Goal: Task Accomplishment & Management: Use online tool/utility

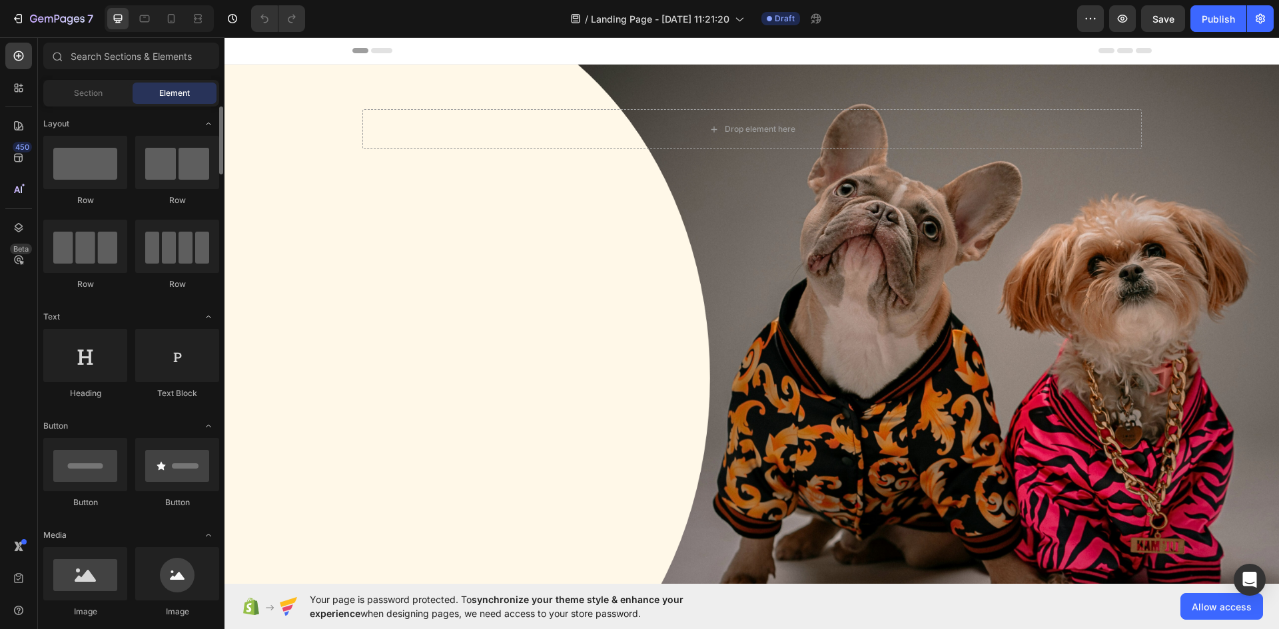
scroll to position [200, 0]
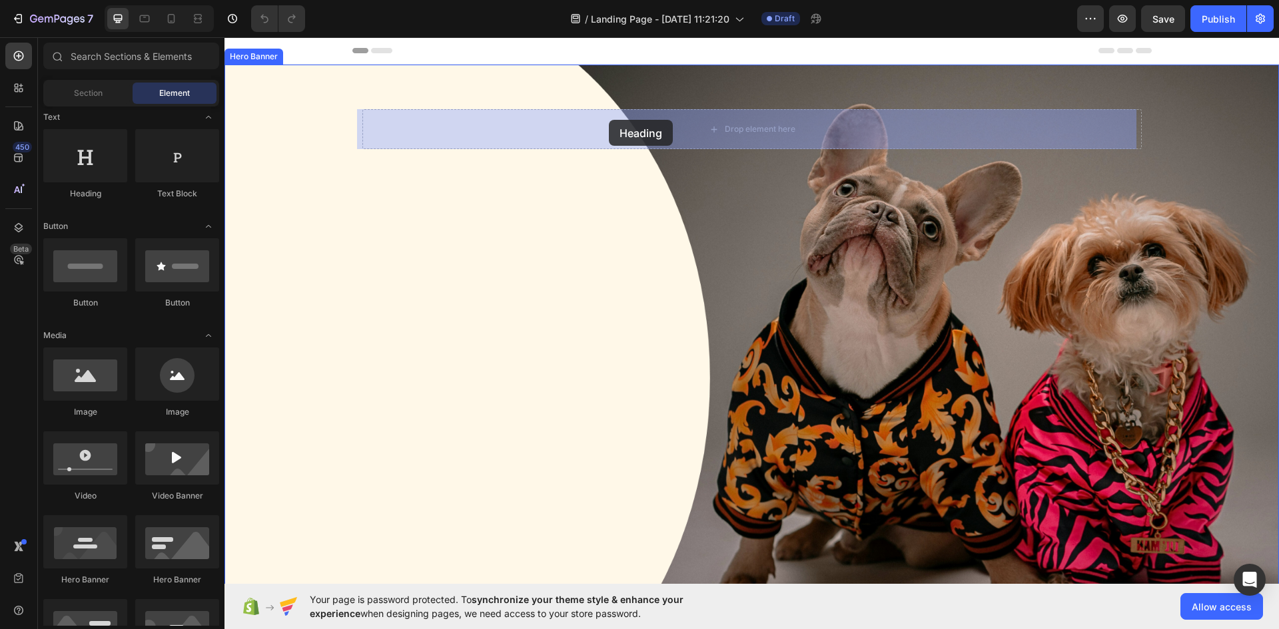
drag, startPoint x: 303, startPoint y: 203, endPoint x: 609, endPoint y: 120, distance: 316.8
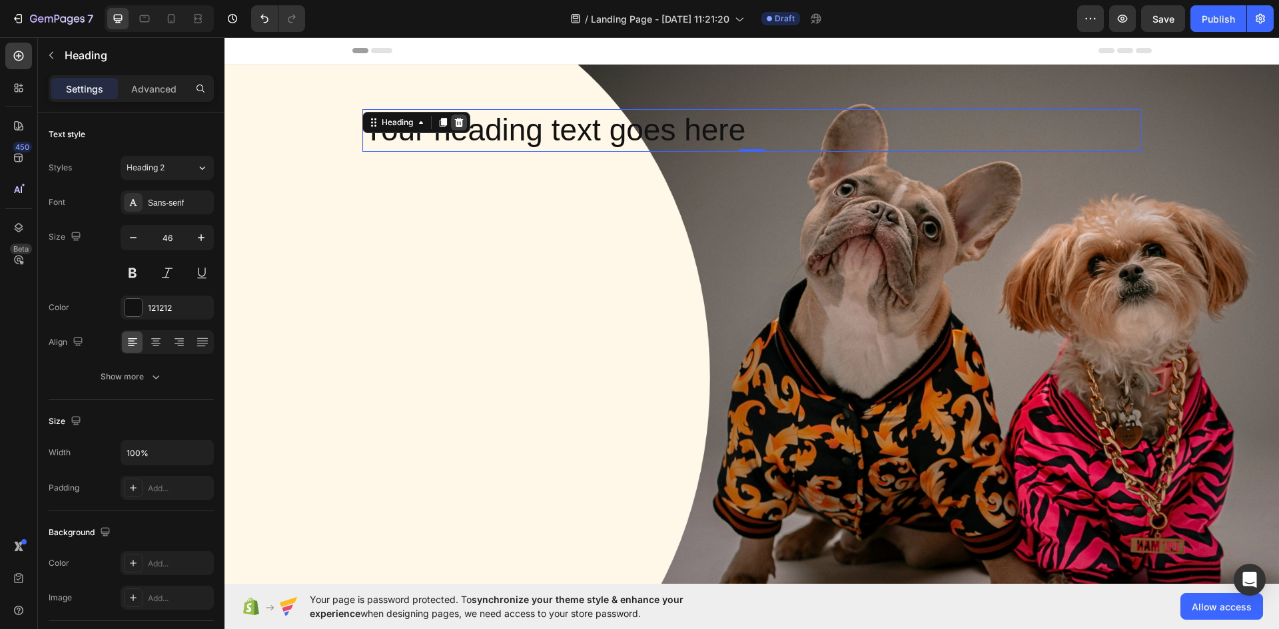
click at [454, 117] on icon at bounding box center [459, 122] width 11 height 11
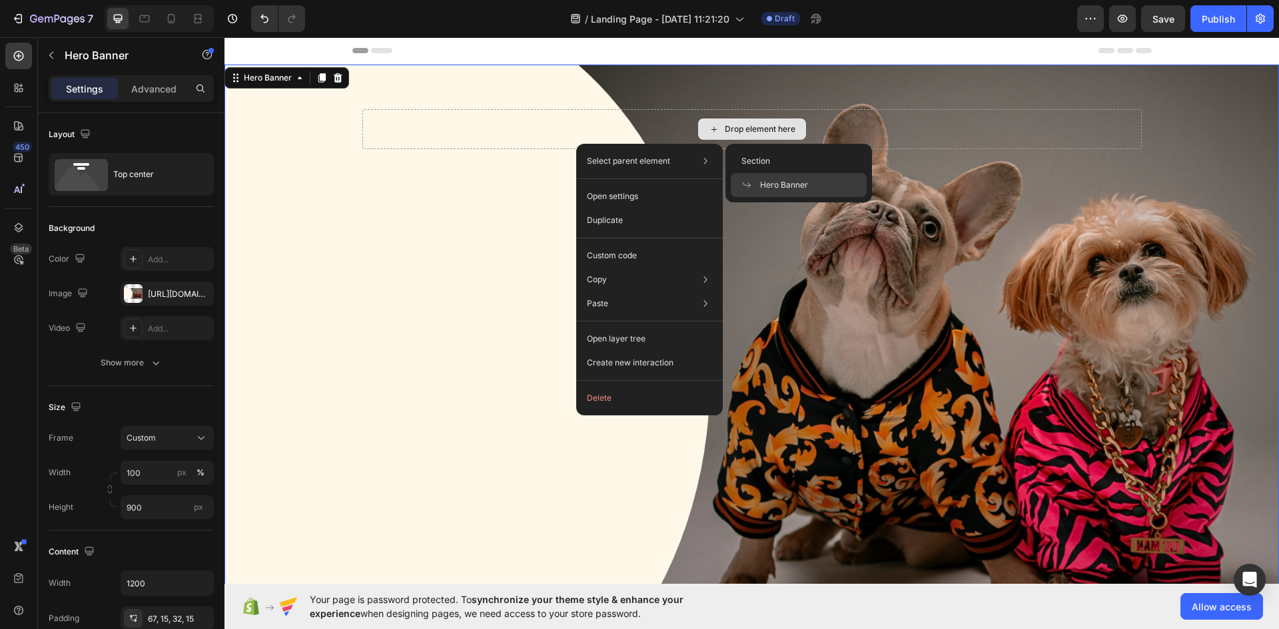
drag, startPoint x: 424, startPoint y: 111, endPoint x: 428, endPoint y: 106, distance: 7.1
click at [428, 107] on div "Drop element here" at bounding box center [751, 118] width 799 height 106
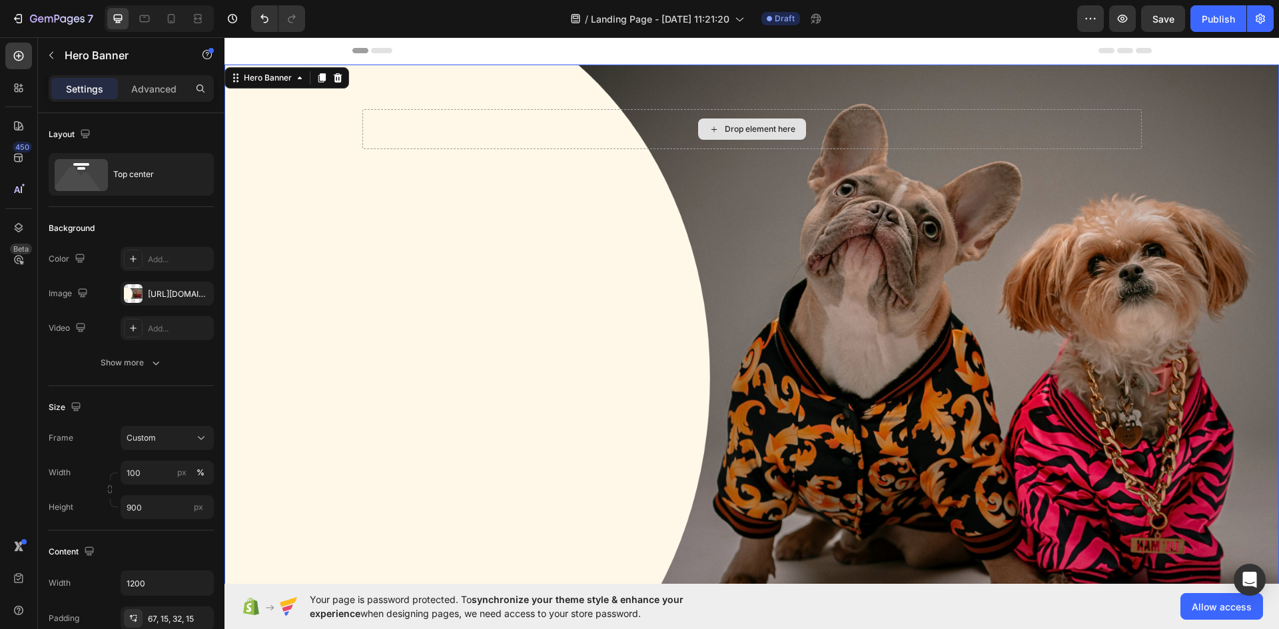
click at [440, 135] on div "Drop element here" at bounding box center [751, 129] width 779 height 40
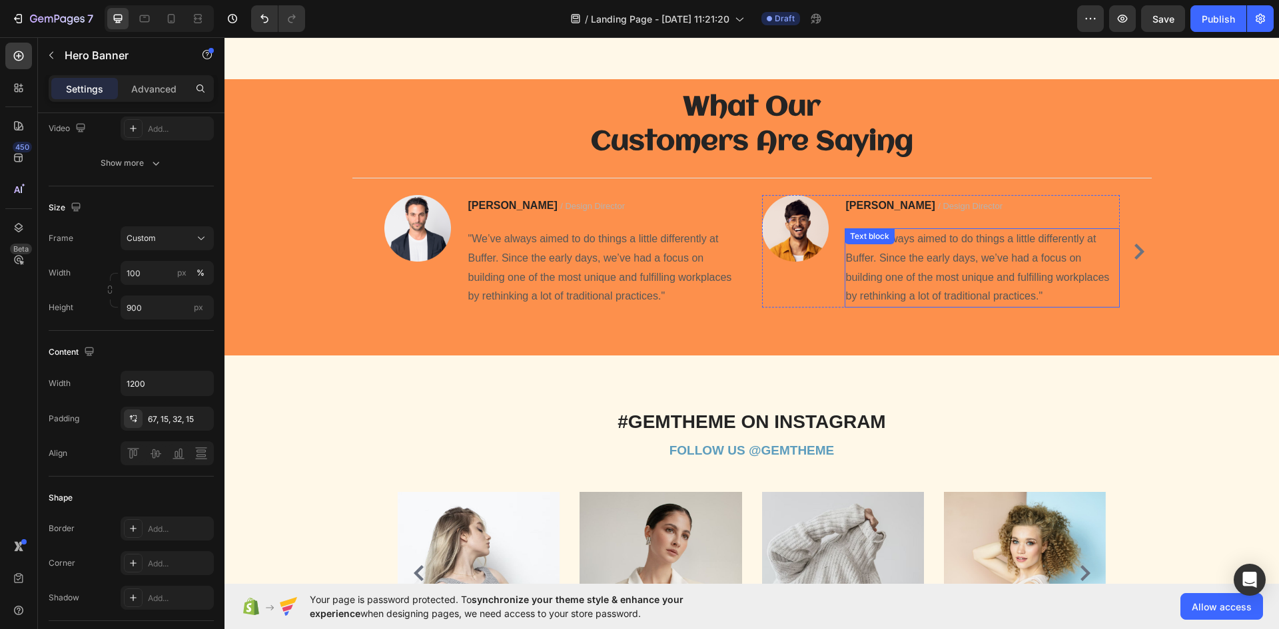
scroll to position [1619, 0]
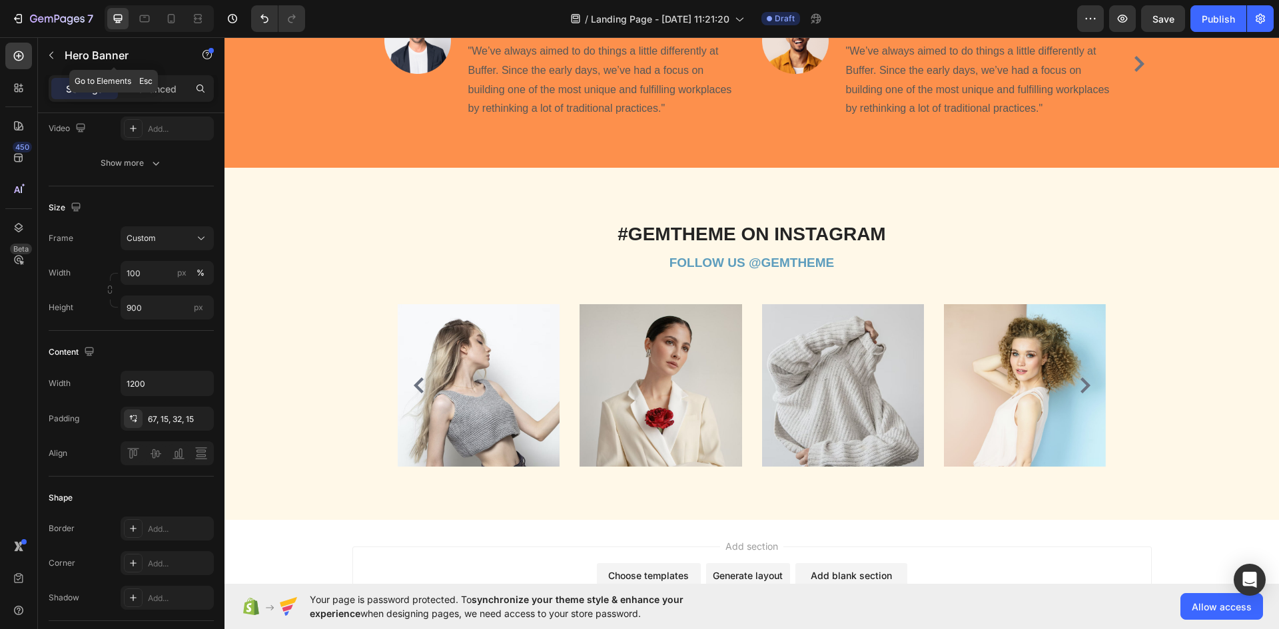
click at [97, 49] on p "Hero Banner" at bounding box center [121, 55] width 113 height 16
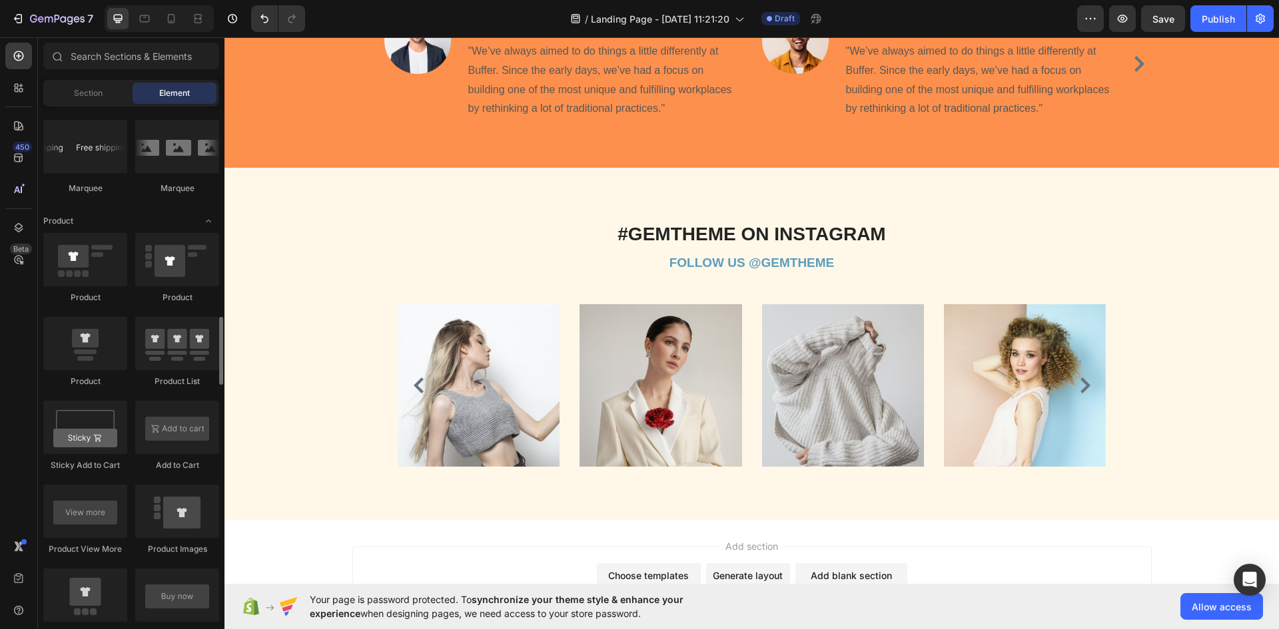
scroll to position [1199, 0]
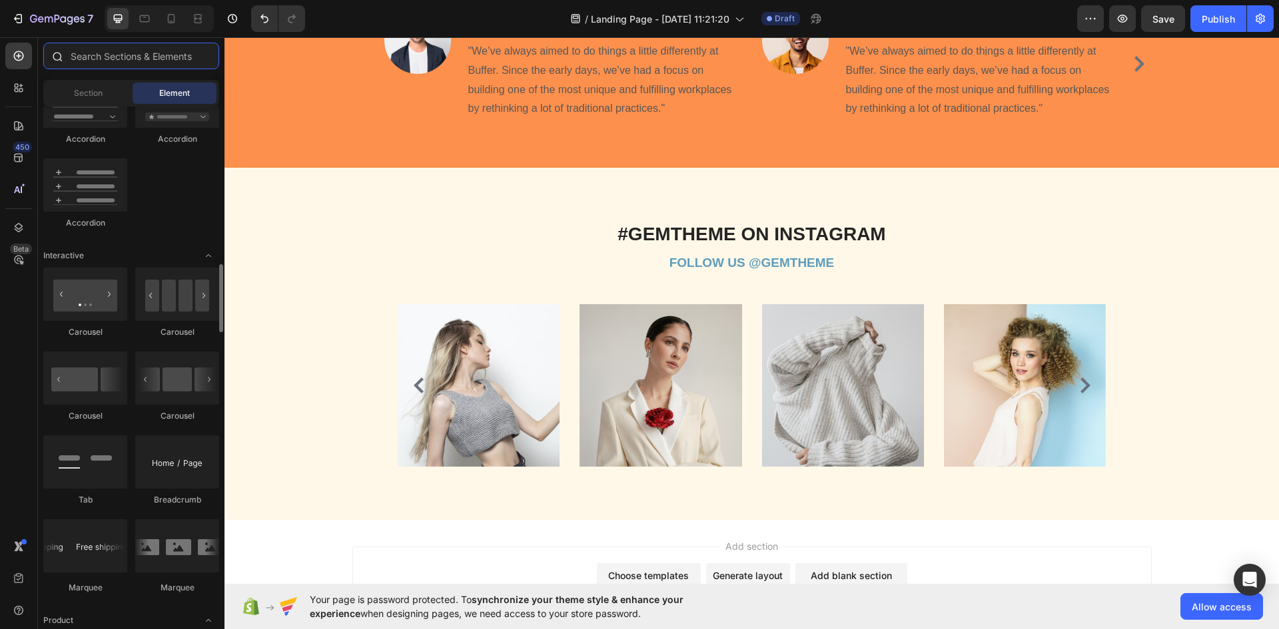
click at [88, 59] on input "text" at bounding box center [131, 56] width 176 height 27
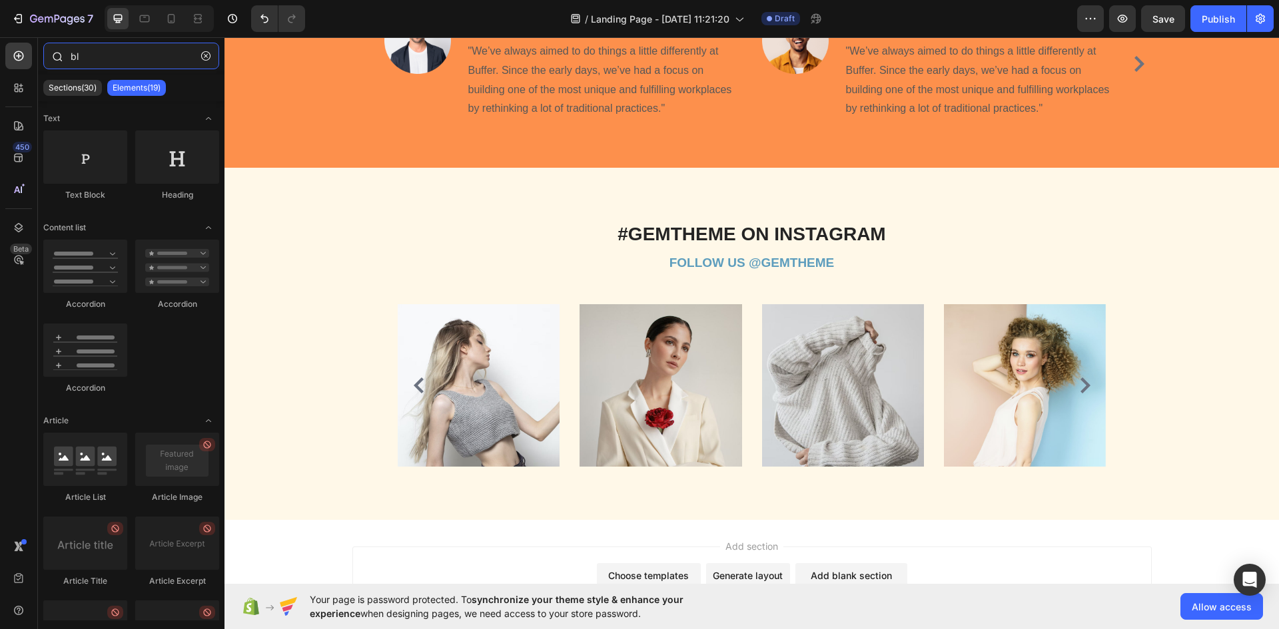
type input "b"
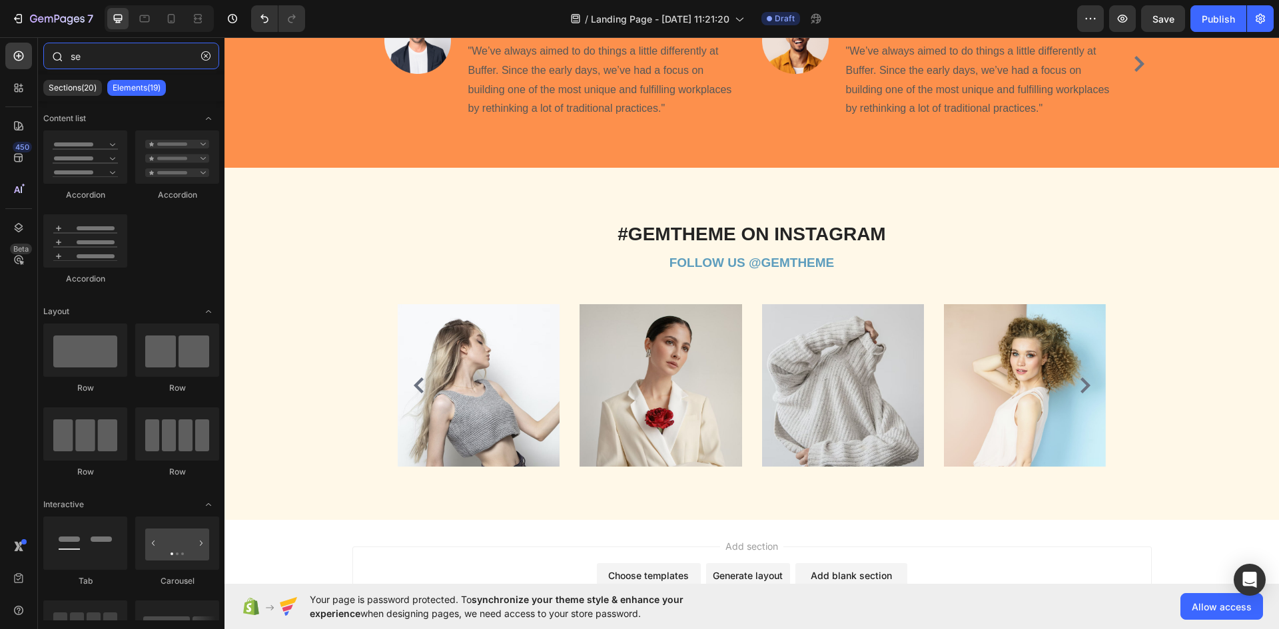
type input "s"
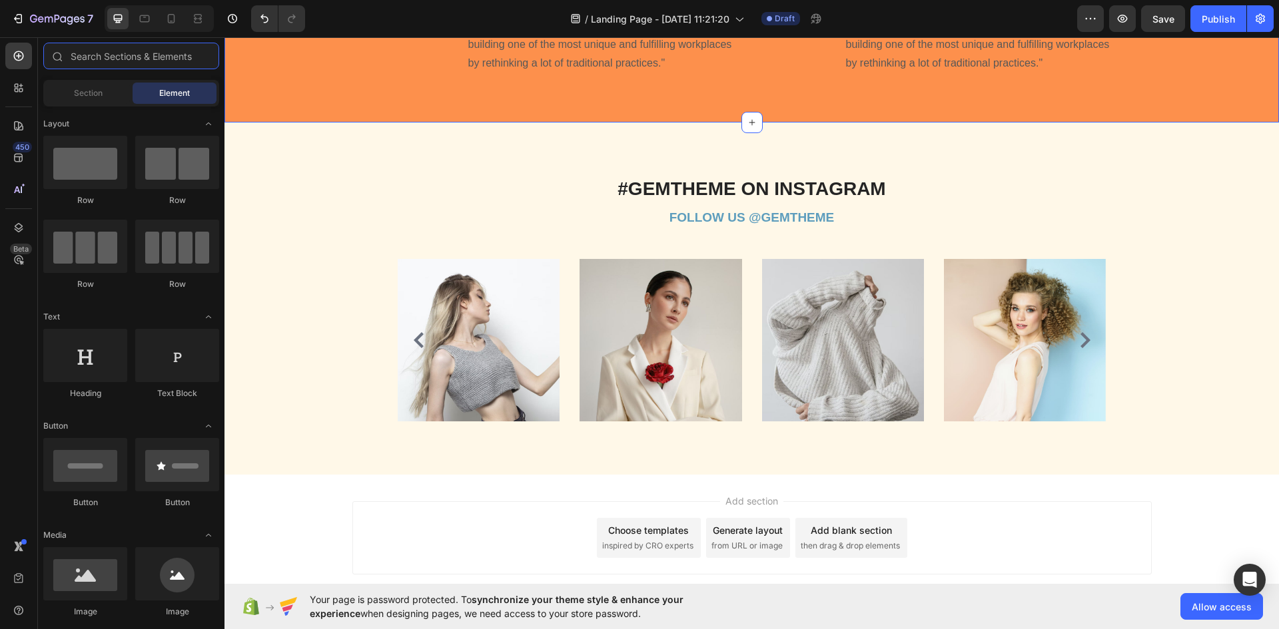
scroll to position [1715, 0]
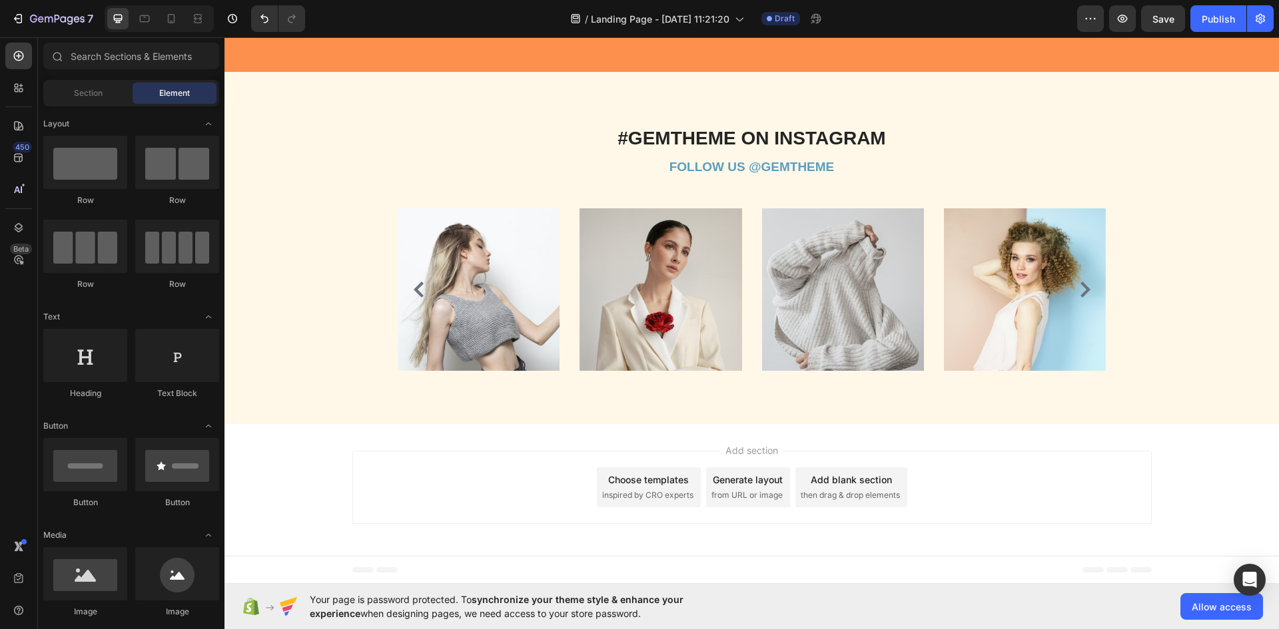
click at [853, 484] on div "Add blank section" at bounding box center [851, 480] width 81 height 14
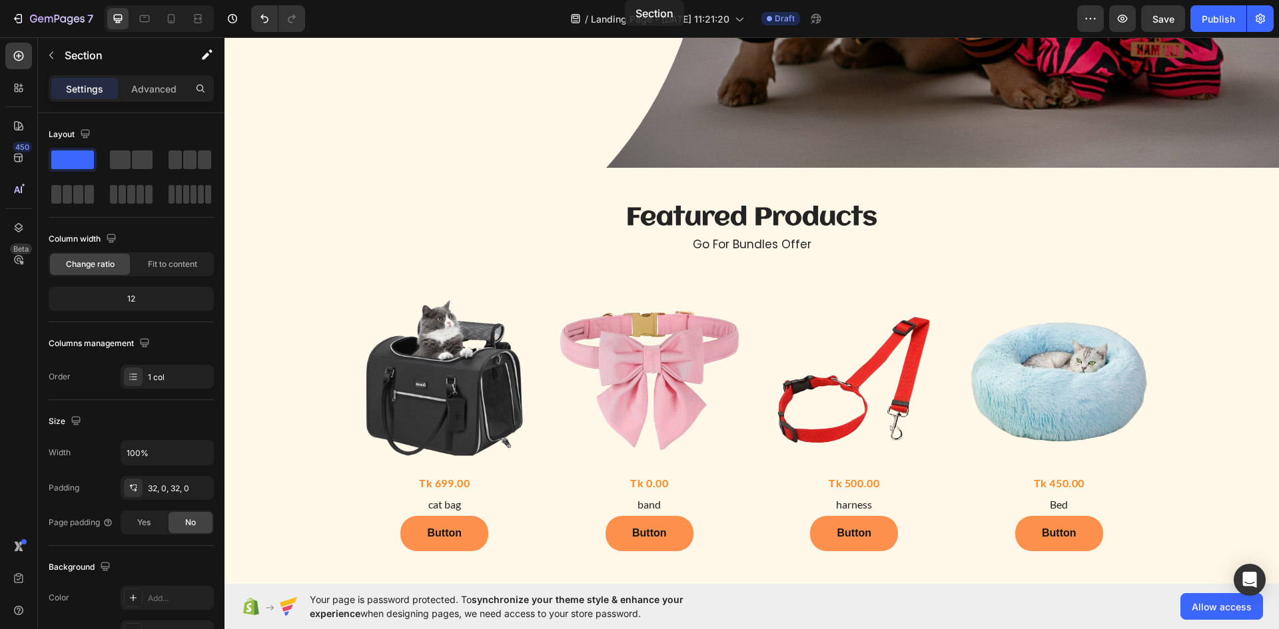
scroll to position [0, 0]
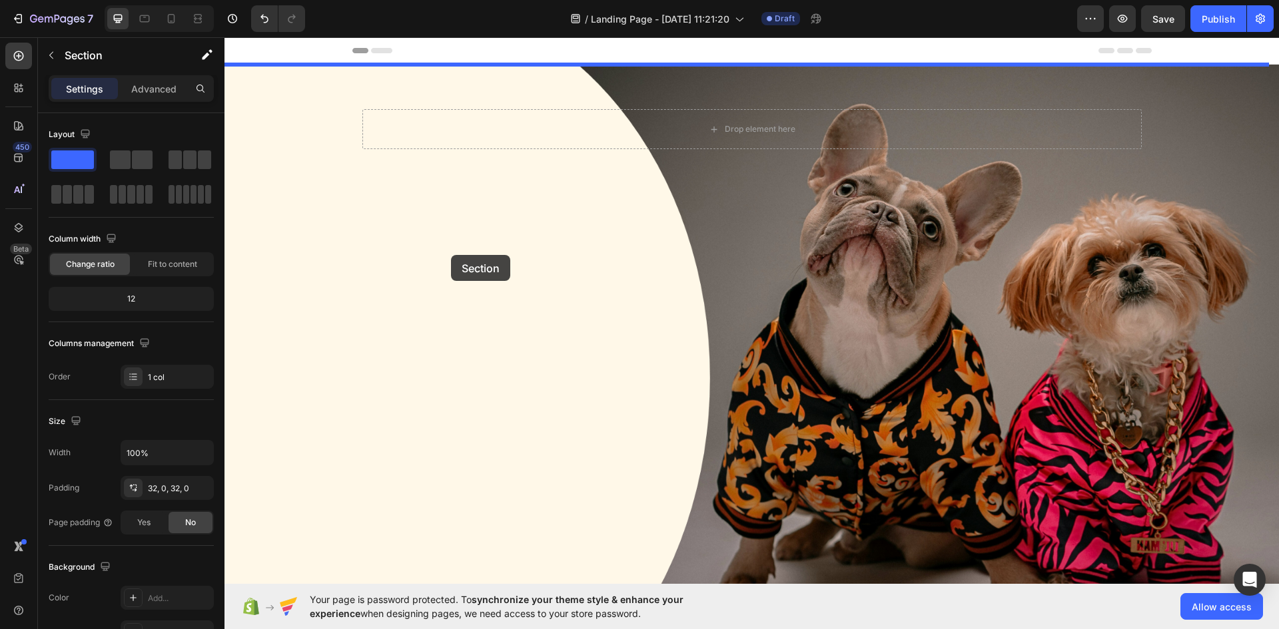
drag, startPoint x: 908, startPoint y: 482, endPoint x: 451, endPoint y: 255, distance: 510.5
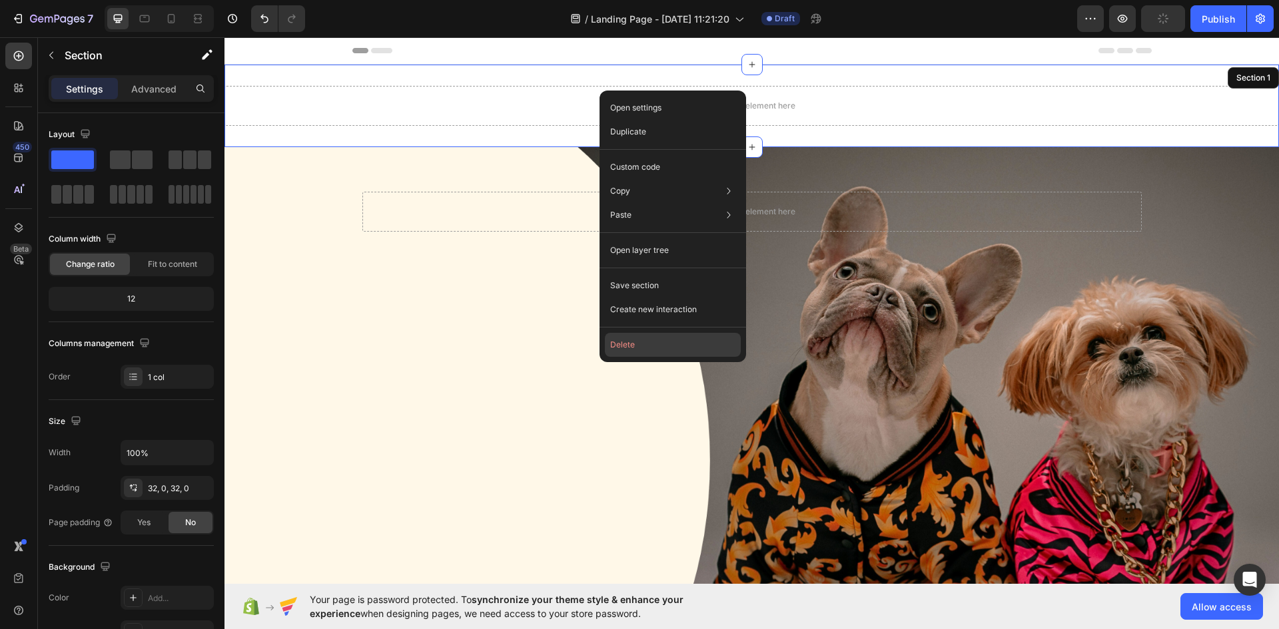
click at [624, 346] on button "Delete" at bounding box center [673, 345] width 136 height 24
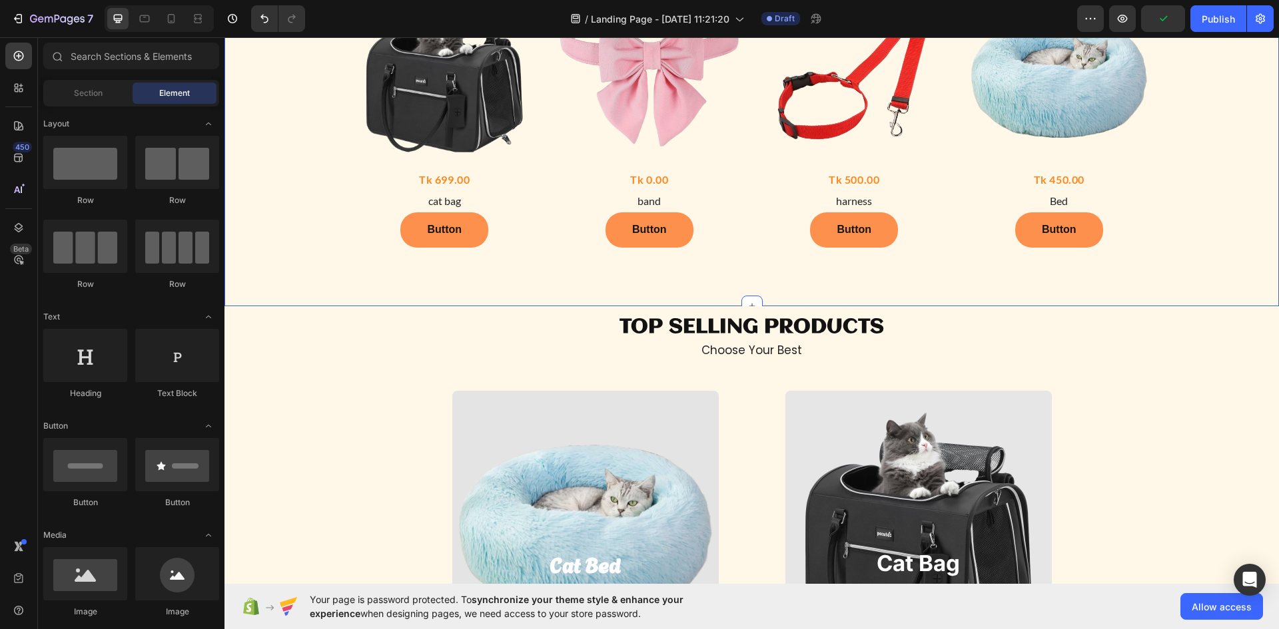
scroll to position [799, 0]
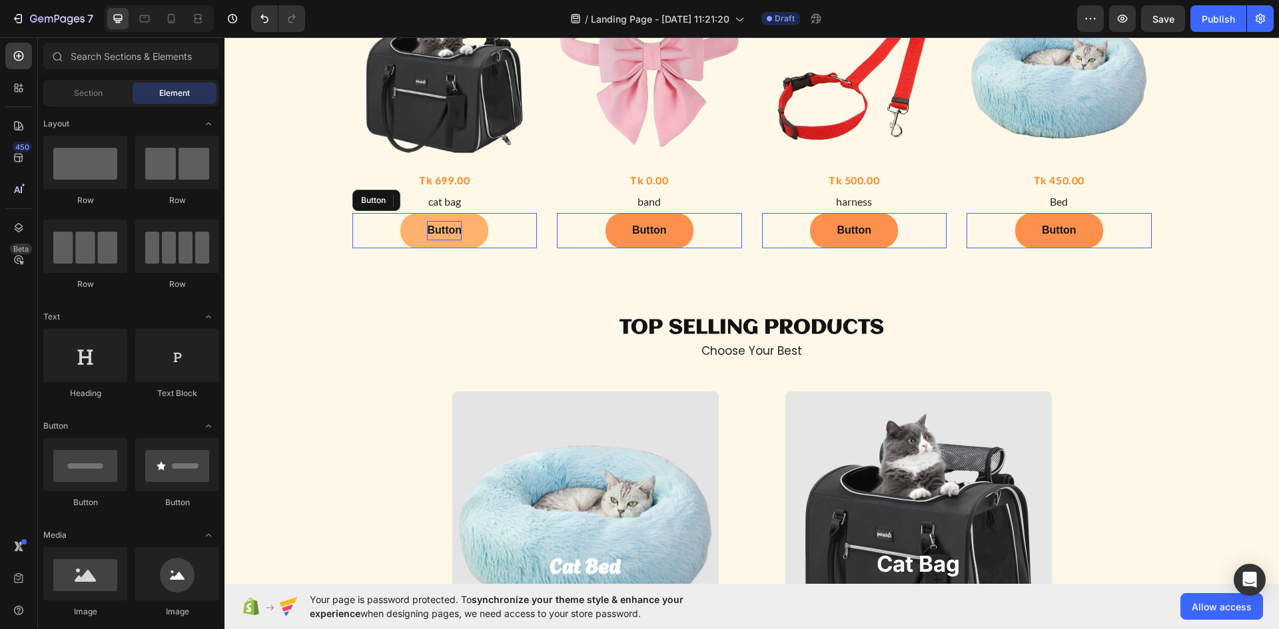
click at [427, 234] on p "Button" at bounding box center [444, 230] width 35 height 19
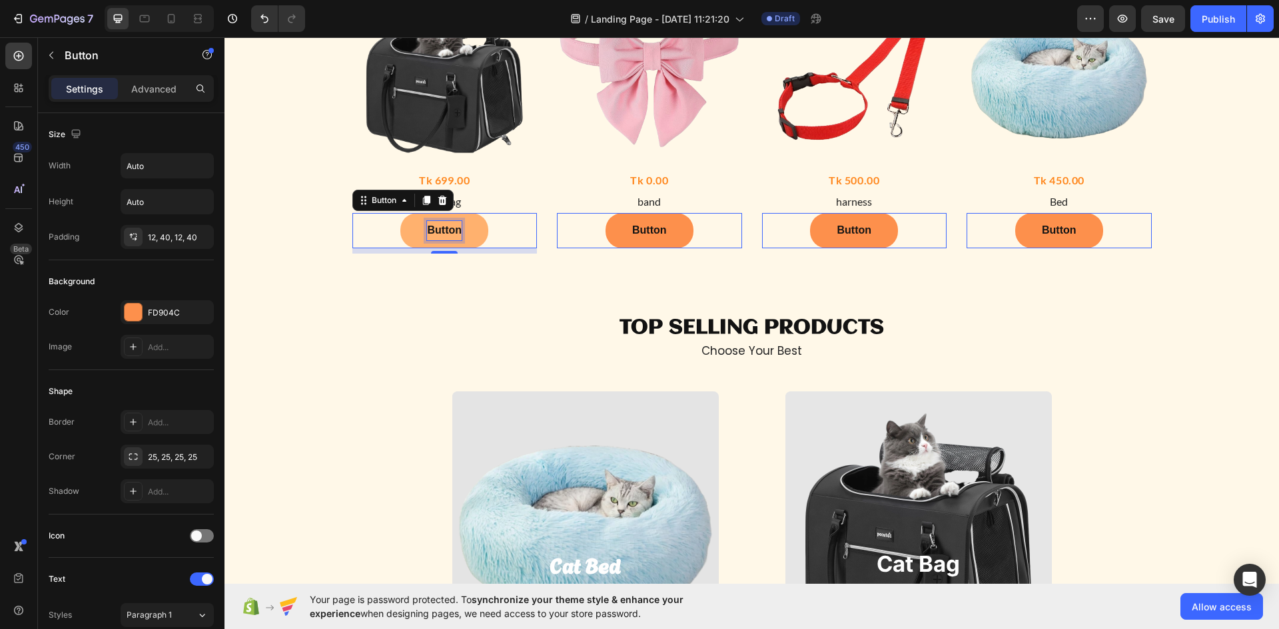
click at [443, 227] on p "Button" at bounding box center [444, 230] width 35 height 19
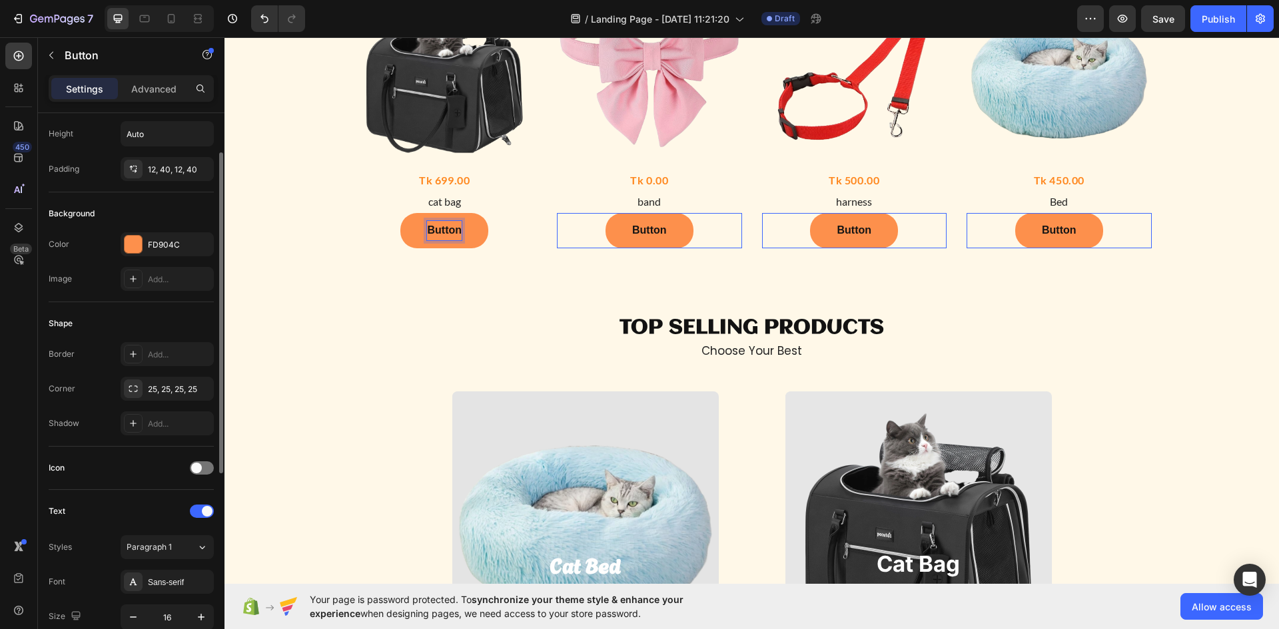
scroll to position [0, 0]
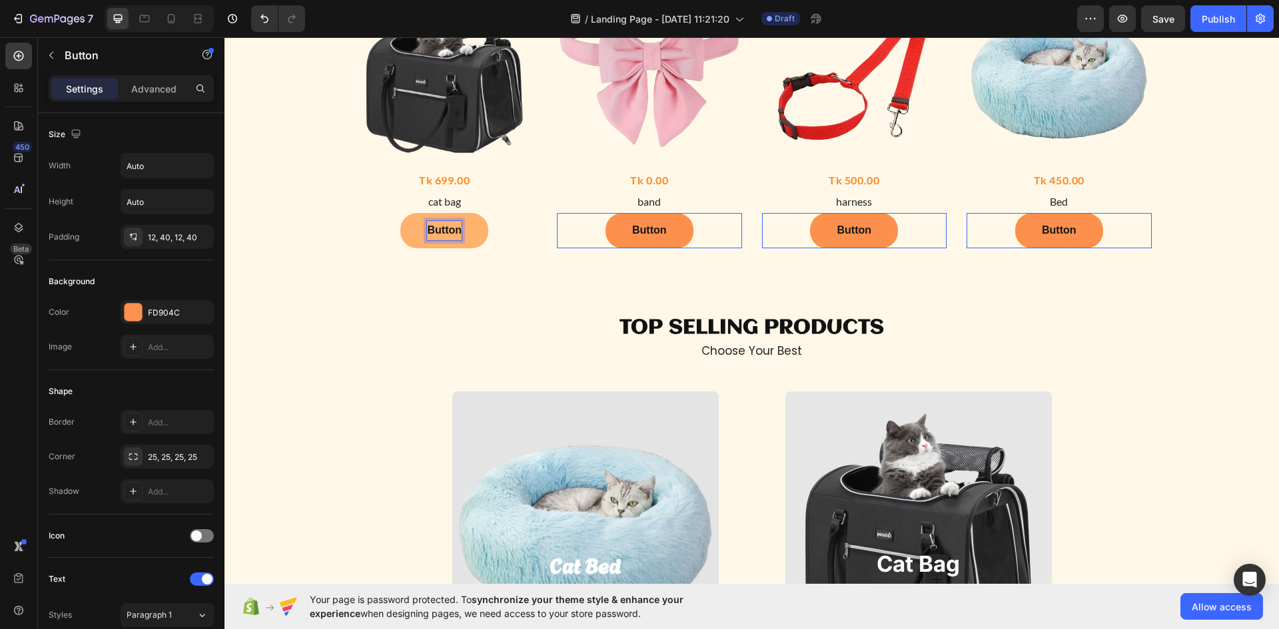
click at [454, 232] on p "Button" at bounding box center [444, 230] width 35 height 19
drag, startPoint x: 453, startPoint y: 230, endPoint x: 398, endPoint y: 229, distance: 54.6
click at [400, 229] on button "Button" at bounding box center [444, 230] width 88 height 35
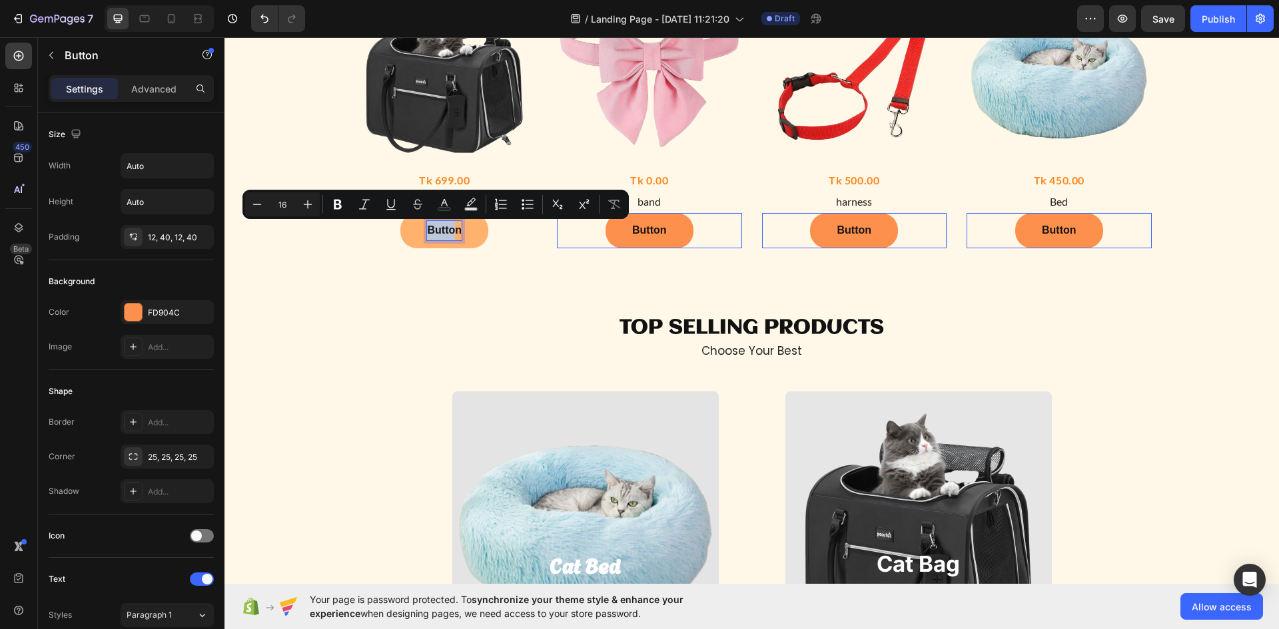
click at [449, 224] on p "Button" at bounding box center [444, 230] width 35 height 19
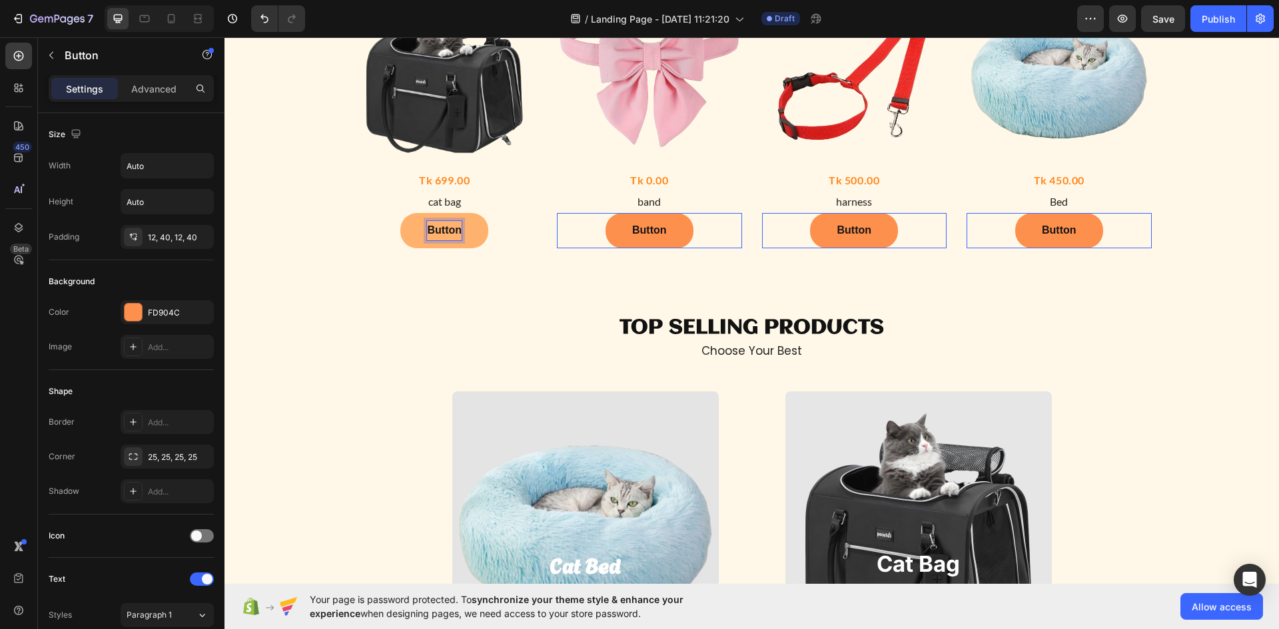
drag, startPoint x: 452, startPoint y: 232, endPoint x: 453, endPoint y: 240, distance: 8.0
click at [453, 234] on p "Button" at bounding box center [444, 230] width 35 height 19
click at [456, 230] on p "Button" at bounding box center [444, 230] width 35 height 19
drag, startPoint x: 456, startPoint y: 230, endPoint x: 476, endPoint y: 258, distance: 34.4
click at [391, 233] on div "Button Button 8" at bounding box center [444, 230] width 185 height 35
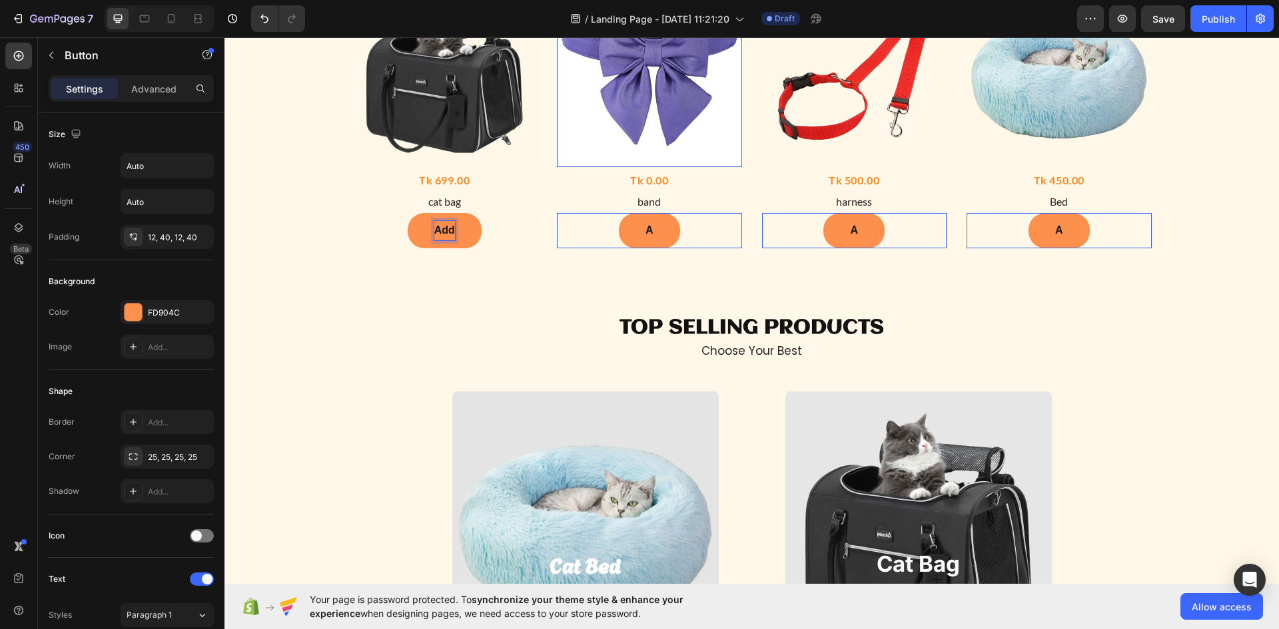
click at [408, 213] on button "Add" at bounding box center [445, 230] width 74 height 35
click at [403, 213] on button "Add ti" at bounding box center [444, 230] width 83 height 35
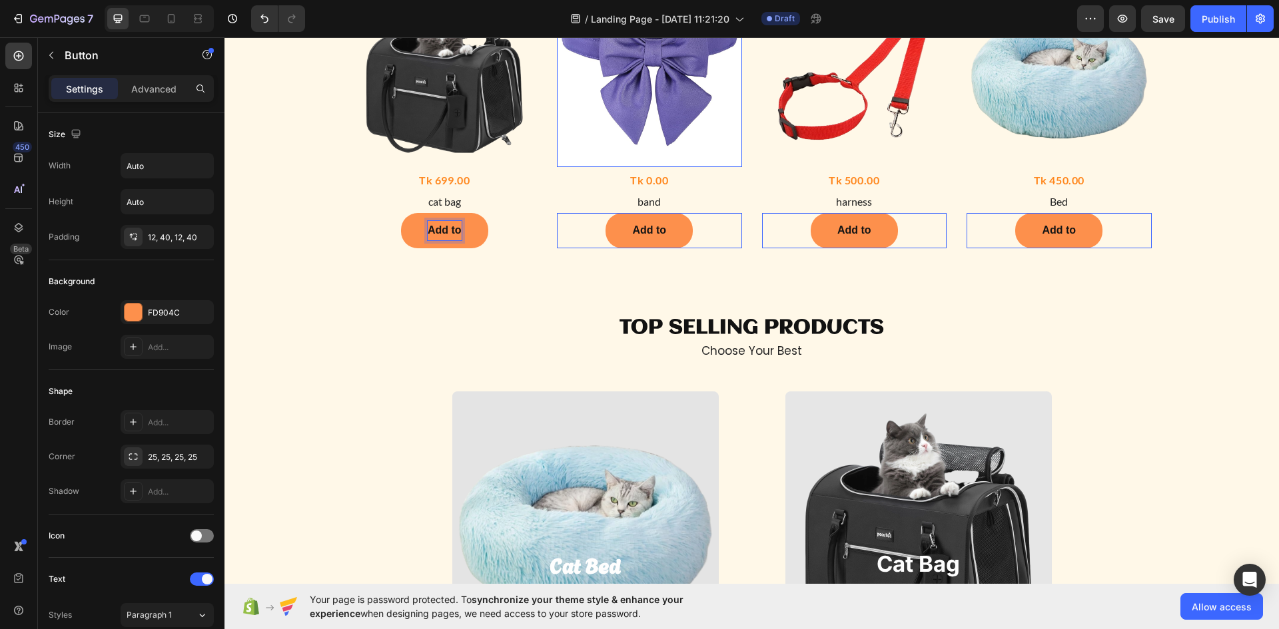
click at [401, 213] on button "Add to" at bounding box center [444, 230] width 87 height 35
click at [390, 213] on button "Add to cart" at bounding box center [444, 230] width 109 height 35
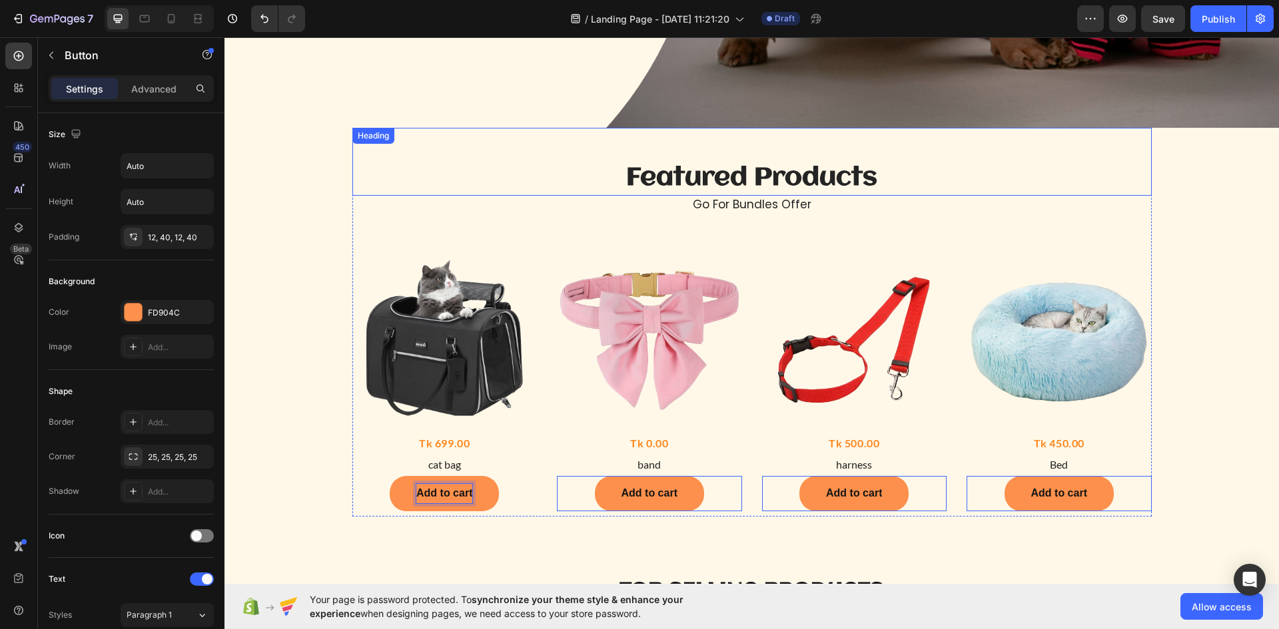
scroll to position [533, 0]
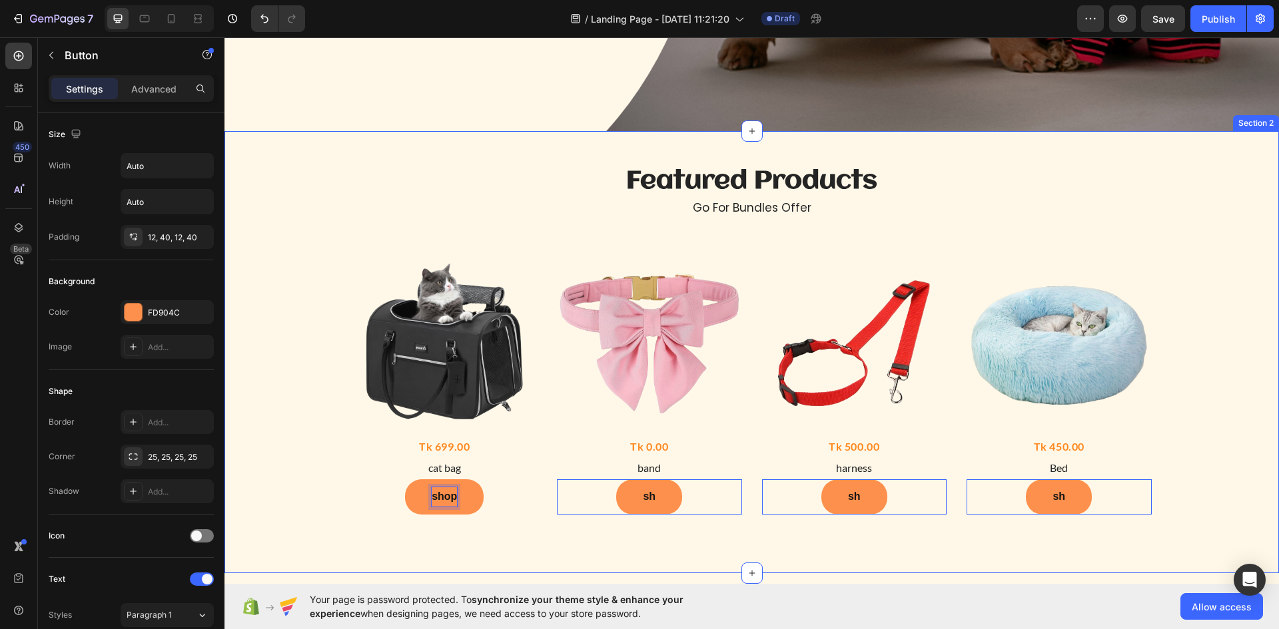
click at [405, 480] on button "shop" at bounding box center [444, 497] width 79 height 35
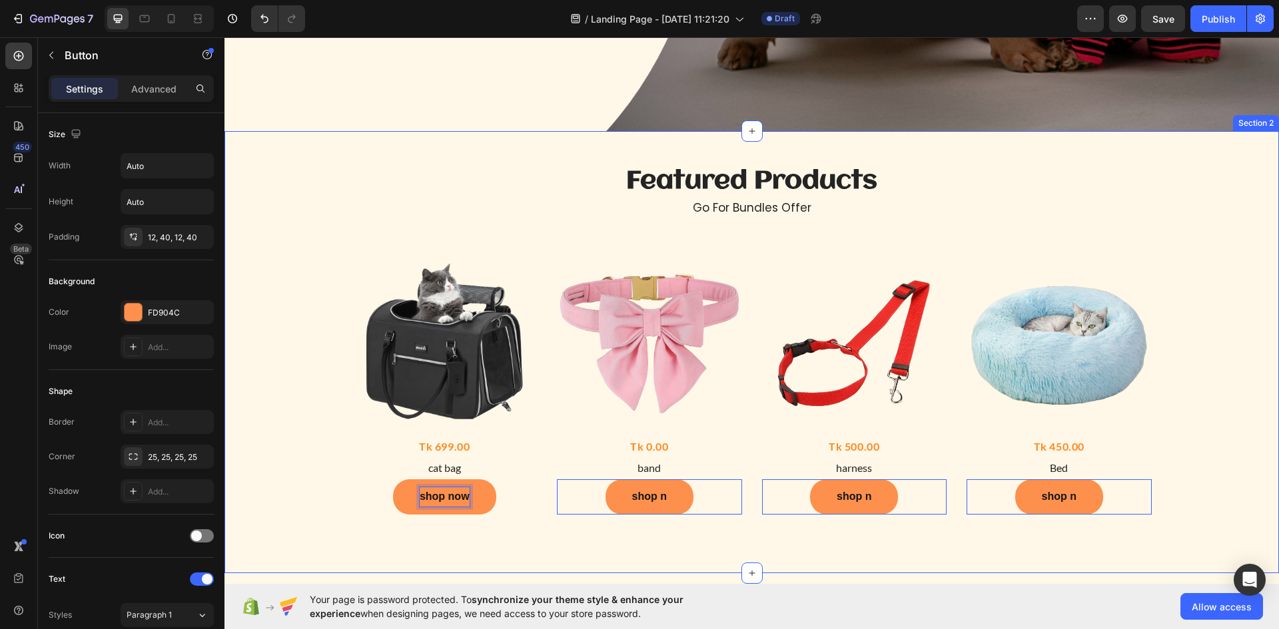
click at [393, 480] on button "shop now" at bounding box center [444, 497] width 103 height 35
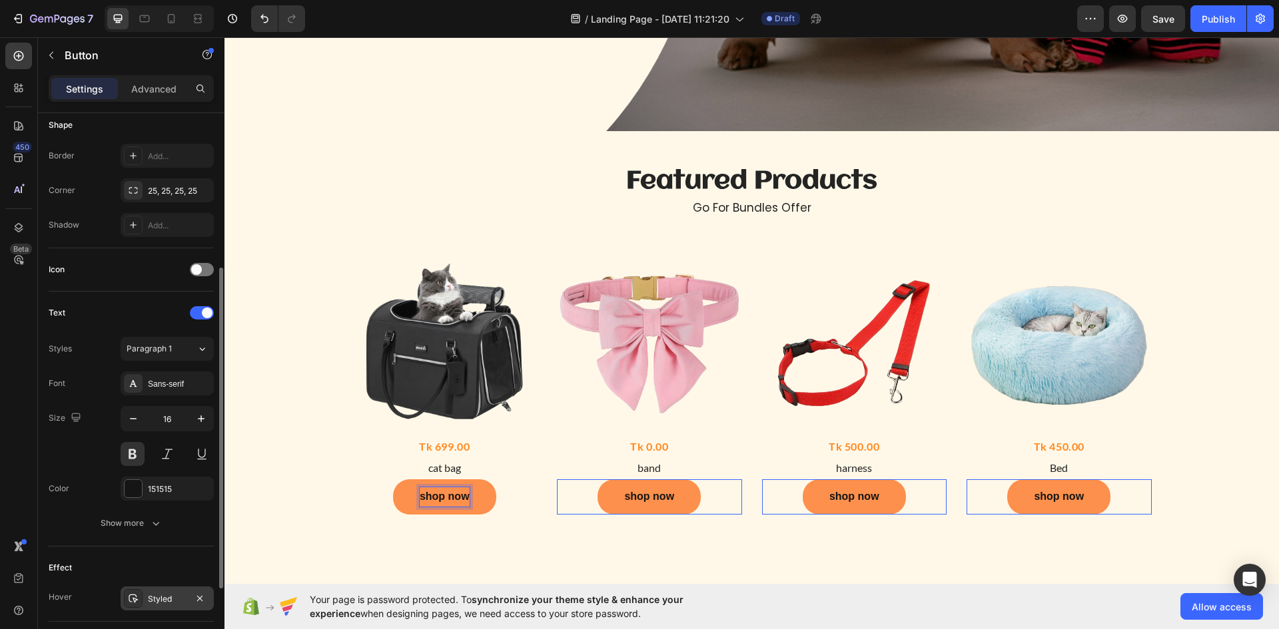
scroll to position [401, 0]
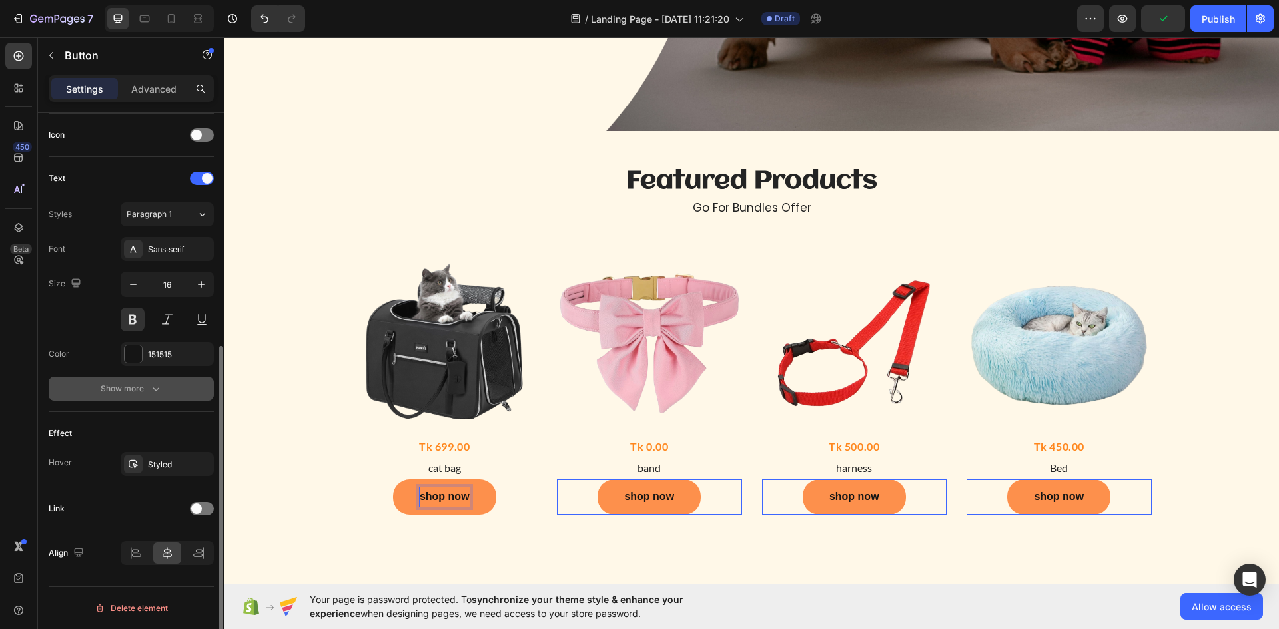
click at [149, 392] on icon "button" at bounding box center [155, 388] width 13 height 13
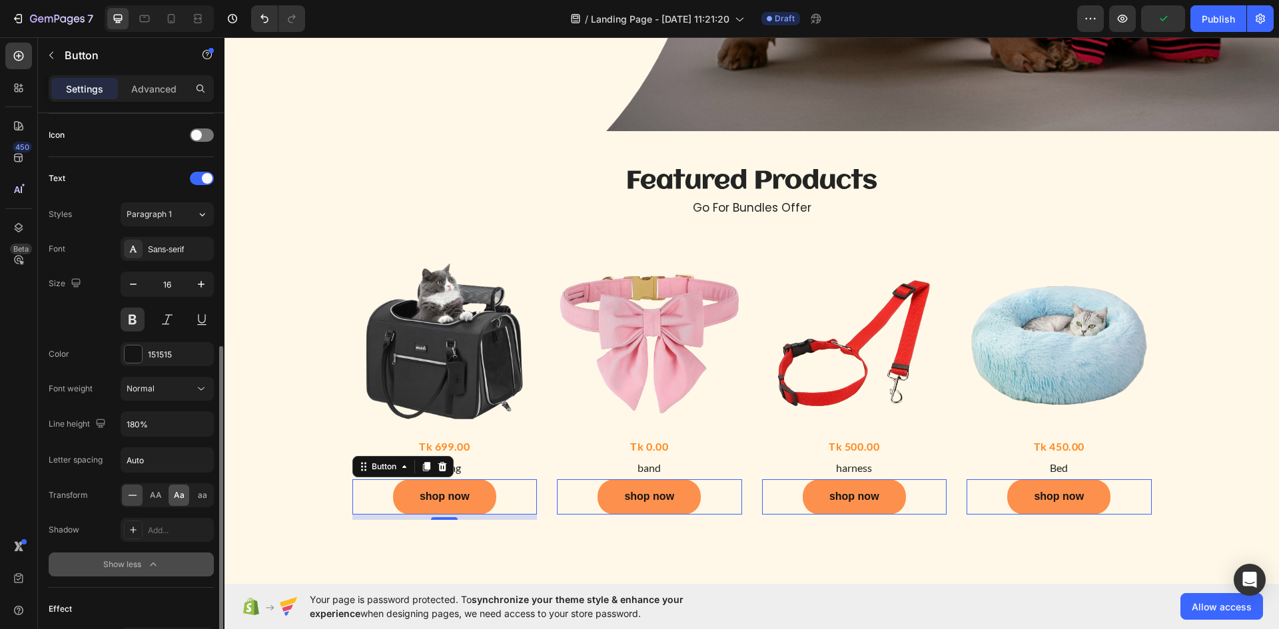
click at [177, 496] on span "Aa" at bounding box center [179, 496] width 11 height 12
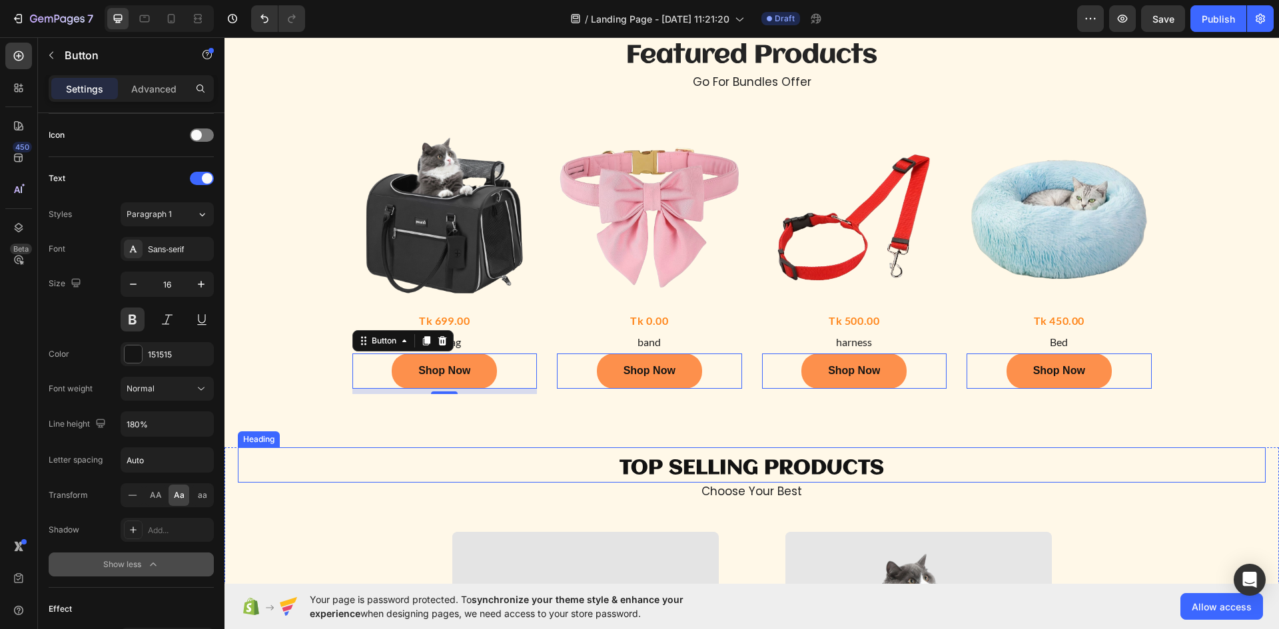
scroll to position [666, 0]
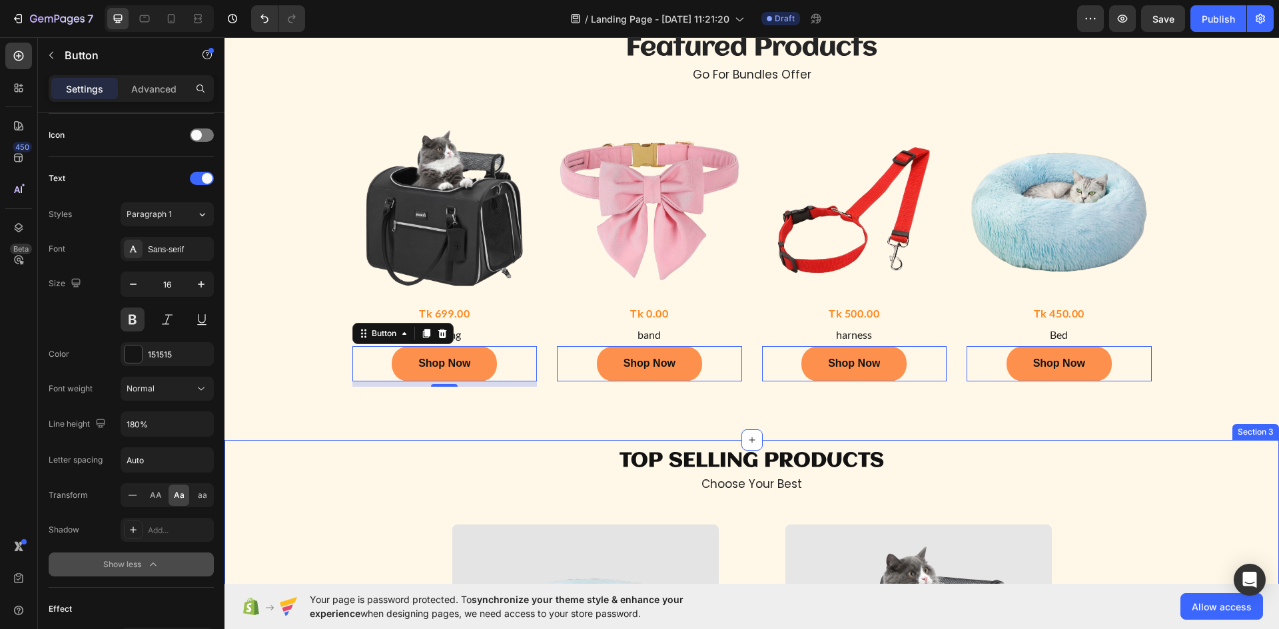
click at [1177, 513] on div "TOP selling PRODUCTS Heading choose your best Heading cat bed Heading Explore N…" at bounding box center [752, 615] width 1028 height 351
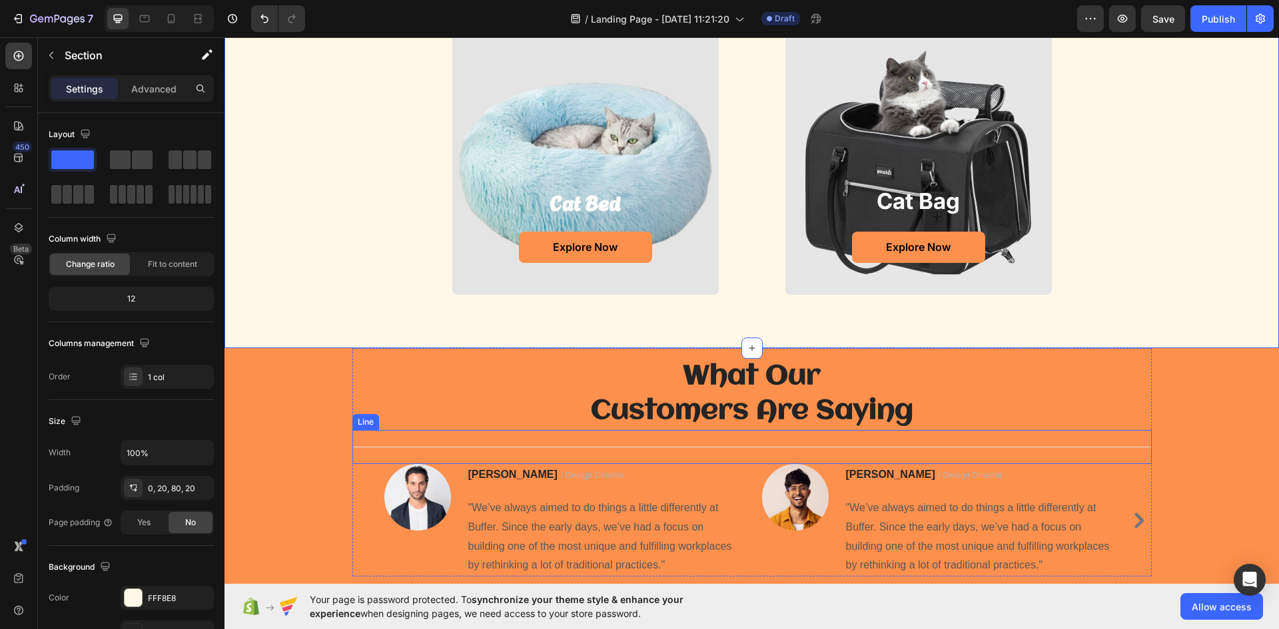
scroll to position [1332, 0]
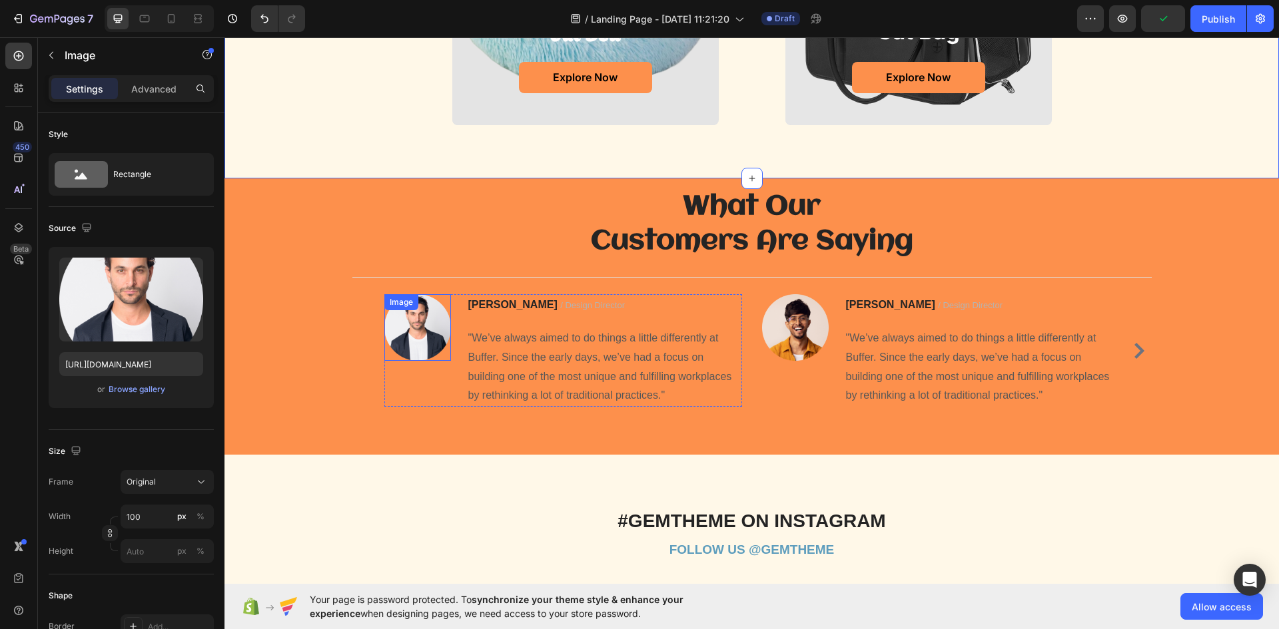
click at [416, 346] on img at bounding box center [417, 327] width 67 height 67
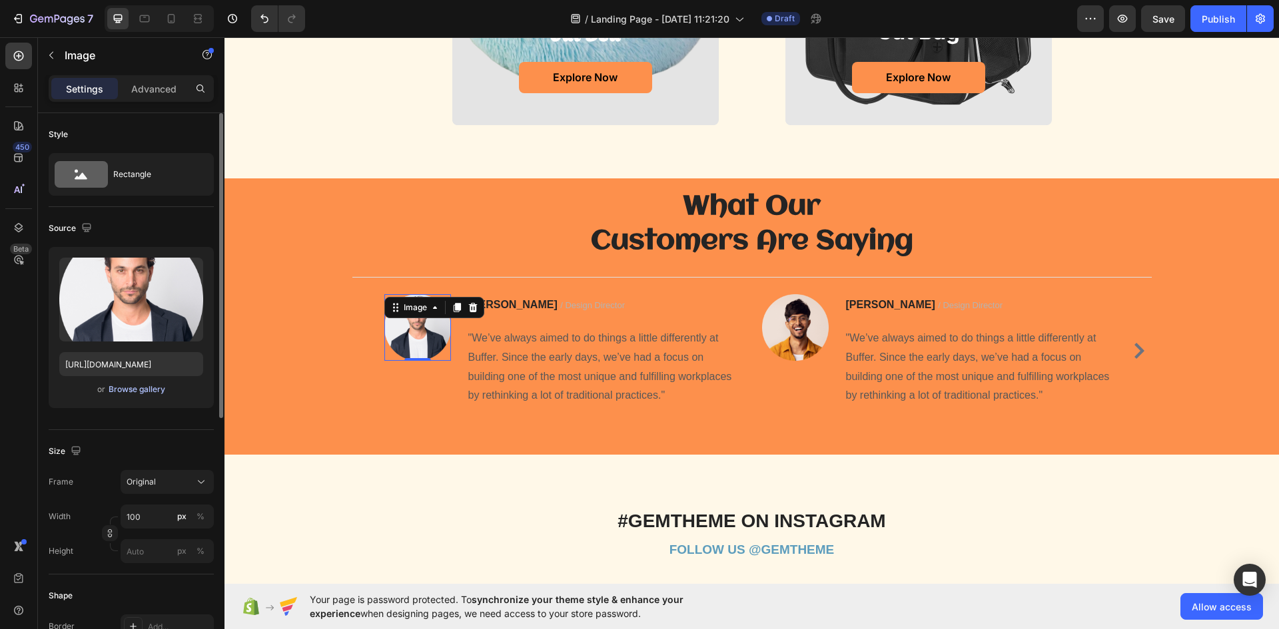
click at [124, 388] on div "Browse gallery" at bounding box center [137, 390] width 57 height 12
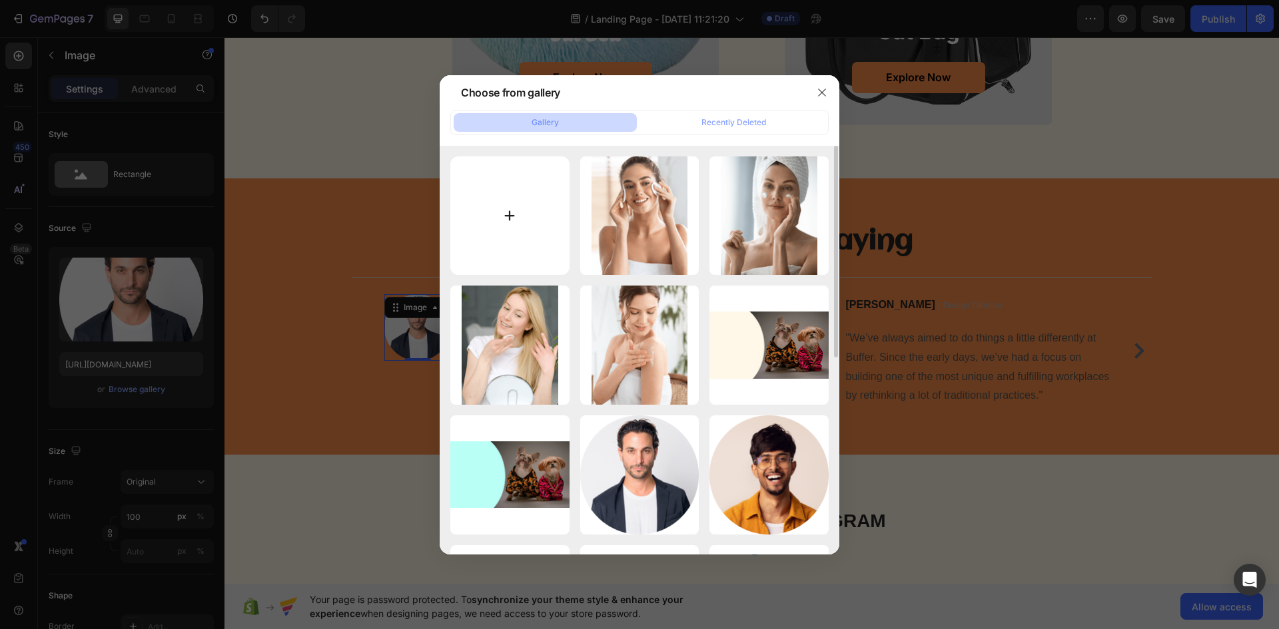
click at [519, 225] on input "file" at bounding box center [509, 216] width 119 height 119
click at [819, 95] on icon "button" at bounding box center [821, 92] width 7 height 7
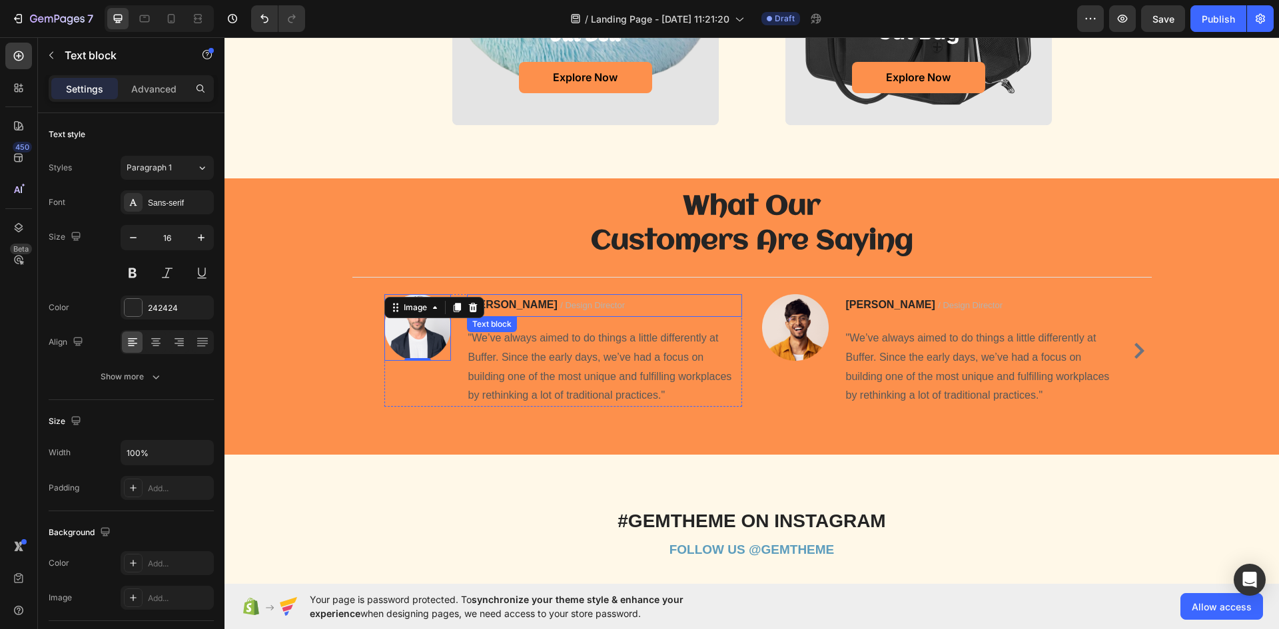
click at [560, 307] on span "/ Design Director" at bounding box center [592, 305] width 65 height 10
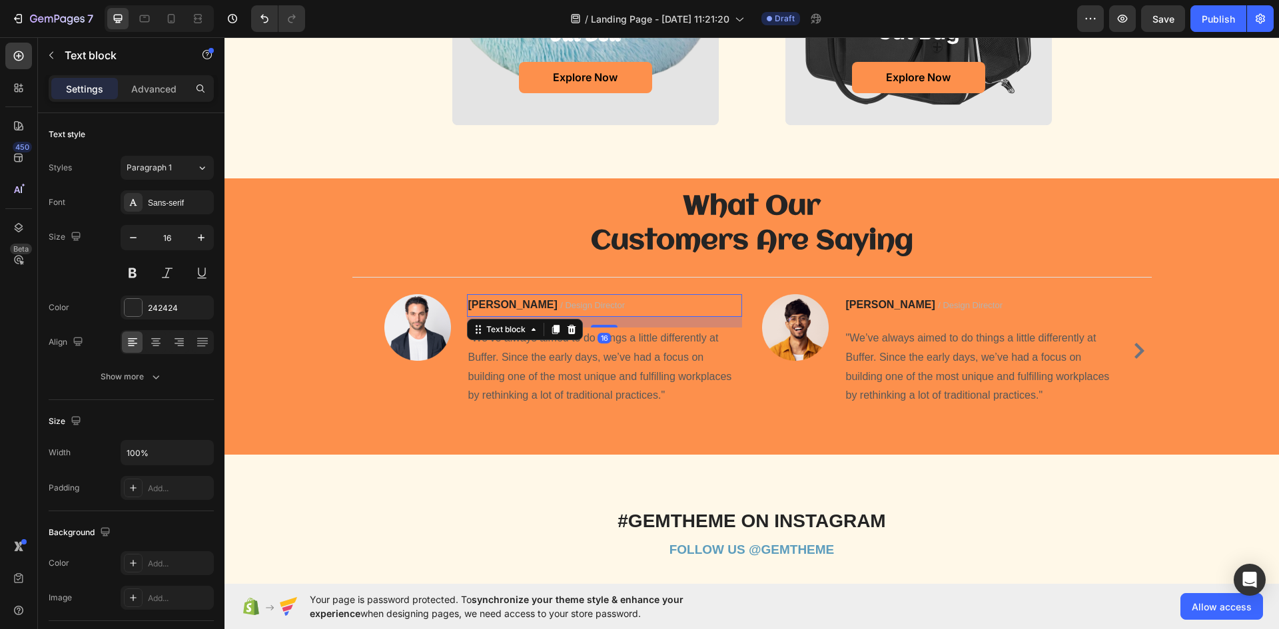
click at [560, 304] on span "/ Design Director" at bounding box center [592, 305] width 65 height 10
click at [501, 302] on strong "[PERSON_NAME]" at bounding box center [512, 304] width 89 height 11
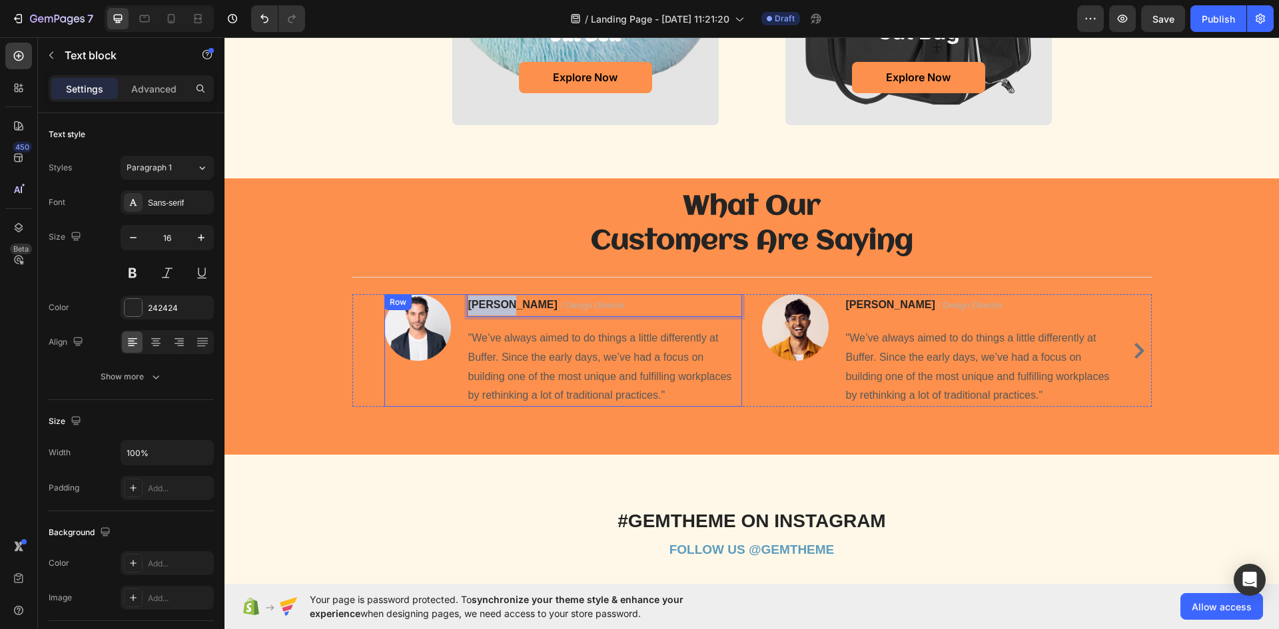
drag, startPoint x: 501, startPoint y: 307, endPoint x: 450, endPoint y: 312, distance: 51.5
click at [450, 312] on div "Image [PERSON_NAME] / Design Director Text block 16 "We’ve always aimed to do t…" at bounding box center [563, 350] width 358 height 113
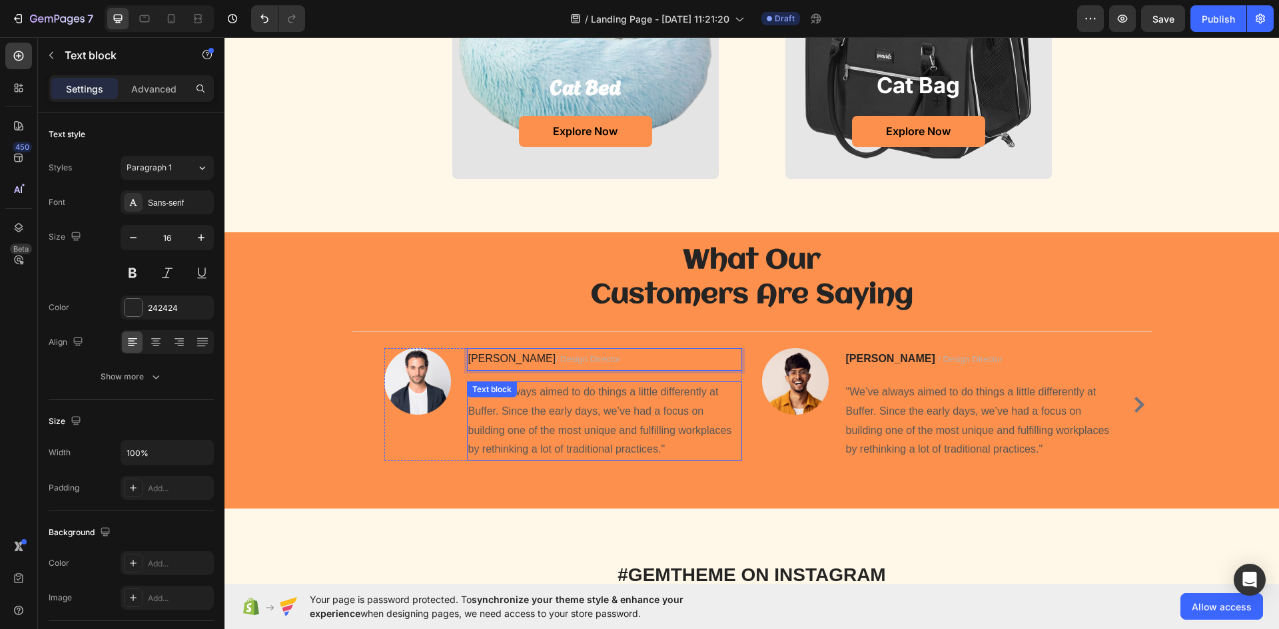
scroll to position [1265, 0]
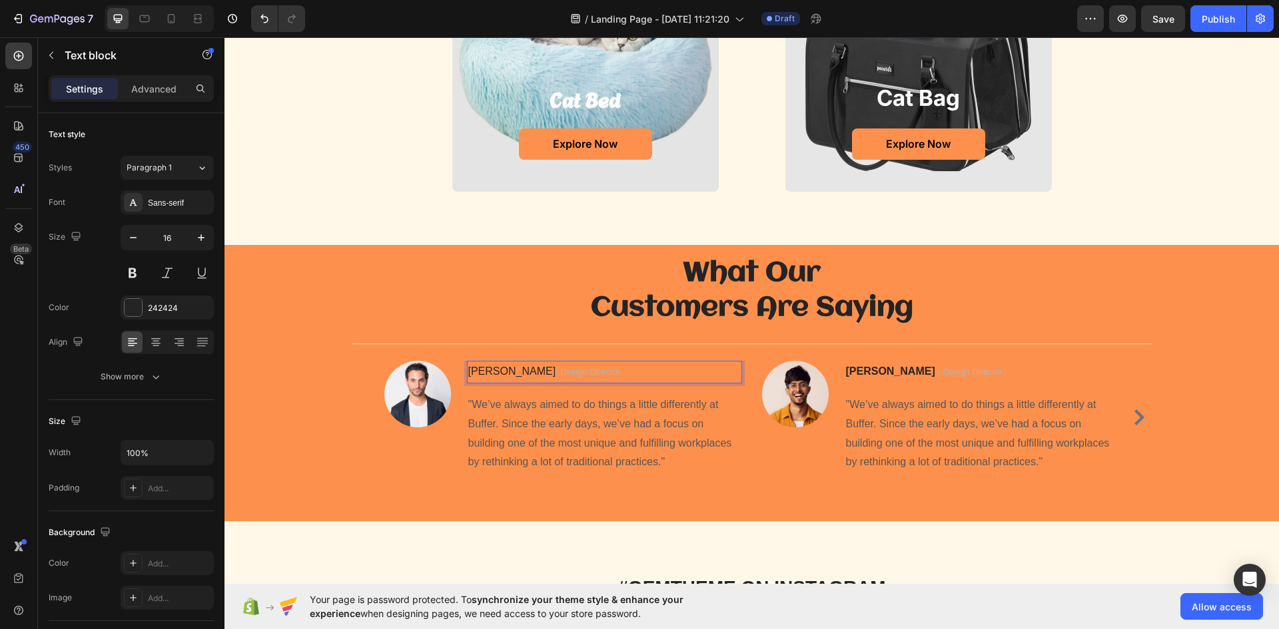
click at [485, 372] on p "[PERSON_NAME] / Design Director" at bounding box center [604, 372] width 272 height 20
drag, startPoint x: 485, startPoint y: 372, endPoint x: 313, endPoint y: 391, distance: 172.9
click at [393, 382] on div "Image [PERSON_NAME] / Design Director Text block 16 "We’ve always aimed to do t…" at bounding box center [563, 417] width 358 height 113
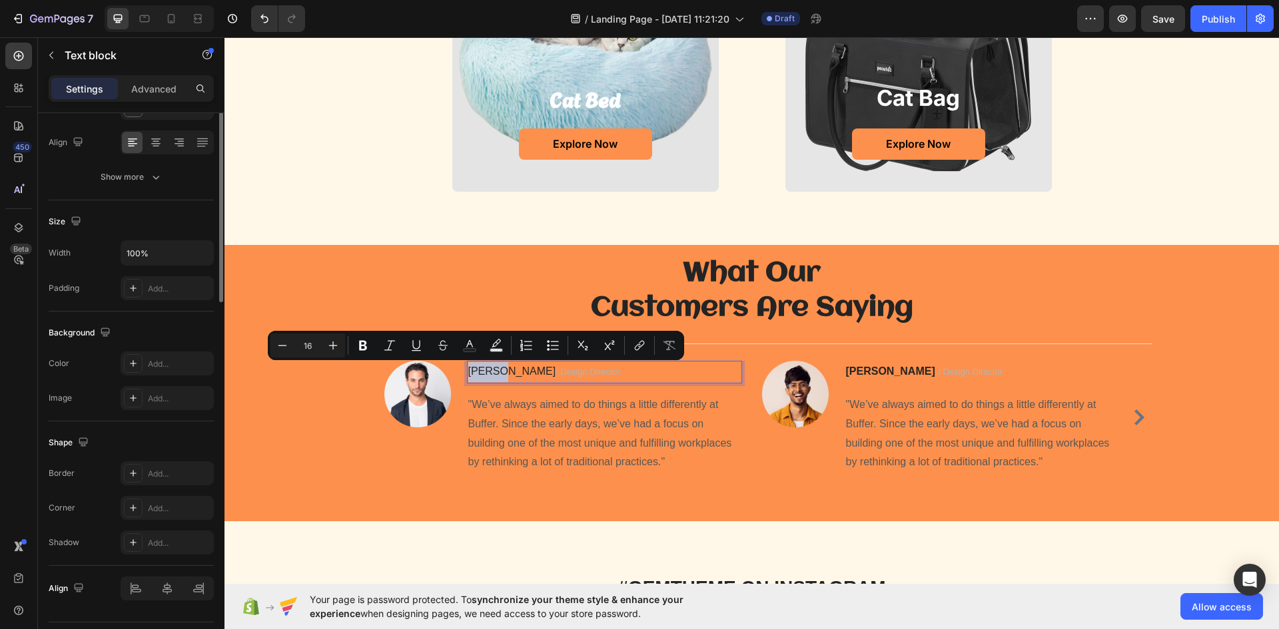
scroll to position [0, 0]
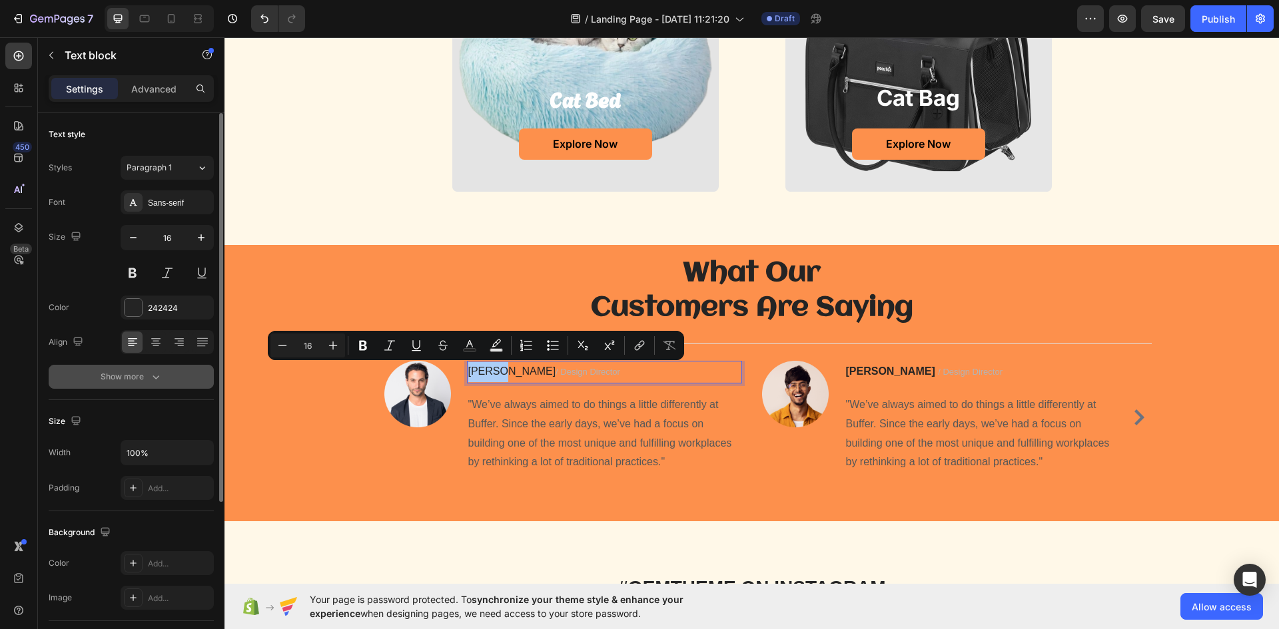
click at [139, 386] on button "Show more" at bounding box center [131, 377] width 165 height 24
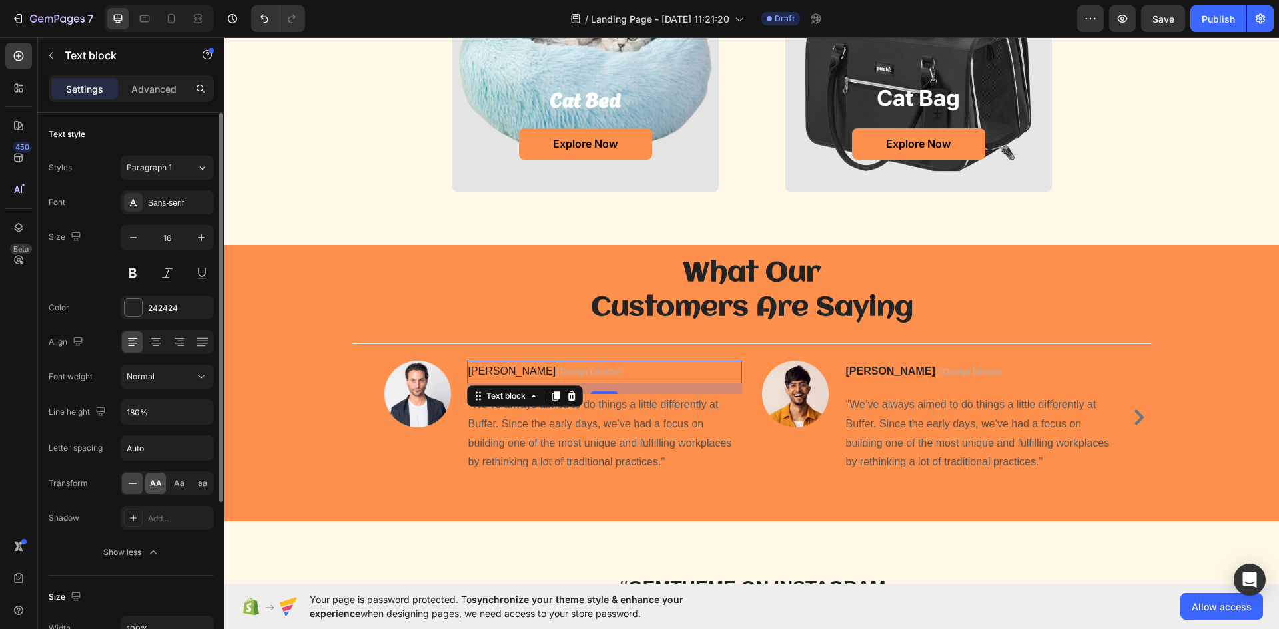
click at [159, 484] on span "AA" at bounding box center [156, 484] width 12 height 12
click at [181, 491] on div "Aa" at bounding box center [178, 483] width 21 height 21
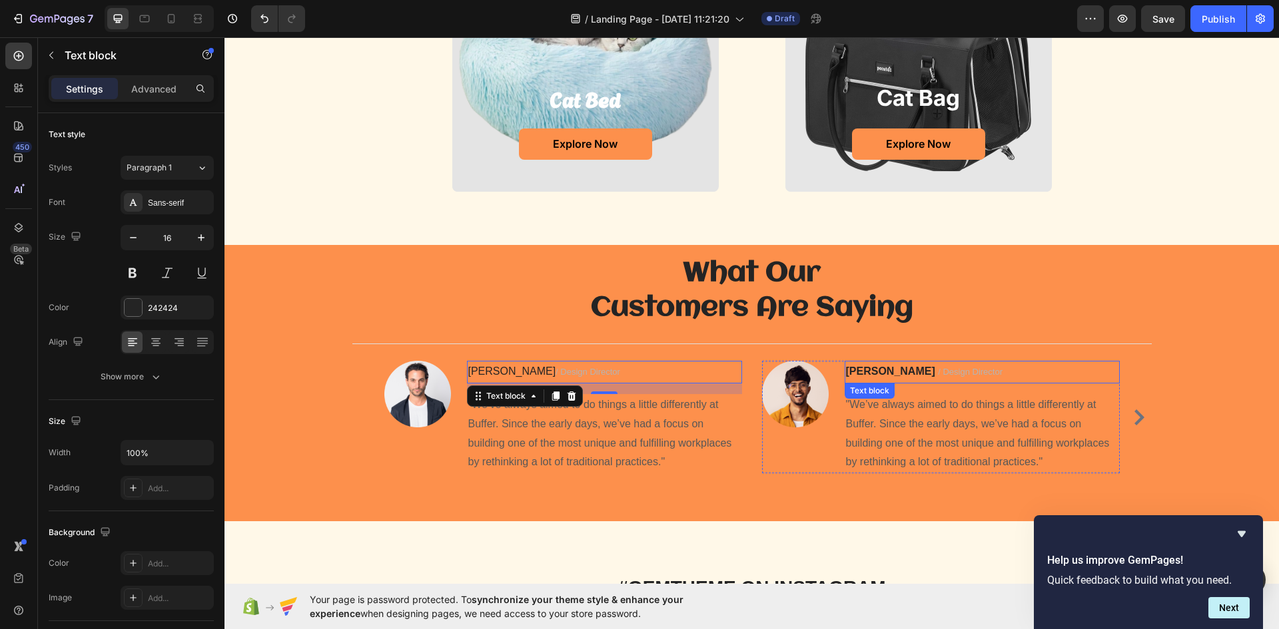
click at [864, 372] on strong "[PERSON_NAME]" at bounding box center [890, 371] width 89 height 11
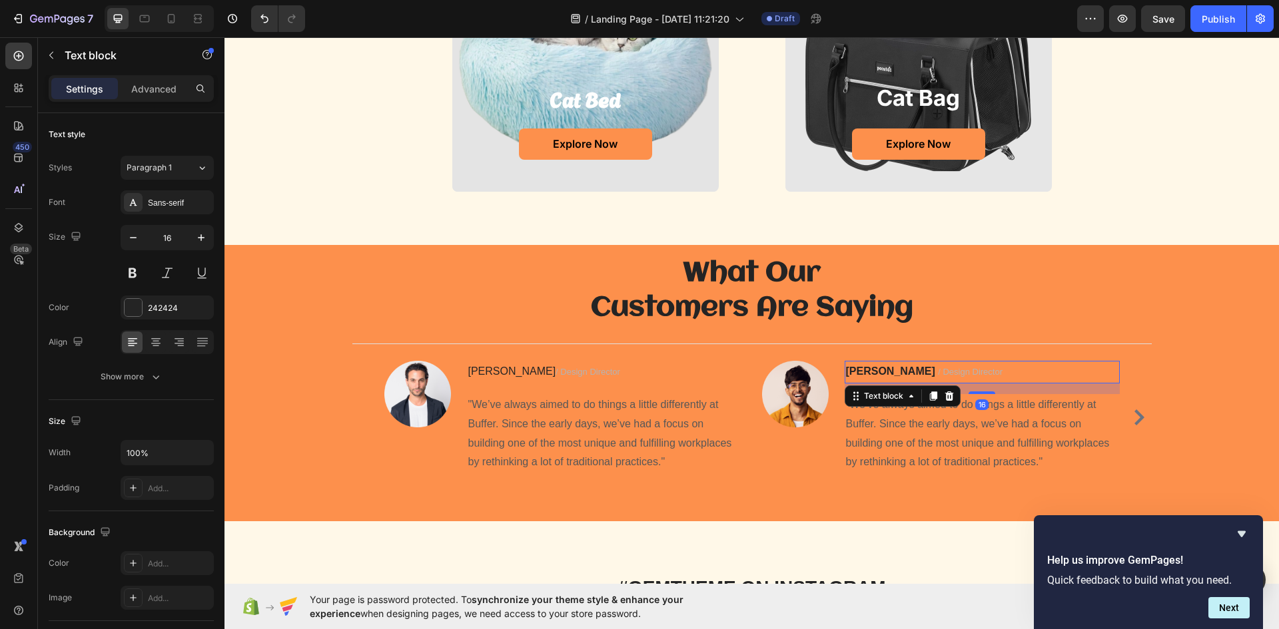
click at [878, 373] on strong "[PERSON_NAME]" at bounding box center [890, 371] width 89 height 11
drag, startPoint x: 874, startPoint y: 372, endPoint x: 829, endPoint y: 377, distance: 44.9
click at [829, 377] on div "Image [PERSON_NAME] / Design Director Text block 16 "We’ve always aimed to do t…" at bounding box center [941, 417] width 358 height 113
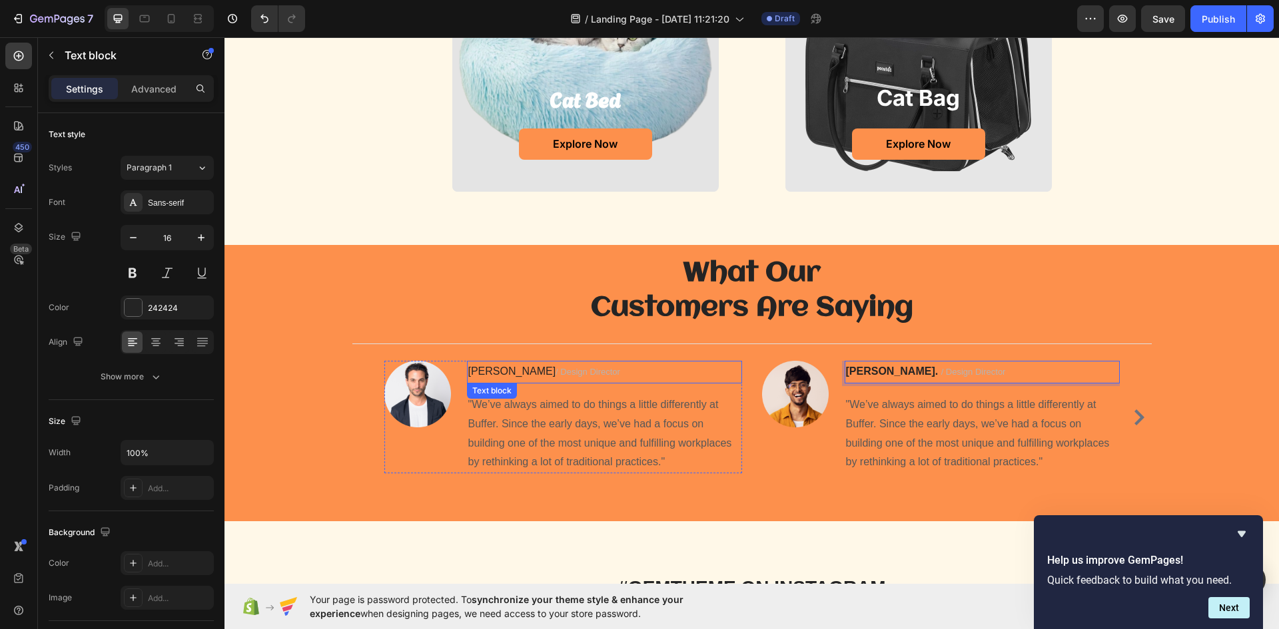
click at [493, 382] on p "[PERSON_NAME] / design director" at bounding box center [604, 372] width 272 height 20
click at [486, 370] on p "[PERSON_NAME] / design director" at bounding box center [604, 372] width 272 height 20
drag, startPoint x: 486, startPoint y: 370, endPoint x: 418, endPoint y: 370, distance: 67.3
click at [418, 370] on div "Image [PERSON_NAME] / design director Text block 16 "We’ve always aimed to do t…" at bounding box center [563, 417] width 358 height 113
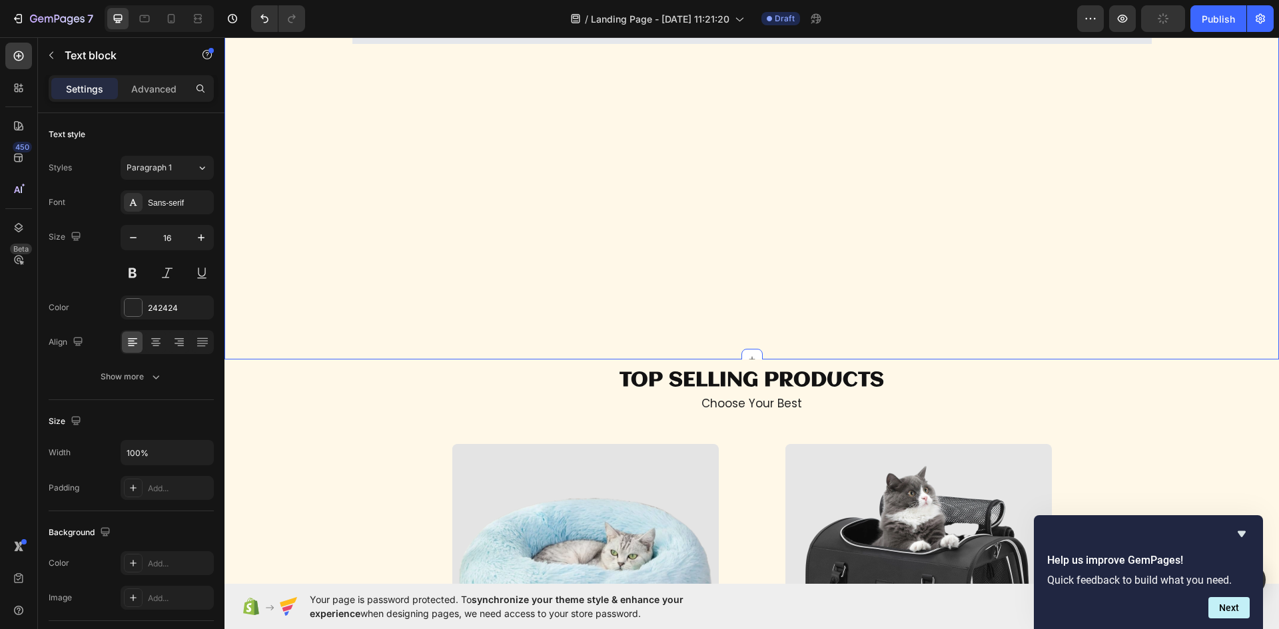
scroll to position [733, 0]
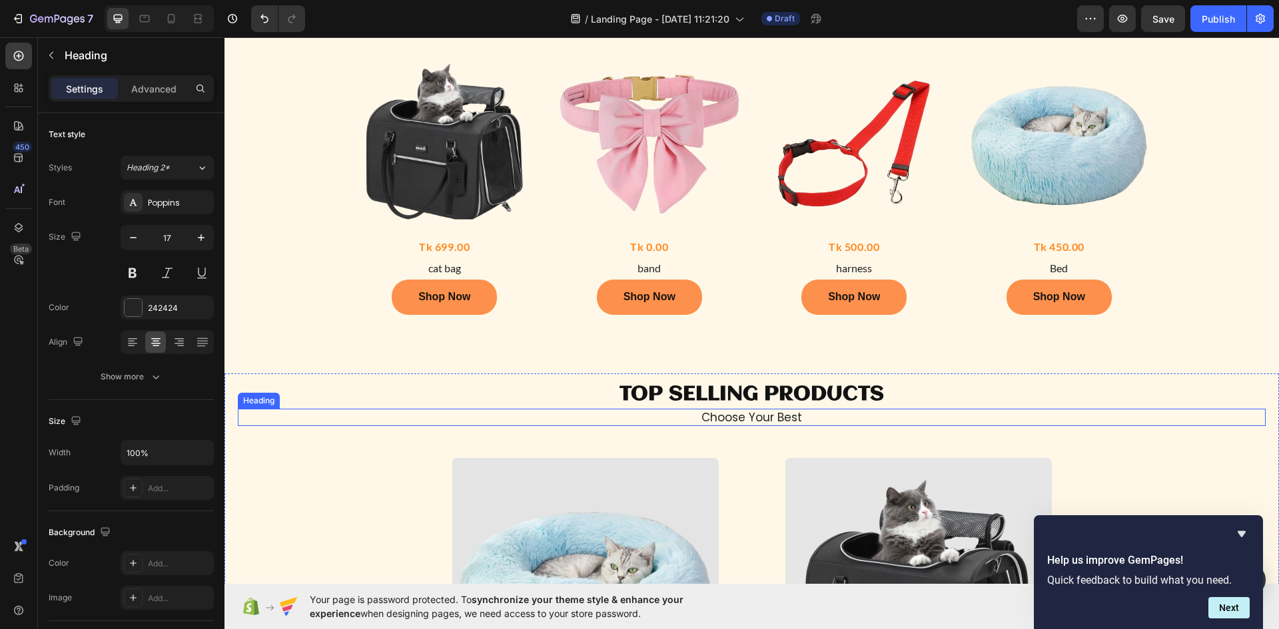
click at [739, 416] on h2 "choose your best" at bounding box center [752, 417] width 1028 height 17
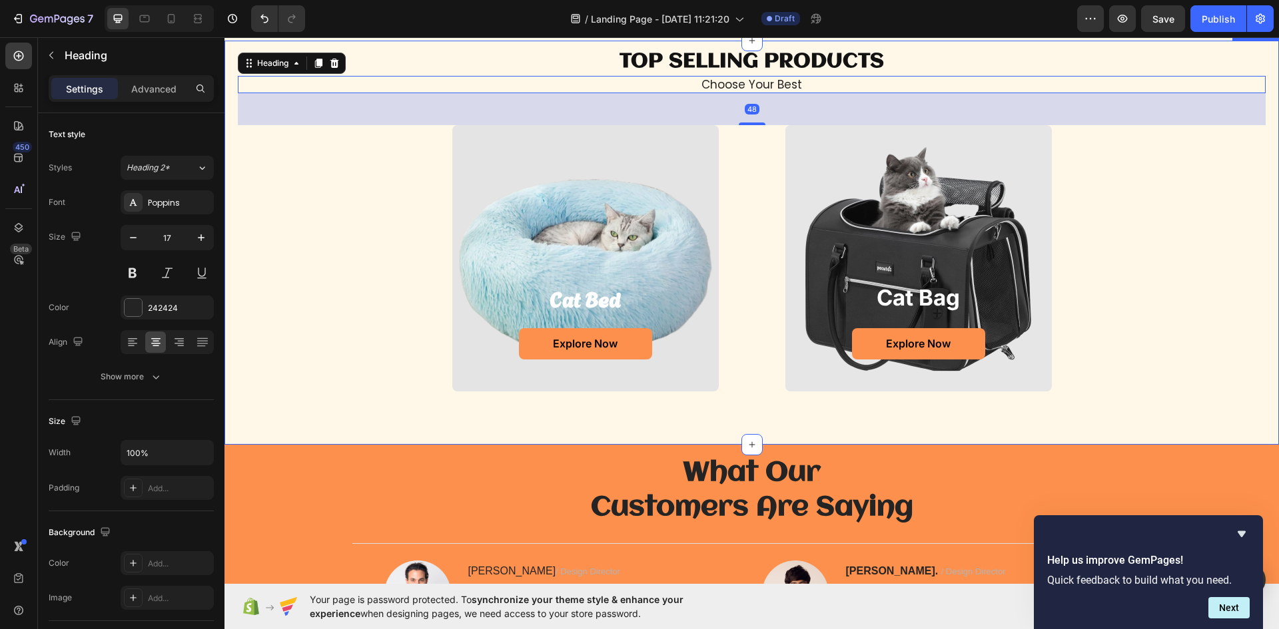
scroll to position [1199, 0]
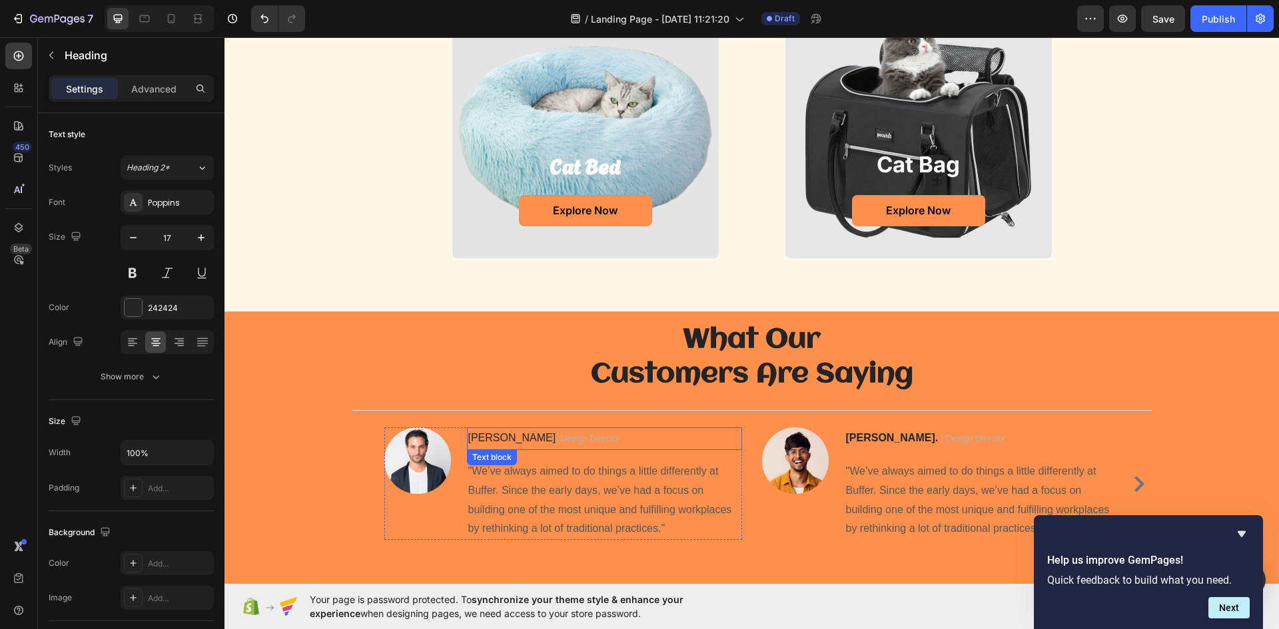
click at [485, 439] on p "[PERSON_NAME] / design director" at bounding box center [604, 439] width 272 height 20
click at [485, 437] on p "[PERSON_NAME] / design director" at bounding box center [604, 439] width 272 height 20
drag, startPoint x: 487, startPoint y: 435, endPoint x: 364, endPoint y: 438, distance: 122.6
click at [390, 439] on div "Image [PERSON_NAME] / design director Text block 16 "We’ve always aimed to do t…" at bounding box center [563, 484] width 358 height 113
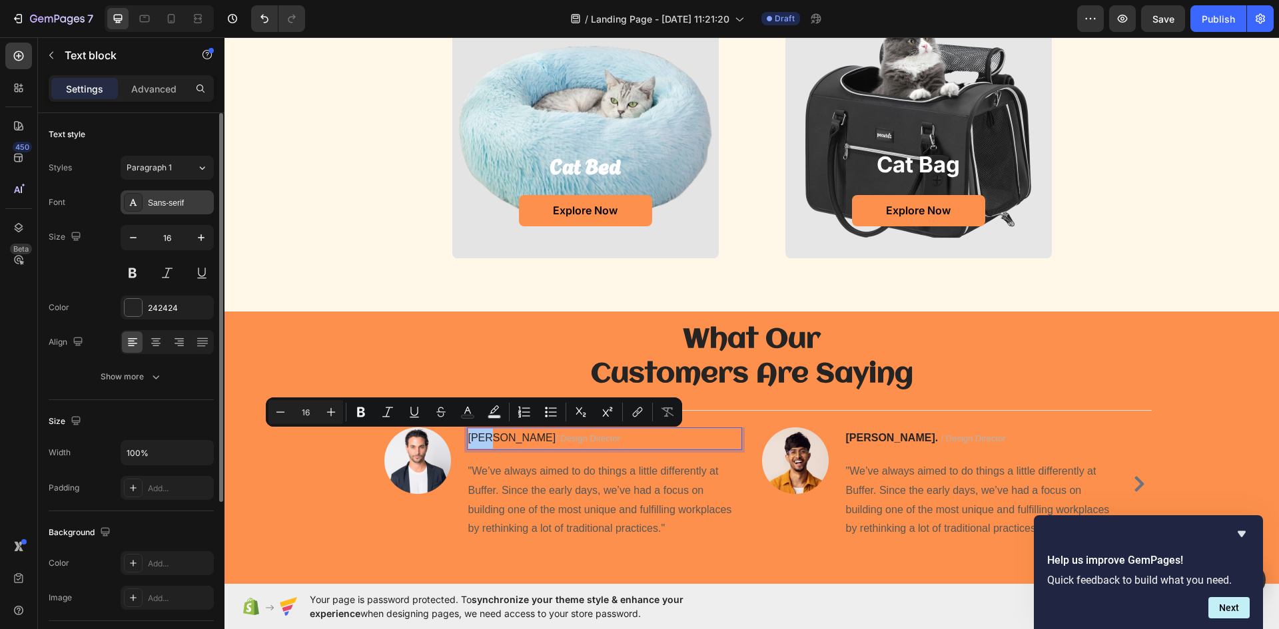
click at [156, 204] on div "Sans-serif" at bounding box center [179, 203] width 63 height 12
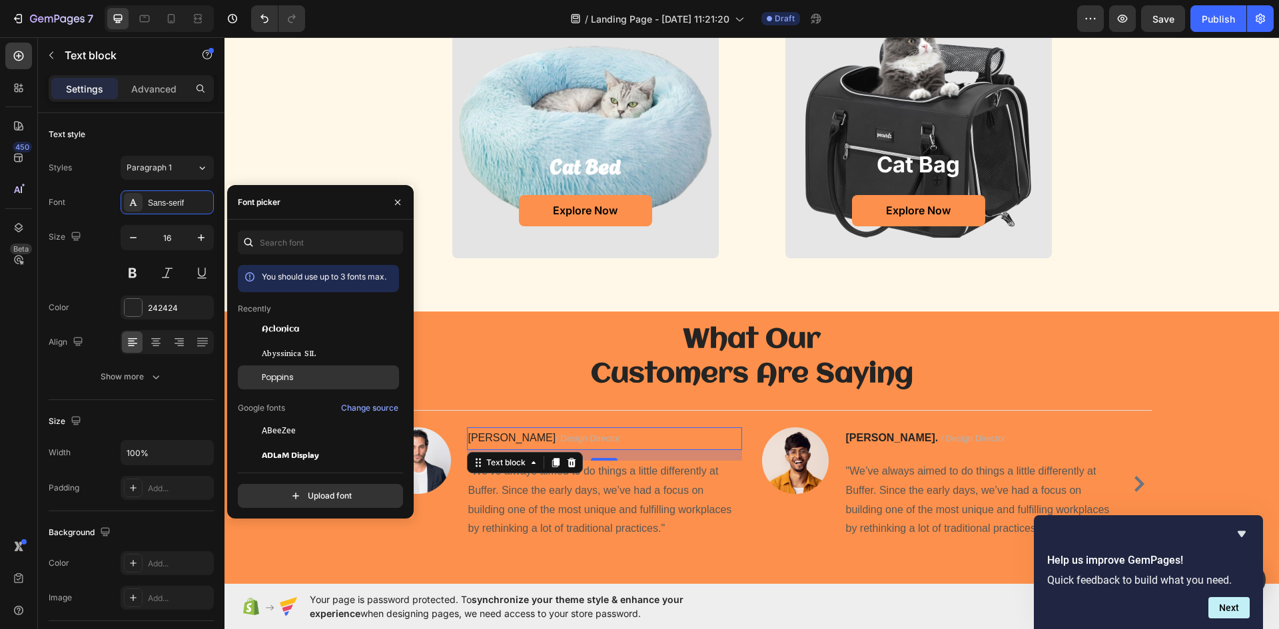
click at [282, 370] on div "Poppins" at bounding box center [318, 378] width 161 height 24
click at [133, 273] on button at bounding box center [133, 273] width 24 height 24
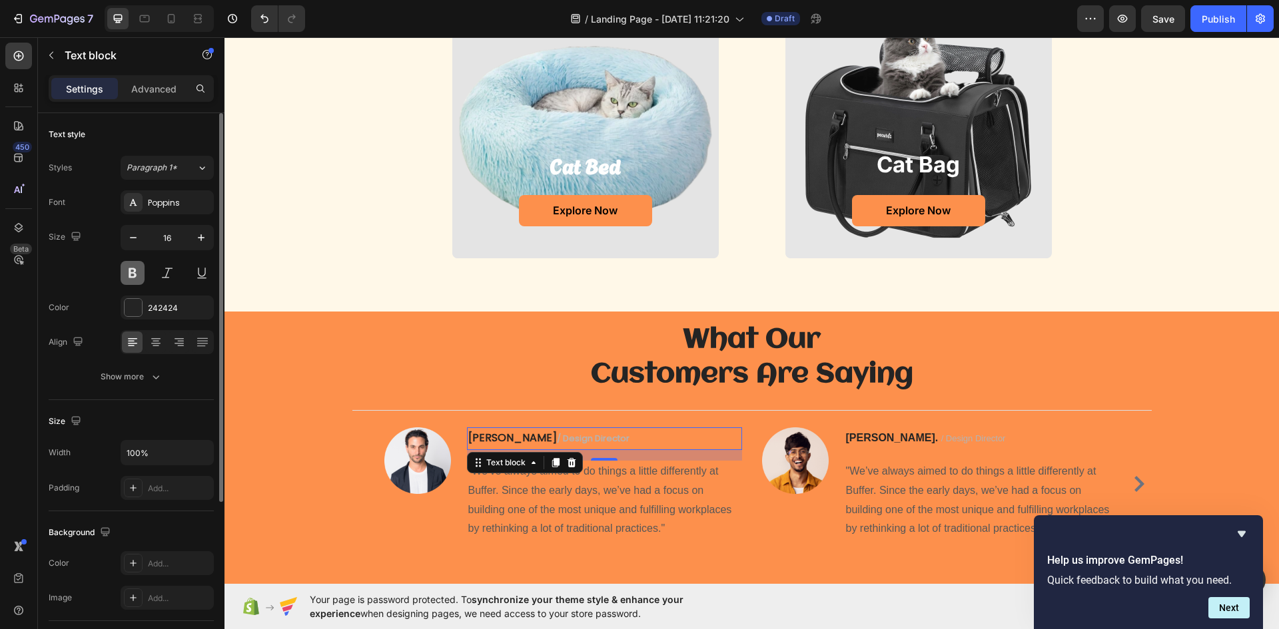
click at [127, 274] on button at bounding box center [133, 273] width 24 height 24
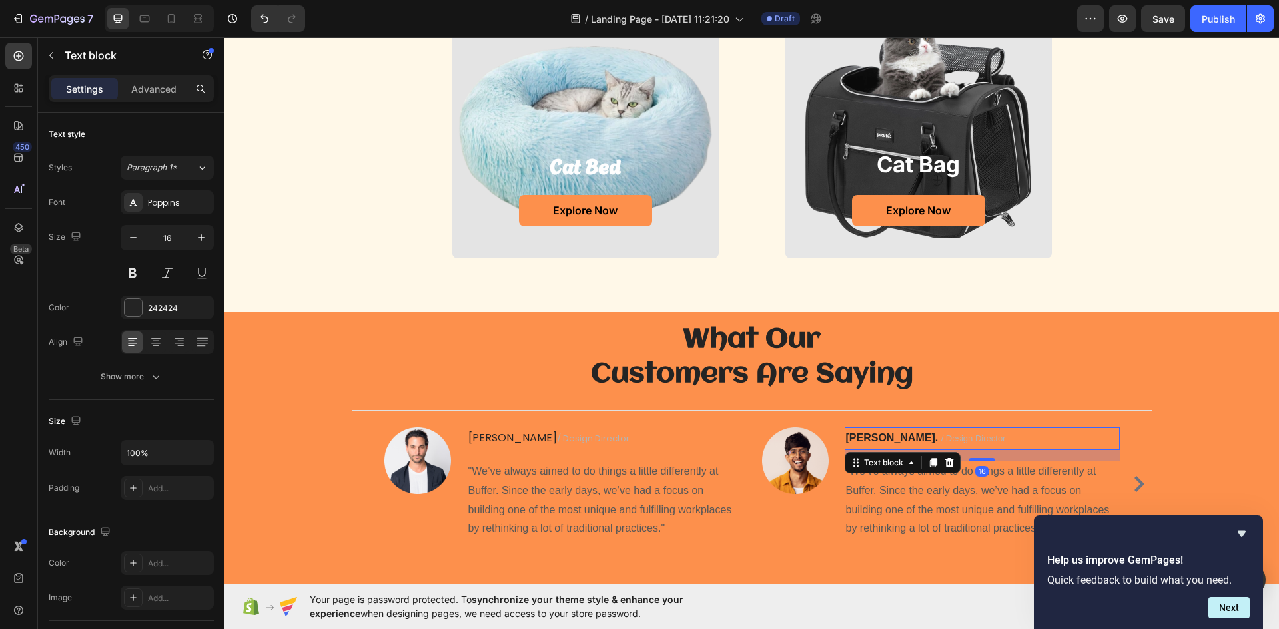
click at [878, 436] on strong "[PERSON_NAME]." at bounding box center [892, 437] width 93 height 11
click at [881, 434] on strong "[PERSON_NAME]." at bounding box center [892, 437] width 93 height 11
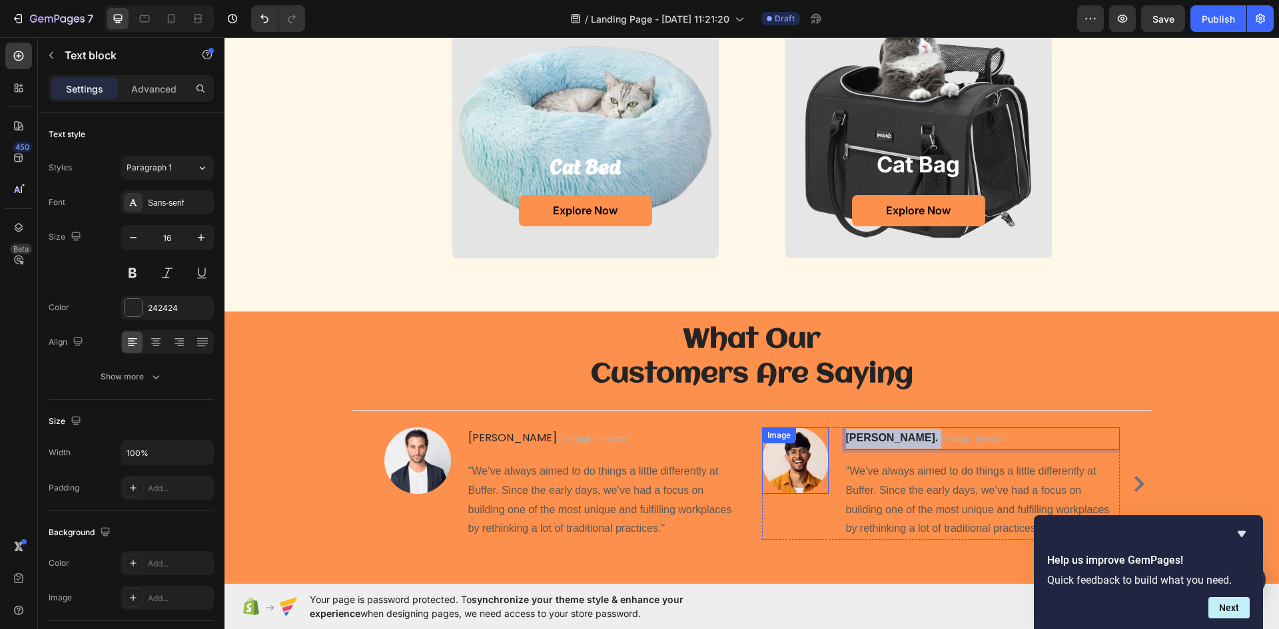
drag, startPoint x: 881, startPoint y: 434, endPoint x: 785, endPoint y: 450, distance: 97.9
click at [784, 441] on div "Image [PERSON_NAME] / Design Director Text block 16 "We’ve always aimed to do t…" at bounding box center [941, 484] width 358 height 113
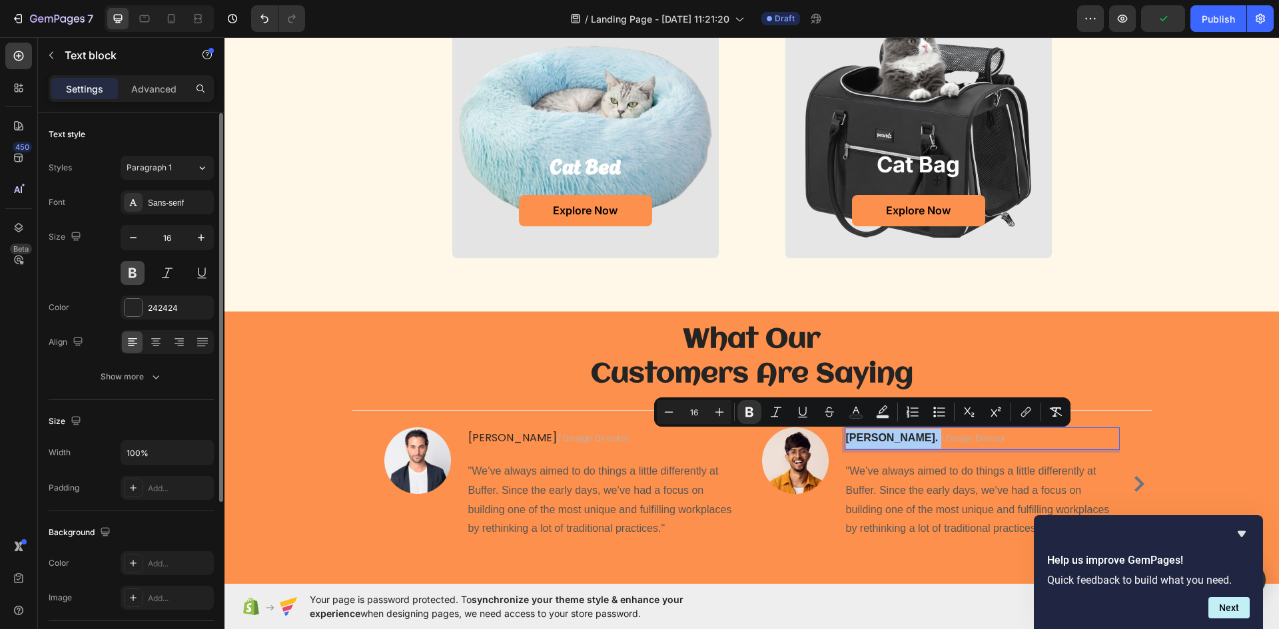
click at [127, 272] on button at bounding box center [133, 273] width 24 height 24
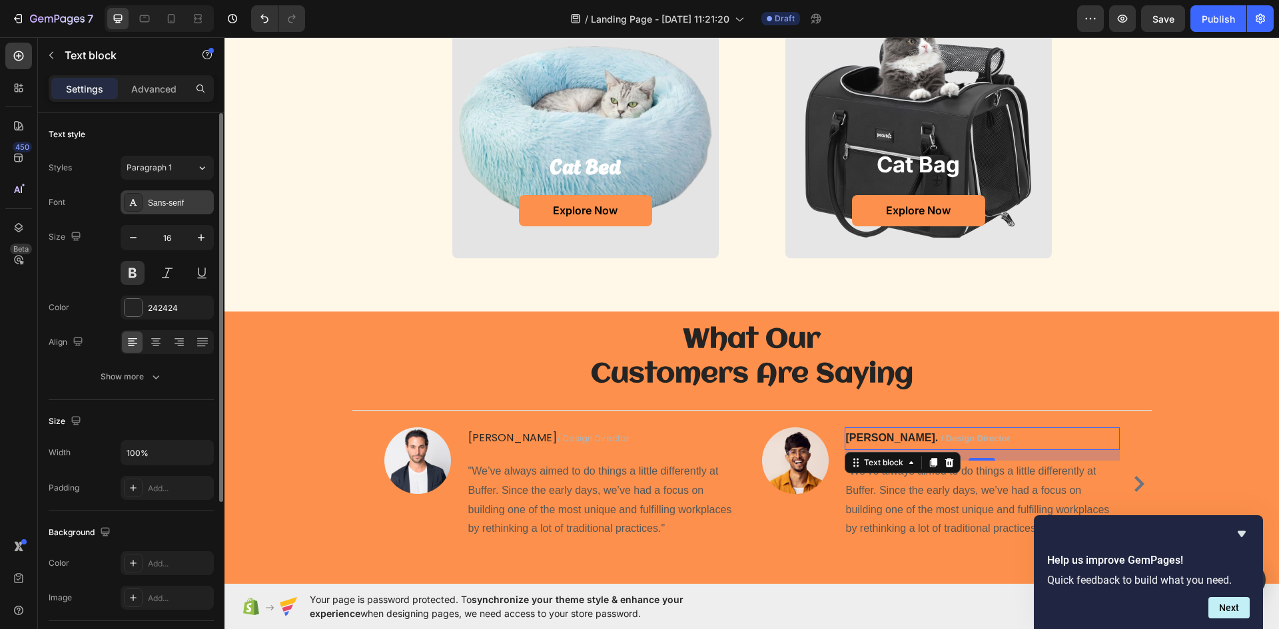
click at [161, 200] on div "Sans-serif" at bounding box center [179, 203] width 63 height 12
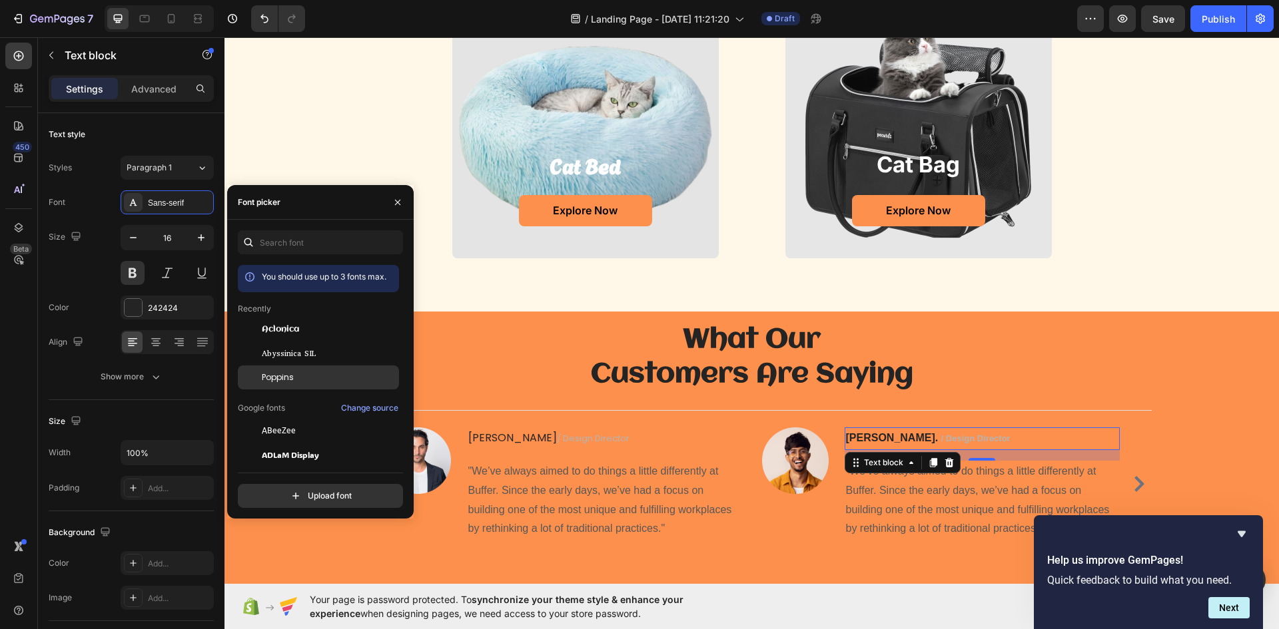
click at [278, 382] on span "Poppins" at bounding box center [278, 378] width 32 height 12
click at [129, 266] on button at bounding box center [133, 273] width 24 height 24
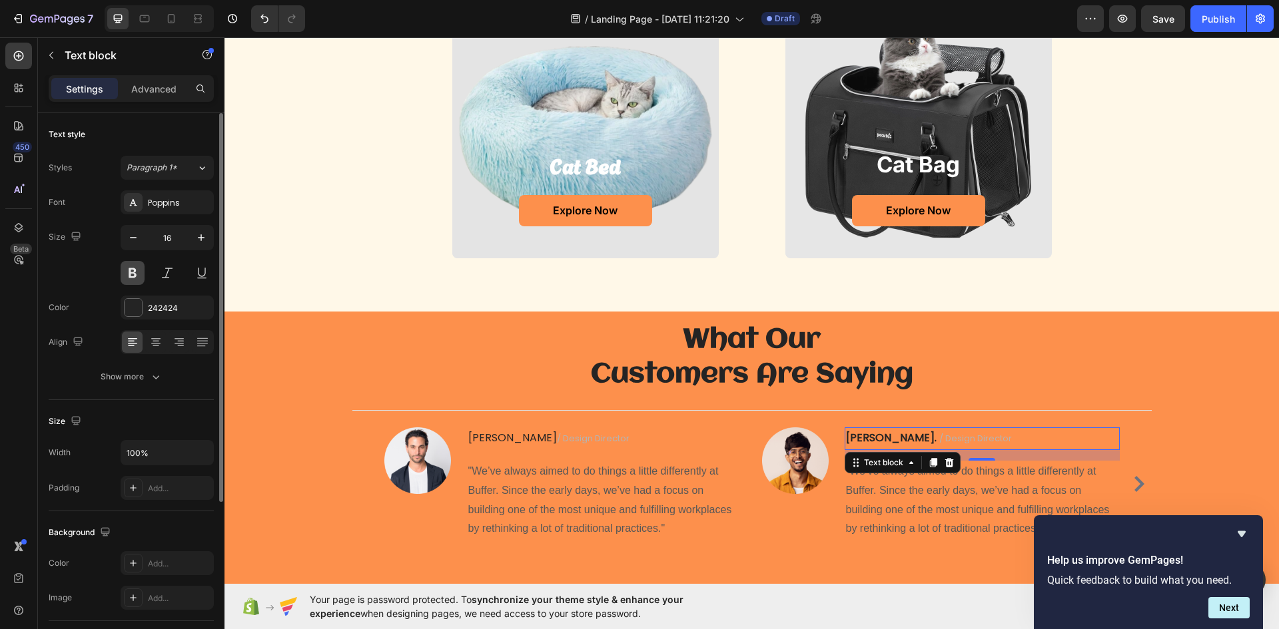
click at [129, 274] on button at bounding box center [133, 273] width 24 height 24
click at [156, 273] on button at bounding box center [167, 273] width 24 height 24
click at [137, 274] on button at bounding box center [133, 273] width 24 height 24
click at [170, 277] on button at bounding box center [167, 273] width 24 height 24
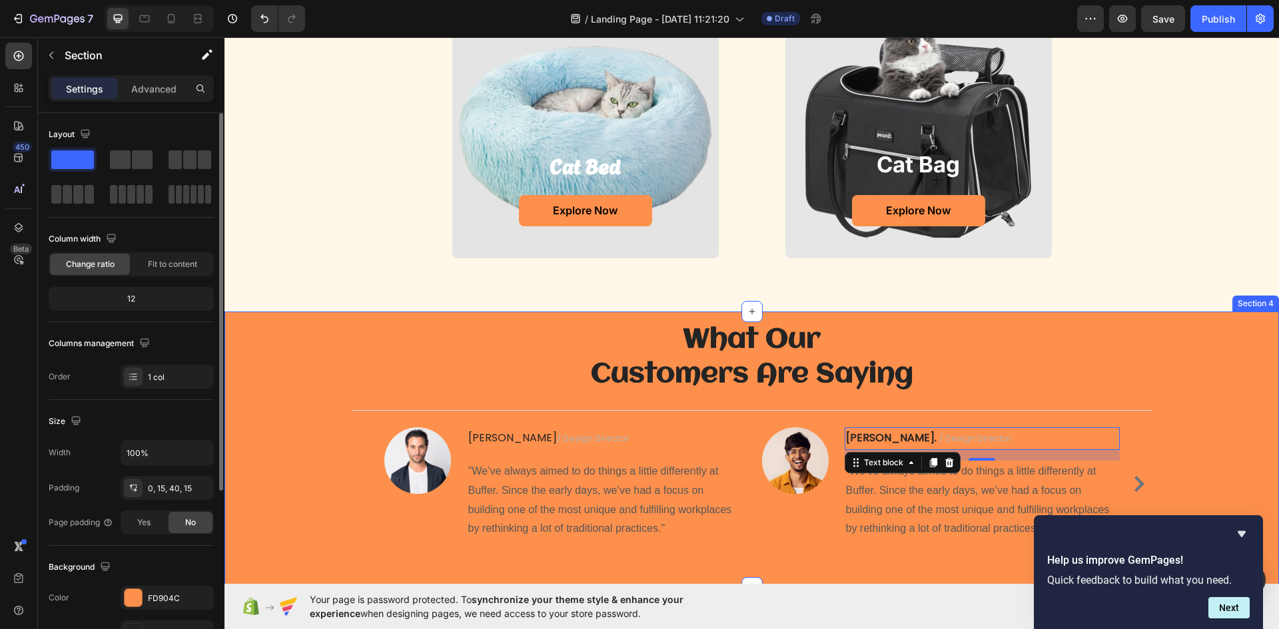
click at [274, 444] on div "What Our Customers Are Saying Heading Title Line Image [PERSON_NAME] / design d…" at bounding box center [751, 437] width 1034 height 250
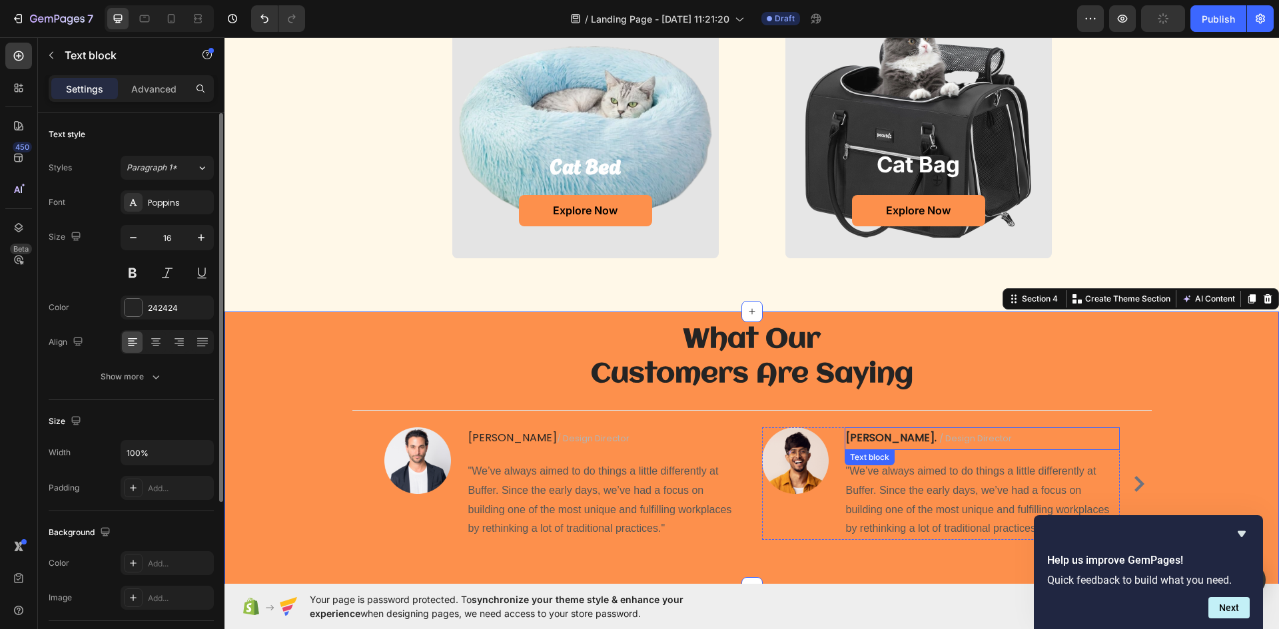
drag, startPoint x: 858, startPoint y: 430, endPoint x: 879, endPoint y: 436, distance: 21.7
click at [859, 430] on p "[PERSON_NAME]. / Design Director" at bounding box center [982, 439] width 272 height 20
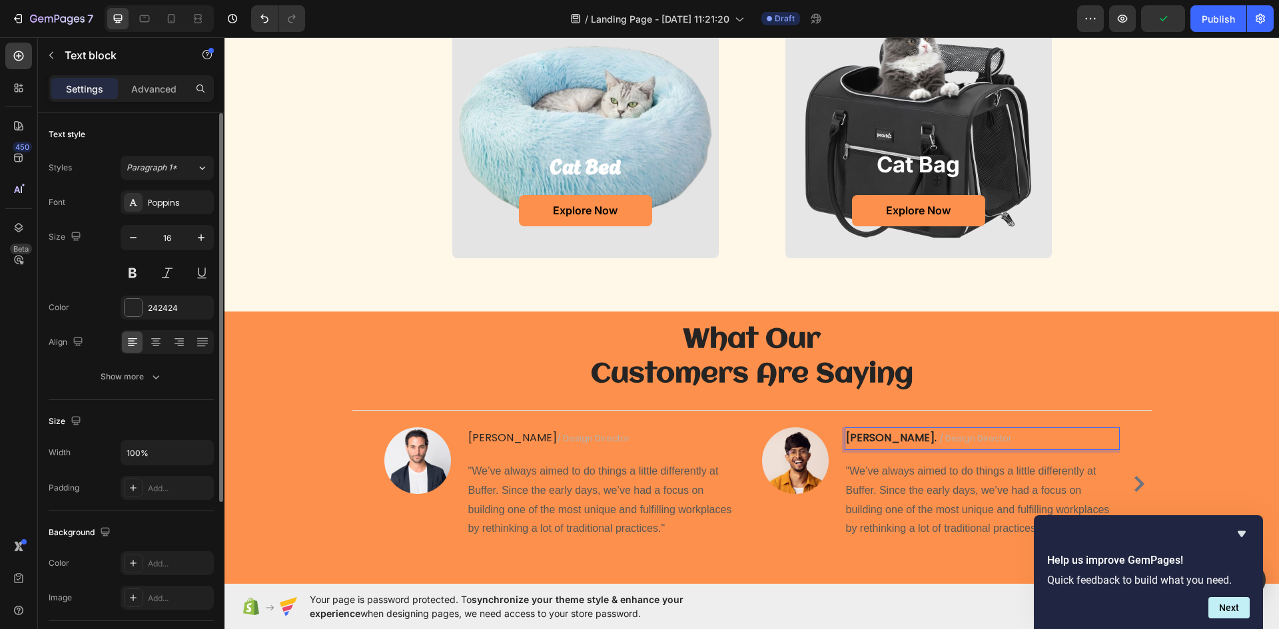
drag, startPoint x: 878, startPoint y: 436, endPoint x: 878, endPoint y: 444, distance: 8.0
click at [878, 436] on strong "[PERSON_NAME]." at bounding box center [891, 437] width 91 height 15
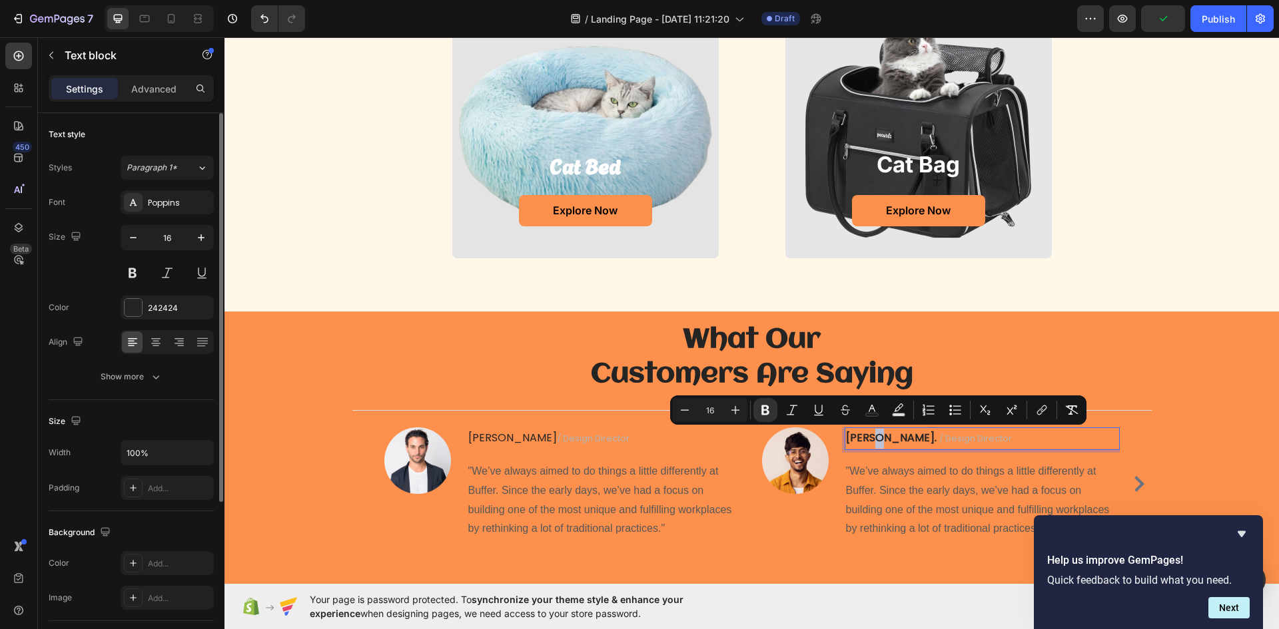
click at [880, 440] on strong "[PERSON_NAME]." at bounding box center [891, 437] width 91 height 15
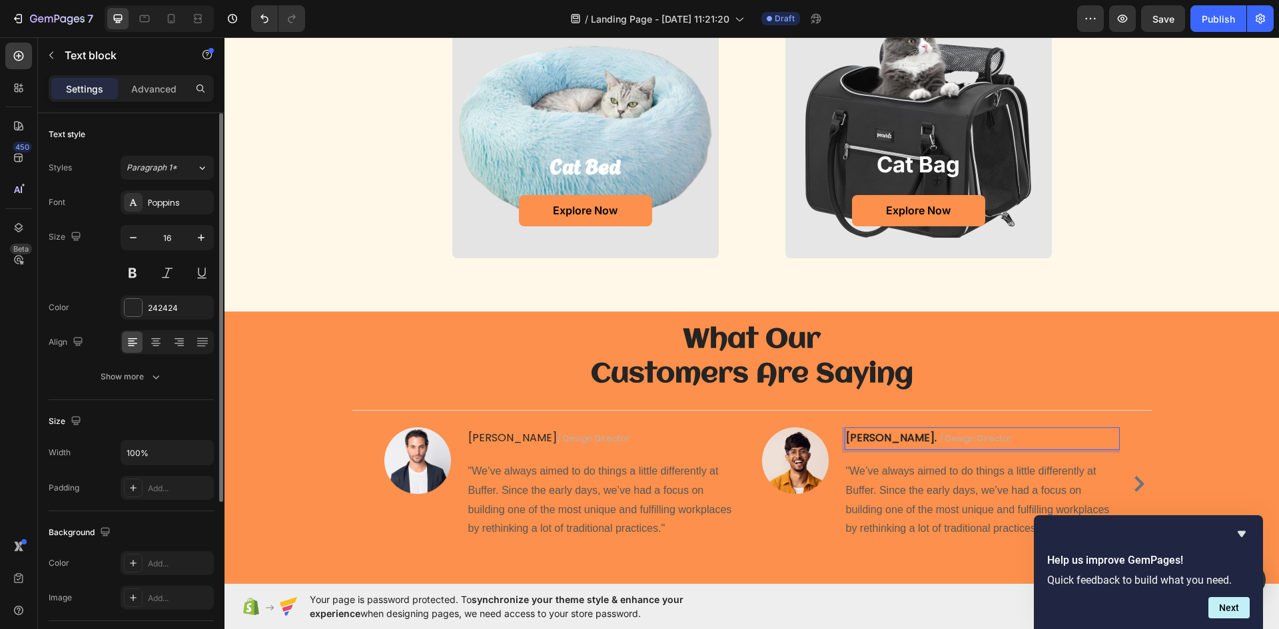
click at [884, 441] on p "[PERSON_NAME]. / Design Director" at bounding box center [982, 439] width 272 height 20
drag, startPoint x: 882, startPoint y: 436, endPoint x: 783, endPoint y: 438, distance: 98.6
click at [787, 434] on div "Image [PERSON_NAME] / Design Director Text block 16 "We’ve always aimed to do t…" at bounding box center [941, 484] width 358 height 113
click at [161, 210] on div "Poppins" at bounding box center [167, 202] width 93 height 24
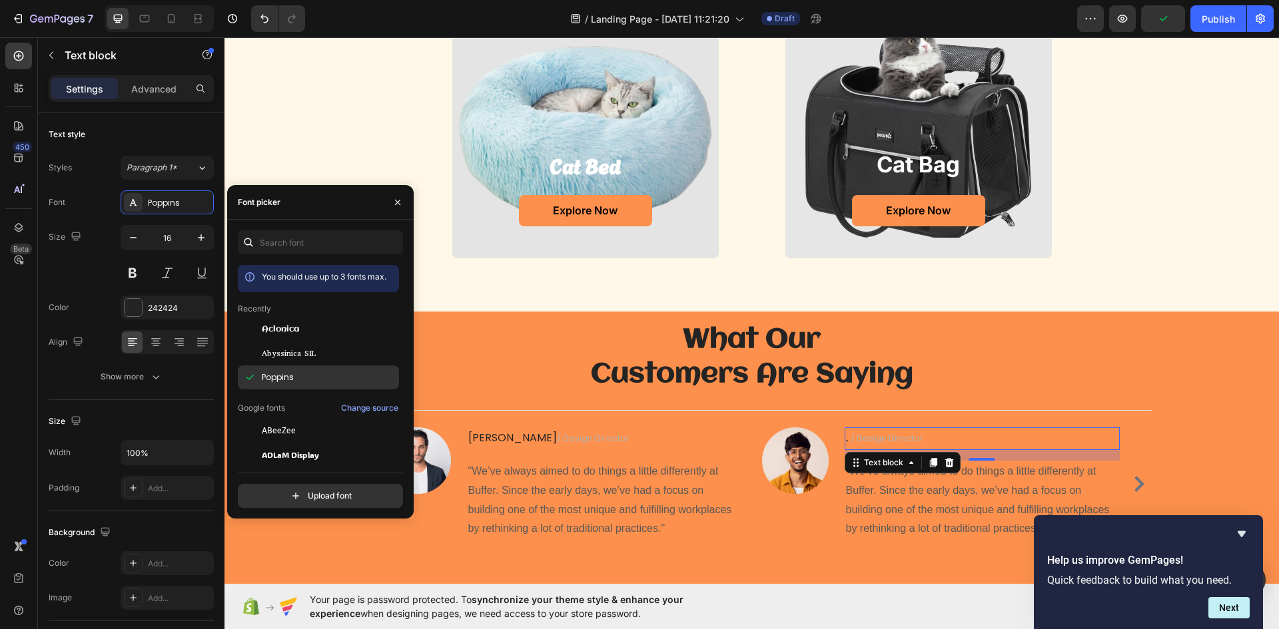
click at [282, 375] on span "Poppins" at bounding box center [278, 378] width 32 height 12
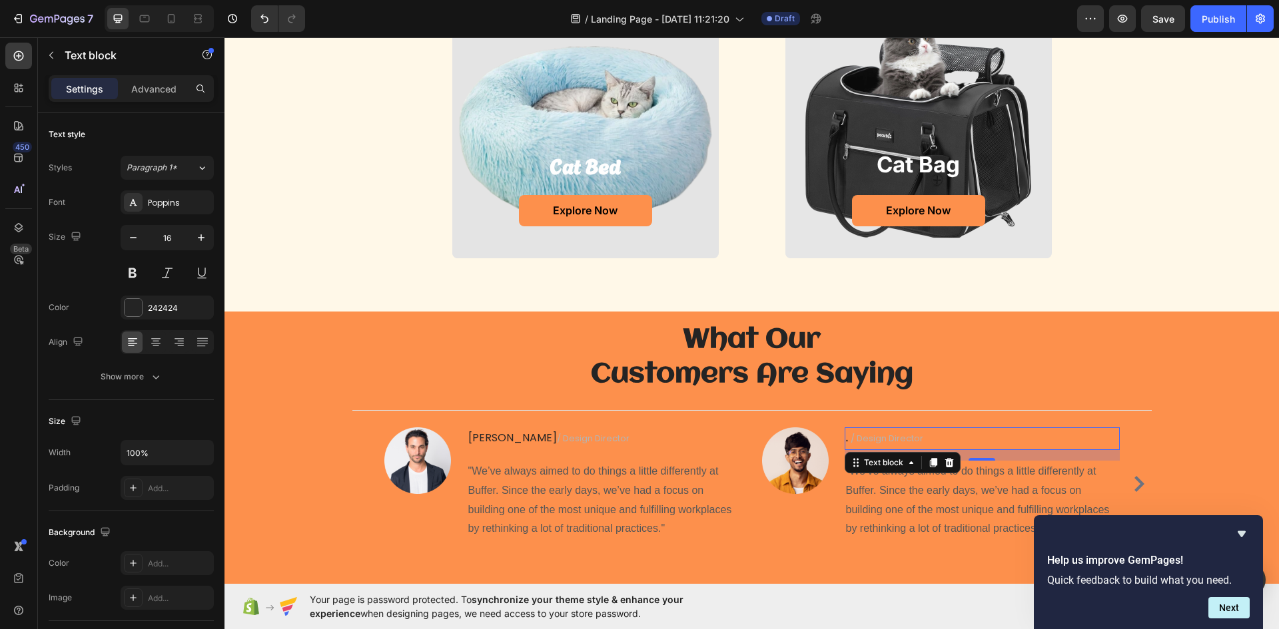
click at [844, 435] on div ". / Design Director" at bounding box center [981, 439] width 275 height 23
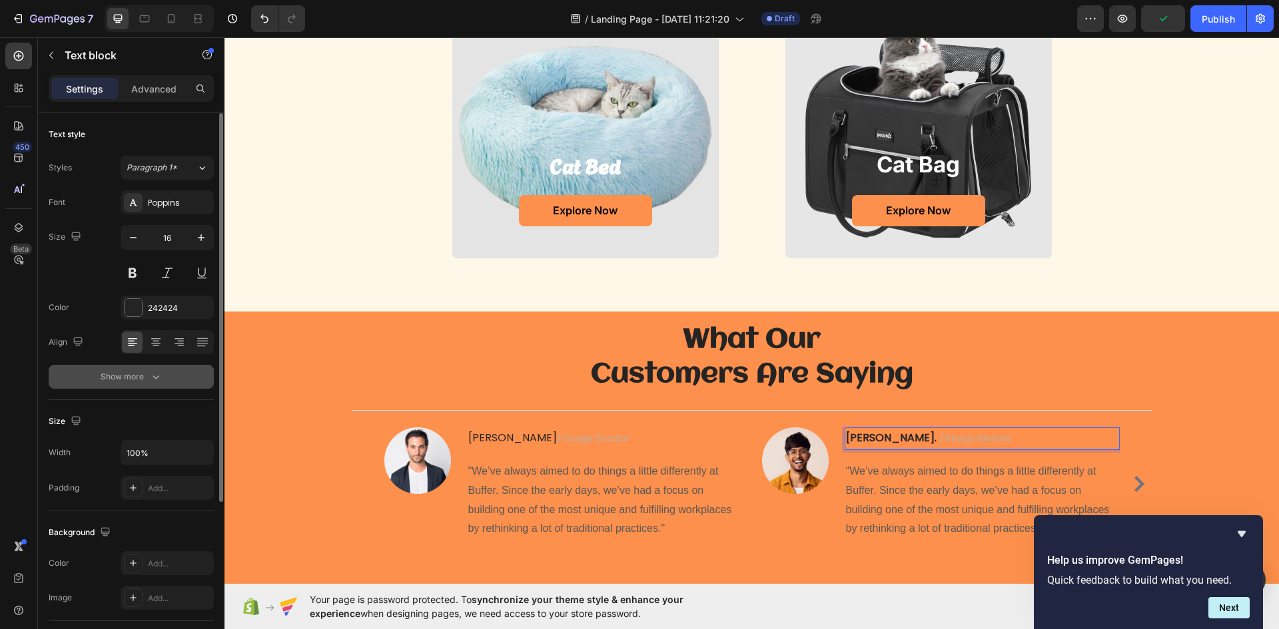
click at [157, 372] on icon "button" at bounding box center [155, 376] width 13 height 13
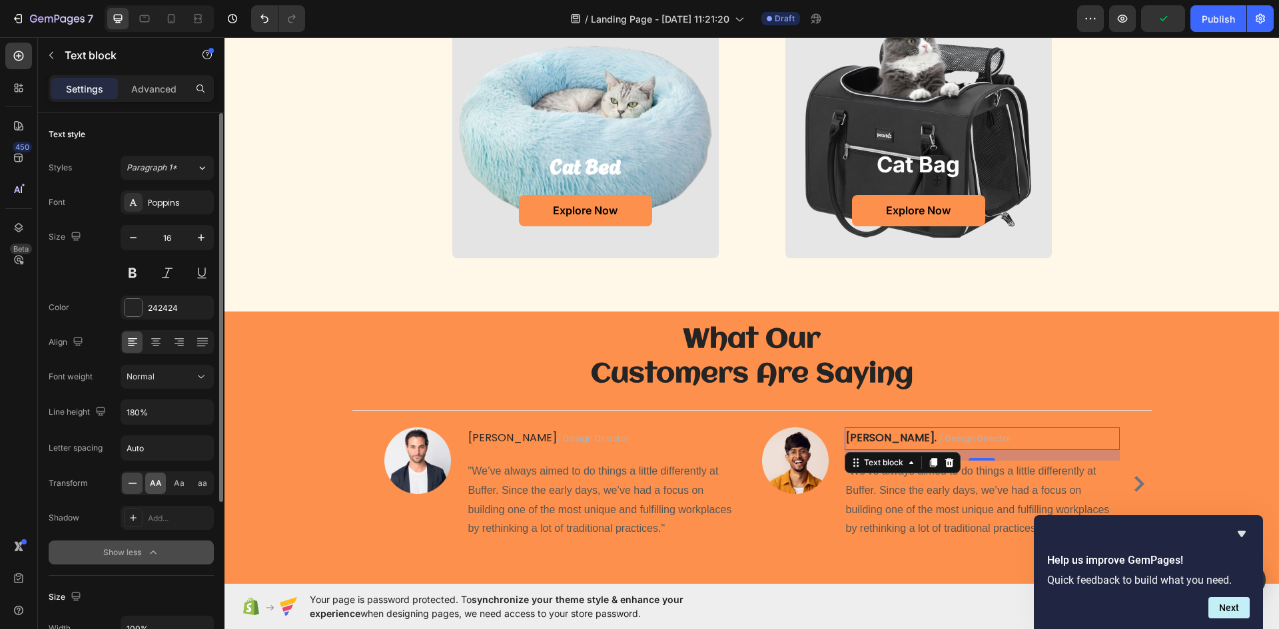
click at [159, 494] on div "AA" at bounding box center [155, 483] width 21 height 21
click at [184, 482] on span "Aa" at bounding box center [179, 484] width 11 height 12
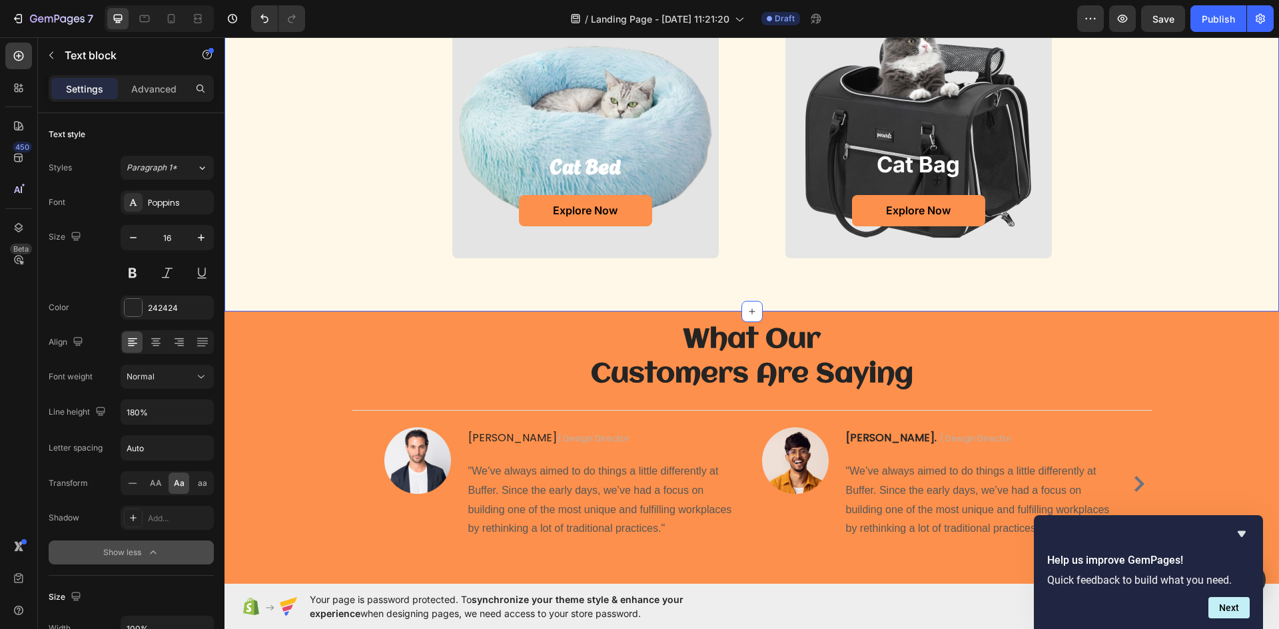
click at [1175, 240] on div "cat bed Heading Explore Now Button Hero Banner cat bag Heading Explore Now Butt…" at bounding box center [752, 125] width 1028 height 266
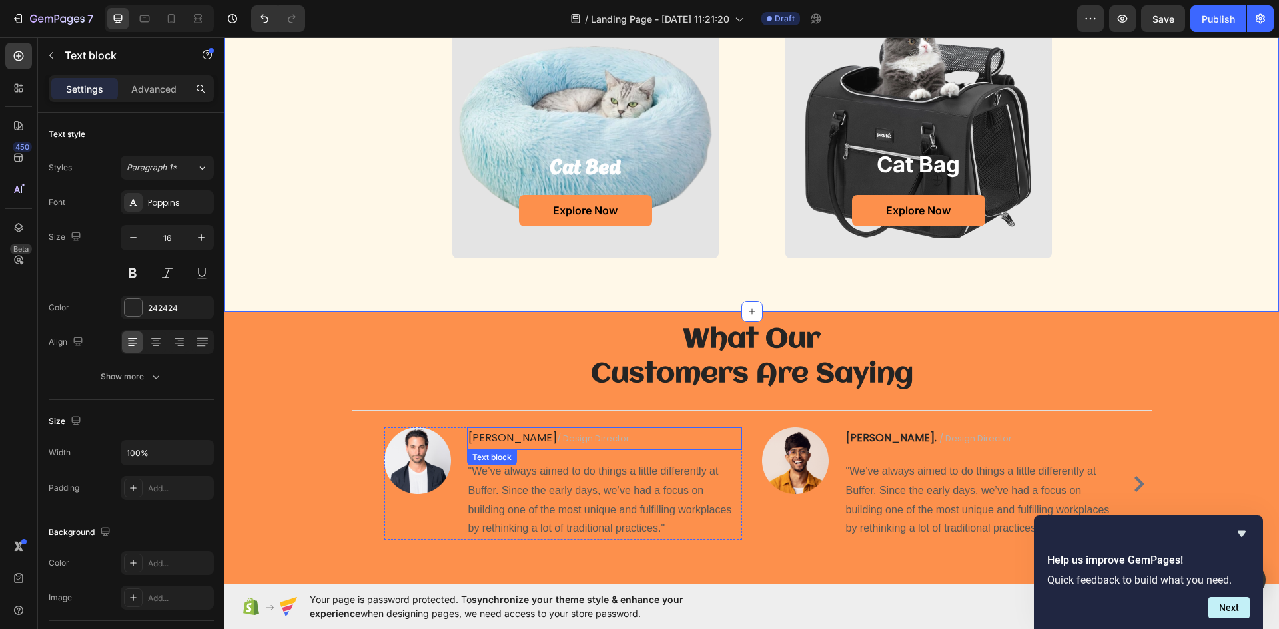
click at [488, 444] on p "[PERSON_NAME] / design director" at bounding box center [604, 439] width 272 height 20
drag, startPoint x: 491, startPoint y: 438, endPoint x: 457, endPoint y: 436, distance: 34.0
click at [456, 436] on div "Image [PERSON_NAME] / design director Text block 16 "We’ve always aimed to do t…" at bounding box center [563, 484] width 358 height 113
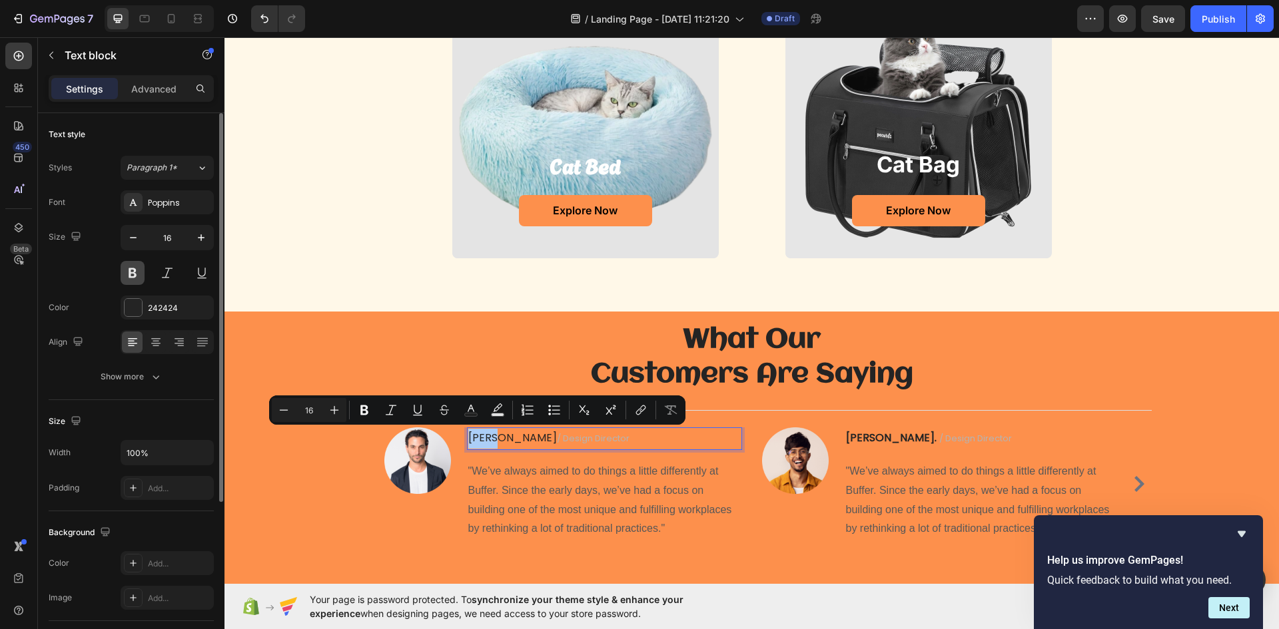
click at [134, 273] on button at bounding box center [133, 273] width 24 height 24
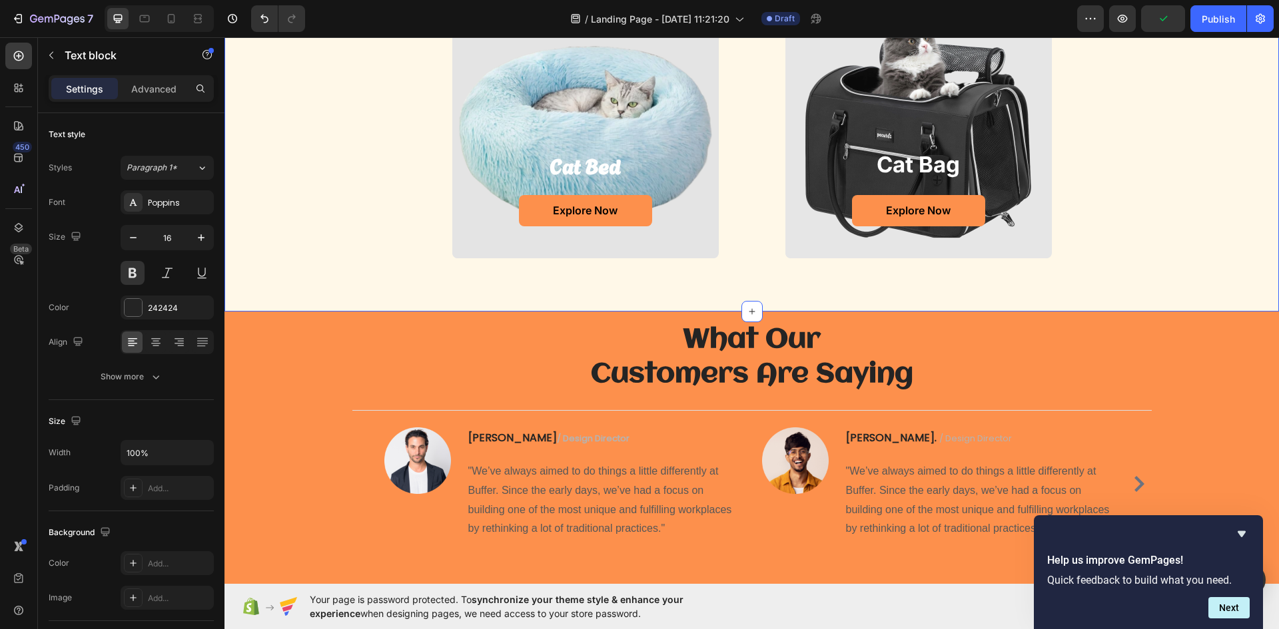
click at [1088, 206] on div "cat bed Heading Explore Now Button Hero Banner cat bag Heading Explore Now Butt…" at bounding box center [752, 125] width 1028 height 266
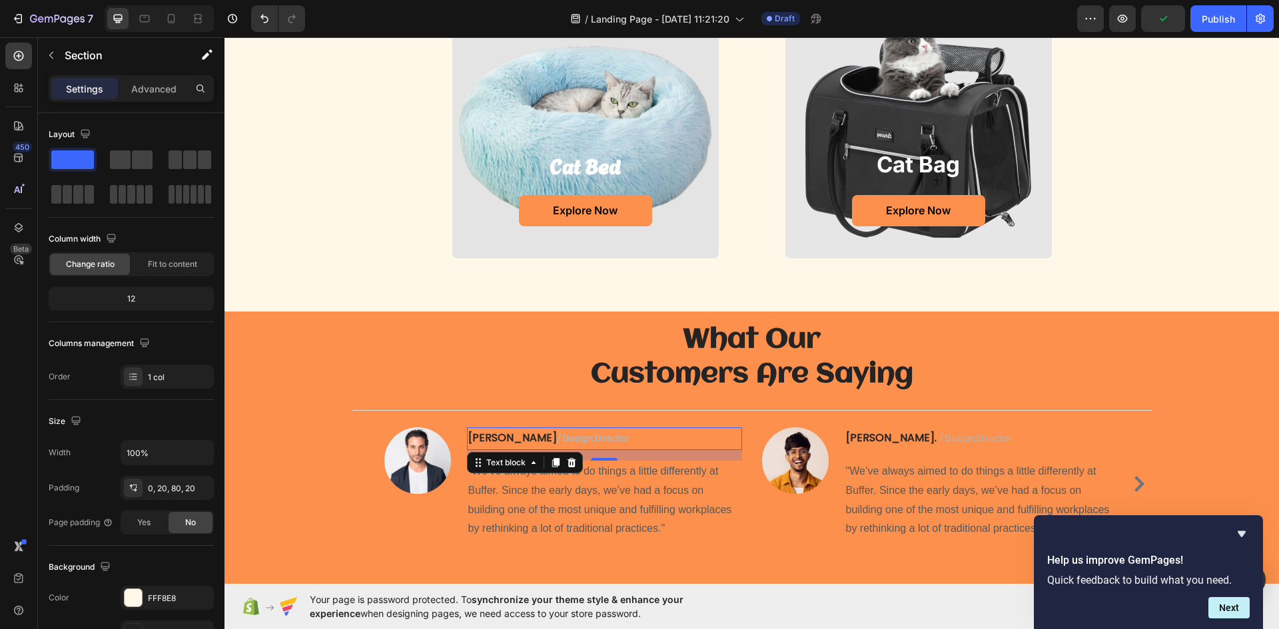
click at [557, 435] on span "/ design director" at bounding box center [593, 438] width 73 height 13
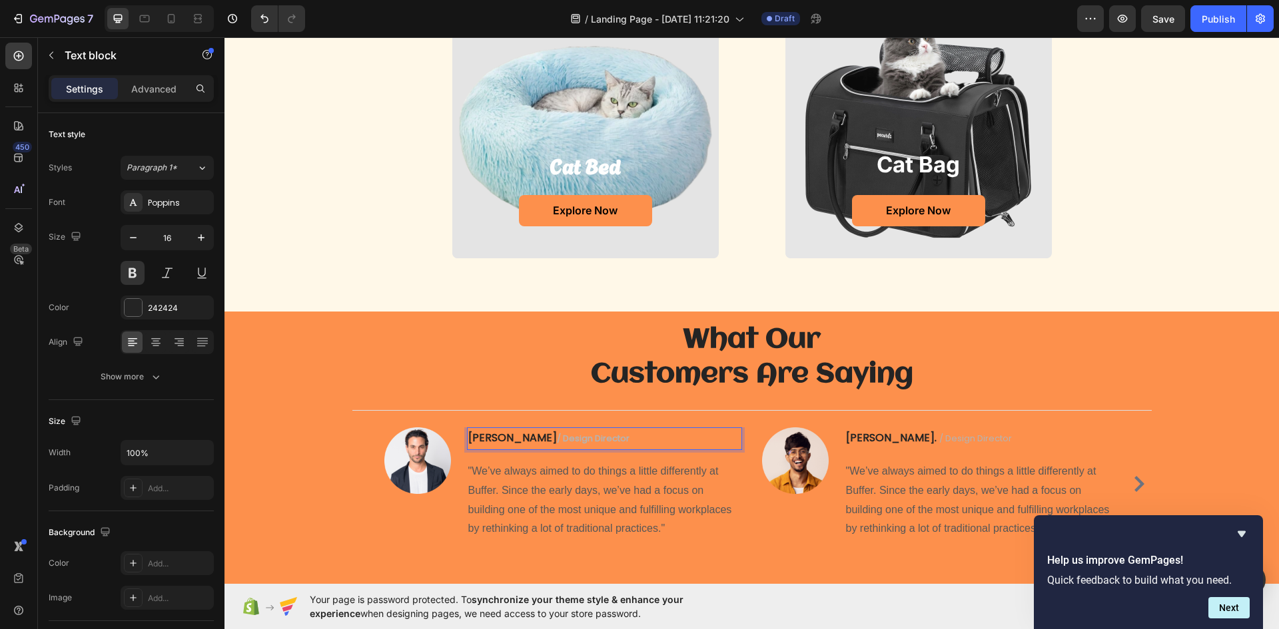
click at [566, 438] on span "/ design director" at bounding box center [593, 438] width 73 height 13
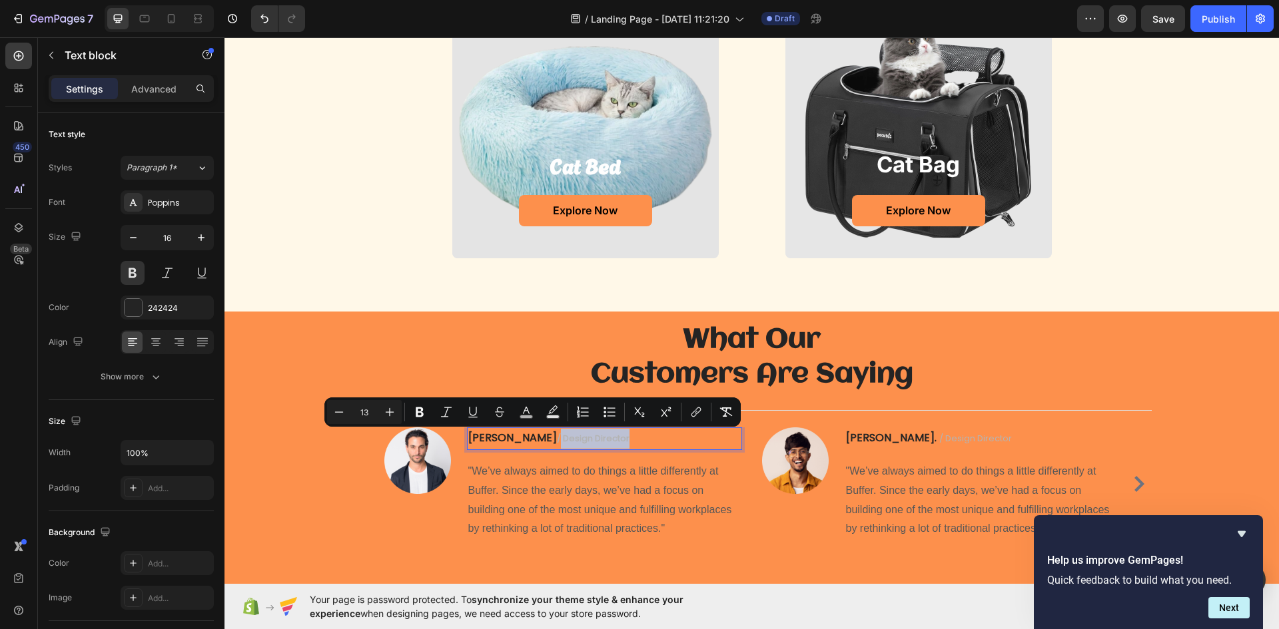
drag, startPoint x: 566, startPoint y: 439, endPoint x: 519, endPoint y: 450, distance: 48.5
click at [557, 442] on span "/ design director" at bounding box center [593, 438] width 73 height 13
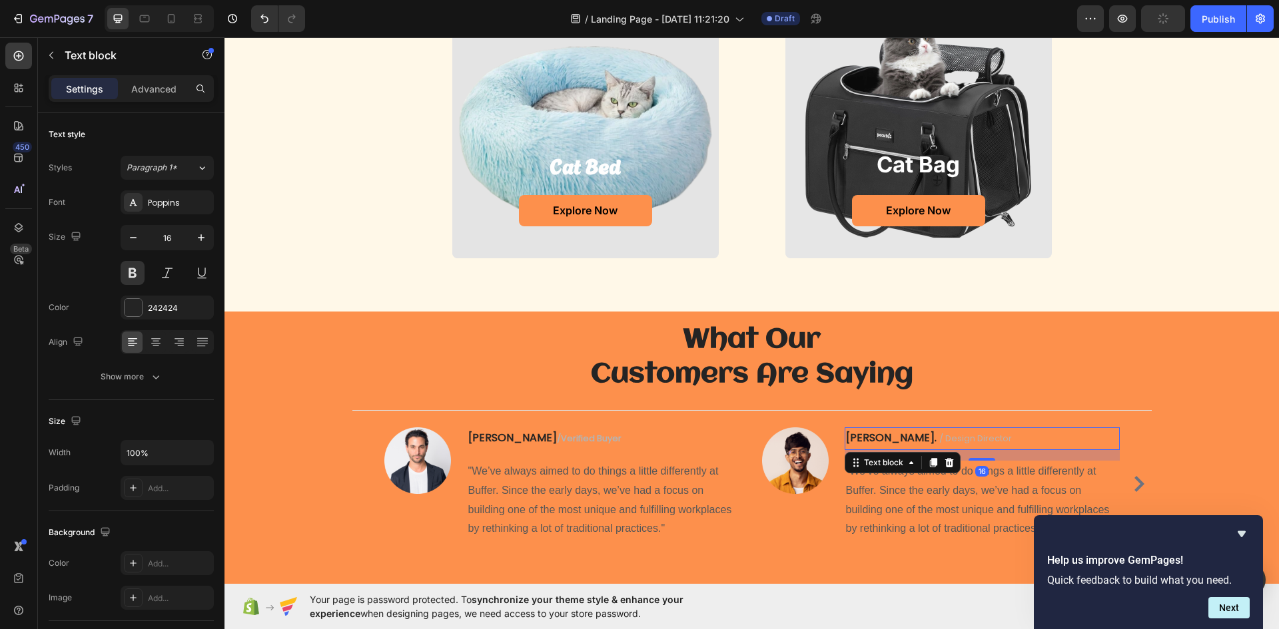
click at [965, 435] on p "[PERSON_NAME]. / Design Director" at bounding box center [982, 439] width 272 height 20
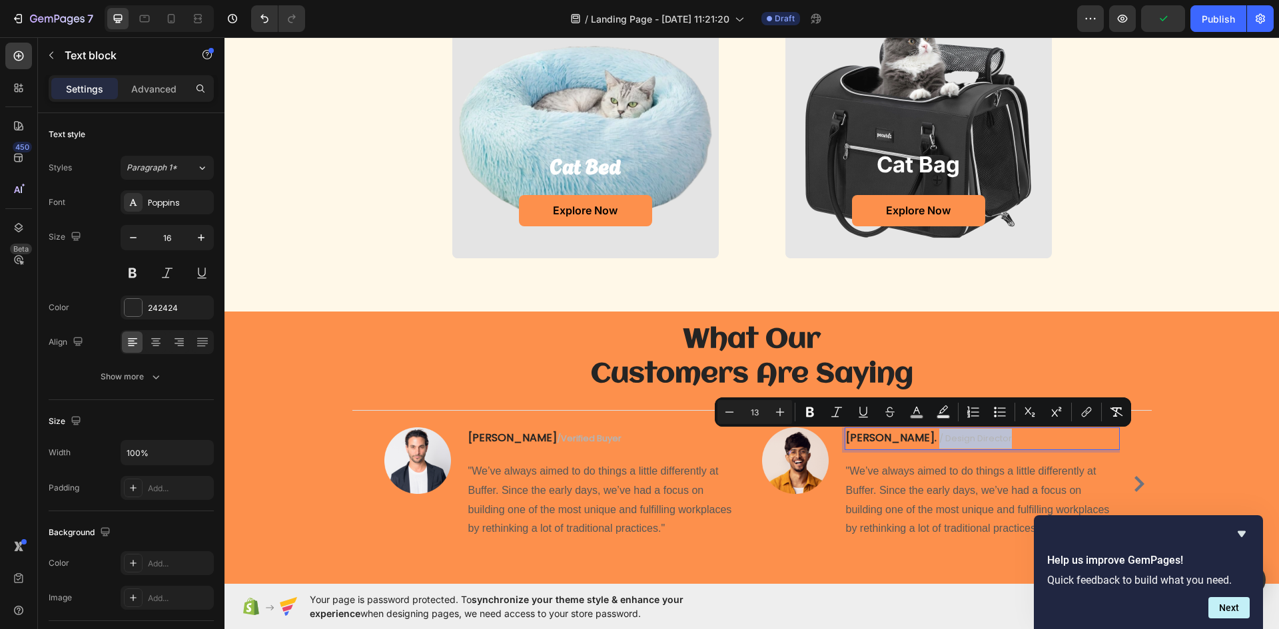
drag, startPoint x: 964, startPoint y: 442, endPoint x: 888, endPoint y: 448, distance: 76.9
click at [888, 448] on p "[PERSON_NAME]. / Design Director" at bounding box center [982, 439] width 272 height 20
click at [988, 432] on p "[PERSON_NAME]. / Design Director" at bounding box center [982, 439] width 272 height 20
drag, startPoint x: 988, startPoint y: 436, endPoint x: 965, endPoint y: 442, distance: 23.6
click at [978, 440] on p "[PERSON_NAME]. / Design Director" at bounding box center [982, 439] width 272 height 20
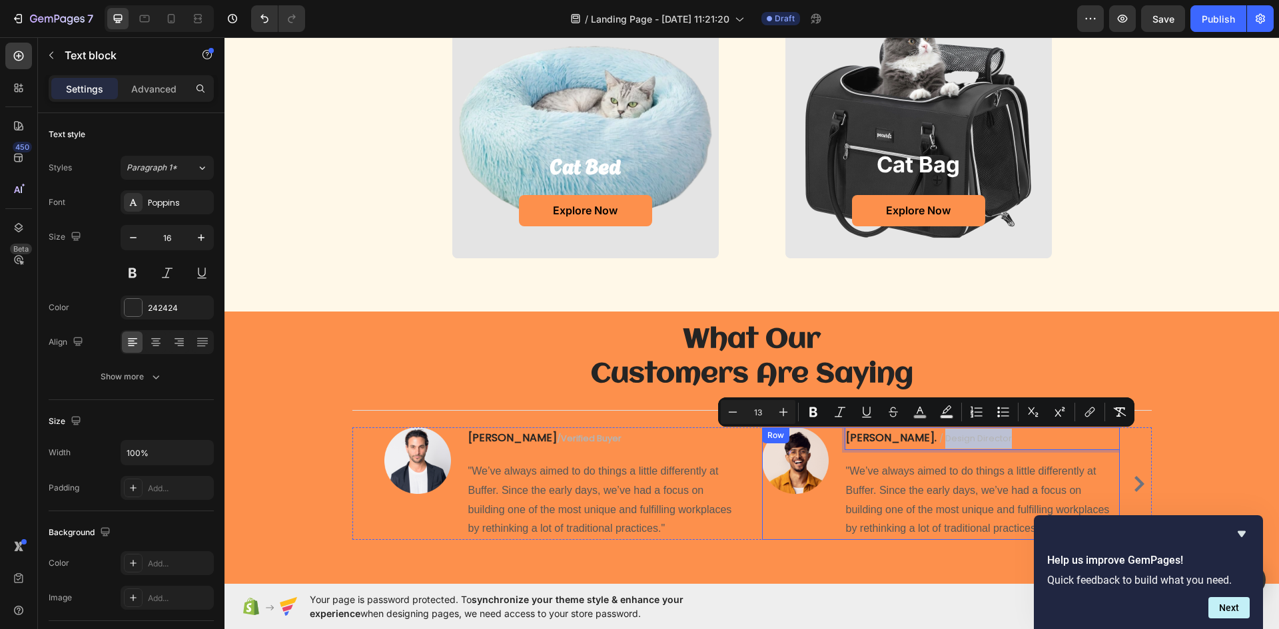
drag, startPoint x: 961, startPoint y: 439, endPoint x: 892, endPoint y: 454, distance: 70.1
click at [892, 454] on div "[PERSON_NAME] / Design Director Text block 16 "We’ve always aimed to do things …" at bounding box center [981, 484] width 275 height 113
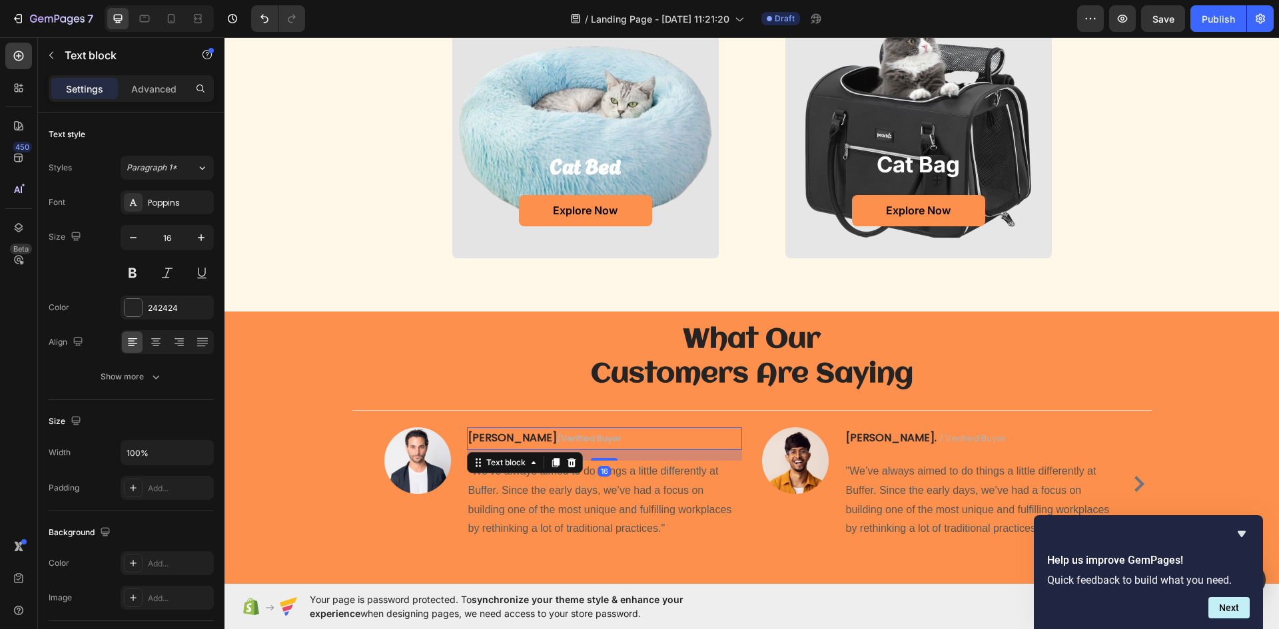
click at [566, 441] on p "[PERSON_NAME] /verified buyer" at bounding box center [604, 439] width 272 height 20
click at [490, 441] on p "[PERSON_NAME] /verified buyer" at bounding box center [604, 439] width 272 height 20
click at [560, 437] on span "/verified buyer" at bounding box center [591, 438] width 65 height 13
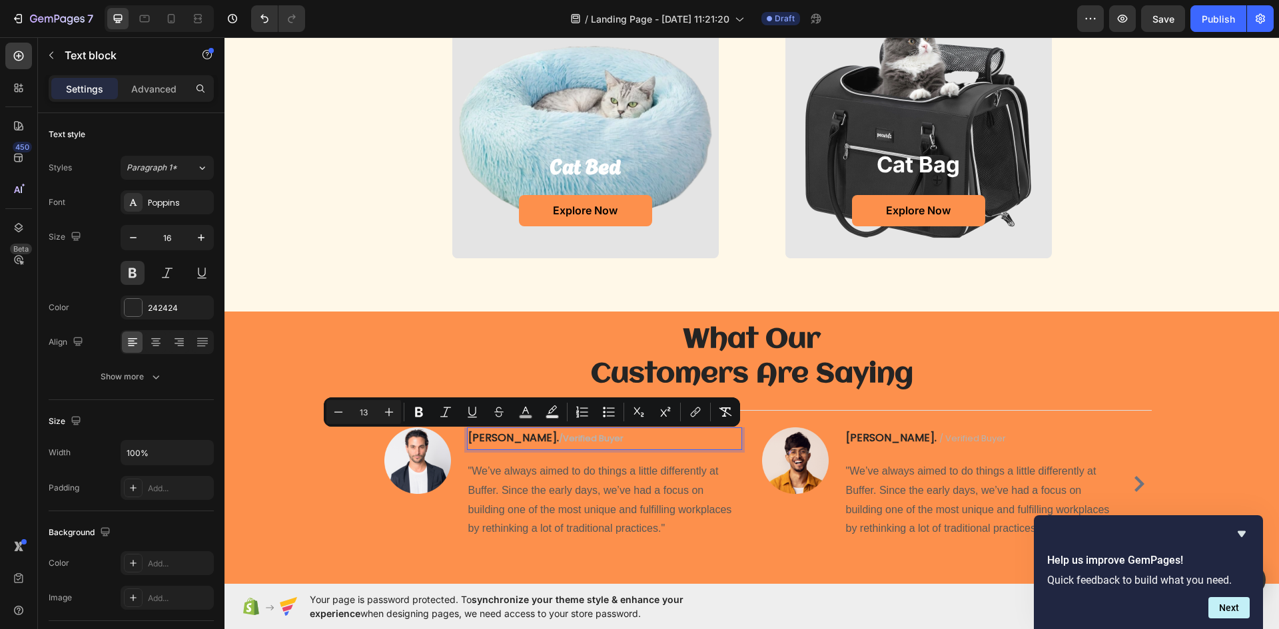
drag, startPoint x: 563, startPoint y: 441, endPoint x: 503, endPoint y: 449, distance: 60.5
click at [503, 449] on div "[PERSON_NAME] /verified buyer" at bounding box center [604, 439] width 275 height 23
click at [522, 419] on button "color" at bounding box center [525, 412] width 24 height 24
type input "B4B4B4"
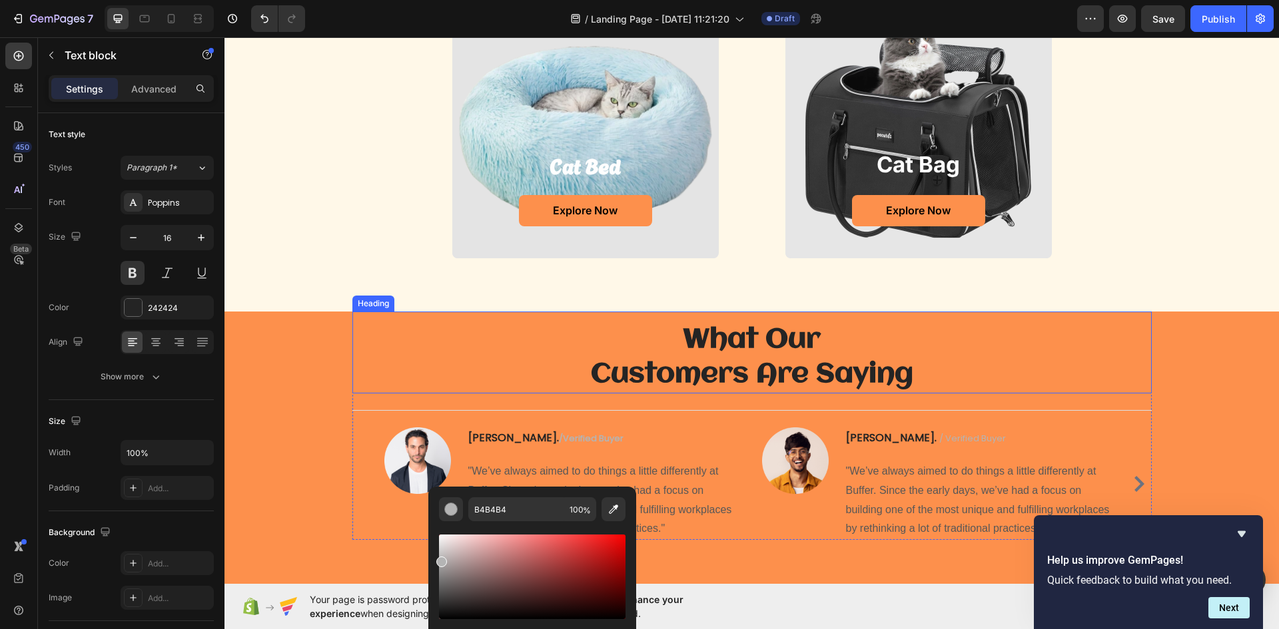
scroll to position [1132, 0]
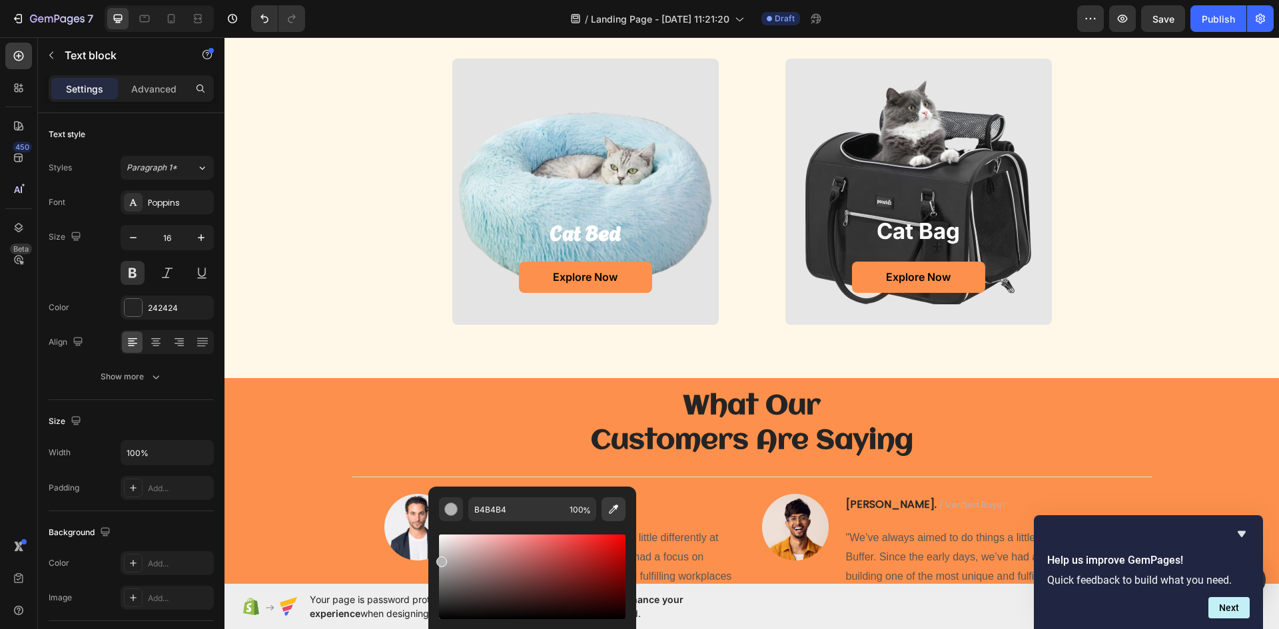
click at [616, 507] on icon "Editor contextual toolbar" at bounding box center [613, 509] width 9 height 9
type input "E4E4E4"
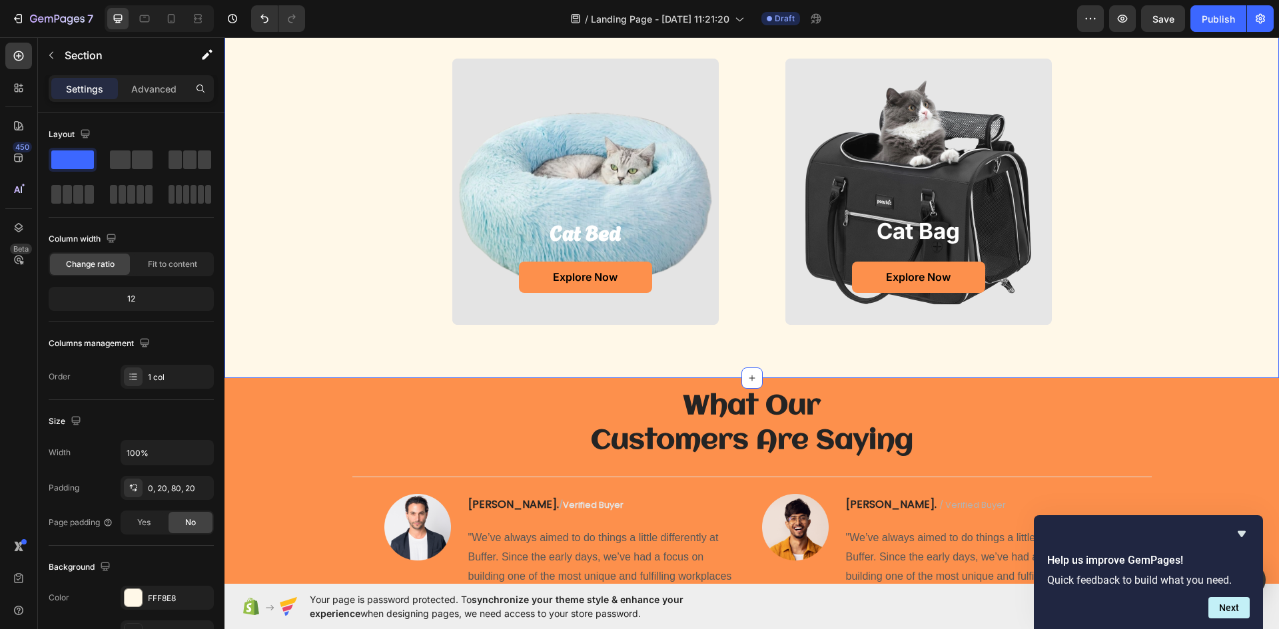
drag, startPoint x: 370, startPoint y: 298, endPoint x: 370, endPoint y: 324, distance: 26.0
click at [371, 300] on div "cat bed Heading Explore Now Button Hero Banner cat bag Heading Explore Now Butt…" at bounding box center [752, 192] width 1028 height 266
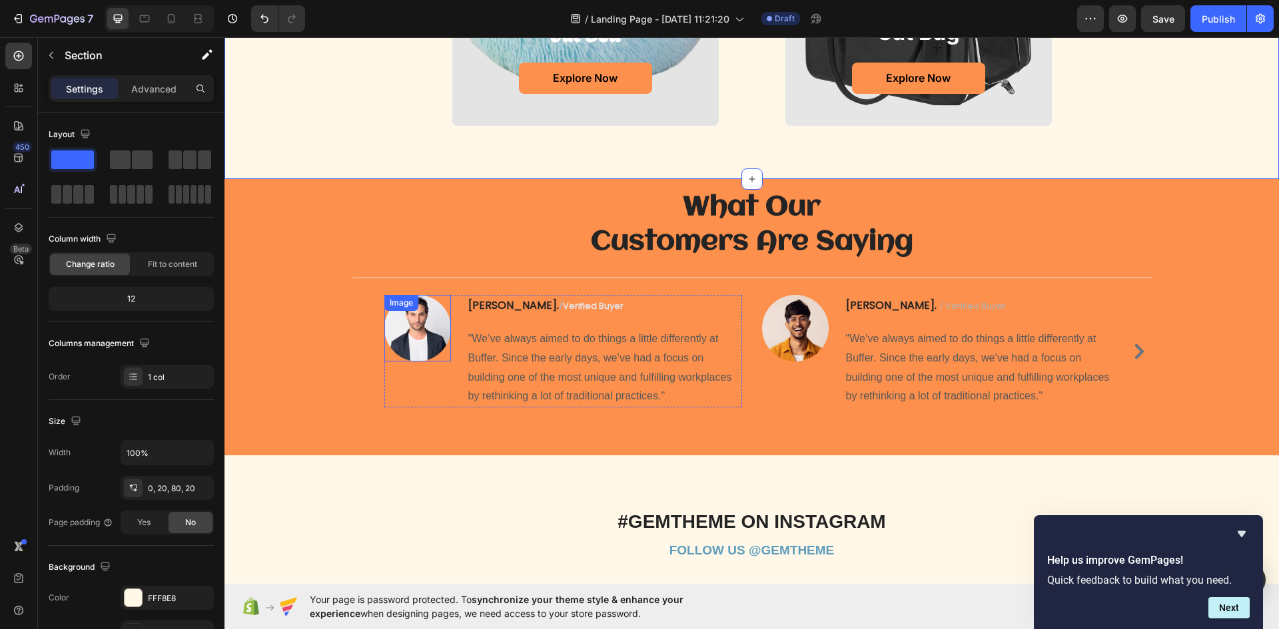
scroll to position [1332, 0]
drag, startPoint x: 436, startPoint y: 202, endPoint x: 699, endPoint y: 573, distance: 455.3
click at [445, 215] on h2 "What Our Customers Are Saying" at bounding box center [751, 224] width 799 height 72
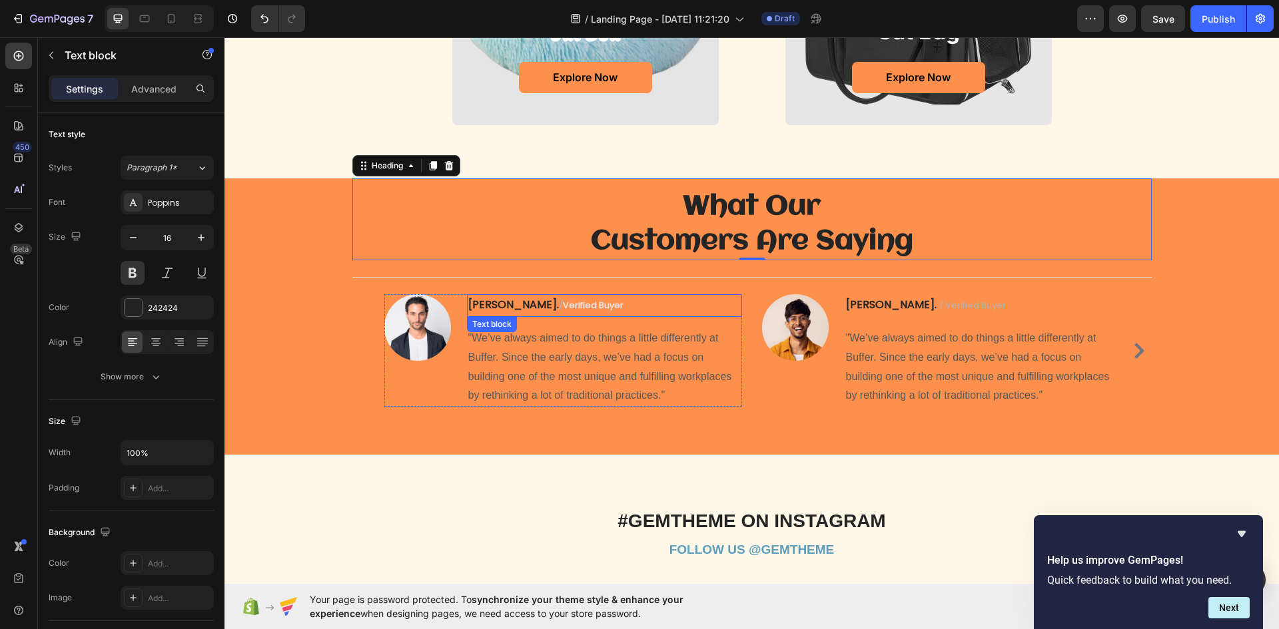
click at [563, 300] on span "verified buyer" at bounding box center [593, 305] width 61 height 13
click at [563, 303] on span "verified buyer" at bounding box center [593, 305] width 61 height 13
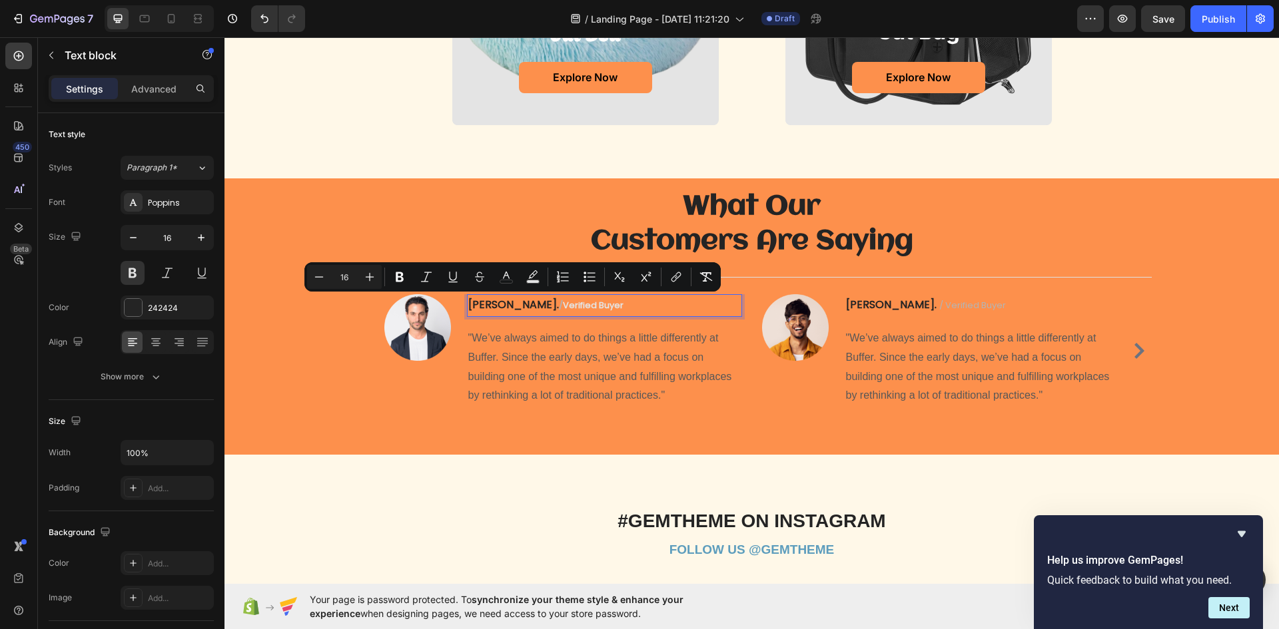
drag, startPoint x: 562, startPoint y: 303, endPoint x: 520, endPoint y: 310, distance: 42.5
click at [563, 310] on span "verified buyer" at bounding box center [593, 305] width 61 height 13
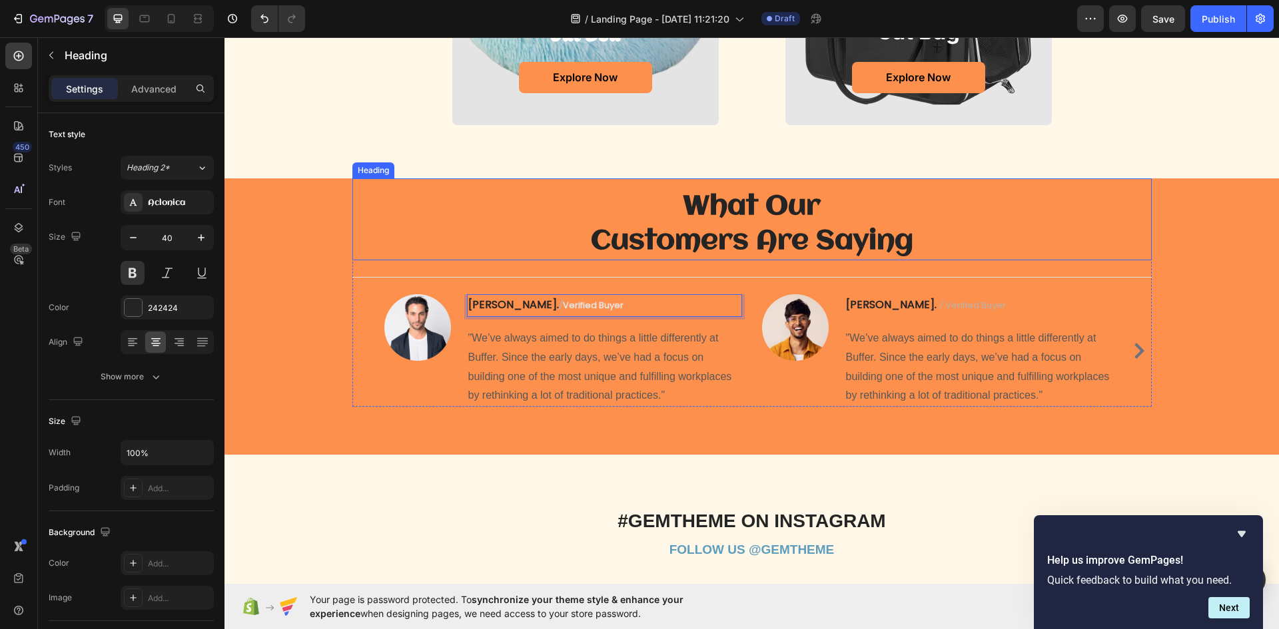
click at [390, 190] on div "What Our Customers Are Saying Heading" at bounding box center [751, 219] width 799 height 82
click at [563, 306] on span "verified buyer" at bounding box center [593, 305] width 61 height 13
click at [563, 311] on span "verified buyer" at bounding box center [593, 305] width 61 height 13
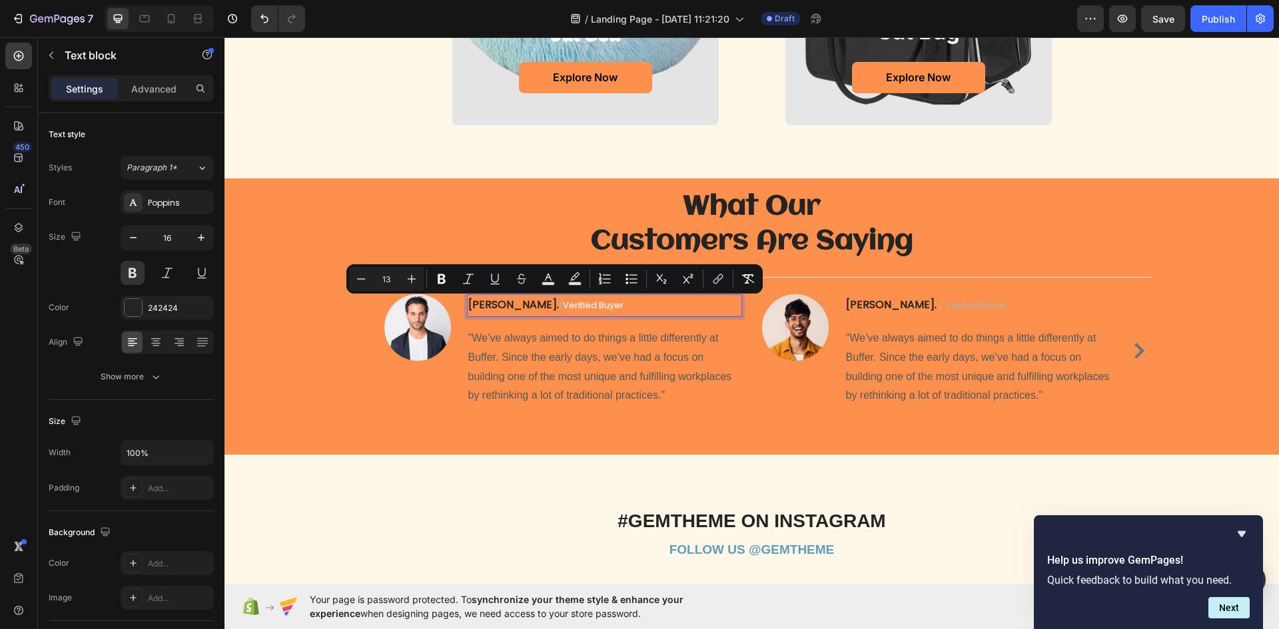
click at [563, 310] on span "verified buyer" at bounding box center [593, 305] width 61 height 13
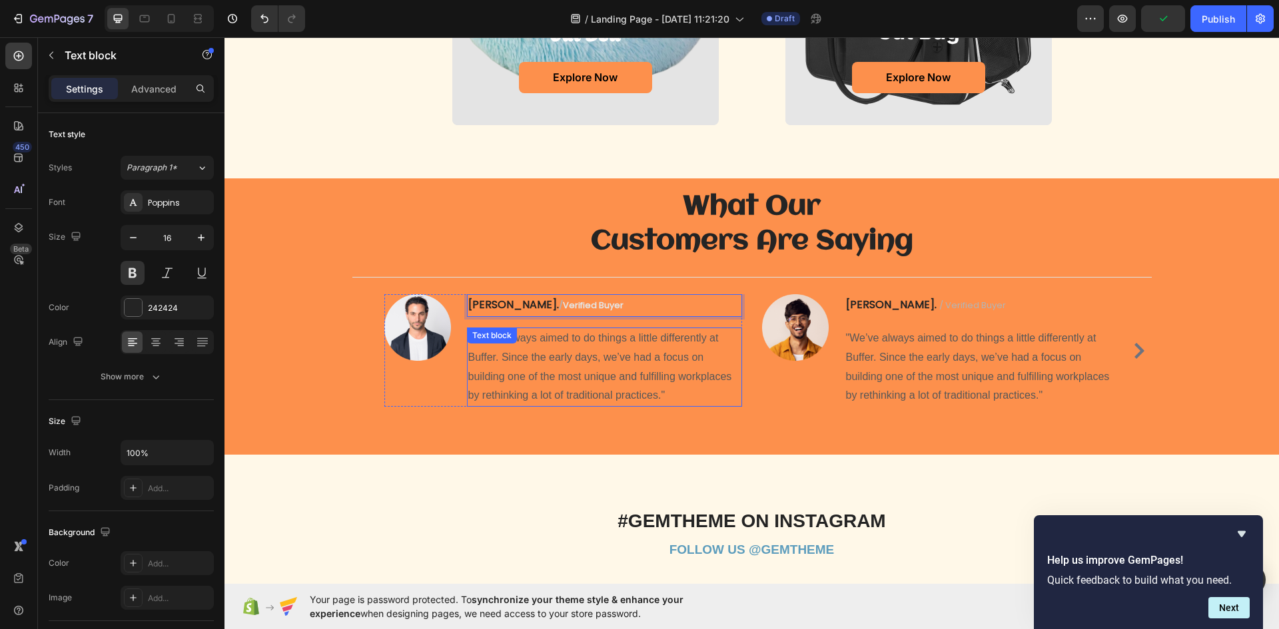
drag, startPoint x: 562, startPoint y: 307, endPoint x: 492, endPoint y: 225, distance: 107.7
click at [500, 342] on div "[PERSON_NAME] / verified buyer Text block 16 "We’ve always aimed to do things a…" at bounding box center [604, 350] width 275 height 113
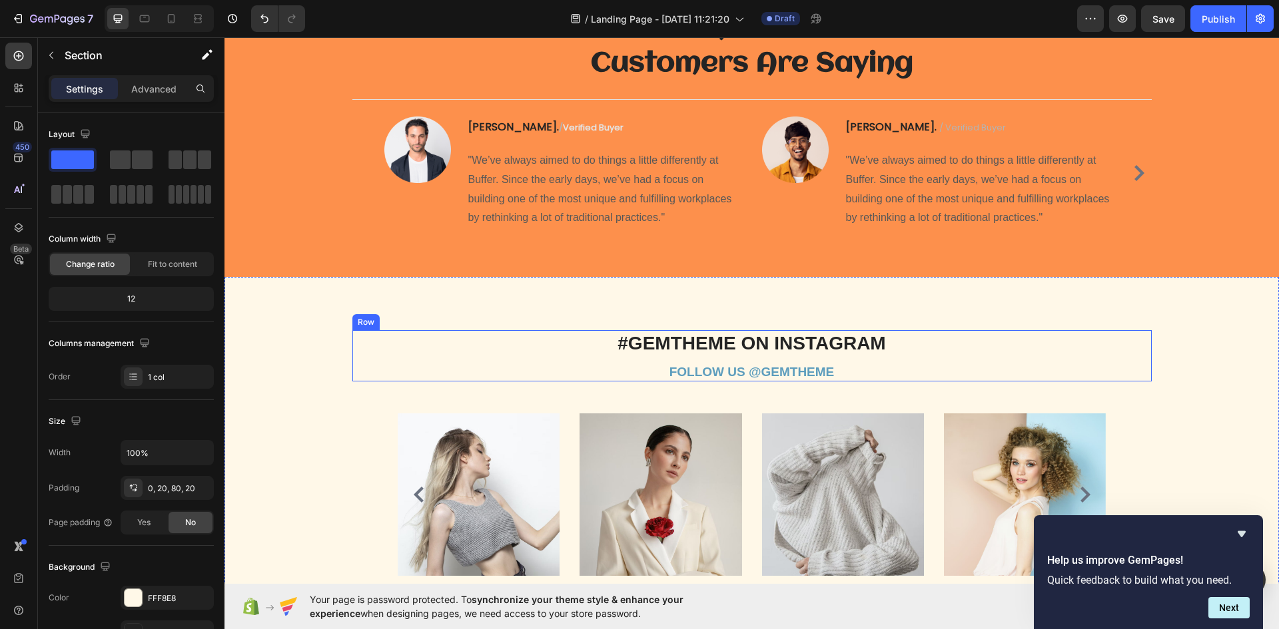
scroll to position [1315, 0]
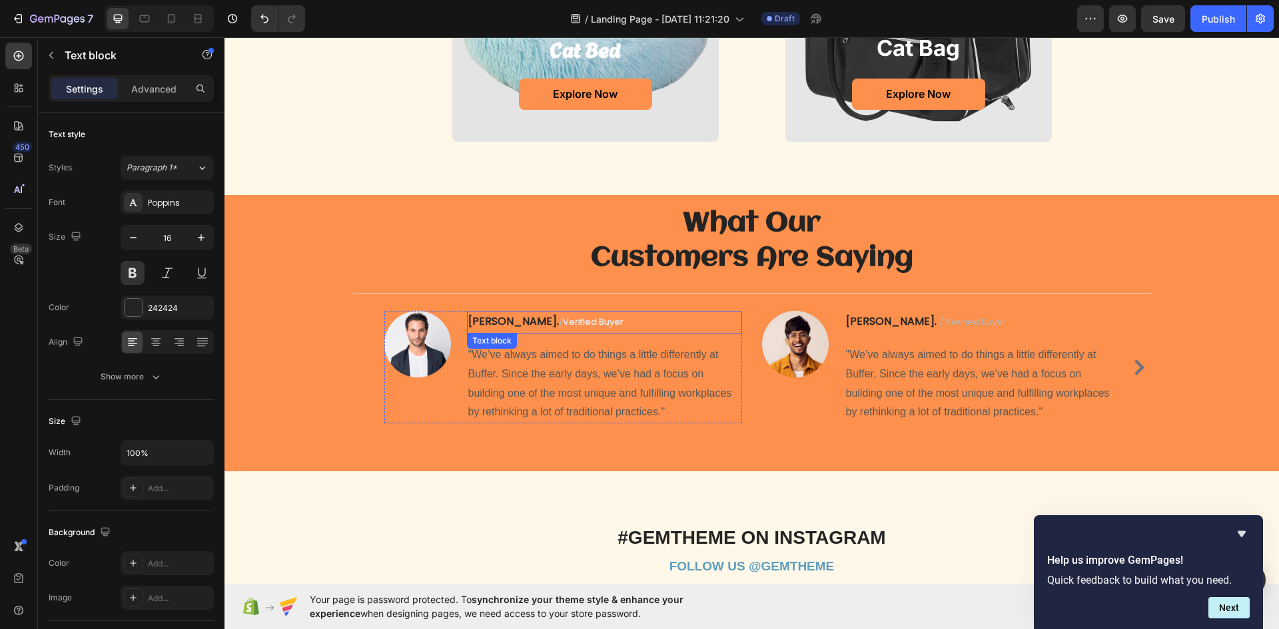
click at [563, 328] on span "verified buyer" at bounding box center [593, 322] width 61 height 13
click at [563, 323] on span "verified buyer" at bounding box center [593, 322] width 61 height 13
click at [563, 322] on span "verified buyer" at bounding box center [593, 322] width 61 height 13
click at [563, 320] on span "verified buyer" at bounding box center [593, 322] width 61 height 13
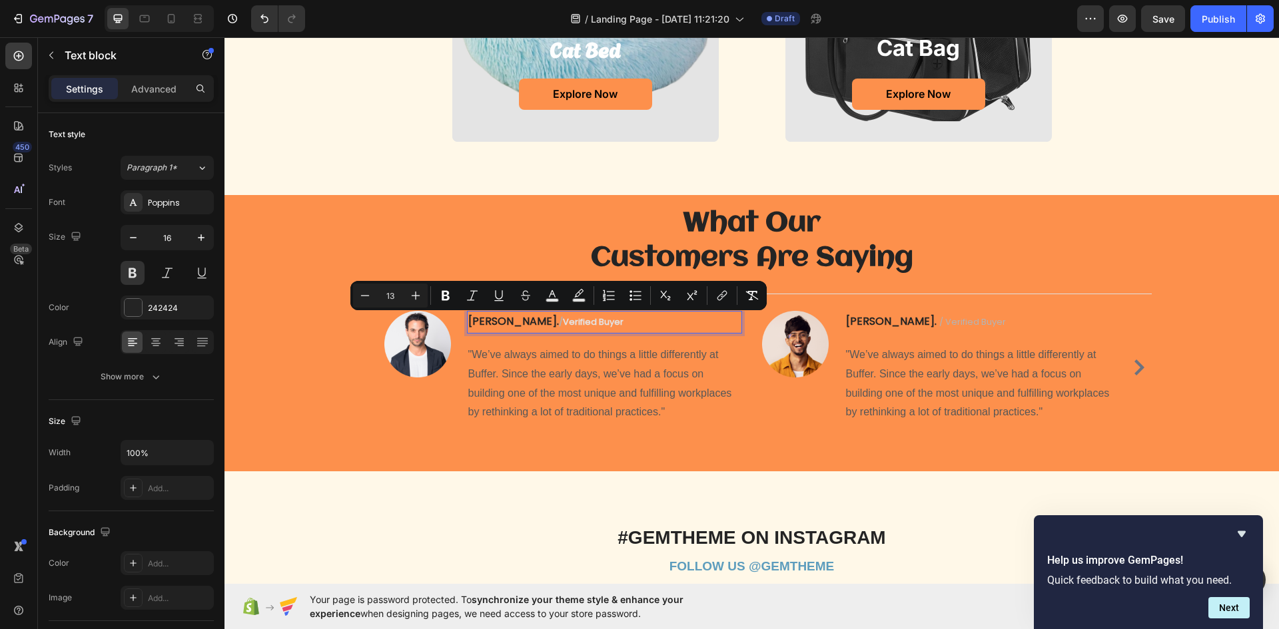
click at [563, 322] on span "verified buyer" at bounding box center [593, 322] width 61 height 13
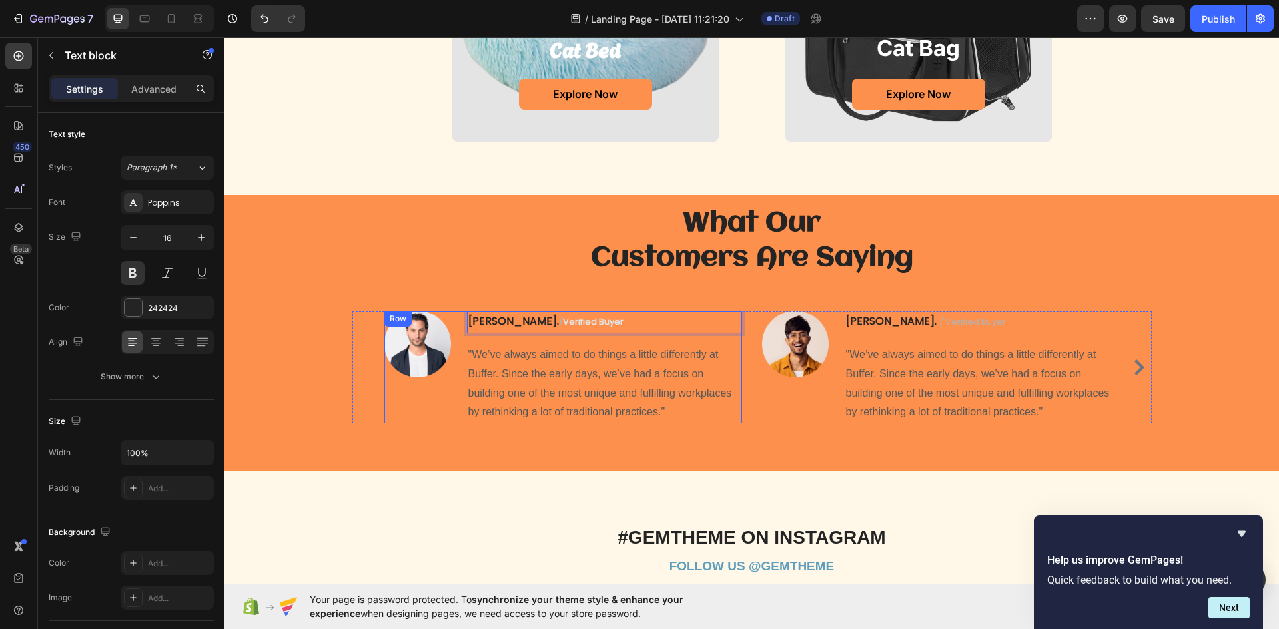
drag, startPoint x: 562, startPoint y: 323, endPoint x: 500, endPoint y: 338, distance: 64.5
click at [500, 338] on div "[PERSON_NAME] / verified buyer Text block 16 "We’ve always aimed to do things a…" at bounding box center [604, 367] width 275 height 113
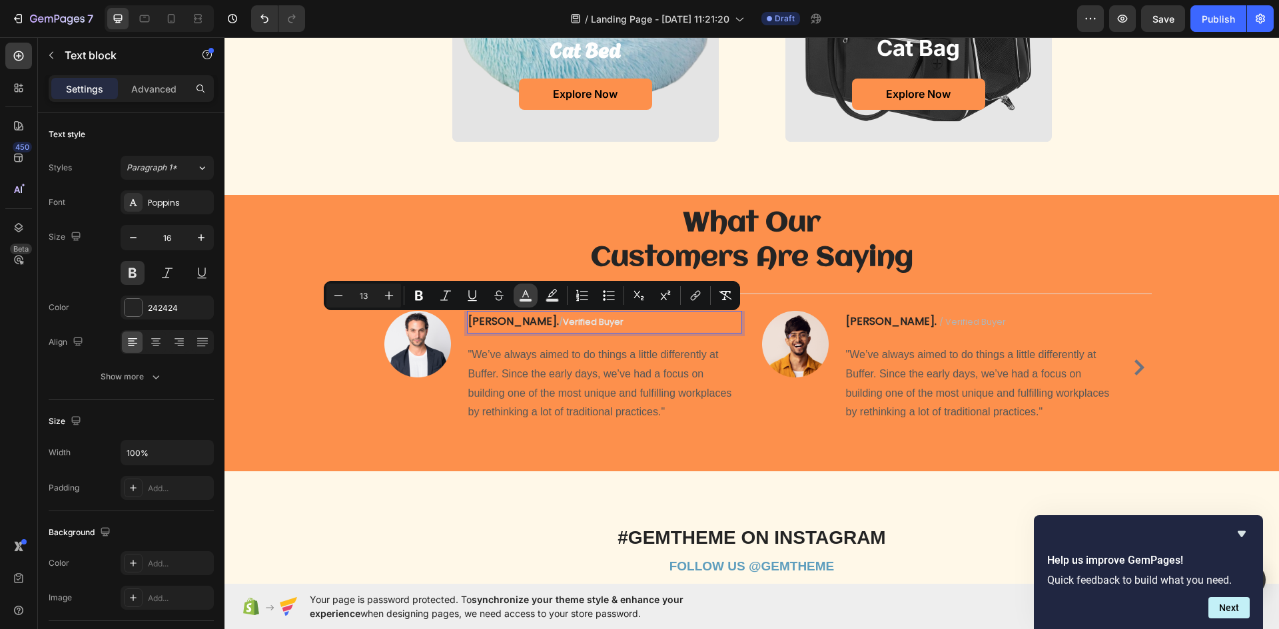
click at [522, 294] on icon "Editor contextual toolbar" at bounding box center [525, 295] width 13 height 13
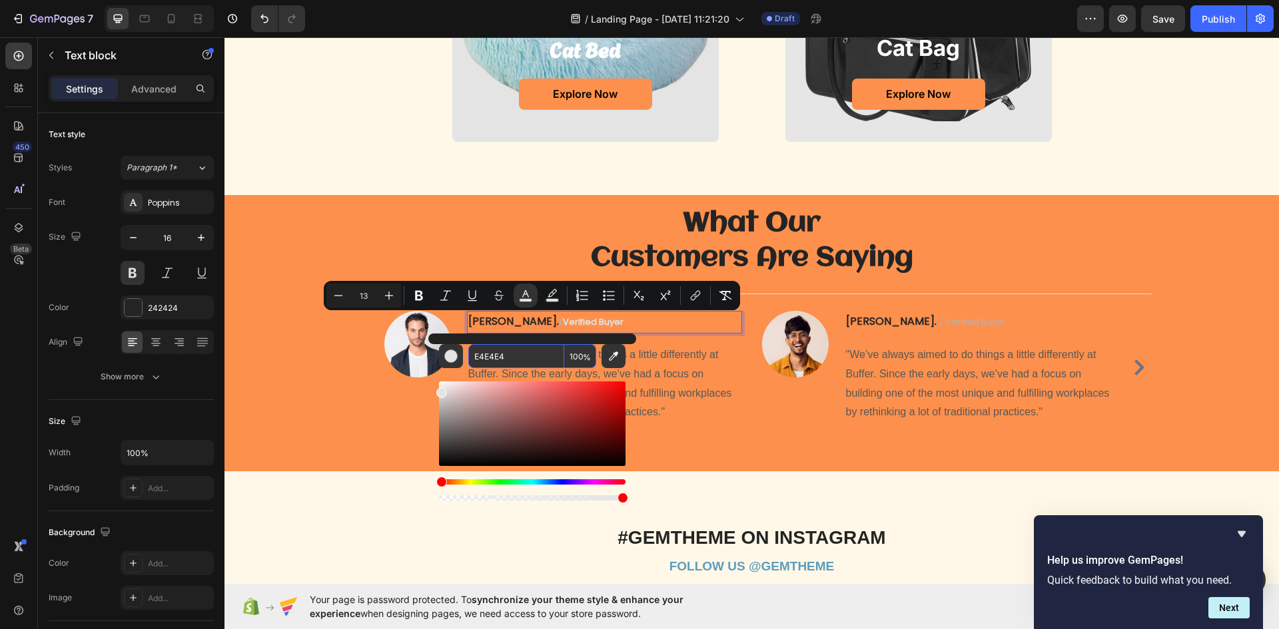
click at [528, 360] on input "E4E4E4" at bounding box center [516, 356] width 96 height 24
paste input "#1D4ED8"
type input "1D4ED8"
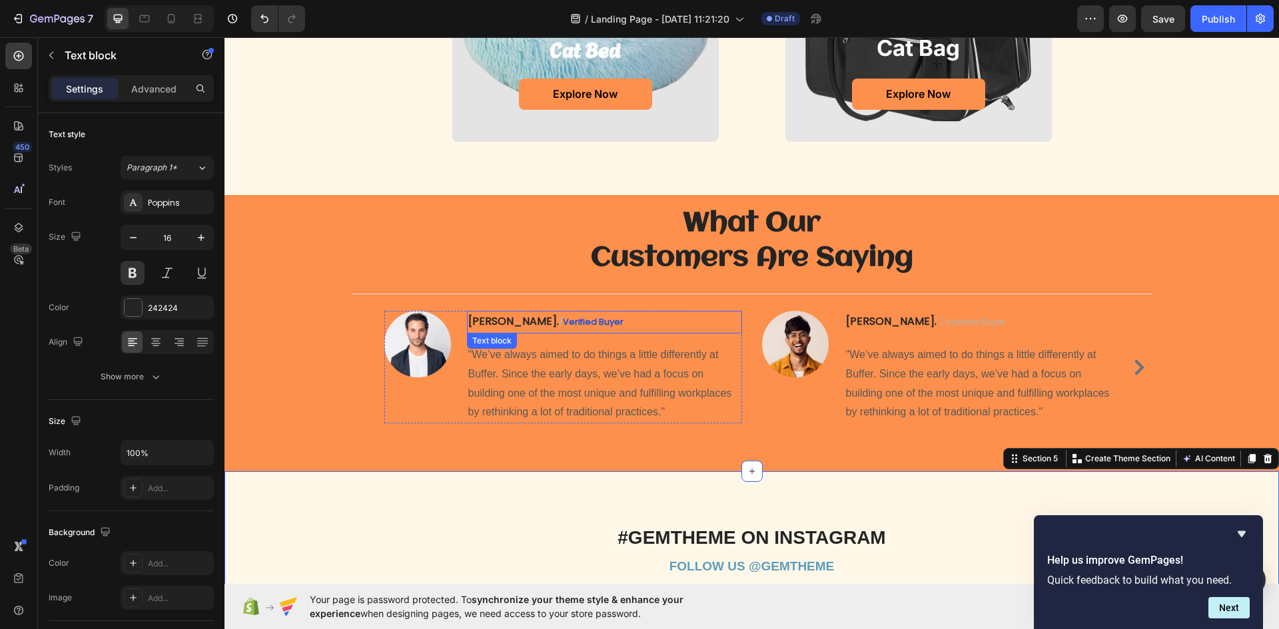
click at [563, 322] on span "verified buyer" at bounding box center [593, 322] width 61 height 13
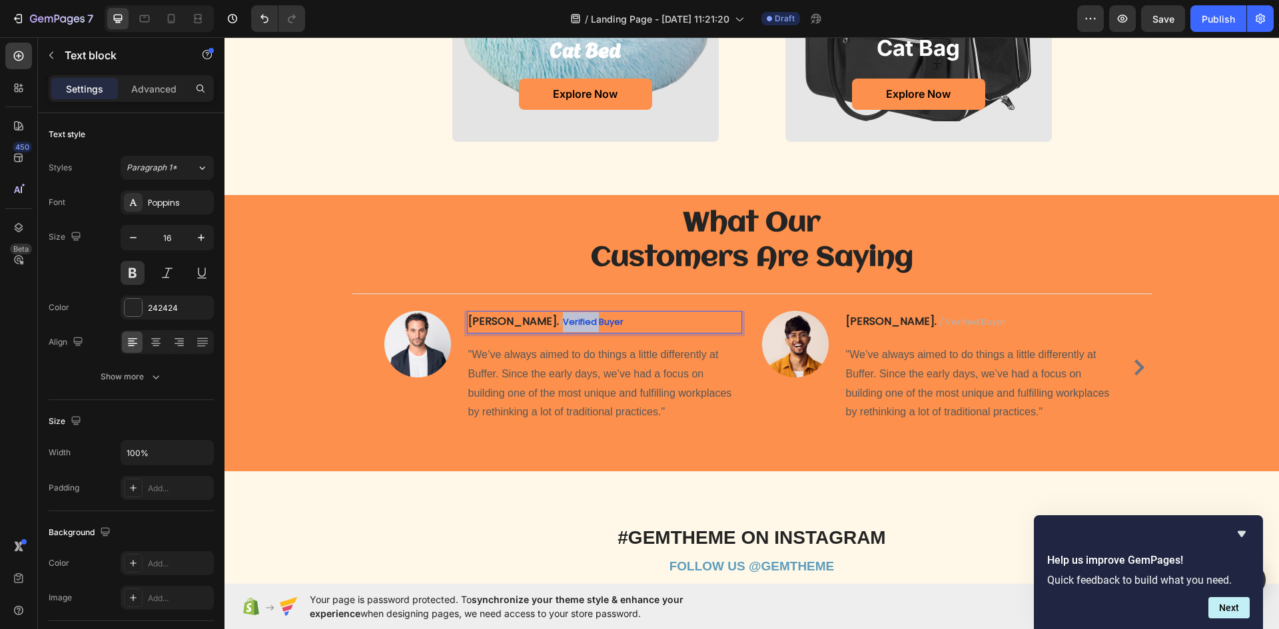
click at [563, 321] on span "verified buyer" at bounding box center [593, 322] width 61 height 13
drag, startPoint x: 502, startPoint y: 321, endPoint x: 596, endPoint y: 320, distance: 94.6
click at [596, 320] on p "[PERSON_NAME] / verified buyer" at bounding box center [604, 322] width 272 height 20
drag, startPoint x: 561, startPoint y: 321, endPoint x: 498, endPoint y: 348, distance: 69.5
click at [498, 348] on div "[PERSON_NAME] / verified buyer Text block 16 "We’ve always aimed to do things a…" at bounding box center [604, 367] width 275 height 113
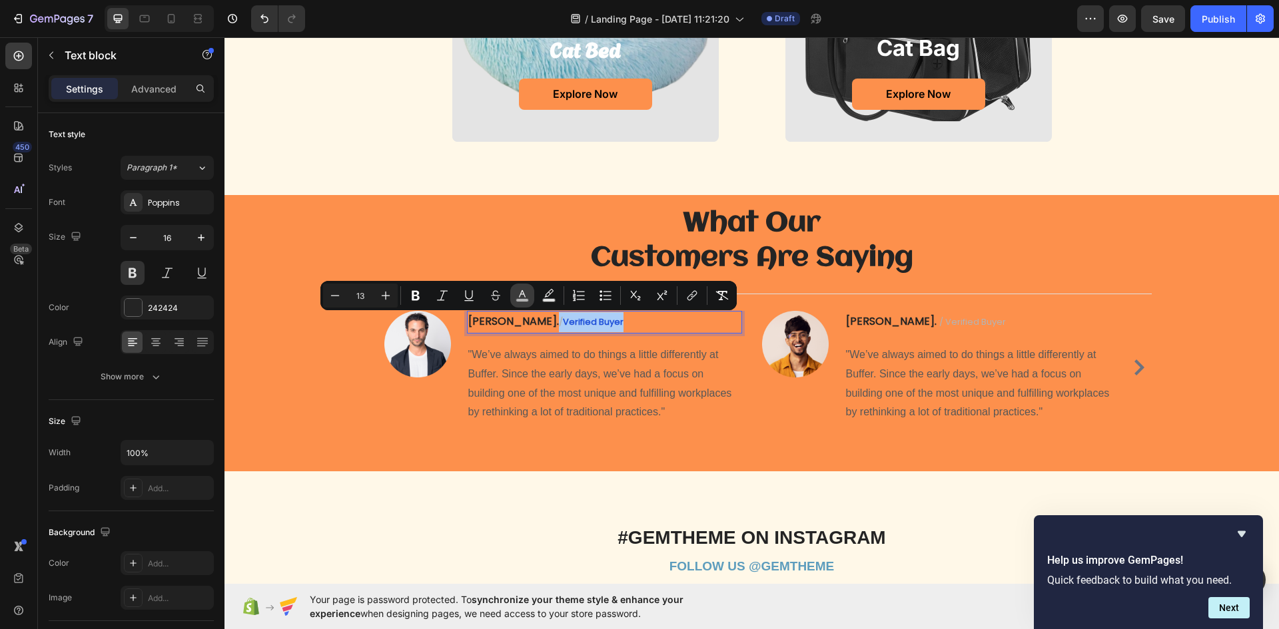
click at [522, 302] on rect "Editor contextual toolbar" at bounding box center [522, 300] width 13 height 3
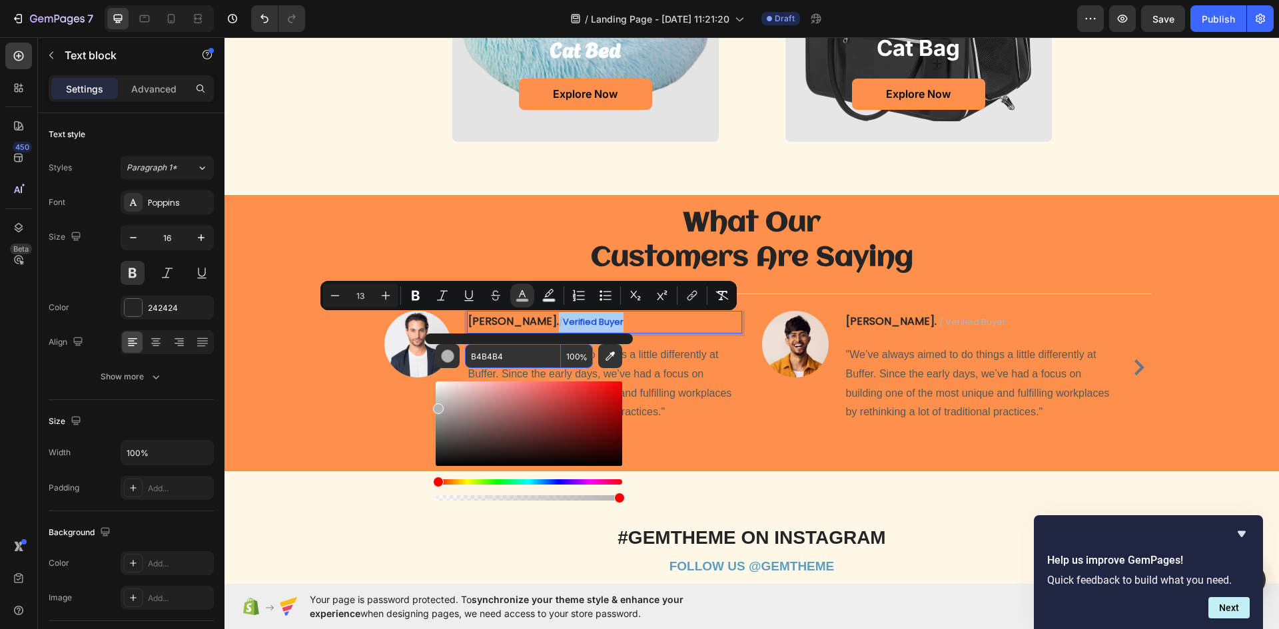
click at [525, 355] on input "B4B4B4" at bounding box center [513, 356] width 96 height 24
paste input "#1E7A46"
type input "1E7A46"
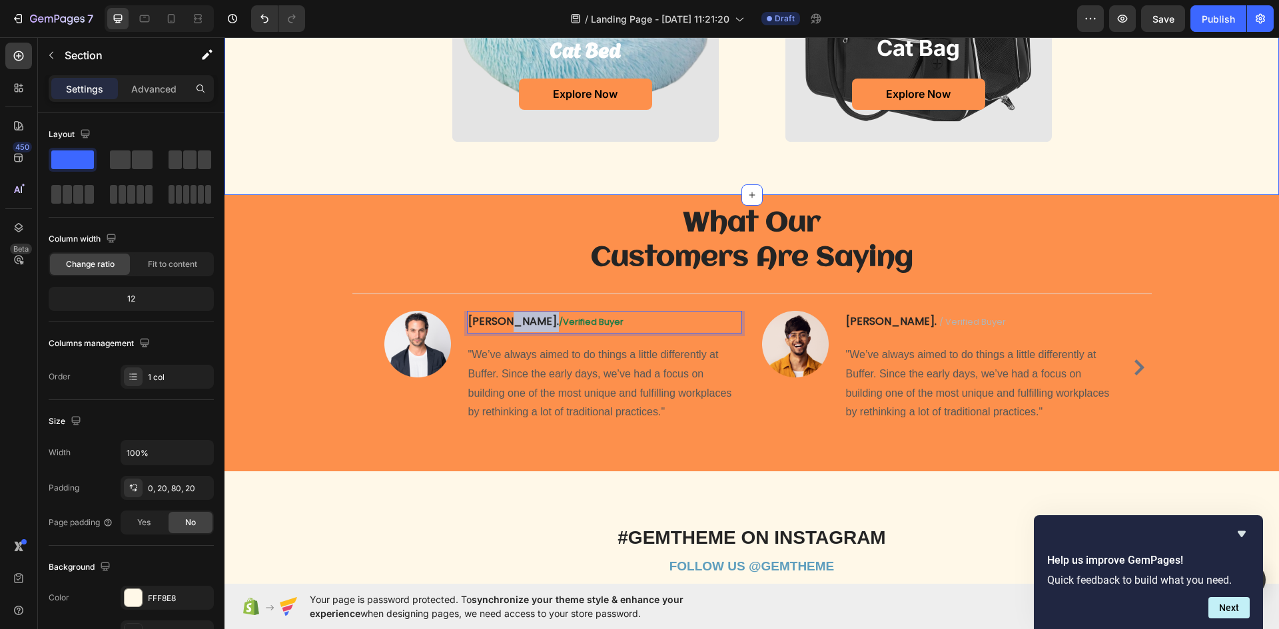
click at [564, 325] on p "[PERSON_NAME] /verified buyer" at bounding box center [604, 322] width 272 height 20
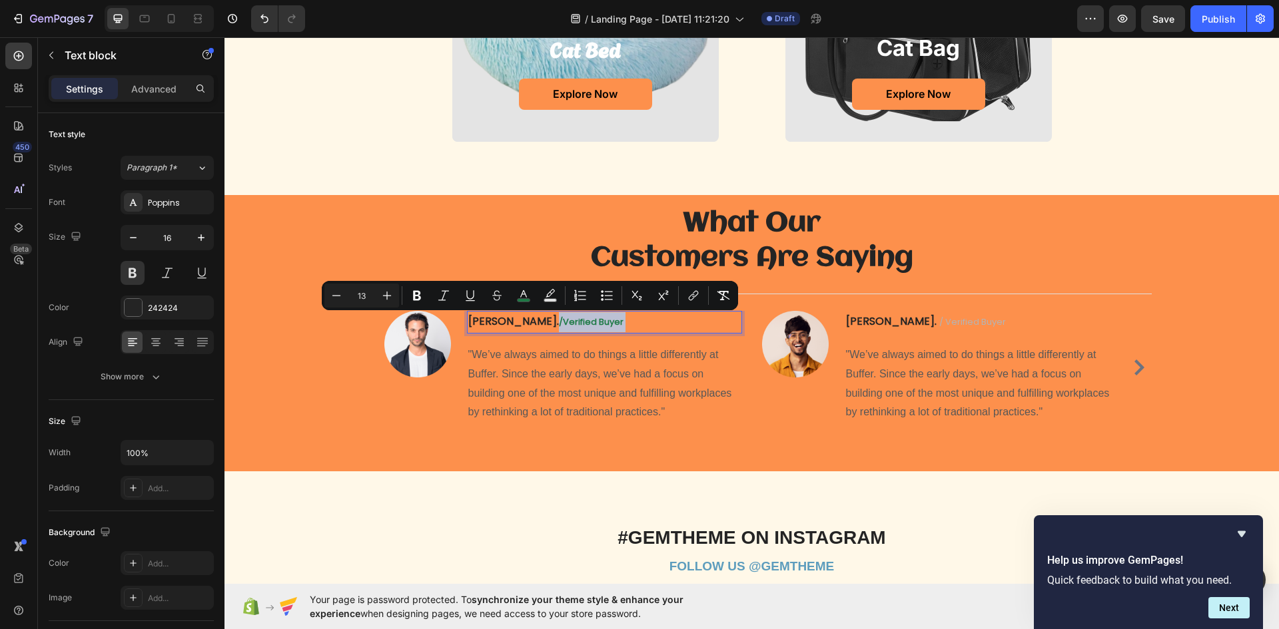
drag, startPoint x: 565, startPoint y: 322, endPoint x: 496, endPoint y: 335, distance: 69.9
click at [496, 335] on div "[PERSON_NAME] /verified buyer Text block 16 "We’ve always aimed to do things a …" at bounding box center [604, 367] width 275 height 113
click at [530, 300] on button "color" at bounding box center [523, 296] width 24 height 24
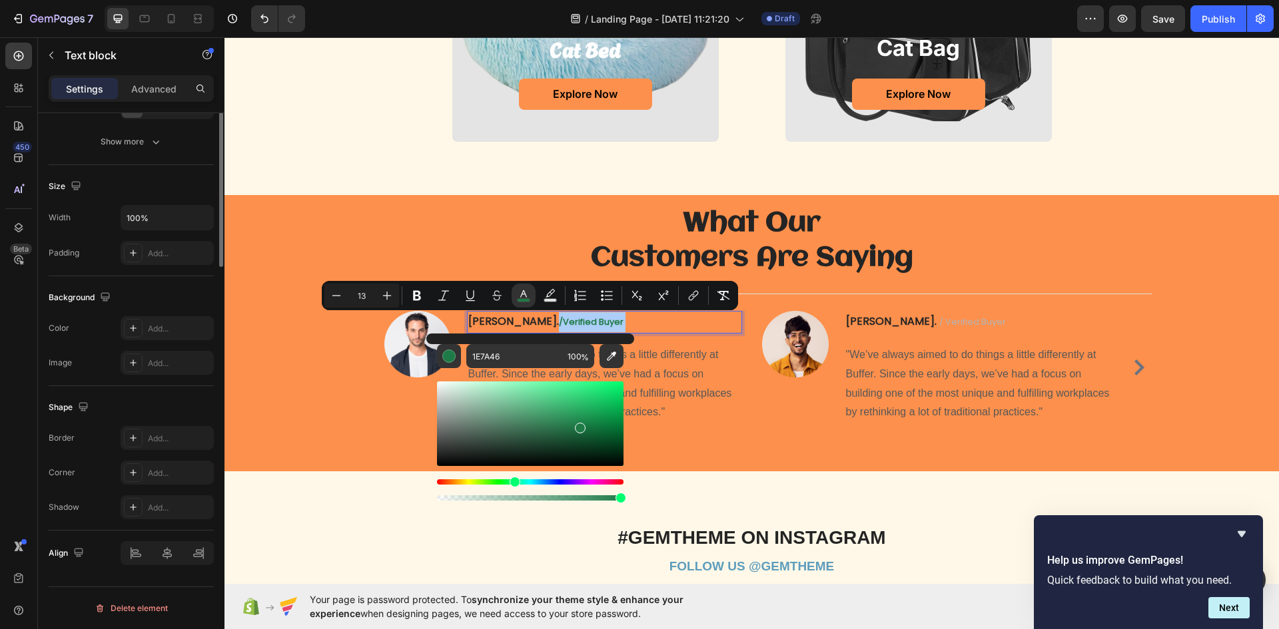
scroll to position [0, 0]
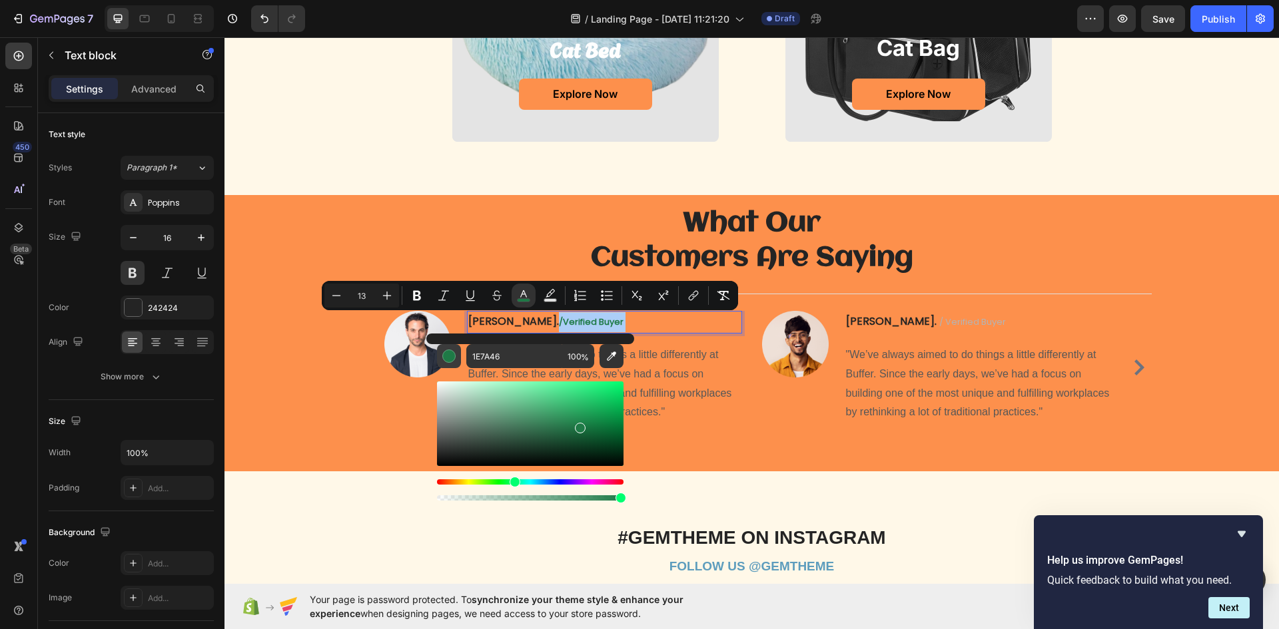
click at [440, 359] on button "Editor contextual toolbar" at bounding box center [449, 356] width 24 height 24
click at [440, 360] on button "Editor contextual toolbar" at bounding box center [449, 356] width 24 height 24
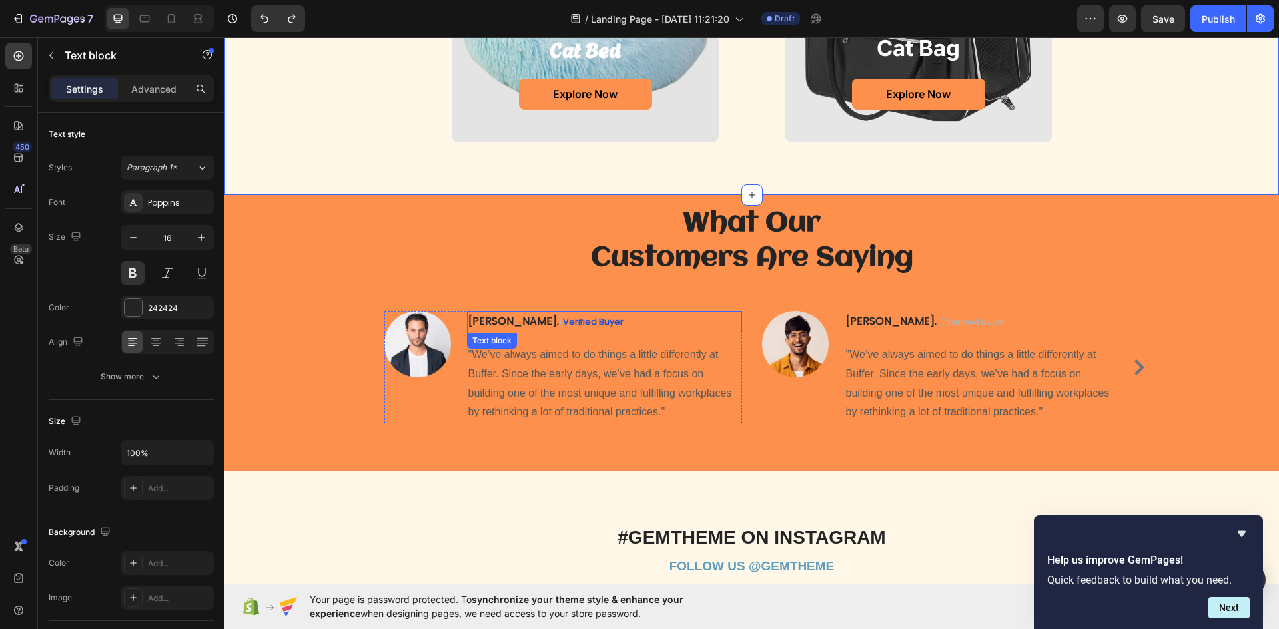
click at [563, 323] on span "verified buyer" at bounding box center [593, 322] width 61 height 13
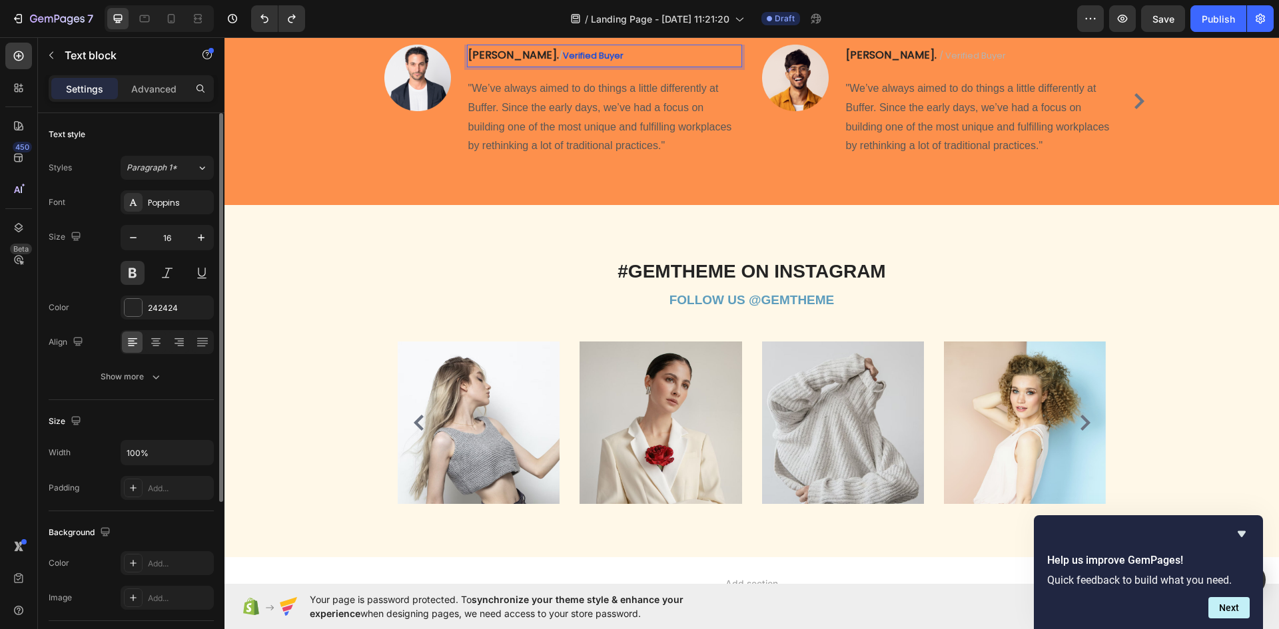
click at [563, 56] on span "verified buyer" at bounding box center [593, 55] width 61 height 13
click at [563, 55] on span "verified buyer" at bounding box center [593, 55] width 61 height 13
click at [567, 63] on p "[PERSON_NAME] / verified buyer" at bounding box center [604, 56] width 272 height 20
click at [579, 61] on p "[PERSON_NAME] / verified buyer" at bounding box center [604, 56] width 272 height 20
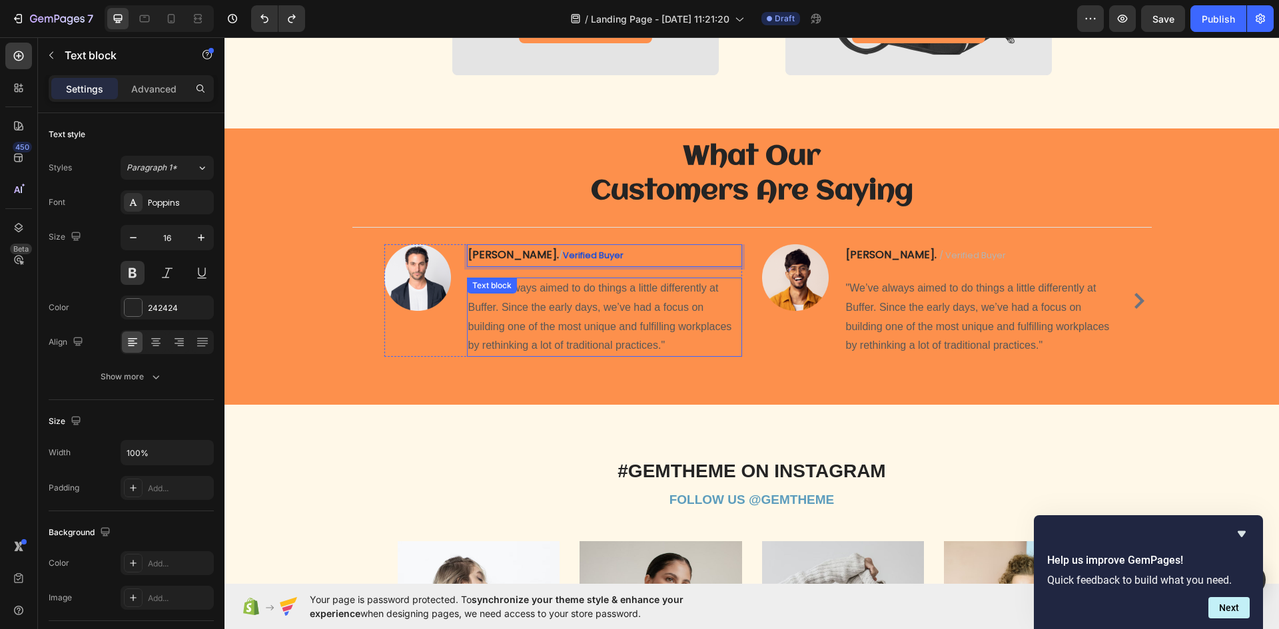
drag, startPoint x: 563, startPoint y: 257, endPoint x: 492, endPoint y: 280, distance: 74.8
click at [492, 280] on div "[PERSON_NAME] / verified buyer Text block 16 "We’ve always aimed to do things a…" at bounding box center [604, 300] width 275 height 113
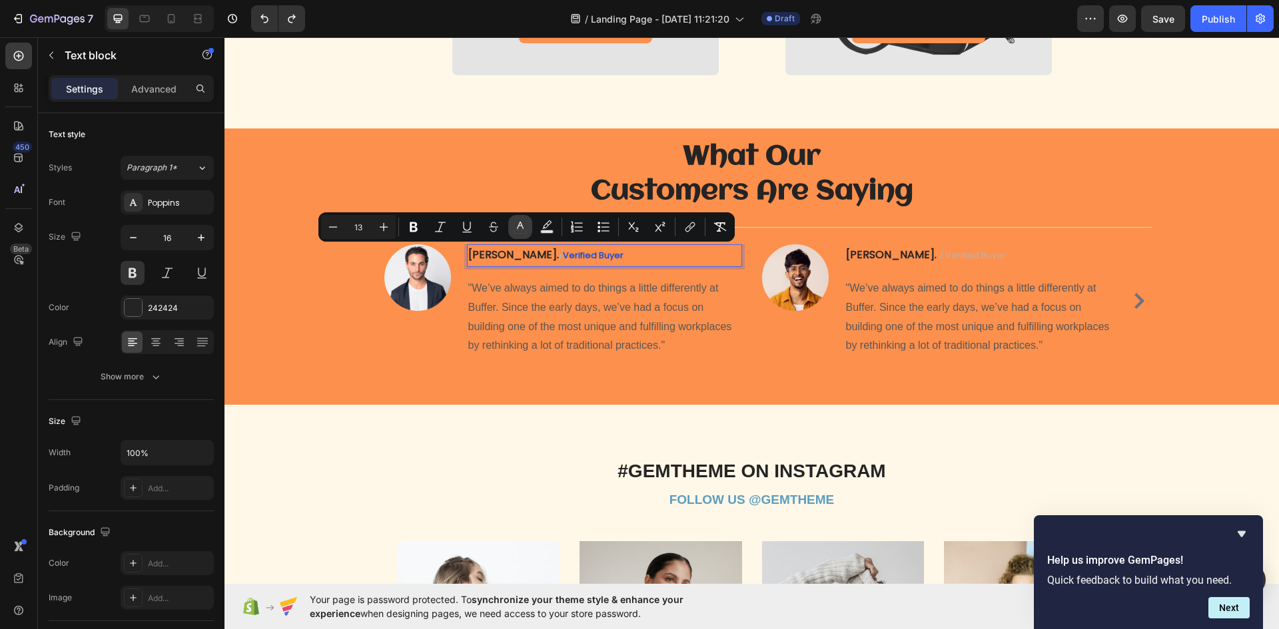
click at [521, 232] on icon "Editor contextual toolbar" at bounding box center [519, 226] width 13 height 13
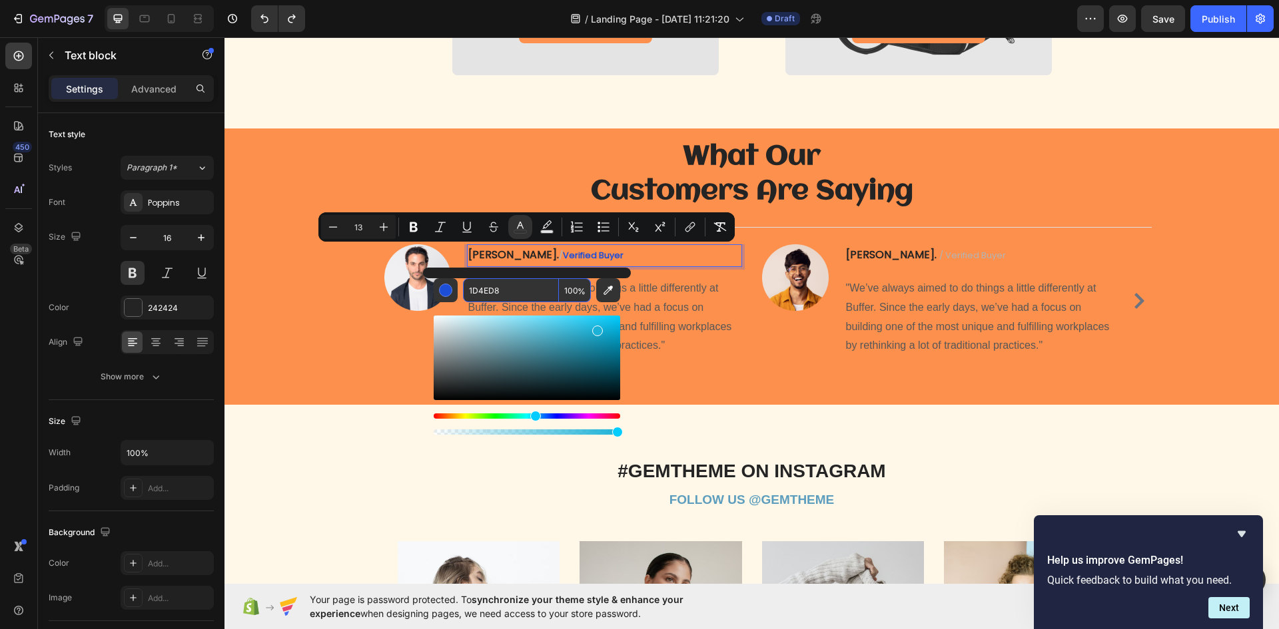
type input "16"
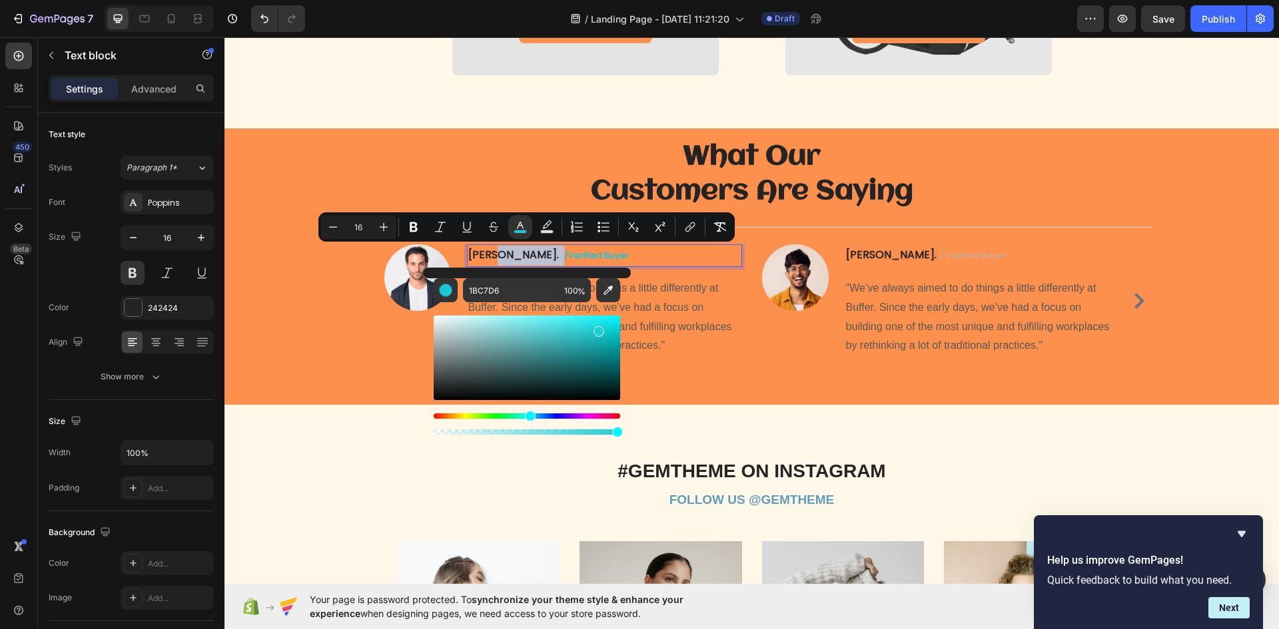
drag, startPoint x: 547, startPoint y: 416, endPoint x: 527, endPoint y: 429, distance: 24.0
click at [527, 429] on div "Editor contextual toolbar" at bounding box center [527, 424] width 186 height 21
type input "1AD2D5"
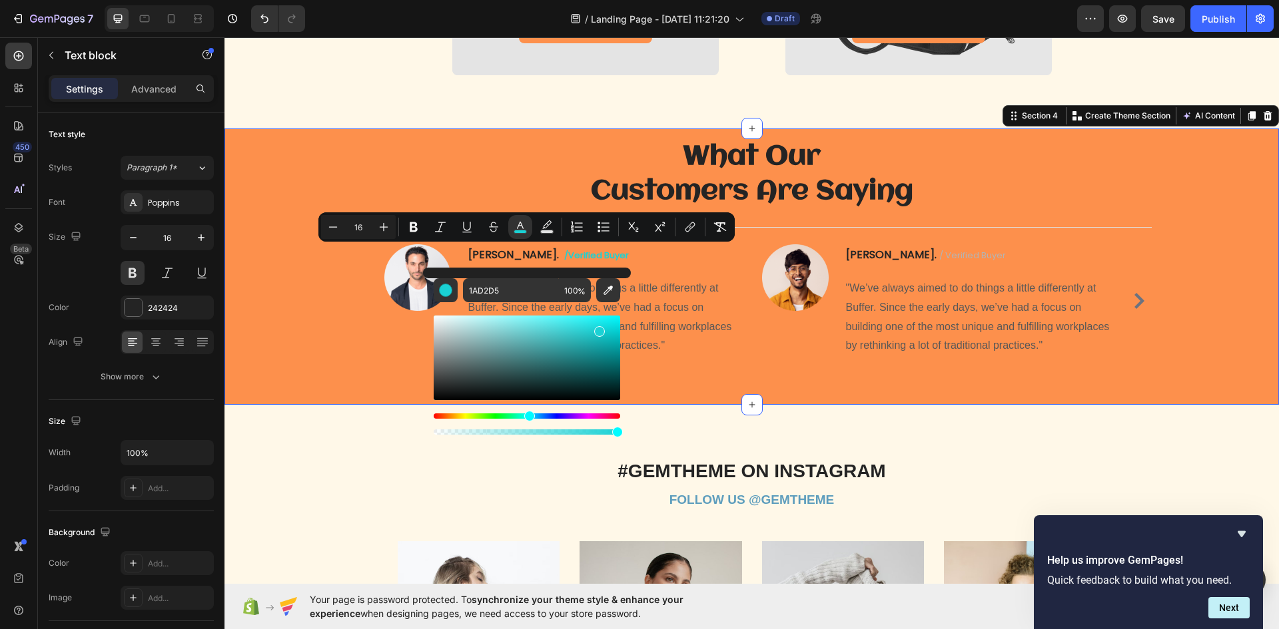
click at [345, 340] on div "What Our Customers Are Saying Heading Title Line Image [PERSON_NAME] /verified …" at bounding box center [751, 254] width 1034 height 250
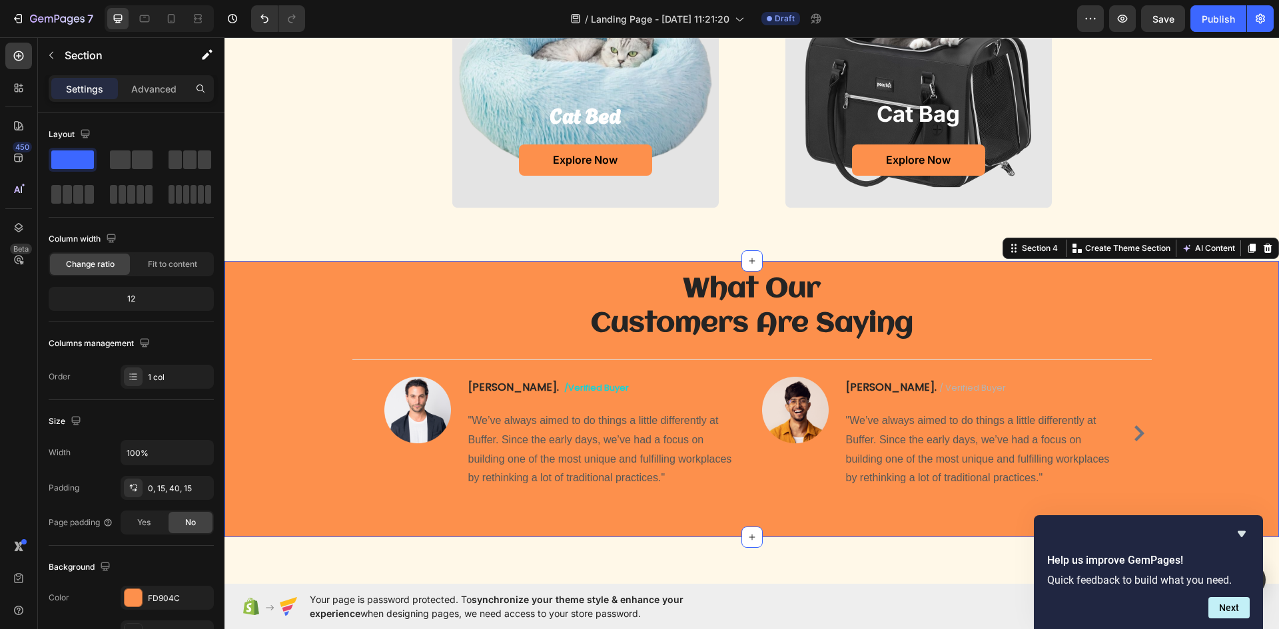
scroll to position [1249, 0]
drag, startPoint x: 582, startPoint y: 378, endPoint x: 574, endPoint y: 386, distance: 10.8
click at [582, 379] on div "[PERSON_NAME] /verified buyer" at bounding box center [604, 389] width 275 height 23
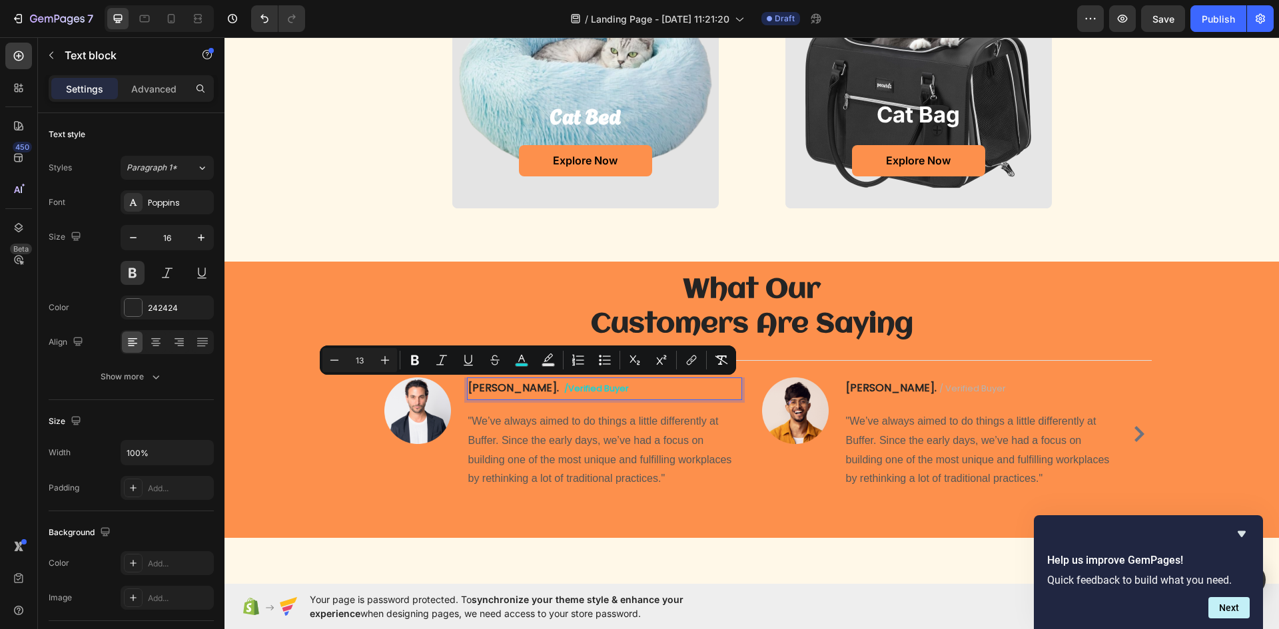
drag, startPoint x: 563, startPoint y: 392, endPoint x: 500, endPoint y: 395, distance: 63.4
click at [495, 395] on p "[PERSON_NAME] /verified buyer" at bounding box center [604, 389] width 272 height 20
click at [531, 367] on button "color" at bounding box center [521, 360] width 24 height 24
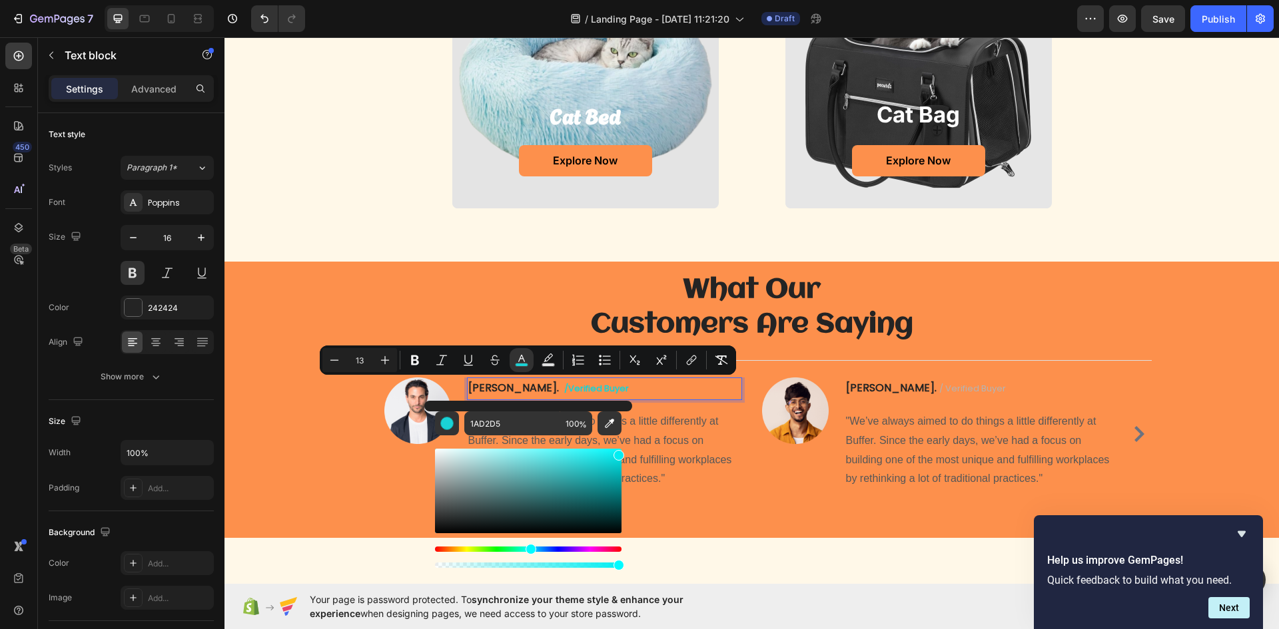
type input "16"
type input "00F0F4"
drag, startPoint x: 606, startPoint y: 466, endPoint x: 623, endPoint y: 452, distance: 21.3
click at [621, 452] on div "Editor contextual toolbar" at bounding box center [528, 491] width 186 height 85
drag, startPoint x: 400, startPoint y: 240, endPoint x: 434, endPoint y: 284, distance: 56.1
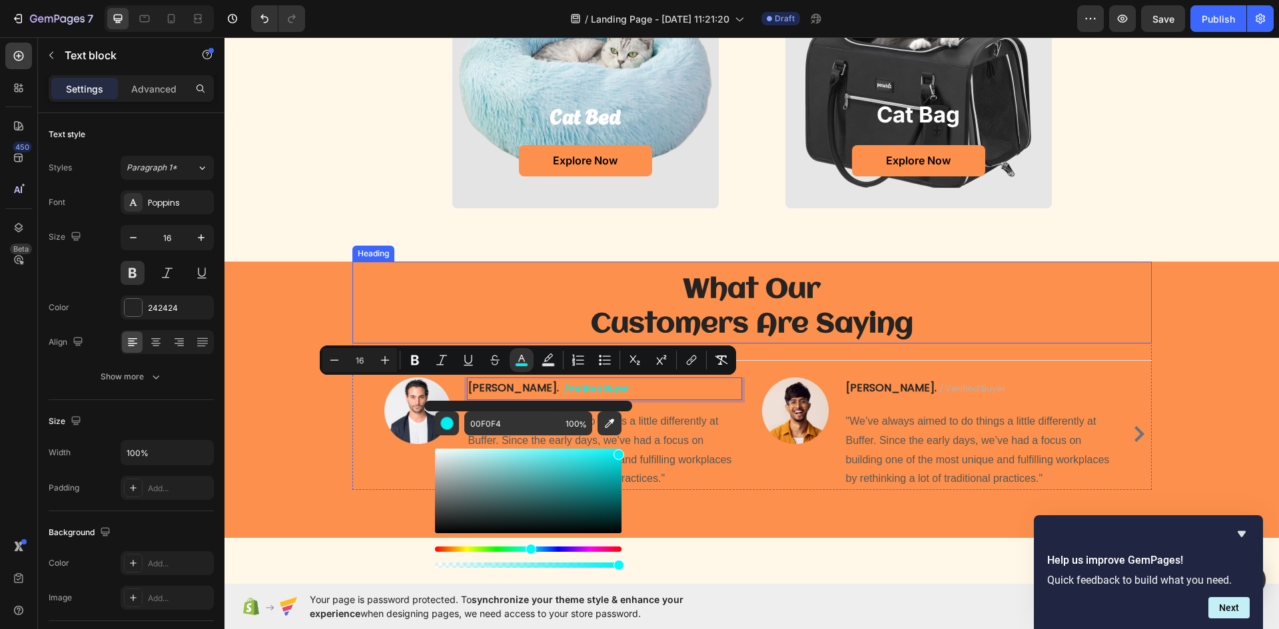
click at [408, 246] on div "TOP selling PRODUCTS Heading choose your best Heading cat bed Heading Explore N…" at bounding box center [751, 59] width 1054 height 404
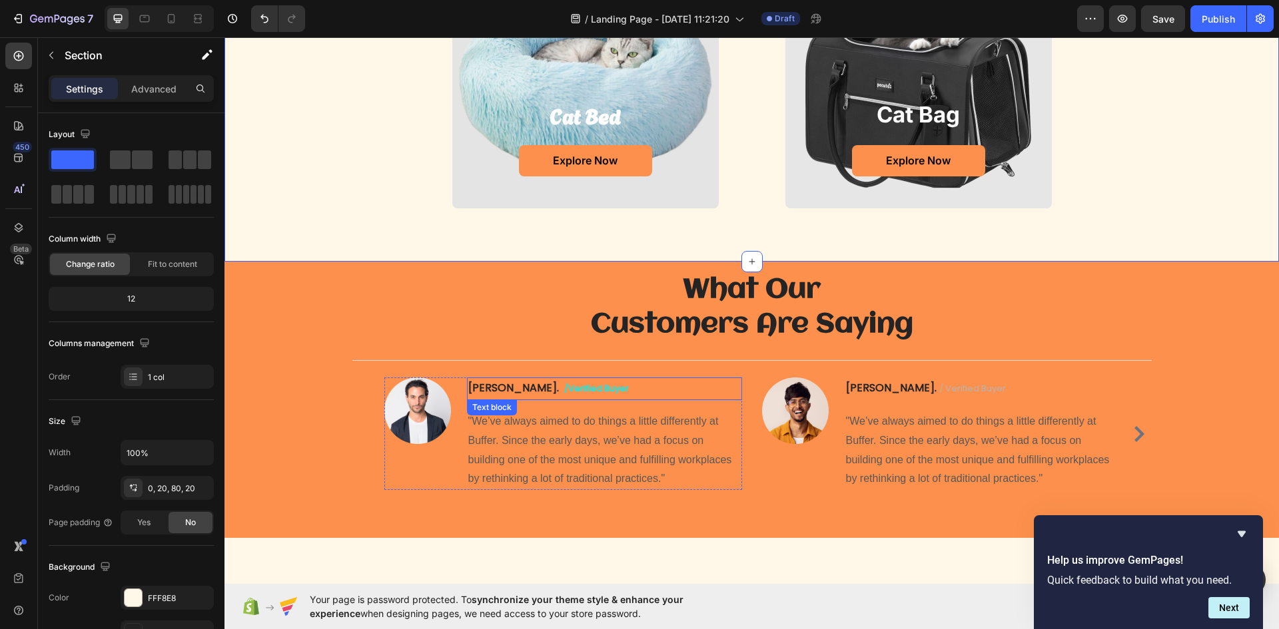
click at [564, 386] on span "/verified buyer" at bounding box center [596, 388] width 65 height 13
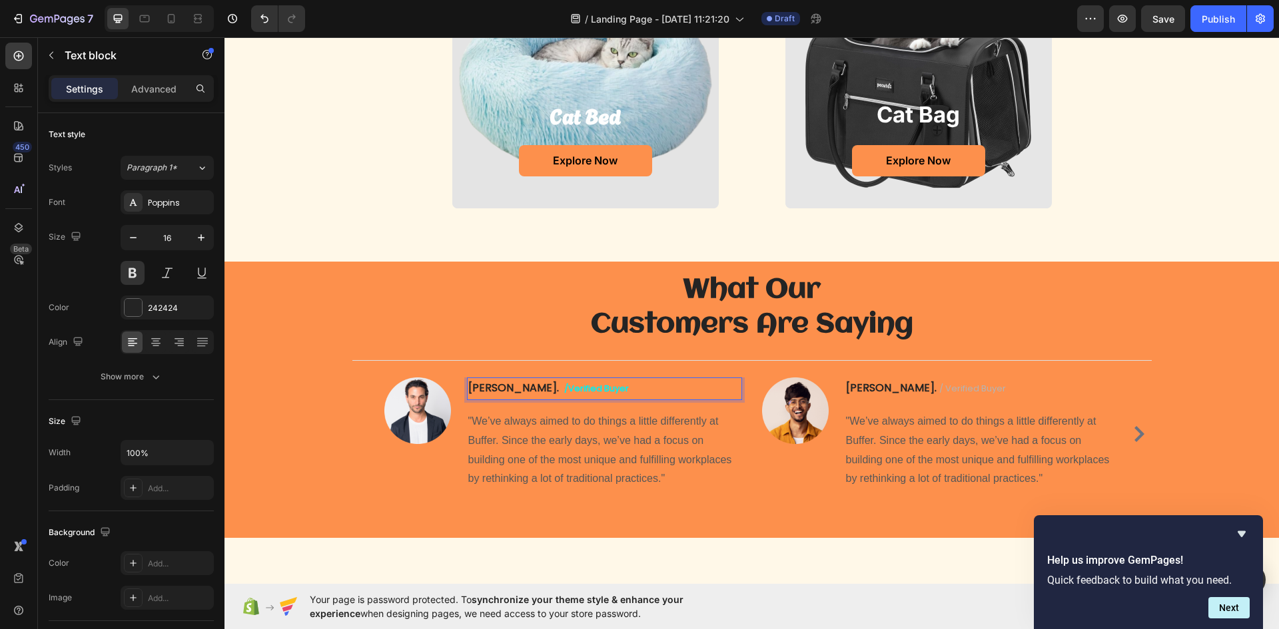
drag, startPoint x: 569, startPoint y: 386, endPoint x: 496, endPoint y: 388, distance: 72.6
click at [496, 388] on p "[PERSON_NAME] /verified buyer" at bounding box center [604, 389] width 272 height 20
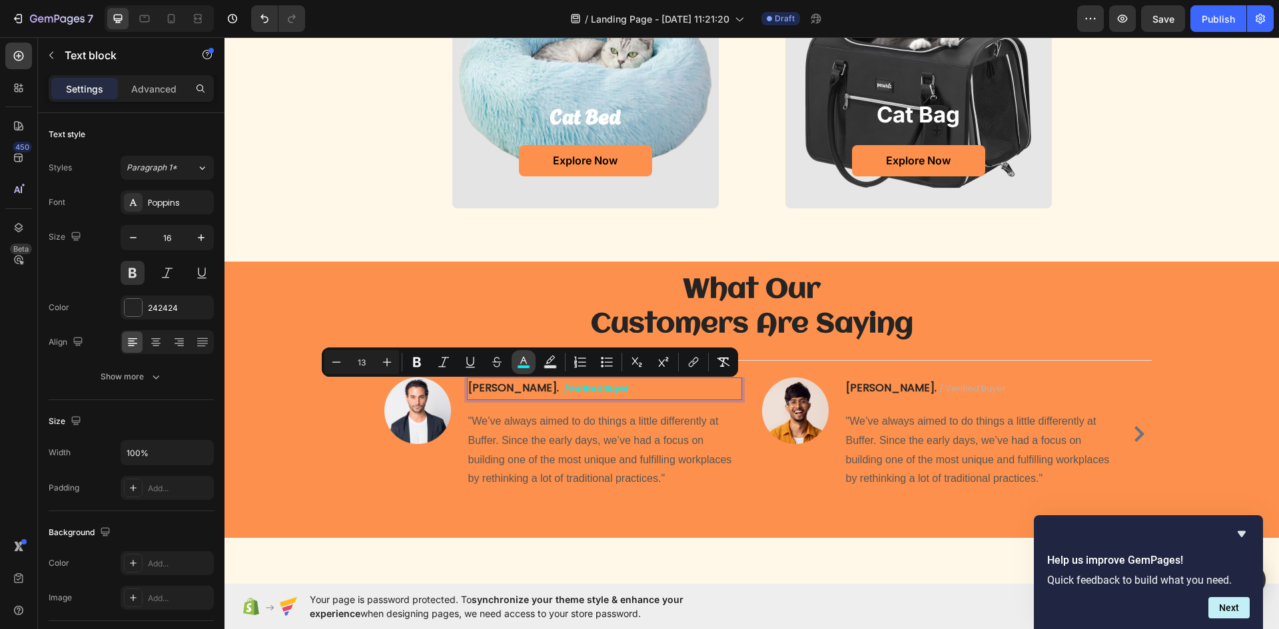
drag, startPoint x: 521, startPoint y: 367, endPoint x: 297, endPoint y: 351, distance: 224.3
click at [521, 367] on rect "Editor contextual toolbar" at bounding box center [523, 367] width 13 height 3
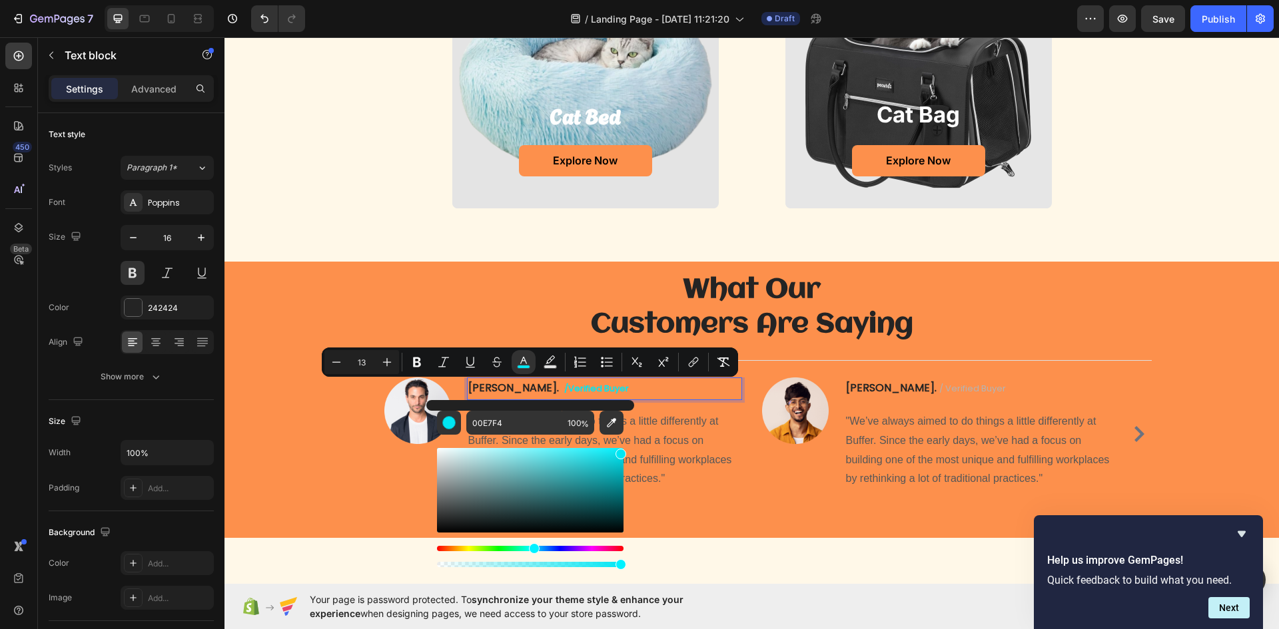
drag, startPoint x: 533, startPoint y: 548, endPoint x: 567, endPoint y: 498, distance: 61.0
click at [531, 546] on div "Hue" at bounding box center [534, 548] width 11 height 11
drag, startPoint x: 623, startPoint y: 452, endPoint x: 609, endPoint y: 465, distance: 19.3
click at [609, 465] on div "Editor contextual toolbar" at bounding box center [610, 467] width 11 height 11
type input "13ECEF"
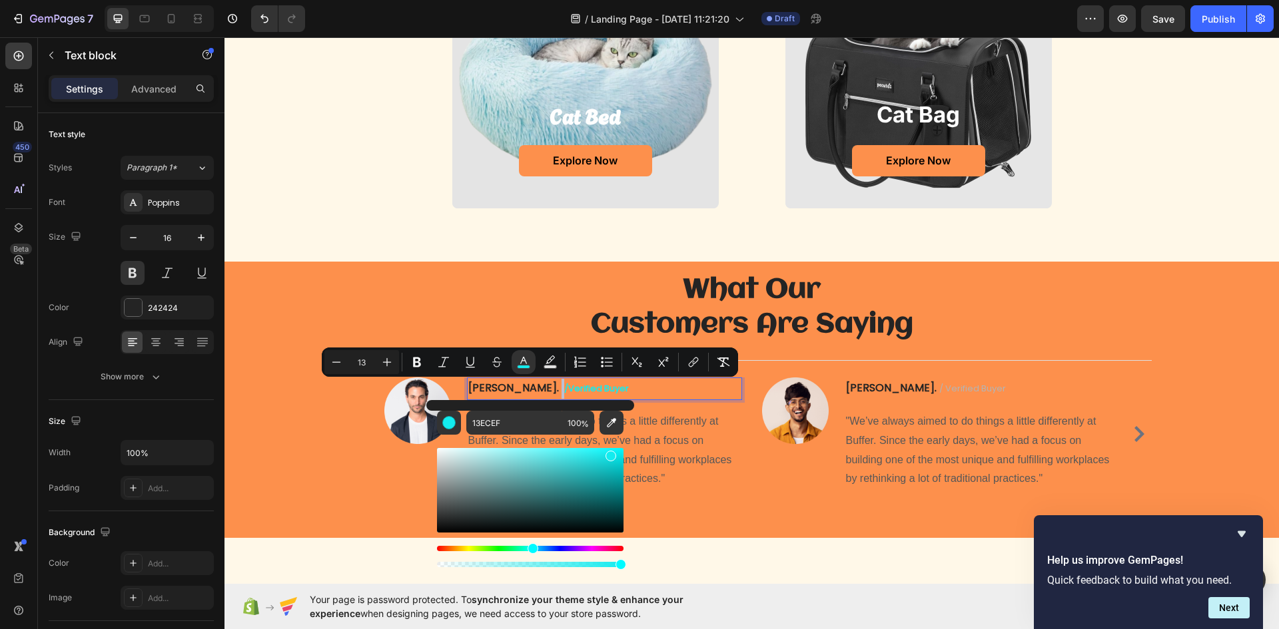
drag, startPoint x: 607, startPoint y: 466, endPoint x: 609, endPoint y: 453, distance: 13.6
click at [609, 453] on div "Editor contextual toolbar" at bounding box center [610, 456] width 11 height 11
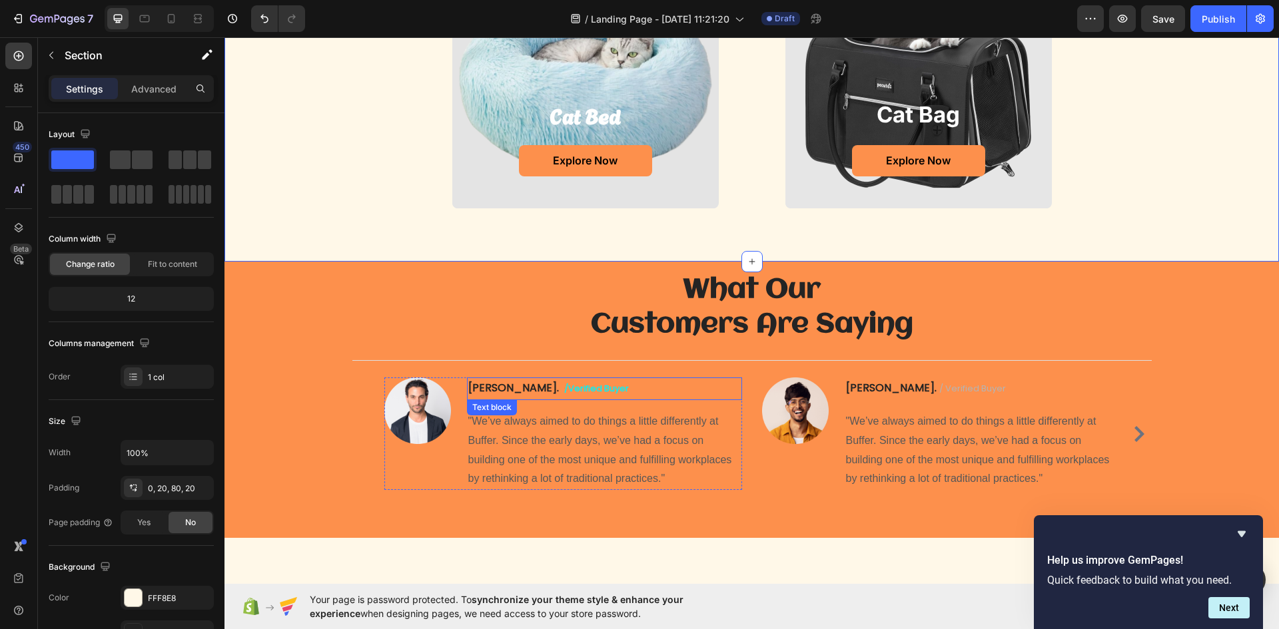
drag, startPoint x: 577, startPoint y: 388, endPoint x: 553, endPoint y: 389, distance: 23.3
click at [576, 388] on p "[PERSON_NAME] /verified buyer" at bounding box center [604, 389] width 272 height 20
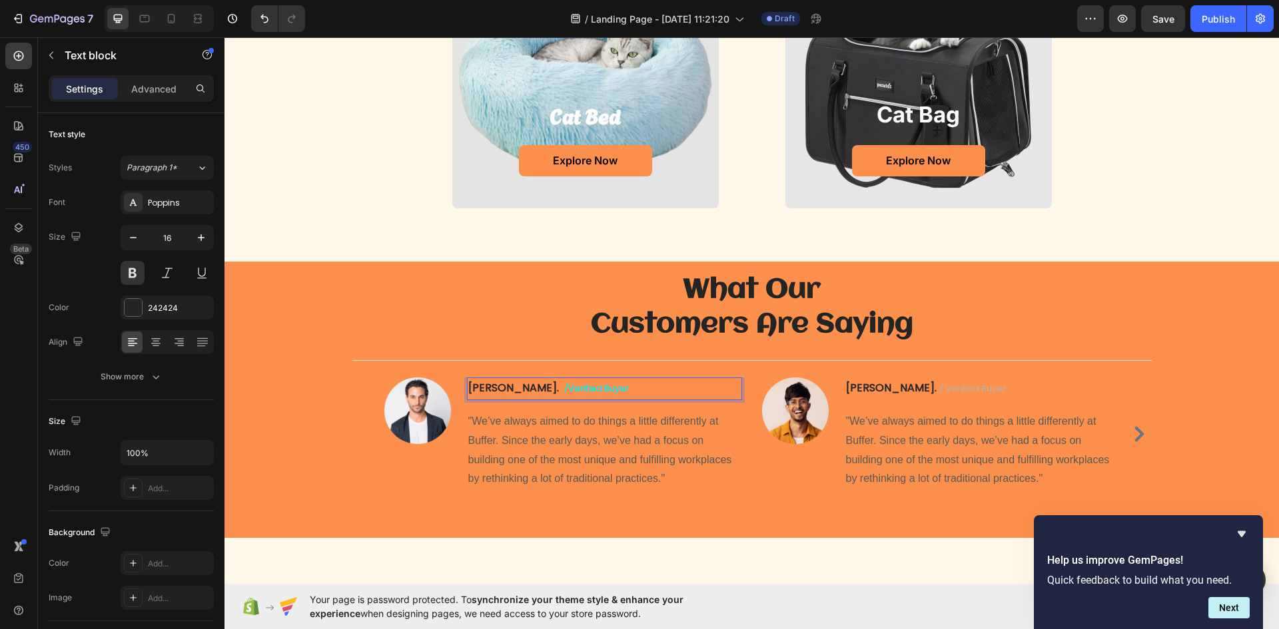
click at [564, 385] on span "/verified buyer" at bounding box center [596, 388] width 65 height 13
drag, startPoint x: 560, startPoint y: 385, endPoint x: 508, endPoint y: 379, distance: 52.3
click at [499, 402] on div "[PERSON_NAME] /verified buyer Text block 16 "We’ve always aimed to do things a …" at bounding box center [604, 434] width 275 height 113
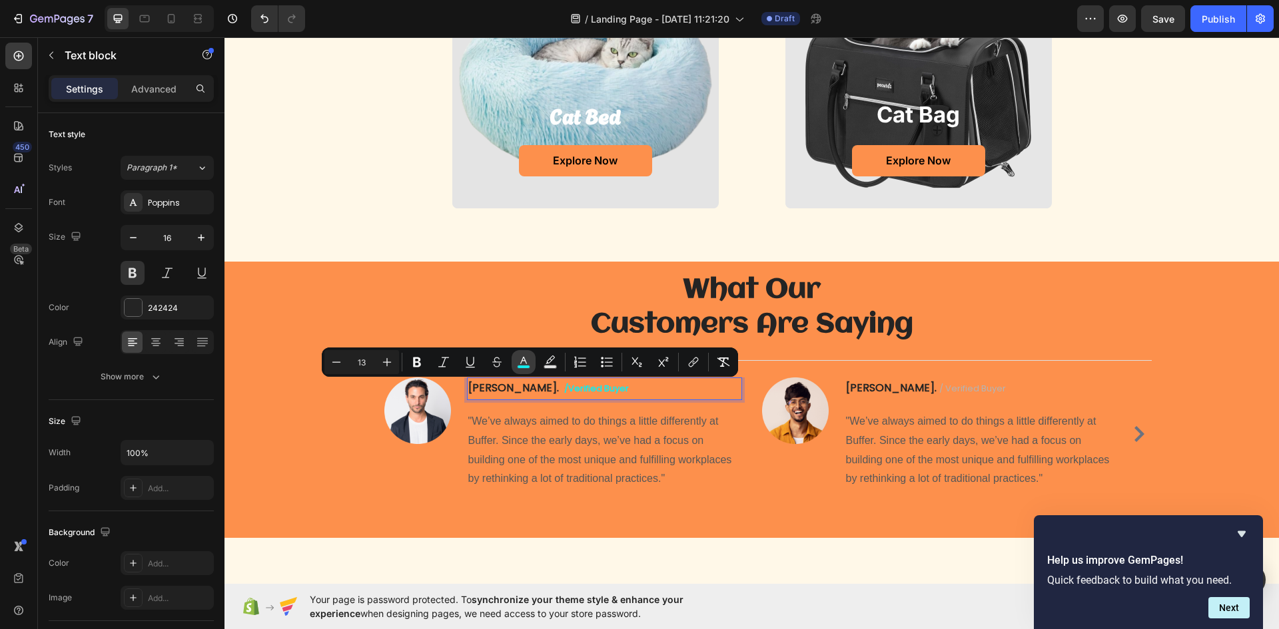
click at [522, 373] on button "color" at bounding box center [523, 362] width 24 height 24
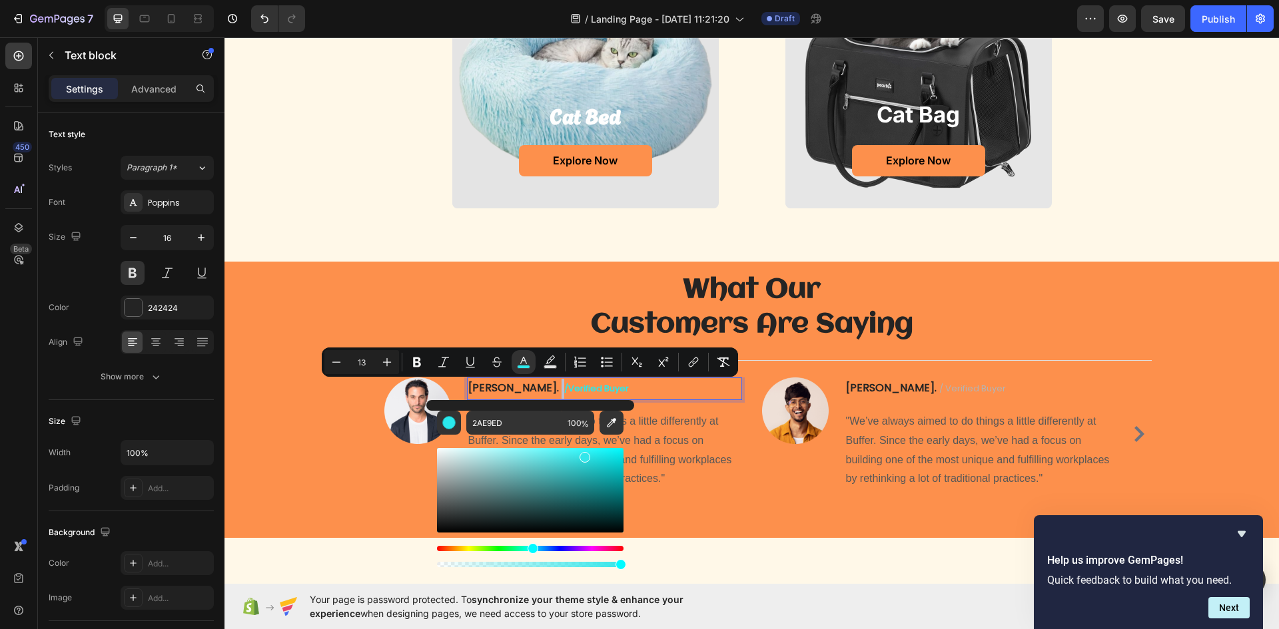
type input "33E7EA"
drag, startPoint x: 612, startPoint y: 460, endPoint x: 583, endPoint y: 455, distance: 29.8
click at [583, 455] on div "Editor contextual toolbar" at bounding box center [584, 457] width 11 height 11
click at [527, 317] on h2 "What Our Customers Are Saying" at bounding box center [751, 308] width 799 height 72
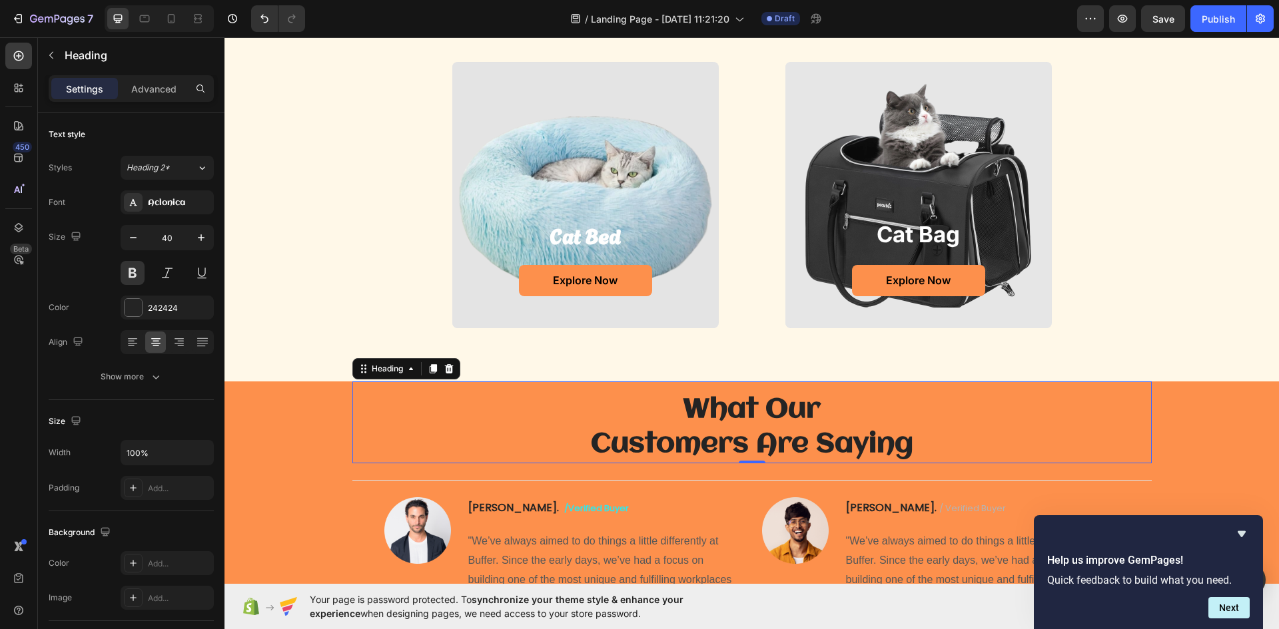
scroll to position [1315, 0]
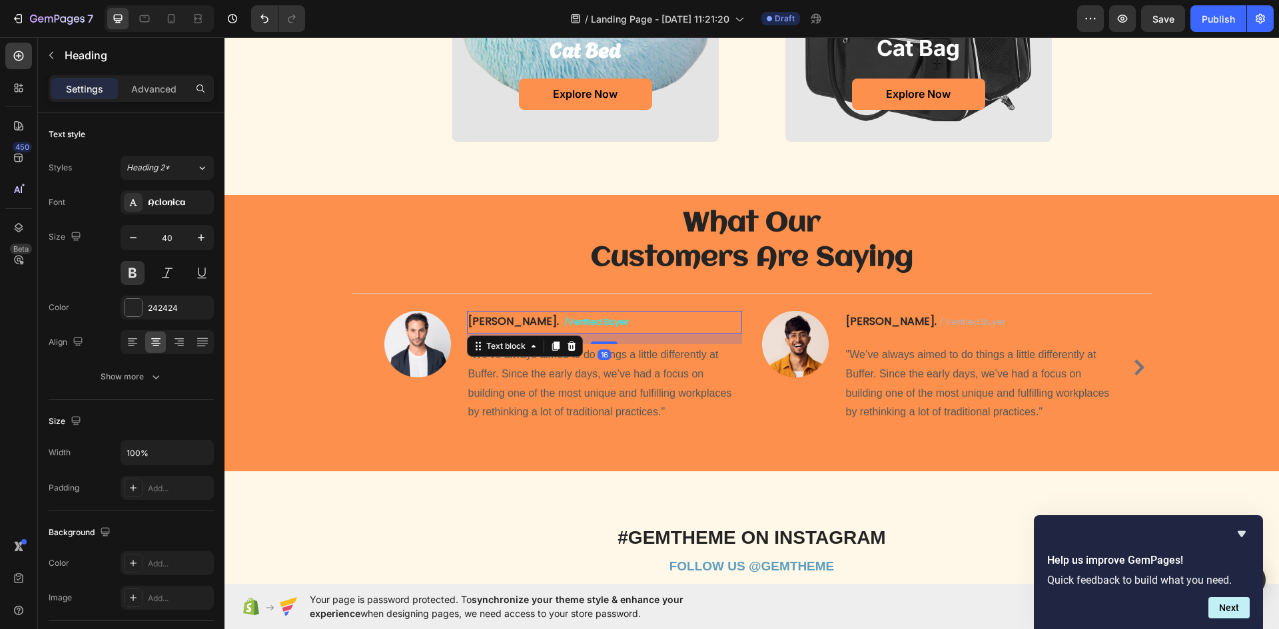
click at [490, 330] on p "[PERSON_NAME] /verified buyer" at bounding box center [604, 322] width 272 height 20
click at [564, 318] on span "/verified buyer" at bounding box center [596, 322] width 65 height 13
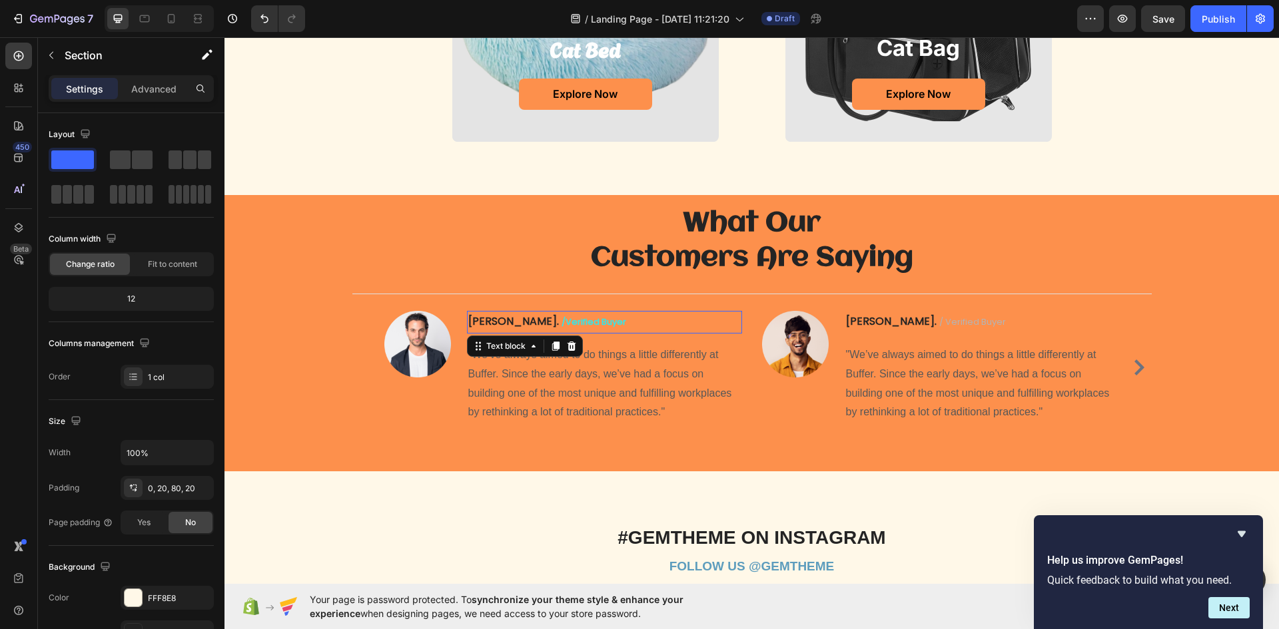
click at [561, 321] on span "/verified buyer" at bounding box center [593, 322] width 65 height 13
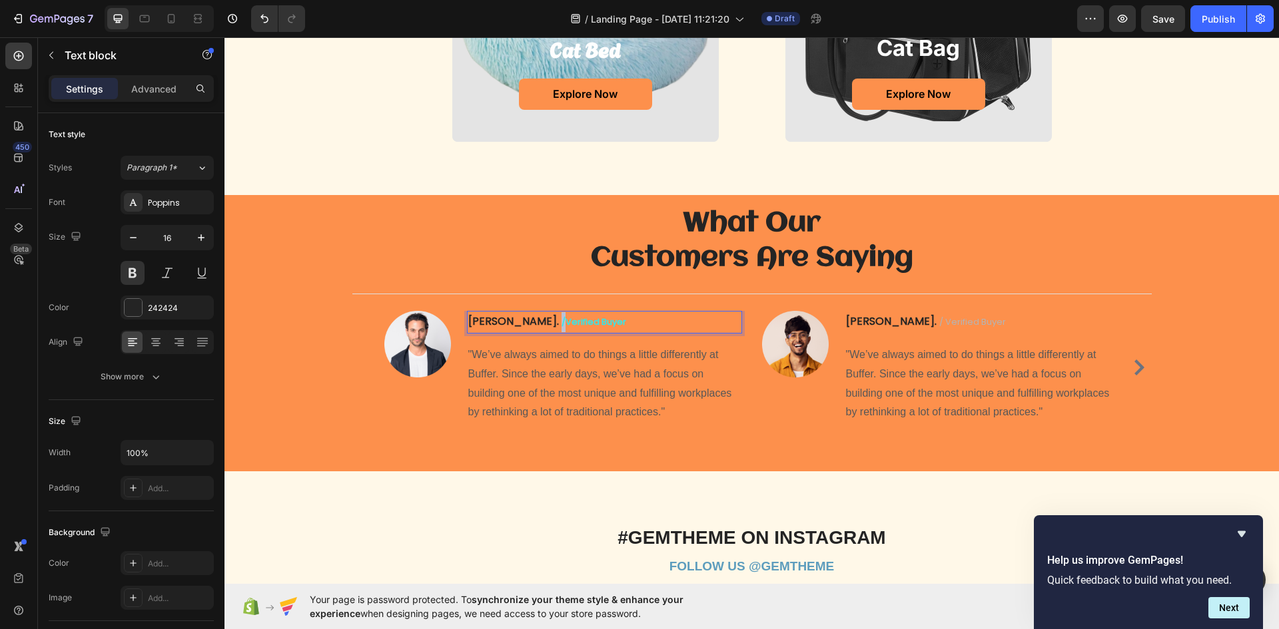
click at [561, 320] on span "/verified buyer" at bounding box center [593, 322] width 65 height 13
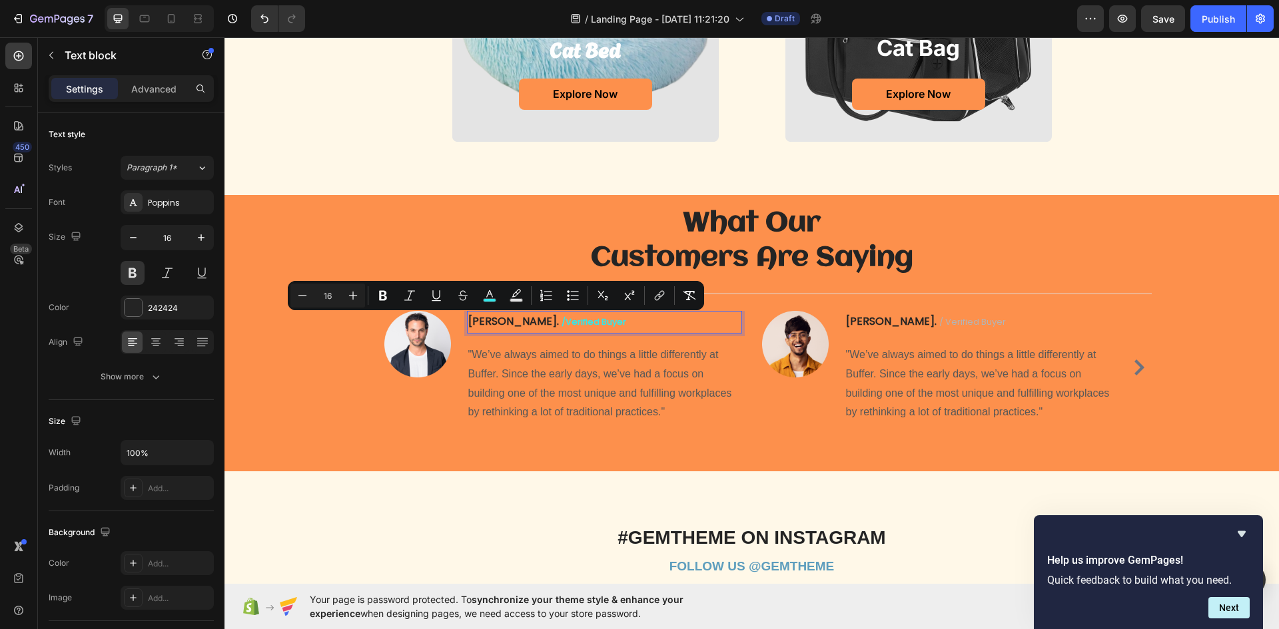
click at [559, 320] on span "Rich Text Editor. Editing area: main" at bounding box center [560, 321] width 3 height 15
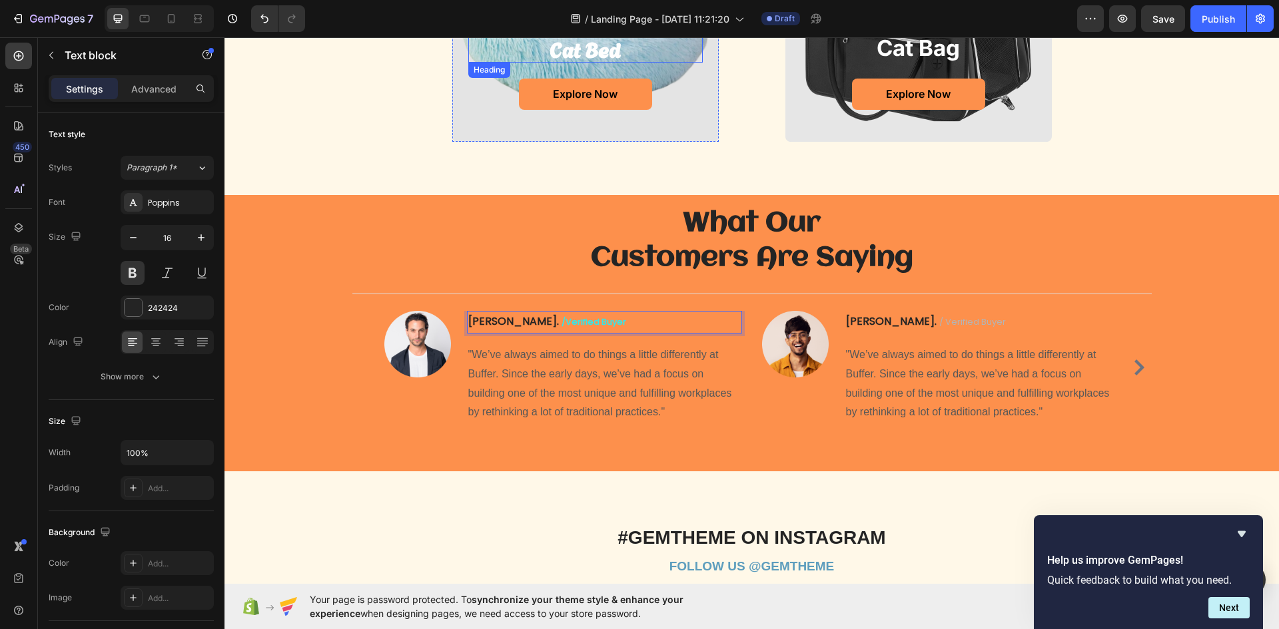
click at [561, 324] on span "/verified buyer" at bounding box center [593, 322] width 65 height 13
click at [561, 326] on span "/verified buyer" at bounding box center [593, 322] width 65 height 13
click at [561, 322] on span "/ verified buyer" at bounding box center [594, 322] width 67 height 13
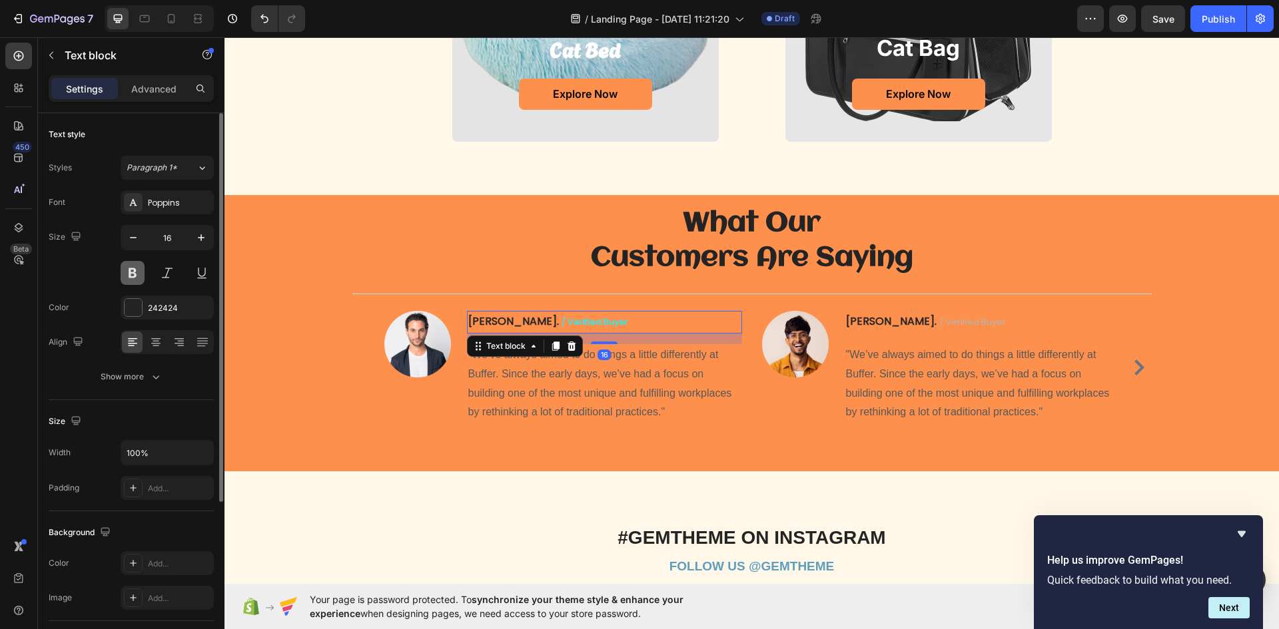
click at [124, 276] on button at bounding box center [133, 273] width 24 height 24
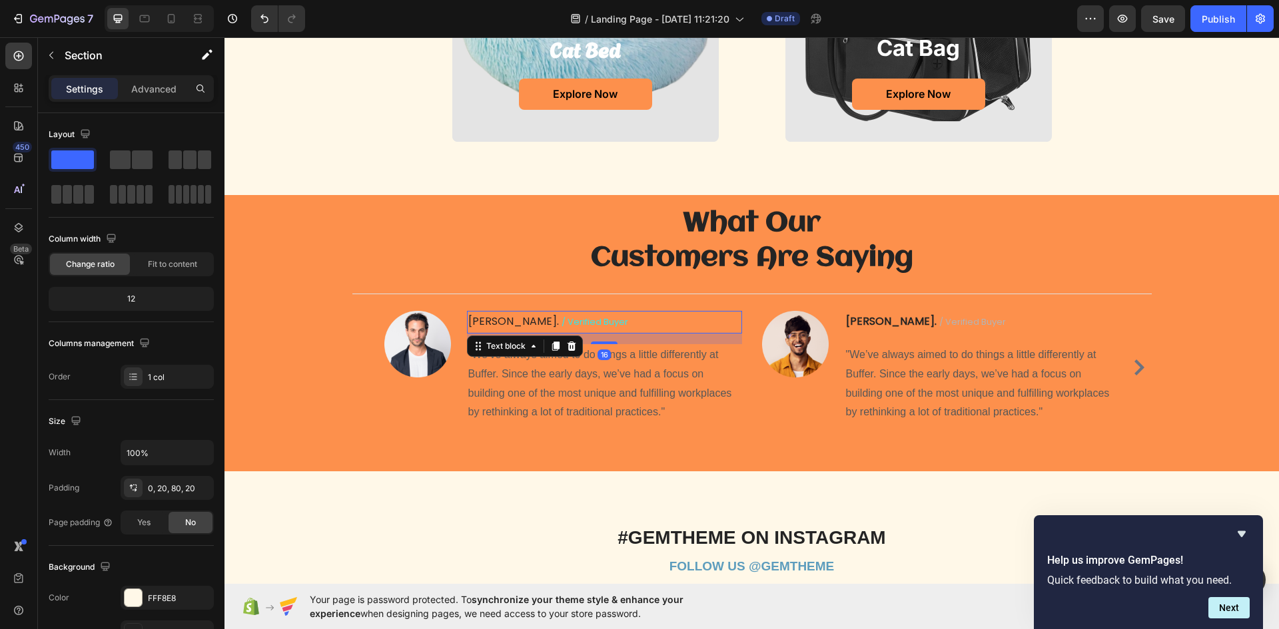
click at [571, 322] on p "[PERSON_NAME] / verified buyer" at bounding box center [604, 322] width 272 height 20
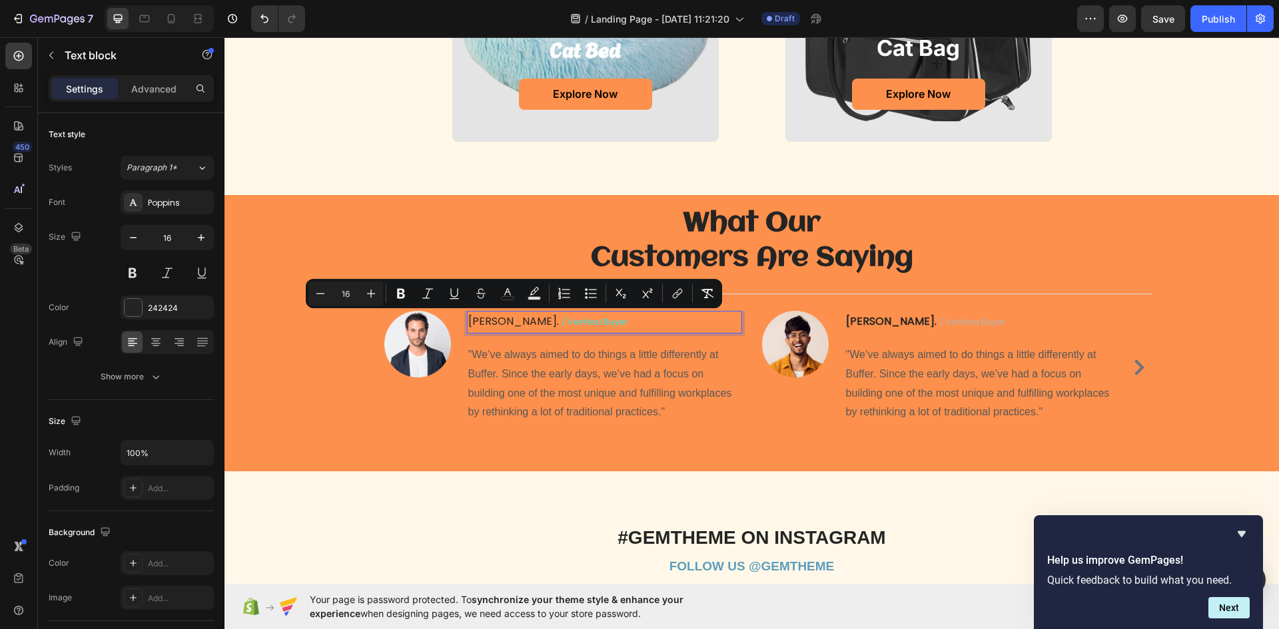
drag, startPoint x: 571, startPoint y: 322, endPoint x: 525, endPoint y: 330, distance: 46.0
click at [525, 330] on p "[PERSON_NAME] / verified buyer" at bounding box center [604, 322] width 272 height 20
click at [511, 230] on h2 "What Our Customers Are Saying" at bounding box center [751, 241] width 799 height 72
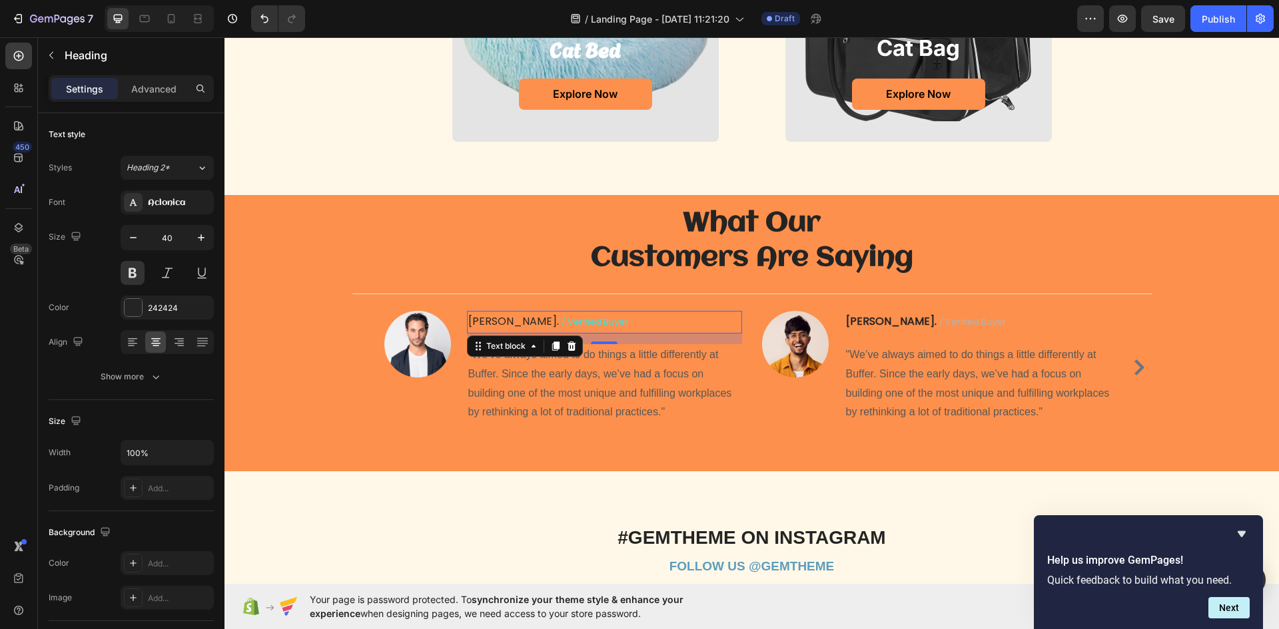
click at [564, 316] on span "/ verified buyer" at bounding box center [594, 322] width 67 height 13
click at [567, 321] on p "[PERSON_NAME] / verified buyer" at bounding box center [604, 322] width 272 height 20
drag, startPoint x: 567, startPoint y: 321, endPoint x: 495, endPoint y: 333, distance: 72.9
click at [495, 333] on div "[PERSON_NAME] / verified buyer" at bounding box center [604, 322] width 275 height 23
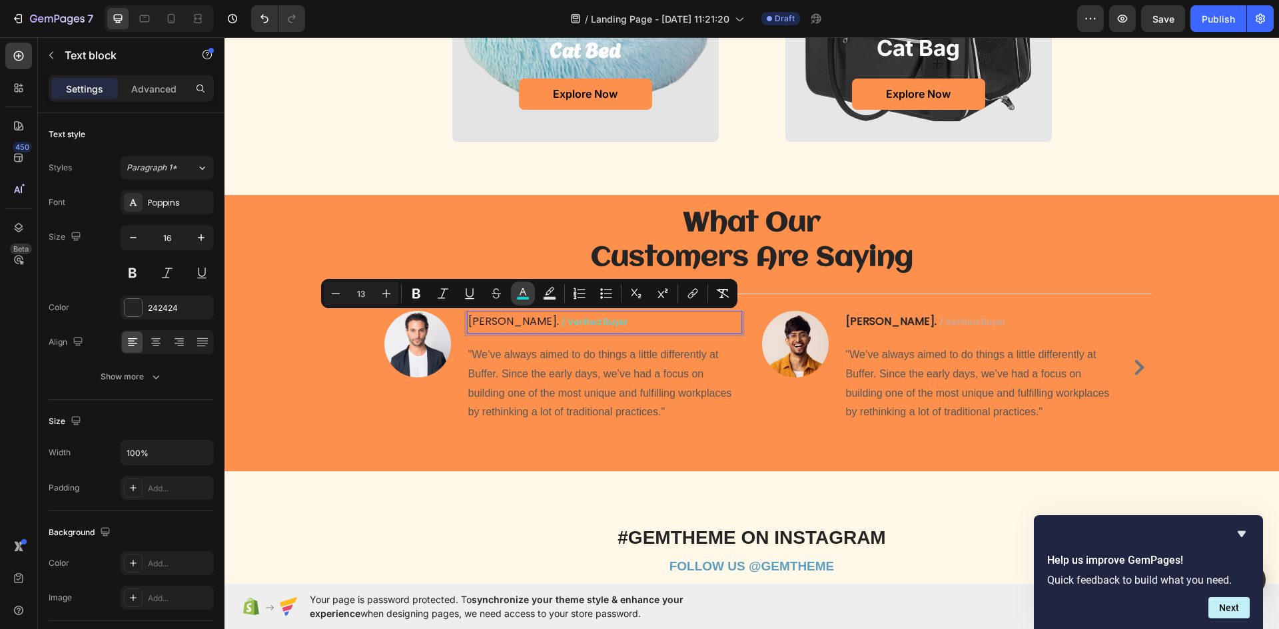
click at [518, 296] on icon "Editor contextual toolbar" at bounding box center [522, 293] width 13 height 13
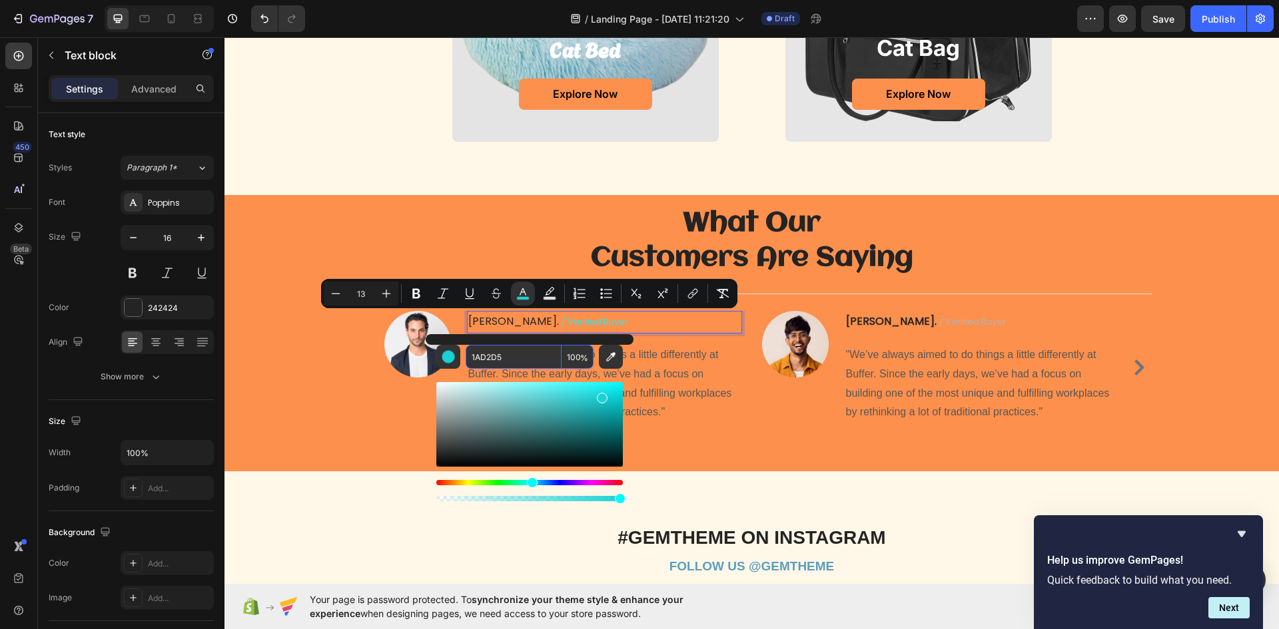
click at [505, 362] on input "1AD2D5" at bounding box center [514, 357] width 96 height 24
paste input "D4ED8"
type input "1D4ED8"
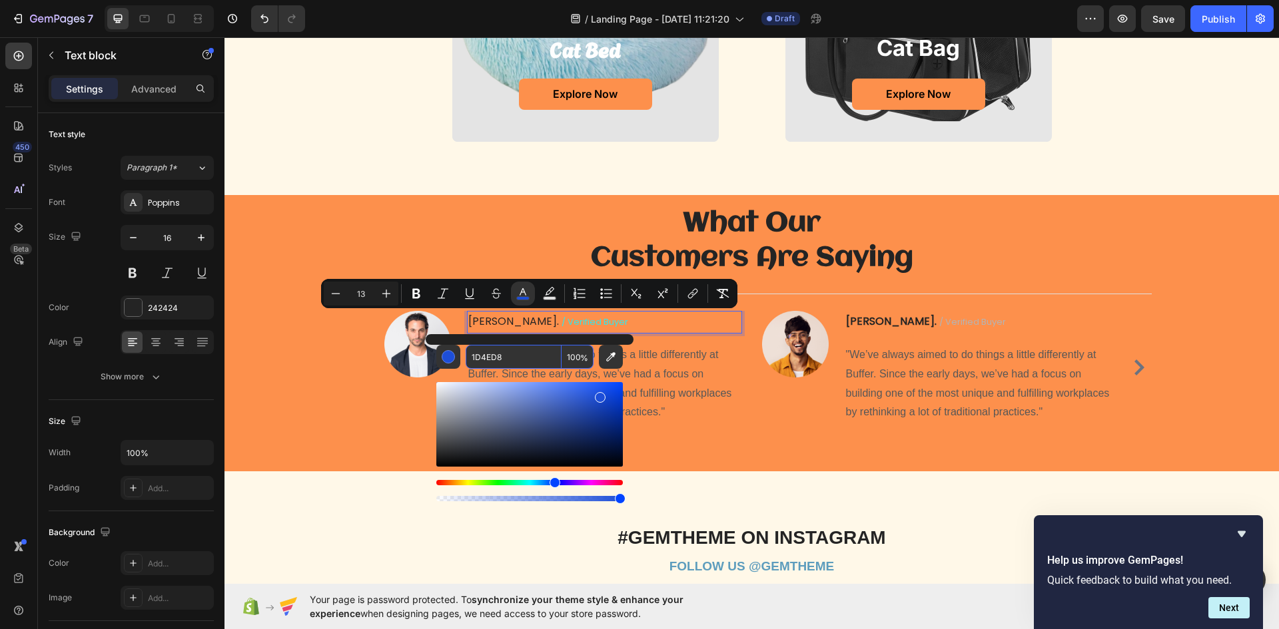
type input "16"
drag, startPoint x: 354, startPoint y: 156, endPoint x: 681, endPoint y: 423, distance: 421.7
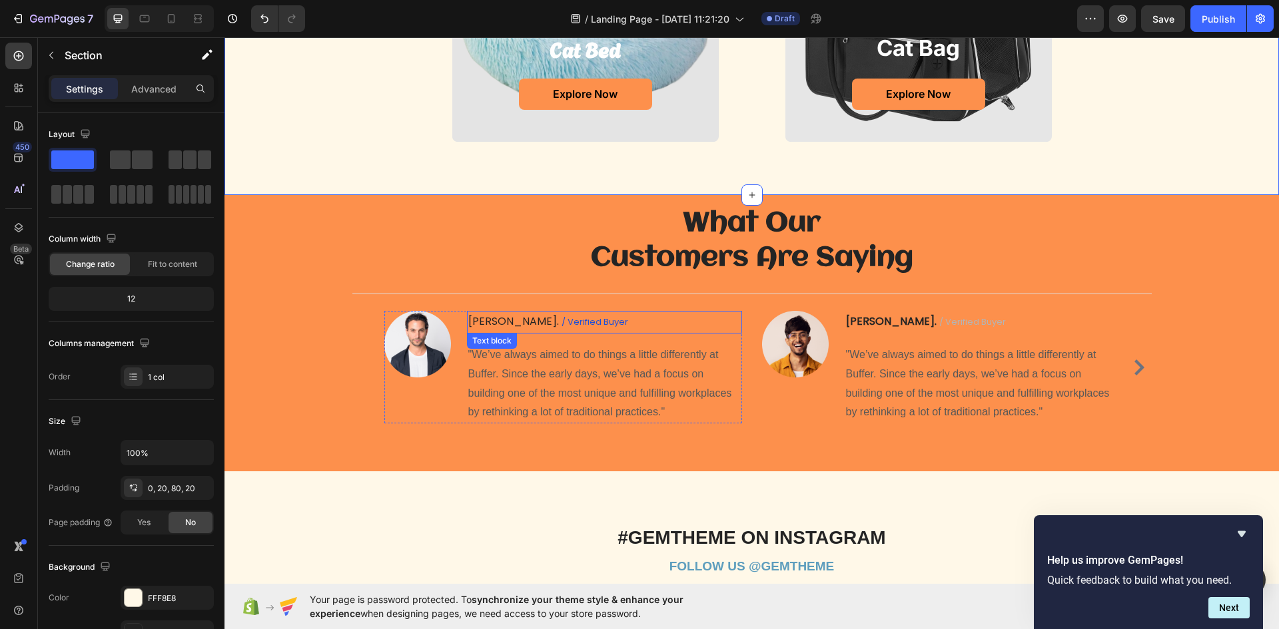
click at [562, 317] on span "/ verified buyer" at bounding box center [594, 322] width 67 height 13
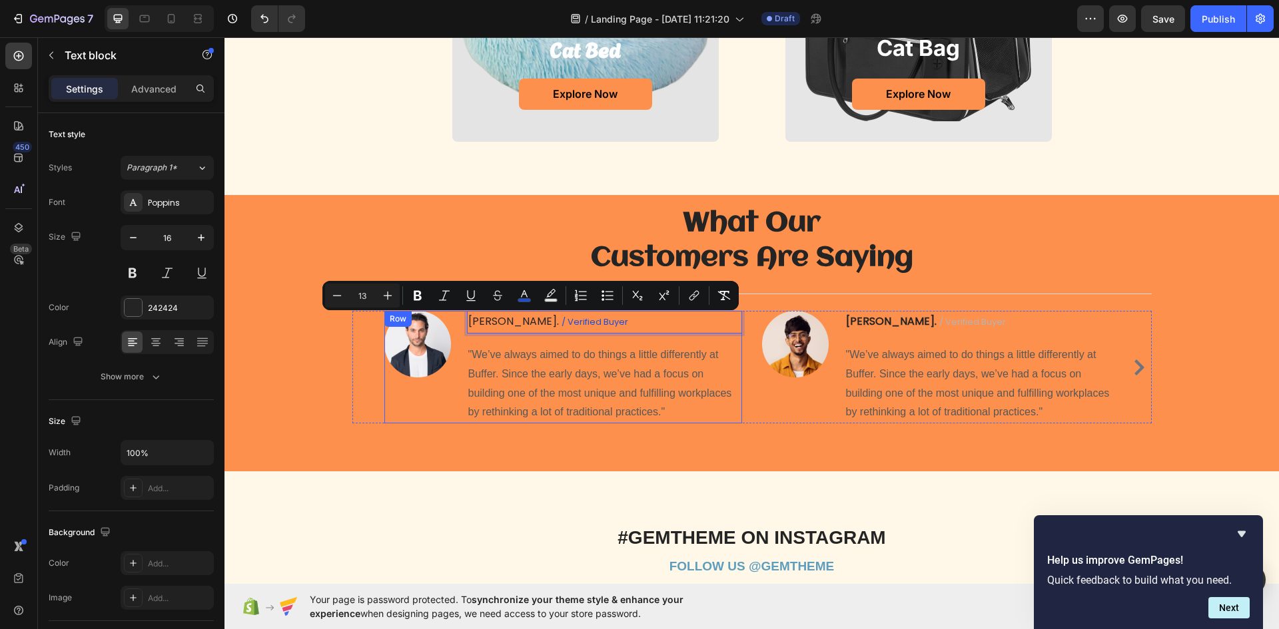
drag, startPoint x: 567, startPoint y: 324, endPoint x: 498, endPoint y: 338, distance: 70.7
click at [498, 338] on div "[PERSON_NAME] / verified buyer Text block 16 "We’ve always aimed to do things a…" at bounding box center [604, 367] width 275 height 113
click at [520, 302] on button "color" at bounding box center [524, 296] width 24 height 24
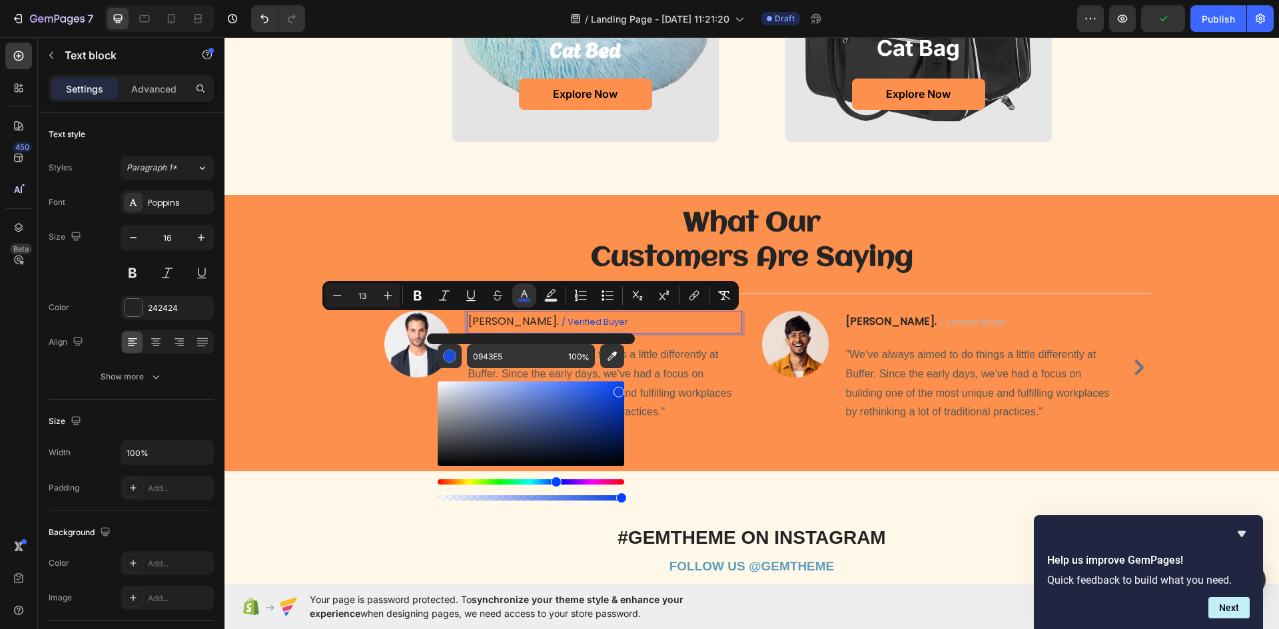
drag, startPoint x: 606, startPoint y: 397, endPoint x: 617, endPoint y: 390, distance: 13.5
click at [617, 390] on div "Editor contextual toolbar" at bounding box center [618, 392] width 11 height 11
drag, startPoint x: 619, startPoint y: 394, endPoint x: 622, endPoint y: 386, distance: 7.8
click at [551, 390] on div "Editor contextual toolbar" at bounding box center [546, 395] width 11 height 11
drag, startPoint x: 553, startPoint y: 386, endPoint x: 565, endPoint y: 383, distance: 12.9
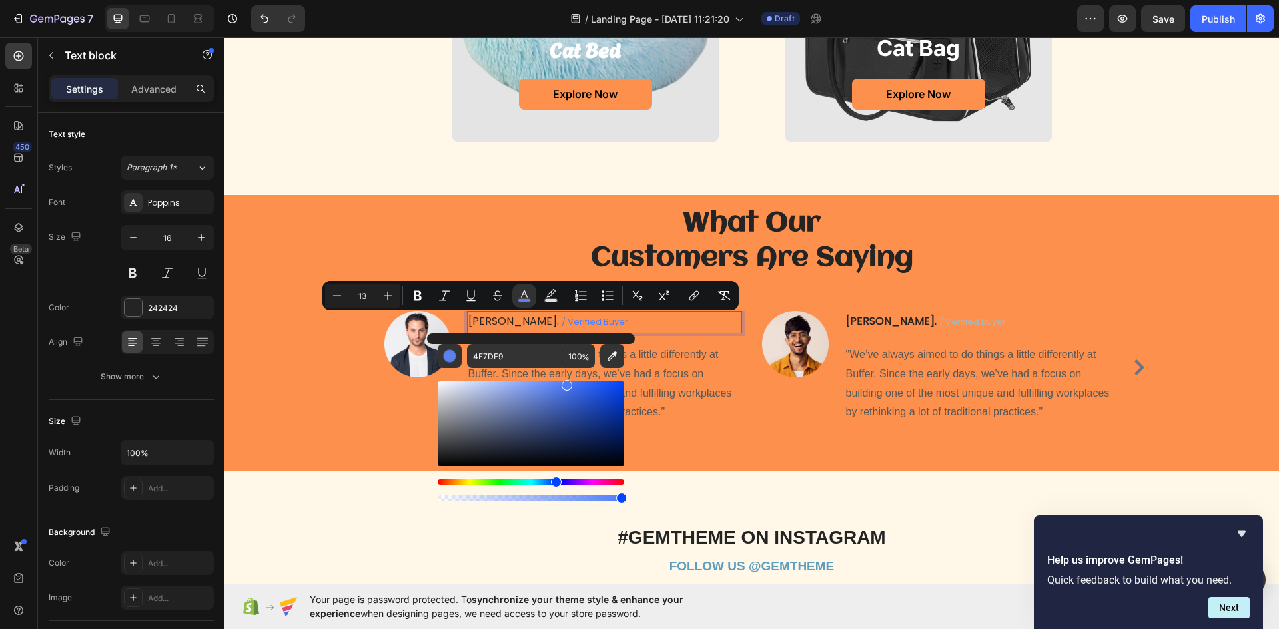
click at [565, 383] on div "Editor contextual toolbar" at bounding box center [566, 385] width 11 height 11
drag, startPoint x: 574, startPoint y: 400, endPoint x: 430, endPoint y: 440, distance: 150.1
click at [575, 404] on div "Editor contextual toolbar" at bounding box center [576, 406] width 11 height 11
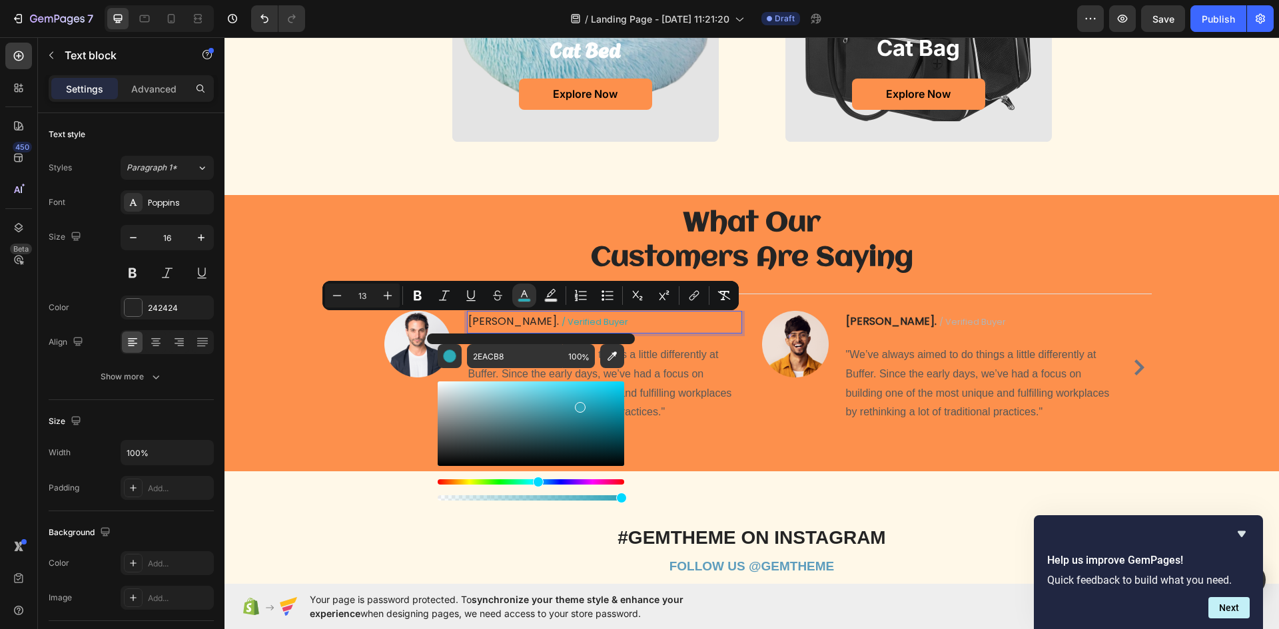
type input "2EA3B8"
drag, startPoint x: 553, startPoint y: 486, endPoint x: 535, endPoint y: 494, distance: 18.8
click at [535, 494] on div "Editor contextual toolbar" at bounding box center [531, 490] width 186 height 21
click at [424, 217] on h2 "What Our Customers Are Saying" at bounding box center [751, 241] width 799 height 72
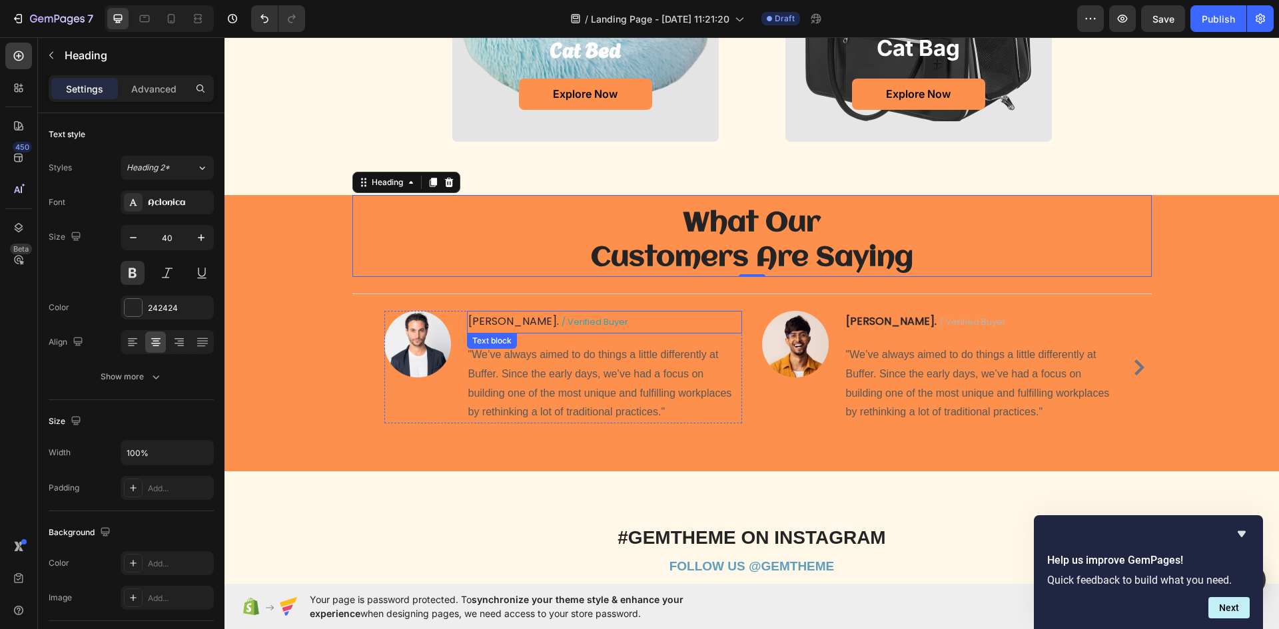
click at [566, 326] on p "[PERSON_NAME] / verified buyer" at bounding box center [604, 322] width 272 height 20
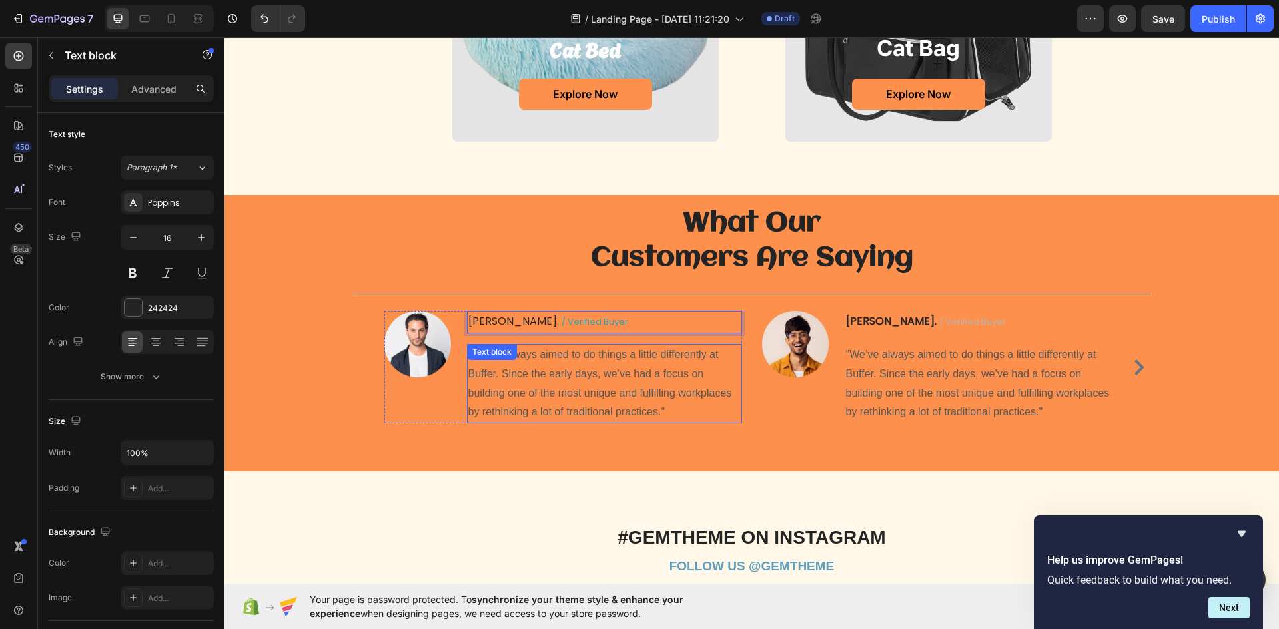
drag, startPoint x: 567, startPoint y: 322, endPoint x: 569, endPoint y: 356, distance: 33.4
click at [496, 353] on div "[PERSON_NAME] / verified buyer Text block 16 "We’ve always aimed to do things a…" at bounding box center [604, 367] width 275 height 113
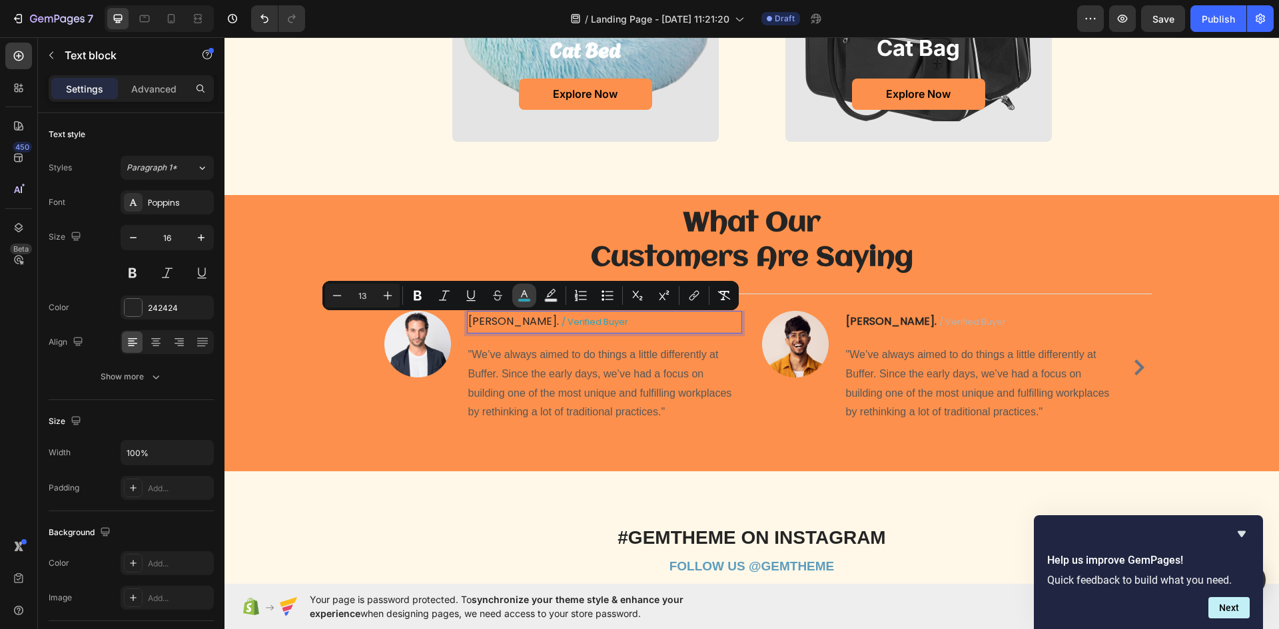
click at [523, 295] on icon "Editor contextual toolbar" at bounding box center [523, 295] width 13 height 13
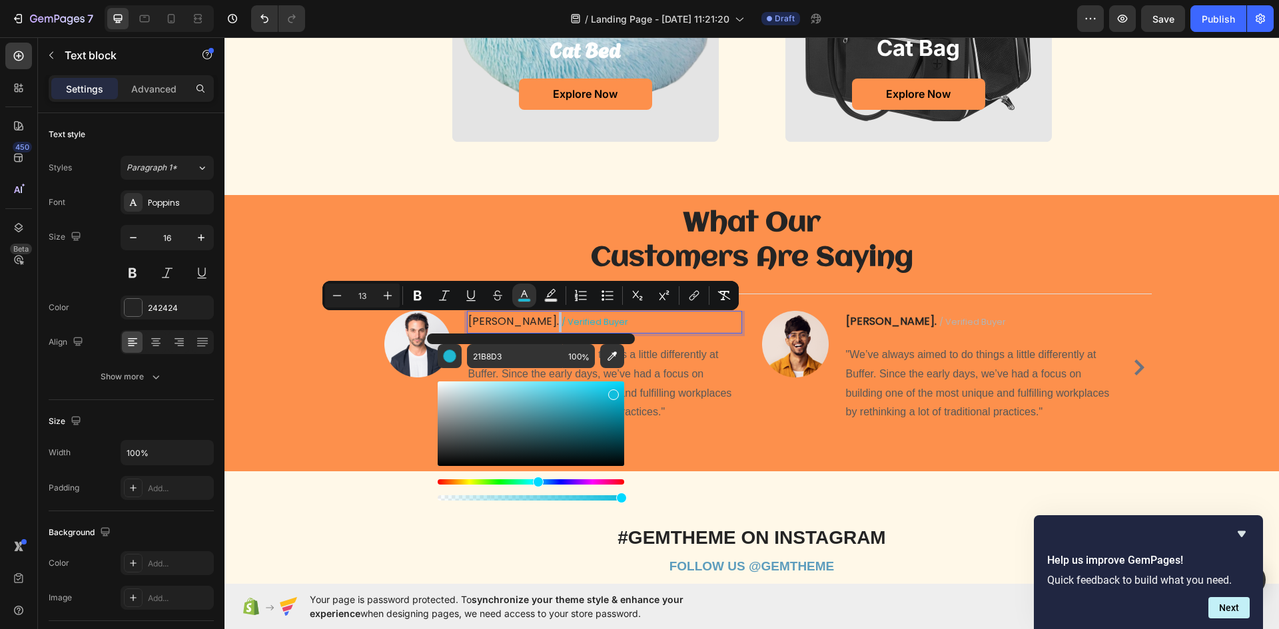
type input "0FBEDD"
drag, startPoint x: 582, startPoint y: 409, endPoint x: 611, endPoint y: 392, distance: 33.7
click at [611, 392] on div "Editor contextual toolbar" at bounding box center [613, 395] width 11 height 11
drag, startPoint x: 430, startPoint y: 176, endPoint x: 591, endPoint y: 344, distance: 233.6
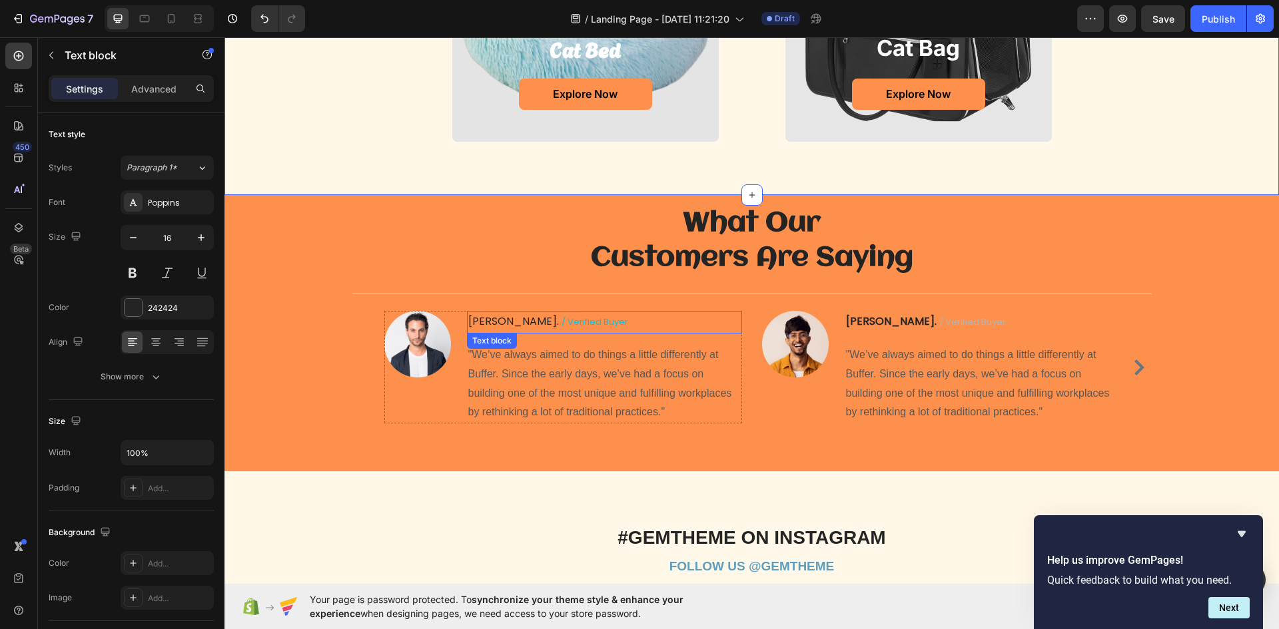
click at [575, 318] on p "[PERSON_NAME] / verified buyer" at bounding box center [604, 322] width 272 height 20
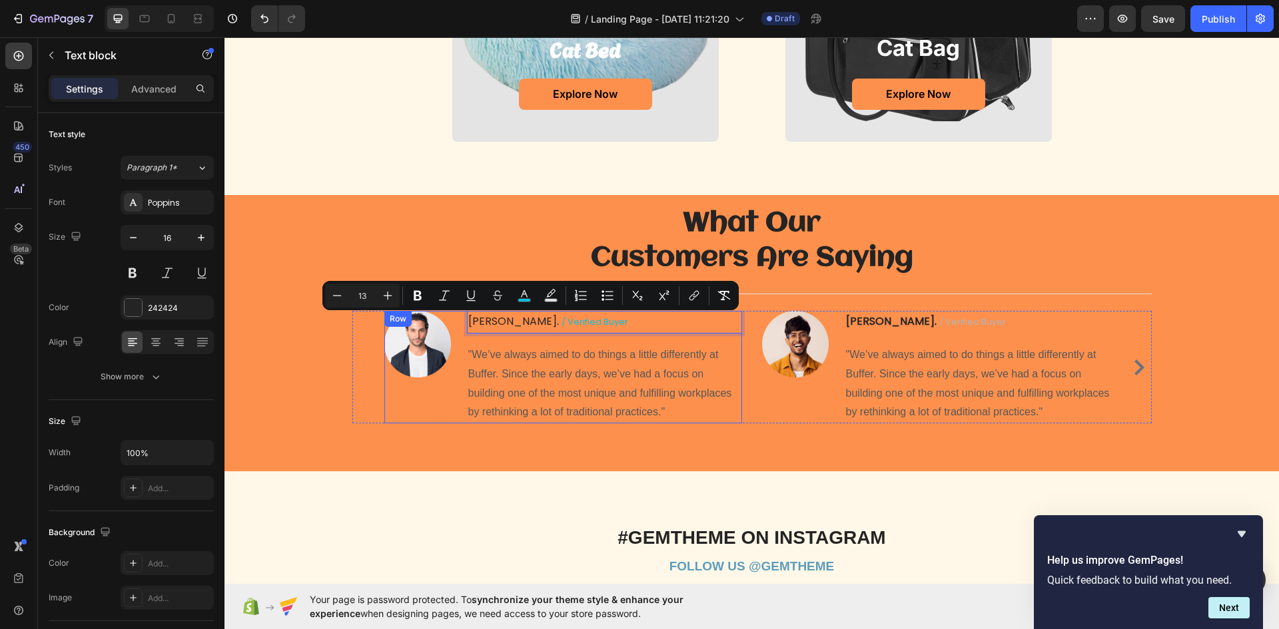
drag, startPoint x: 573, startPoint y: 326, endPoint x: 496, endPoint y: 338, distance: 77.4
click at [496, 338] on div "[PERSON_NAME] / verified buyer Text block 16 "We’ve always aimed to do things a…" at bounding box center [604, 367] width 275 height 113
click at [523, 296] on icon "Editor contextual toolbar" at bounding box center [523, 295] width 13 height 13
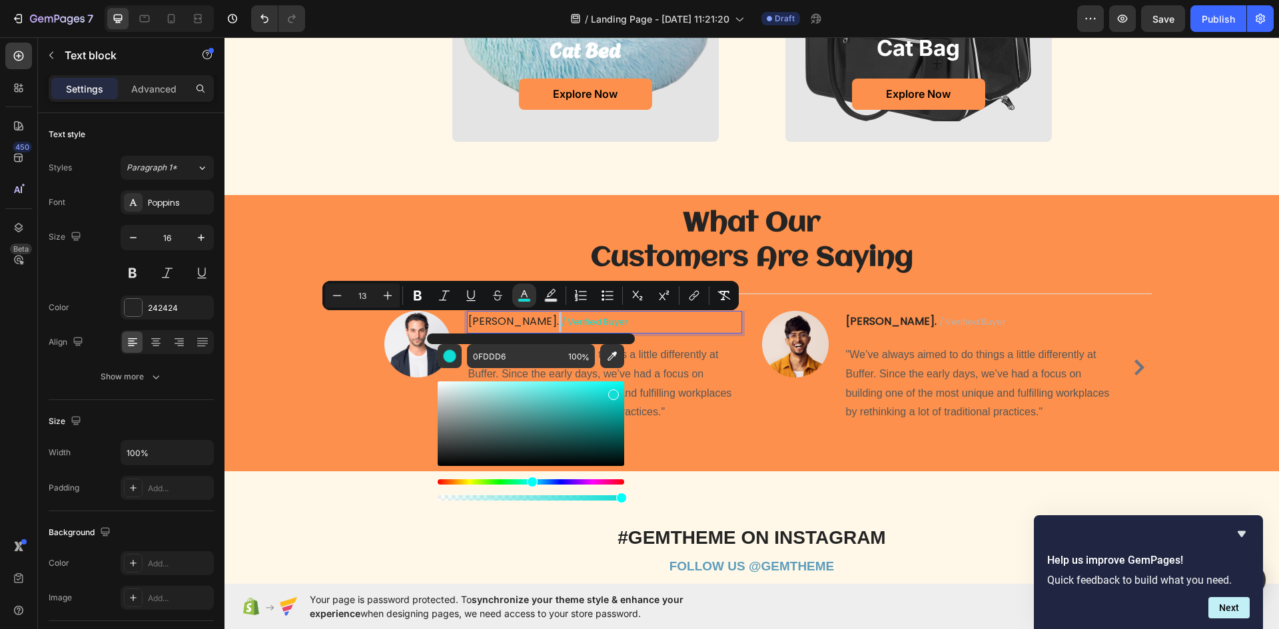
drag, startPoint x: 535, startPoint y: 487, endPoint x: 612, endPoint y: 394, distance: 120.2
click at [529, 491] on div "Editor contextual toolbar" at bounding box center [531, 490] width 186 height 21
type input "0FDDD2"
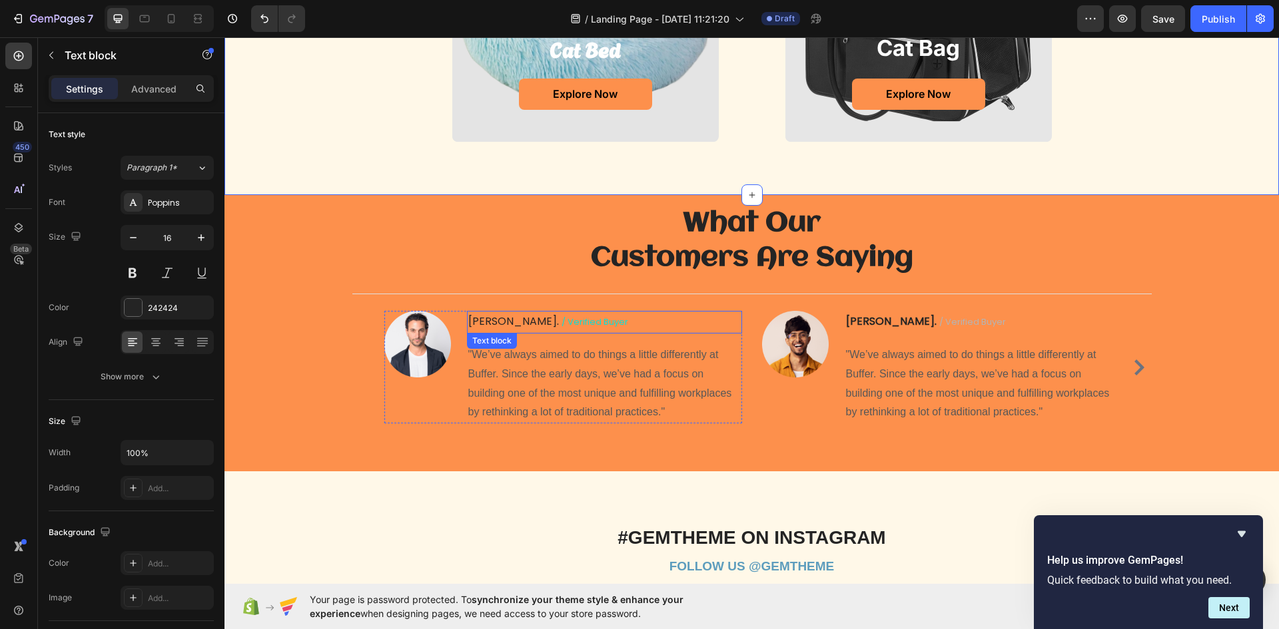
click at [580, 326] on p "[PERSON_NAME] / verified buyer" at bounding box center [604, 322] width 272 height 20
drag, startPoint x: 580, startPoint y: 326, endPoint x: 500, endPoint y: 328, distance: 80.6
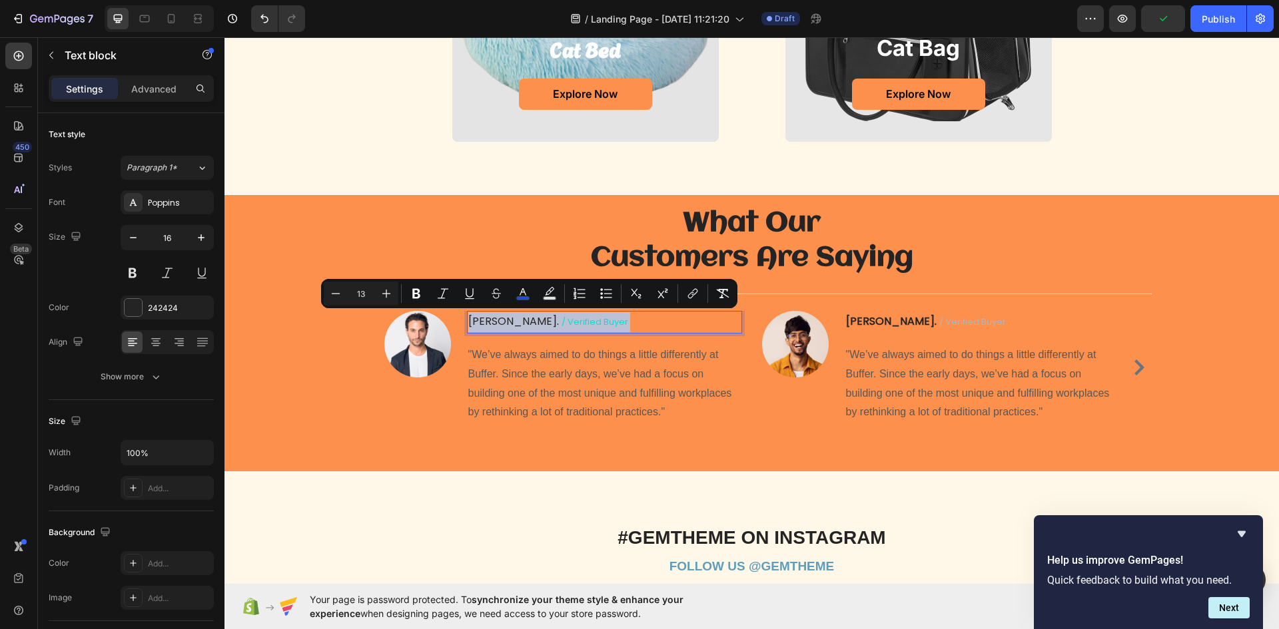
drag, startPoint x: 573, startPoint y: 318, endPoint x: 494, endPoint y: 325, distance: 79.6
click at [494, 325] on p "[PERSON_NAME] / verified buyer" at bounding box center [604, 322] width 272 height 20
click at [521, 300] on rect "Editor contextual toolbar" at bounding box center [523, 298] width 13 height 3
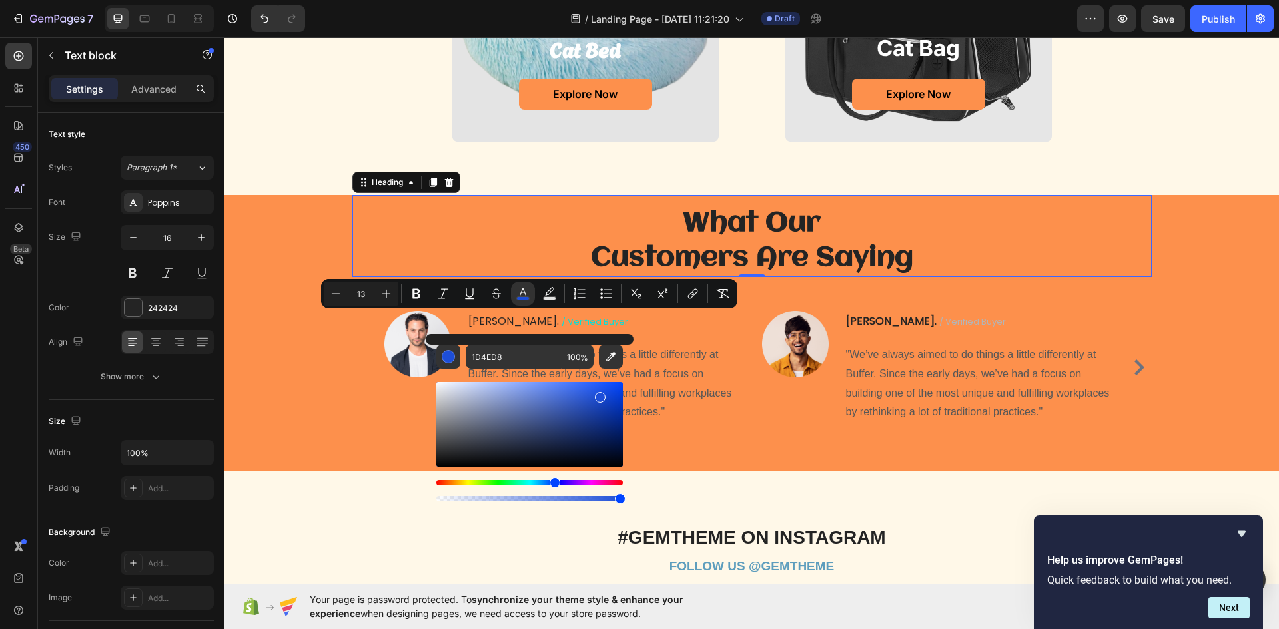
drag, startPoint x: 436, startPoint y: 204, endPoint x: 958, endPoint y: 388, distance: 554.2
click at [448, 210] on div "What Our Customers Are Saying Heading 0" at bounding box center [751, 236] width 799 height 82
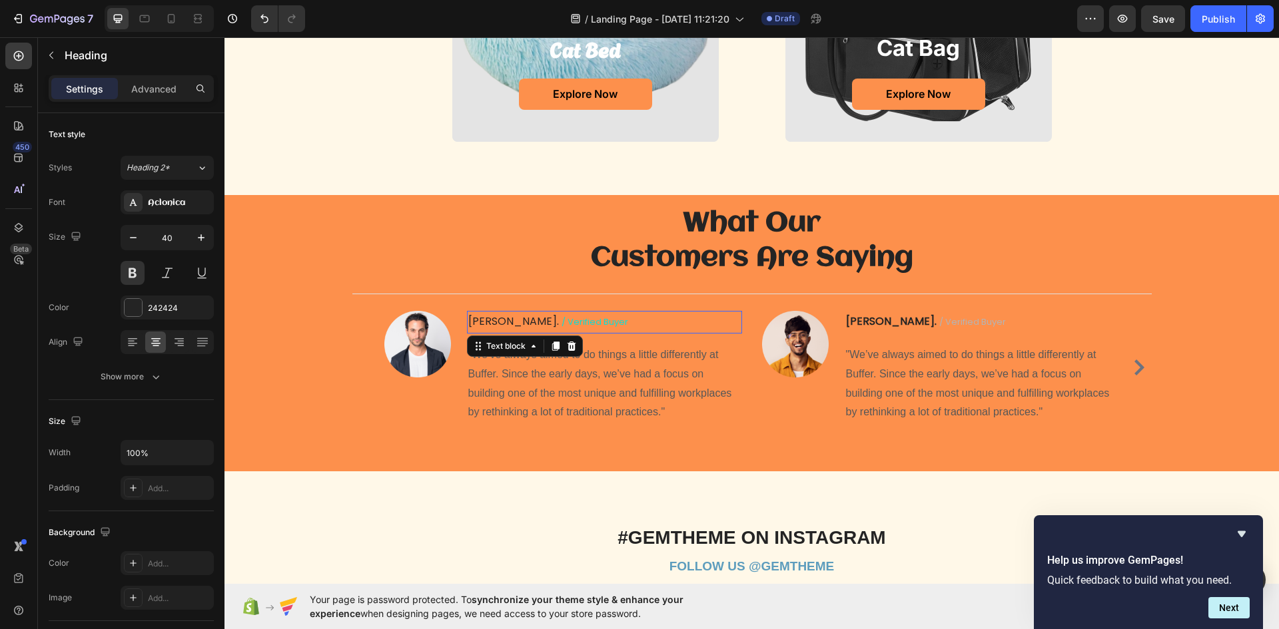
click at [564, 324] on span "/ verified buyer" at bounding box center [594, 322] width 67 height 13
click at [565, 323] on span "/ verified buyer" at bounding box center [594, 322] width 67 height 13
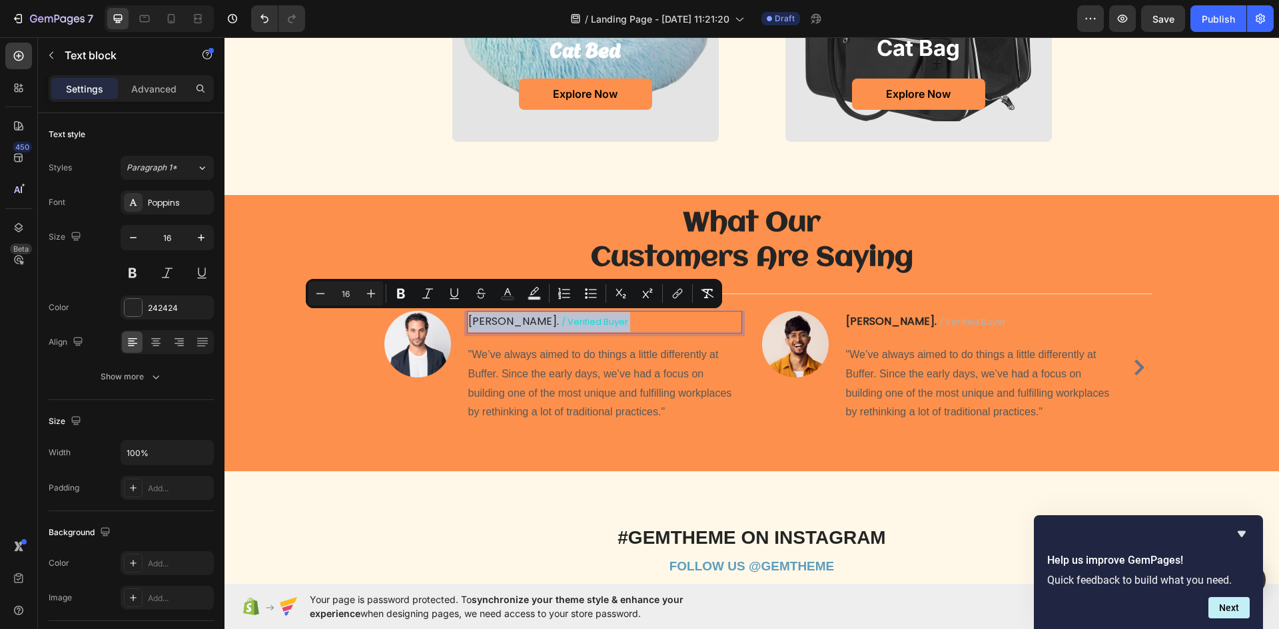
click at [565, 323] on span "/ verified buyer" at bounding box center [594, 322] width 67 height 13
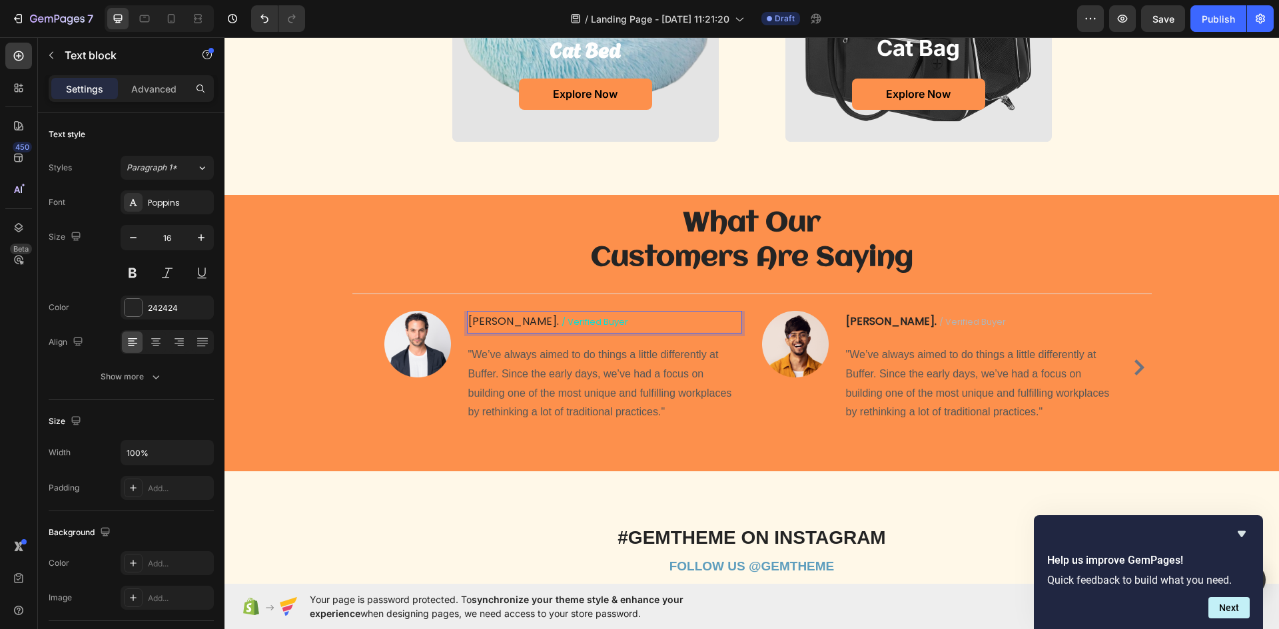
click at [566, 322] on p "[PERSON_NAME] / verified buyer" at bounding box center [604, 322] width 272 height 20
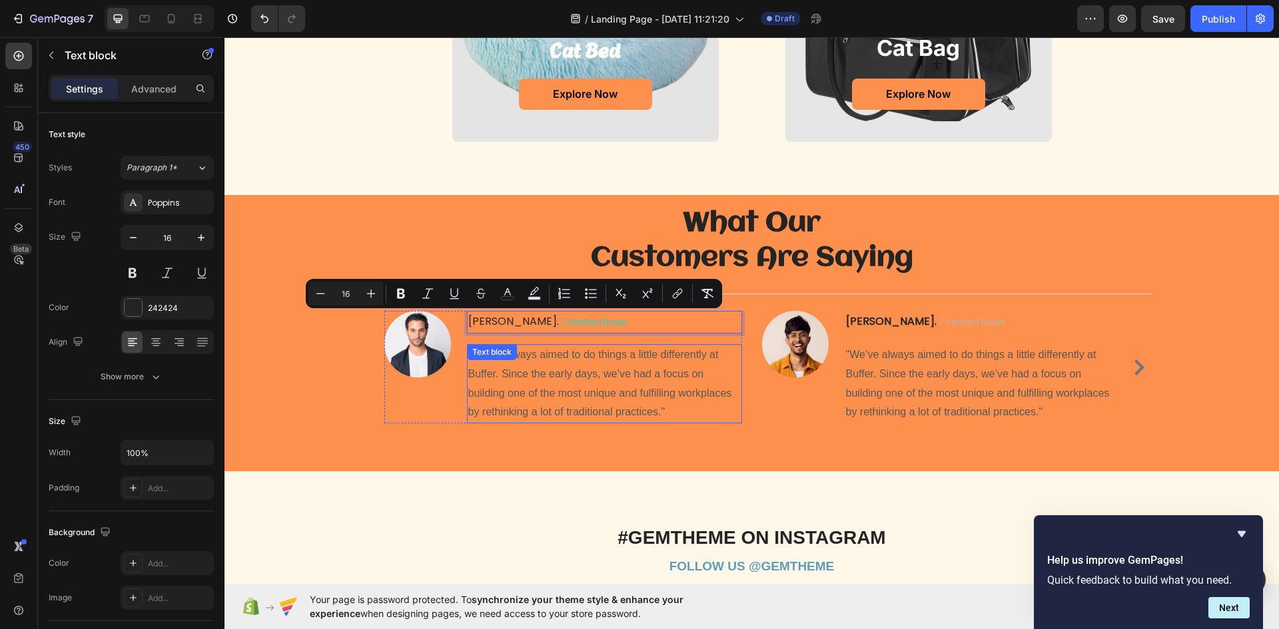
drag, startPoint x: 566, startPoint y: 322, endPoint x: 502, endPoint y: 348, distance: 69.3
click at [502, 348] on div "[PERSON_NAME] / verified buyer Text block 16 "We’ve always aimed to do things a…" at bounding box center [604, 367] width 275 height 113
drag, startPoint x: 447, startPoint y: 226, endPoint x: 505, endPoint y: 321, distance: 110.9
click at [450, 228] on h2 "What Our Customers Are Saying" at bounding box center [751, 241] width 799 height 72
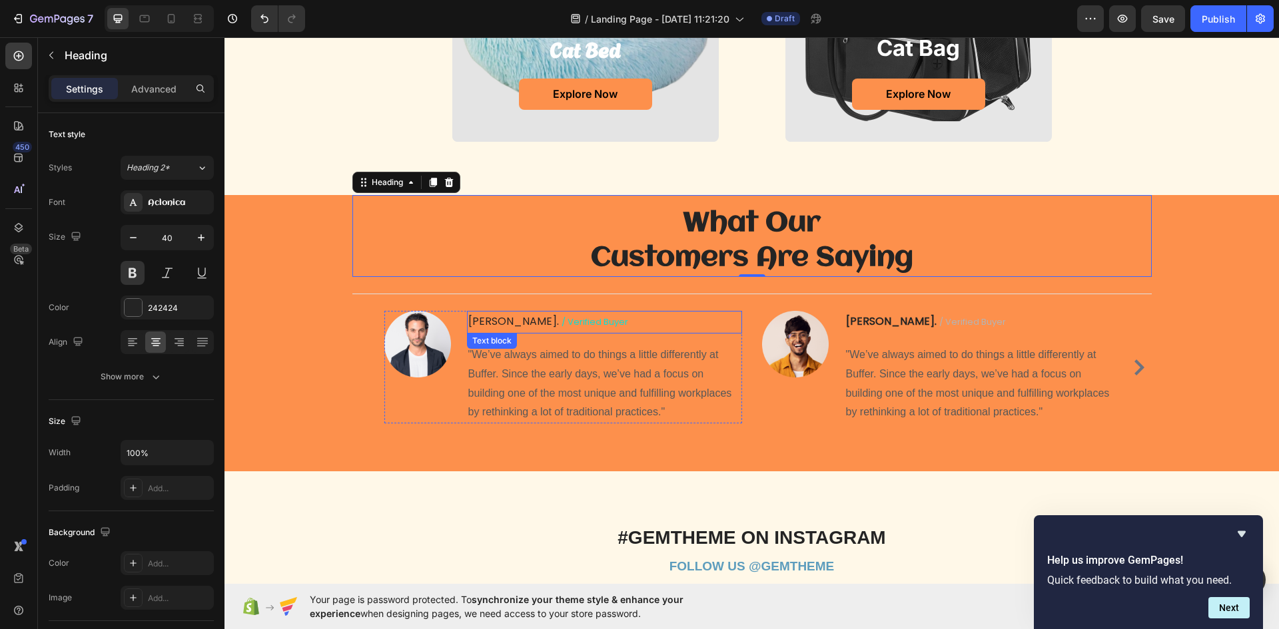
click at [494, 320] on p "[PERSON_NAME] / verified buyer" at bounding box center [604, 322] width 272 height 20
drag, startPoint x: 545, startPoint y: 320, endPoint x: 561, endPoint y: 324, distance: 16.5
click at [561, 322] on span "/ verified buyer" at bounding box center [594, 322] width 67 height 13
click at [565, 324] on span "/ verified buyer" at bounding box center [594, 322] width 67 height 13
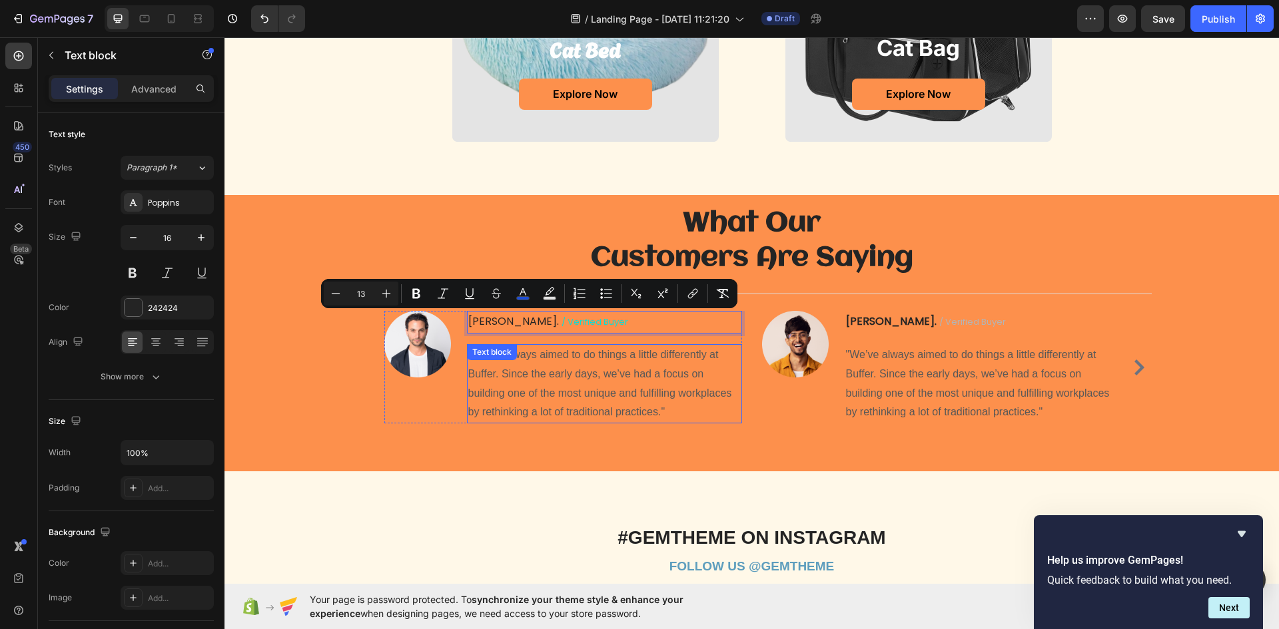
drag, startPoint x: 565, startPoint y: 324, endPoint x: 493, endPoint y: 346, distance: 75.2
click at [493, 346] on div "[PERSON_NAME] / verified buyer Text block 16 "We’ve always aimed to do things a…" at bounding box center [604, 367] width 275 height 113
click at [513, 295] on button "color" at bounding box center [523, 294] width 24 height 24
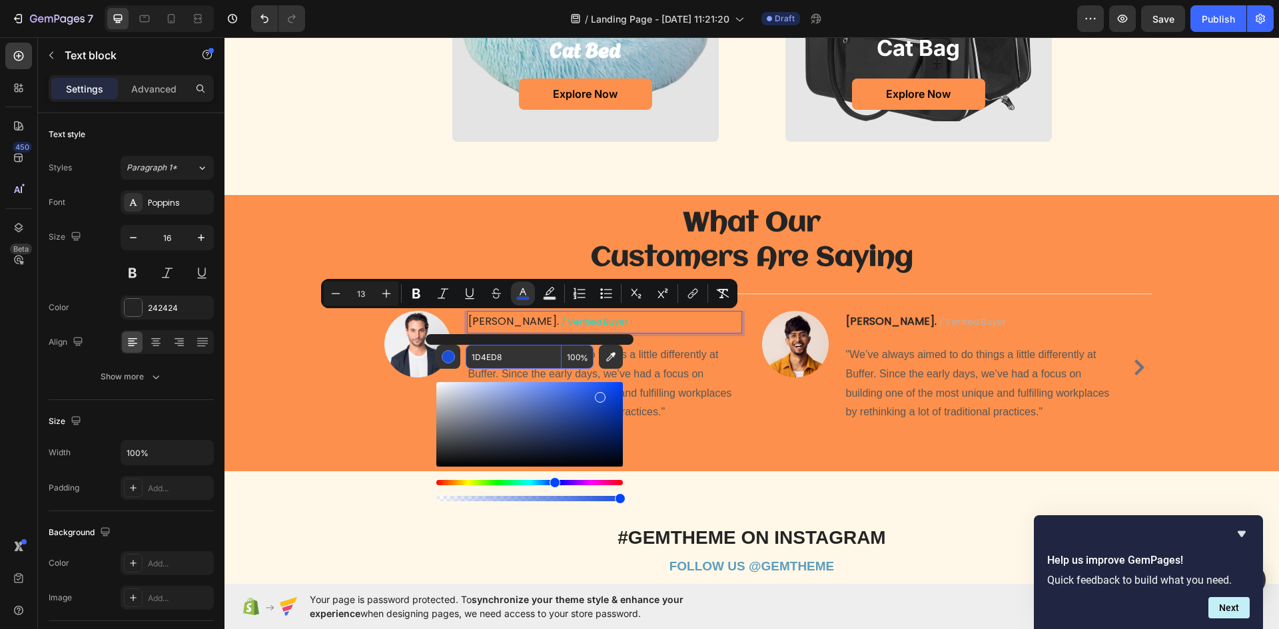
click at [511, 362] on input "1D4ED8" at bounding box center [514, 357] width 96 height 24
click at [439, 218] on h2 "What Our Customers Are Saying" at bounding box center [751, 241] width 799 height 72
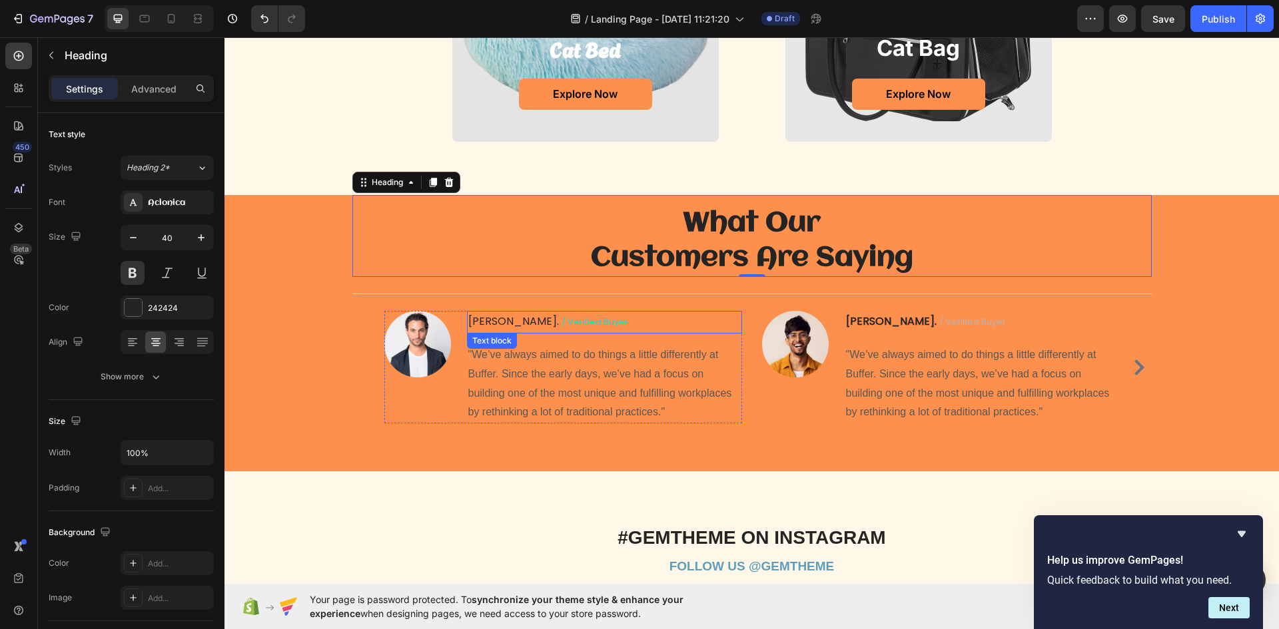
click at [561, 326] on span "/ verified buyer" at bounding box center [594, 322] width 67 height 13
click at [565, 320] on span "/ verified buyer" at bounding box center [594, 322] width 67 height 13
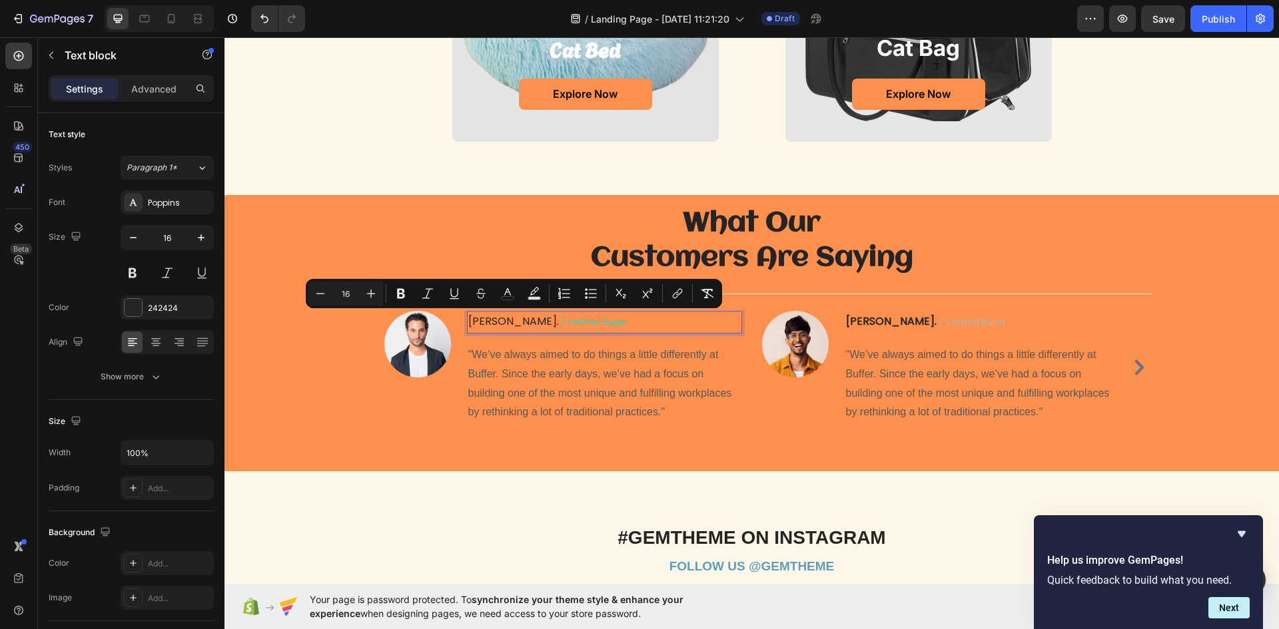
drag, startPoint x: 565, startPoint y: 320, endPoint x: 522, endPoint y: 330, distance: 43.8
click at [522, 330] on p "[PERSON_NAME] / verified buyer" at bounding box center [604, 322] width 272 height 20
drag, startPoint x: 429, startPoint y: 202, endPoint x: 537, endPoint y: 305, distance: 149.3
click at [444, 220] on div "What Our Customers Are Saying Heading 0" at bounding box center [751, 236] width 799 height 82
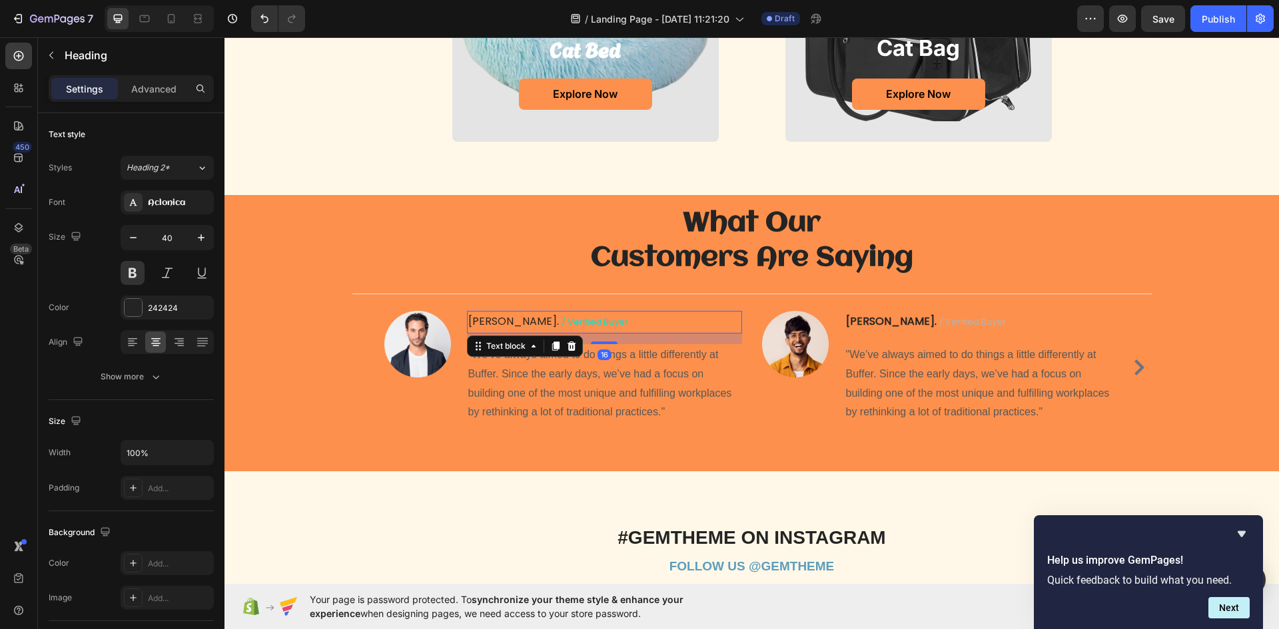
click at [564, 318] on span "/ verified buyer" at bounding box center [594, 322] width 67 height 13
click at [564, 322] on span "/ verified buyer" at bounding box center [594, 322] width 67 height 13
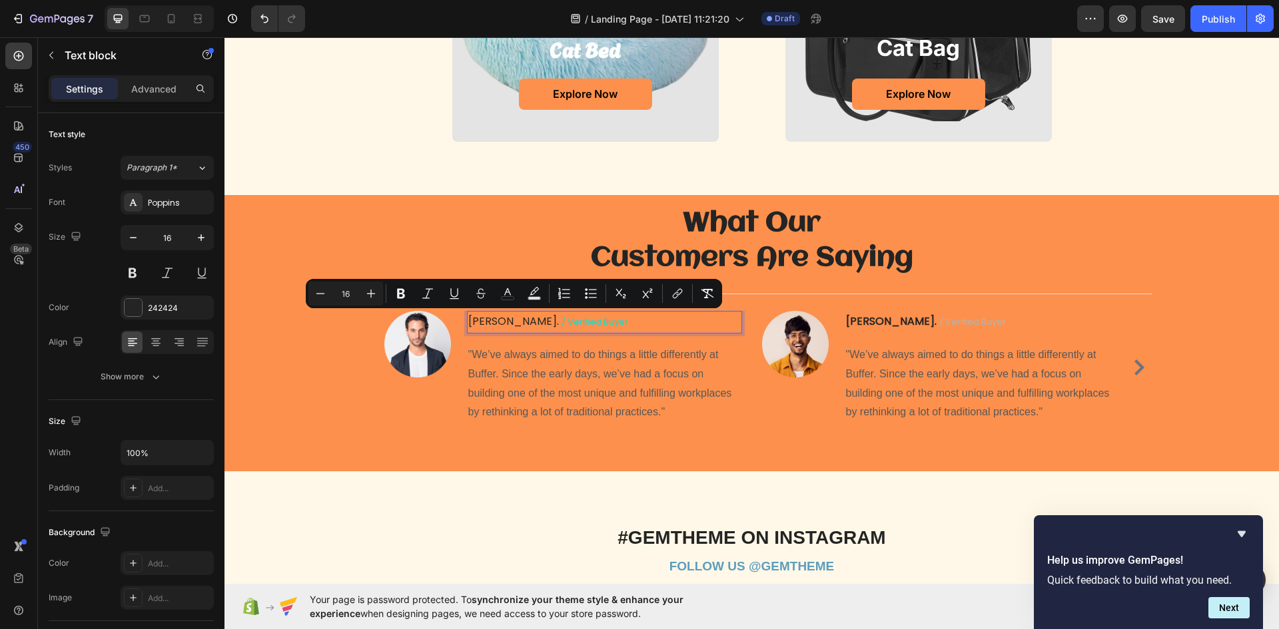
drag, startPoint x: 564, startPoint y: 322, endPoint x: 508, endPoint y: 314, distance: 56.5
click at [512, 329] on p "[PERSON_NAME] / verified buyer" at bounding box center [604, 322] width 272 height 20
drag, startPoint x: 447, startPoint y: 233, endPoint x: 466, endPoint y: 244, distance: 22.4
click at [458, 240] on h2 "What Our Customers Are Saying" at bounding box center [751, 241] width 799 height 72
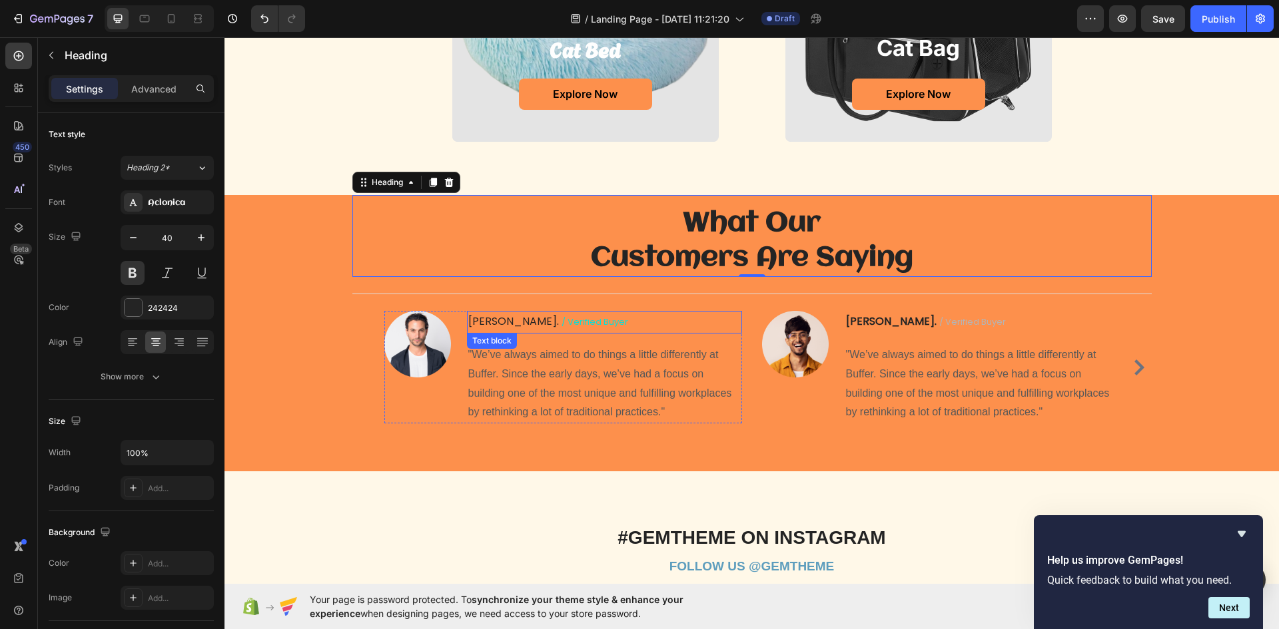
click at [564, 320] on span "/ verified buyer" at bounding box center [594, 322] width 67 height 13
click at [563, 319] on span "/ verified buyer" at bounding box center [594, 322] width 67 height 13
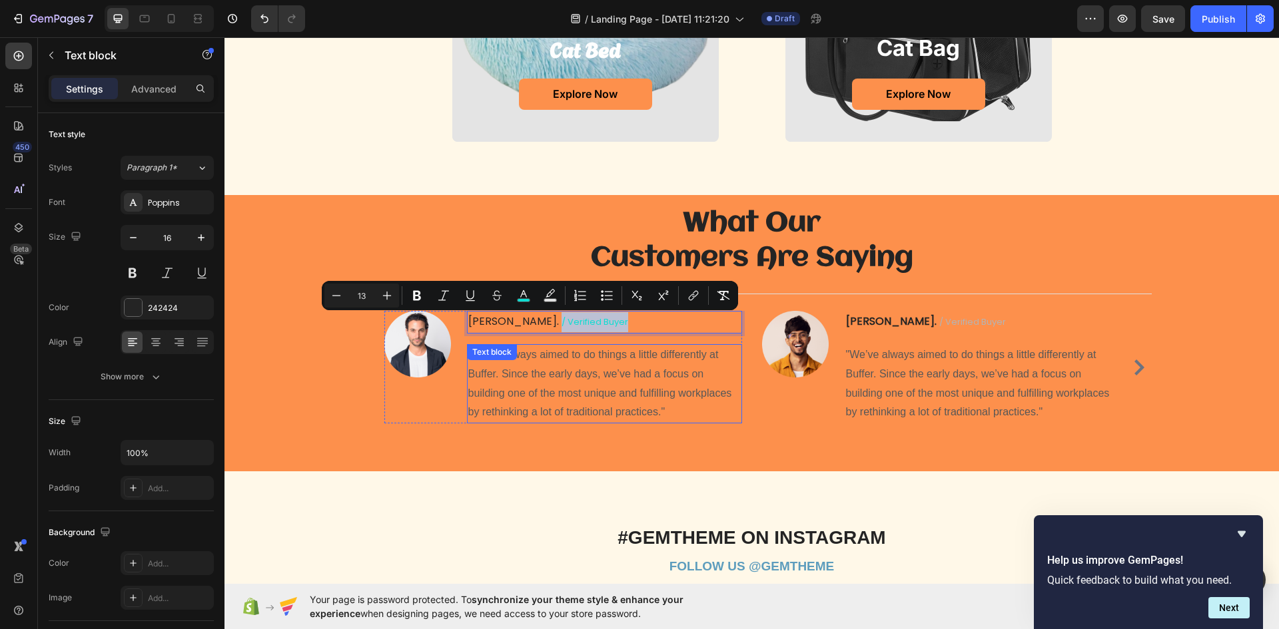
drag, startPoint x: 563, startPoint y: 319, endPoint x: 498, endPoint y: 344, distance: 70.0
click at [498, 344] on div "[PERSON_NAME] / verified buyer Text block 16 "We’ve always aimed to do things a…" at bounding box center [604, 367] width 275 height 113
click at [519, 296] on icon "Editor contextual toolbar" at bounding box center [523, 295] width 13 height 13
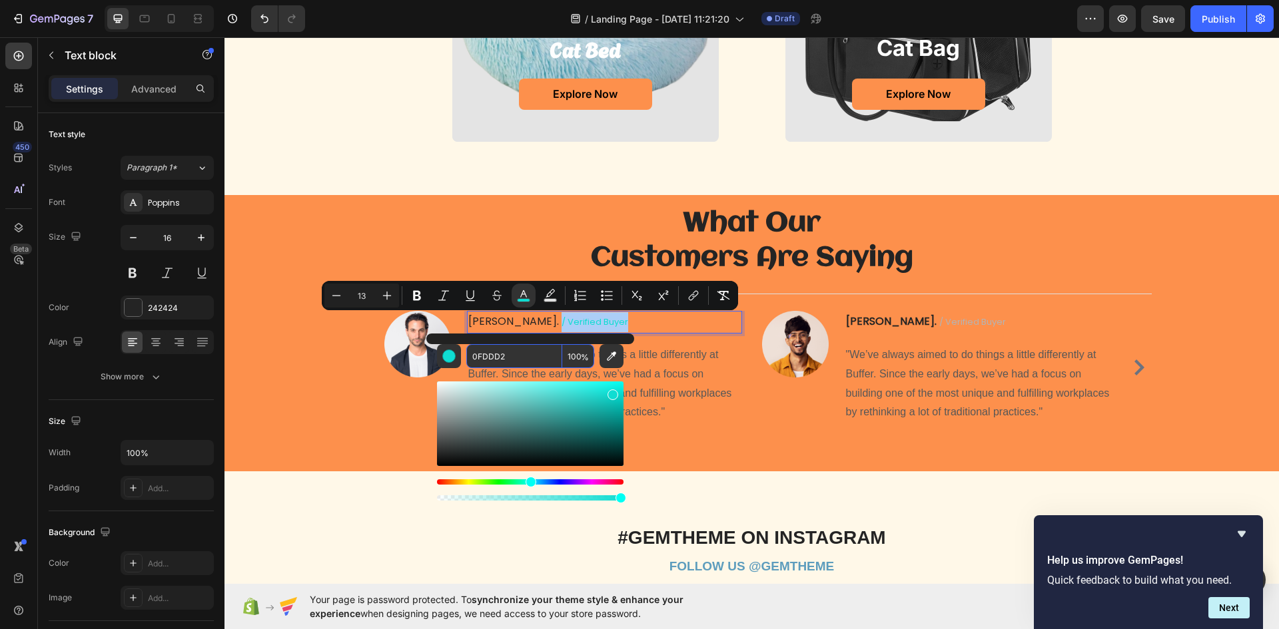
click at [529, 354] on input "0FDDD2" at bounding box center [514, 356] width 96 height 24
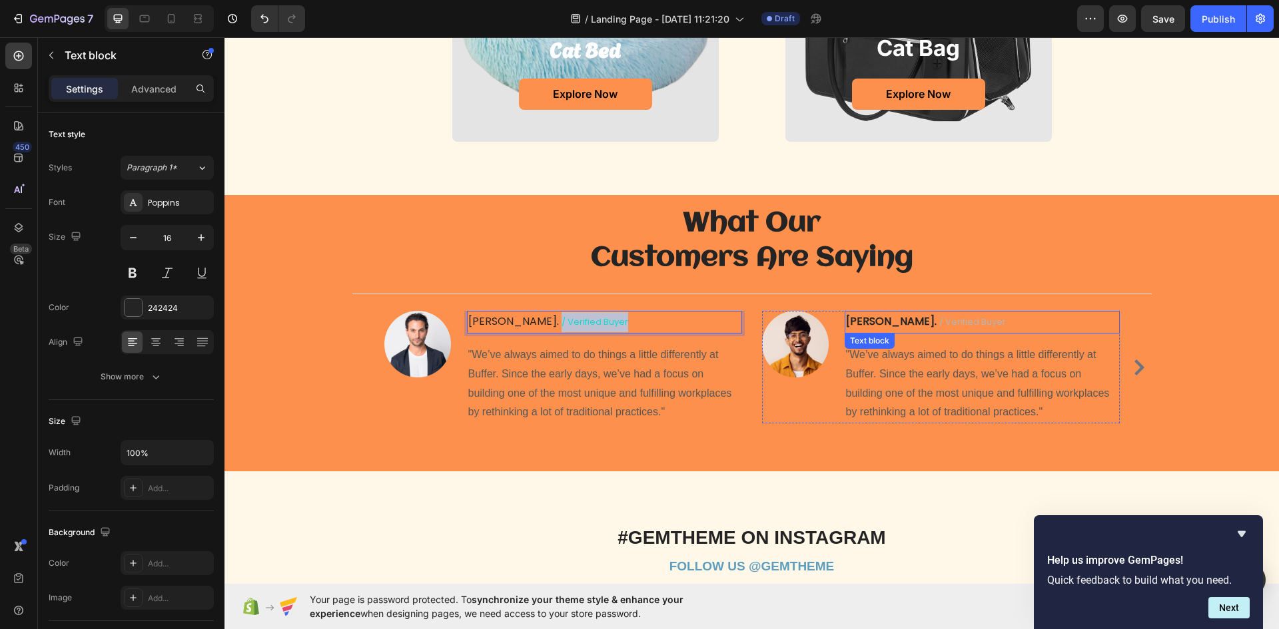
click at [952, 316] on span "/ verified buyer" at bounding box center [972, 322] width 67 height 13
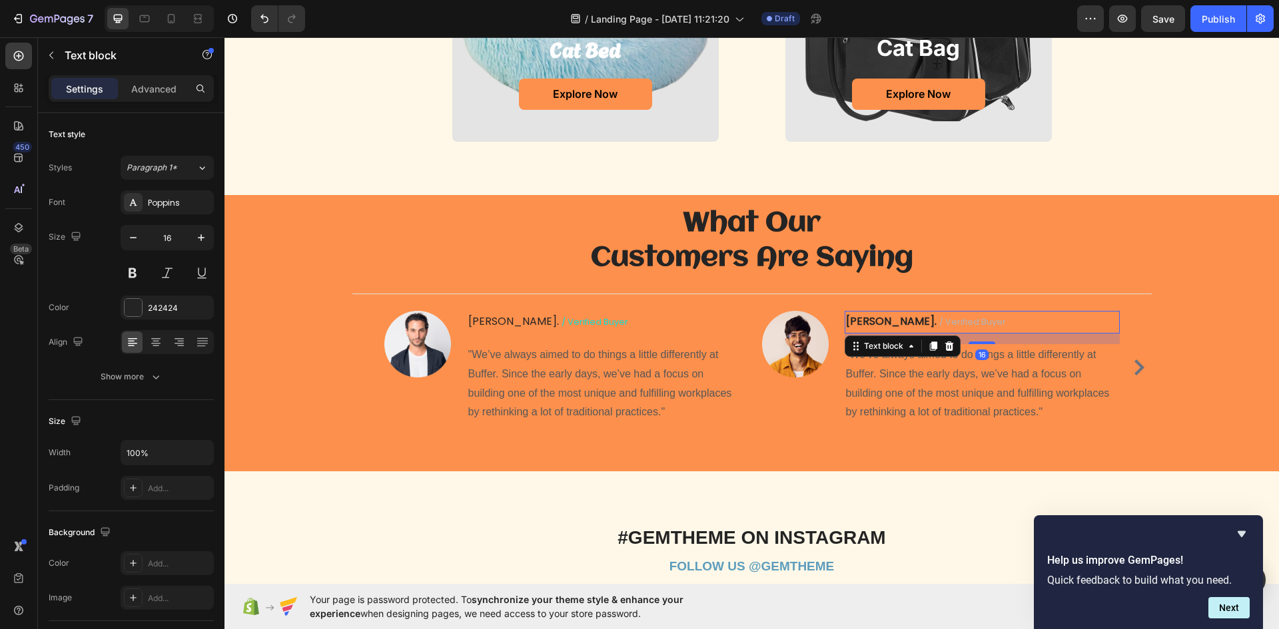
click at [961, 330] on p "[PERSON_NAME] / verified buyer" at bounding box center [982, 322] width 272 height 20
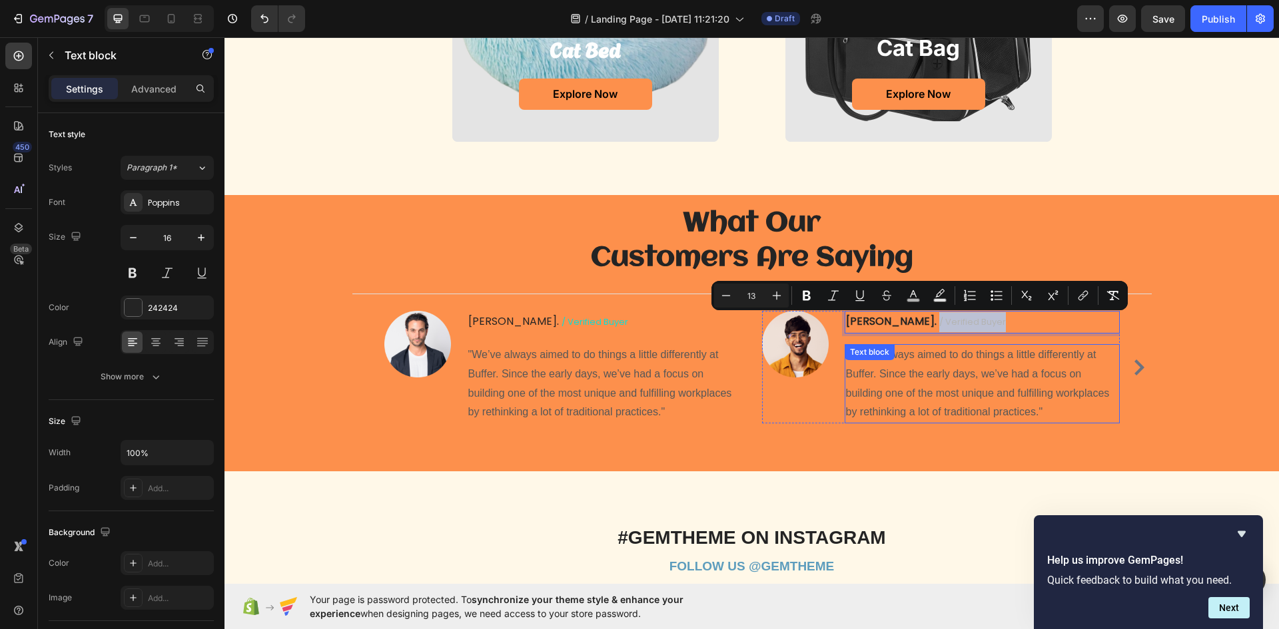
drag, startPoint x: 960, startPoint y: 323, endPoint x: 886, endPoint y: 372, distance: 88.5
click at [886, 372] on div "[PERSON_NAME] / verified buyer Text block 16 "We’ve always aimed to do things a…" at bounding box center [981, 367] width 275 height 113
click at [909, 293] on icon "Editor contextual toolbar" at bounding box center [912, 295] width 13 height 13
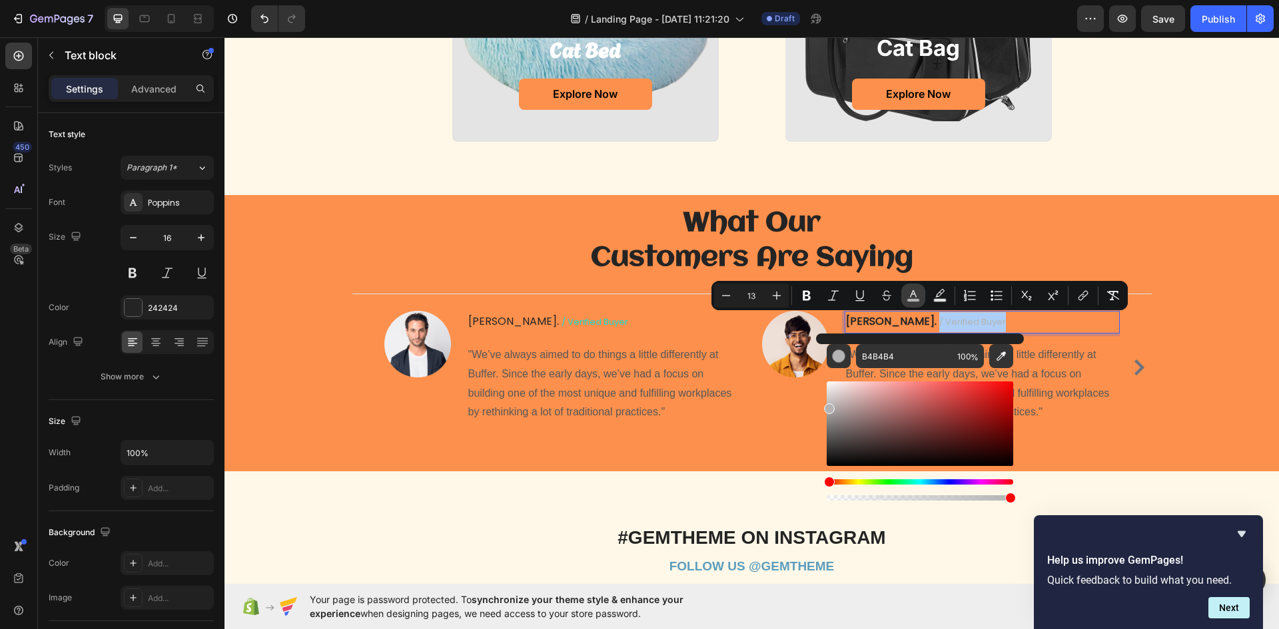
click at [913, 304] on button "color" at bounding box center [913, 296] width 24 height 24
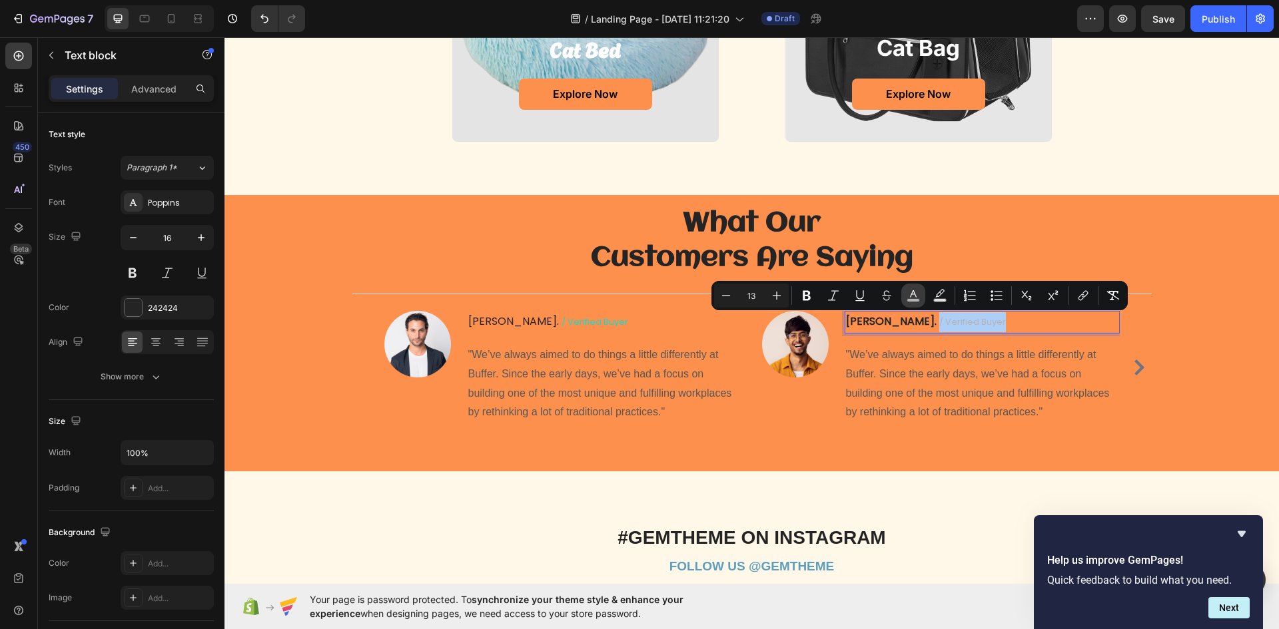
click at [915, 301] on rect "Editor contextual toolbar" at bounding box center [913, 300] width 13 height 3
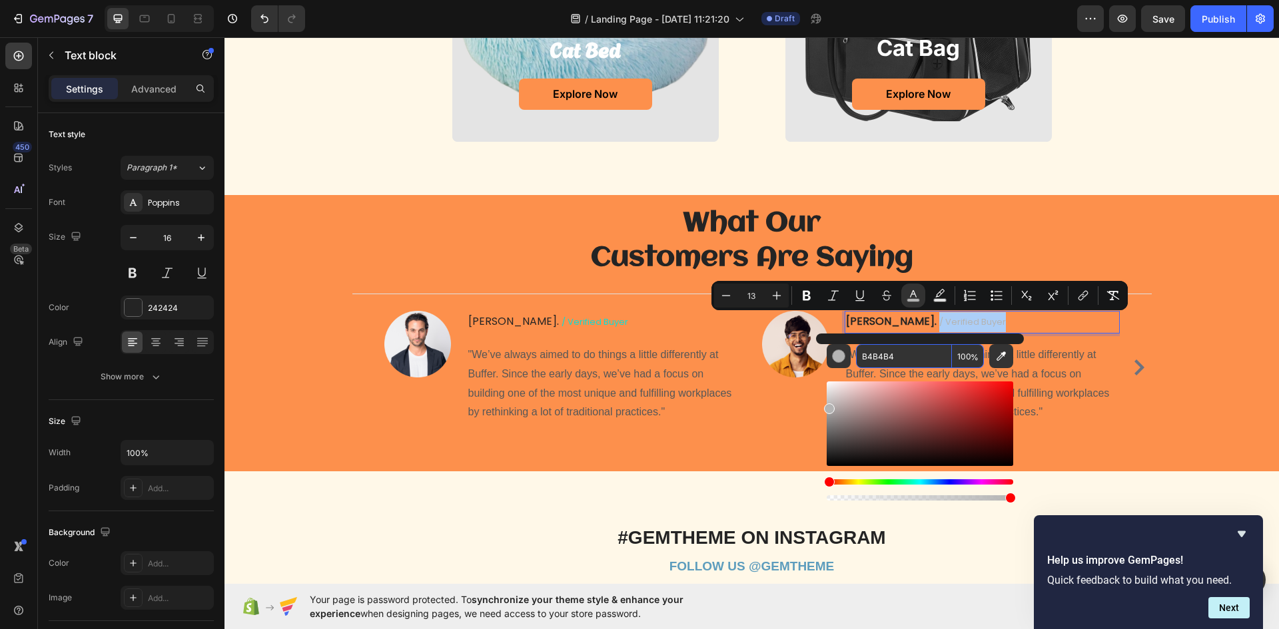
click at [900, 354] on input "B4B4B4" at bounding box center [904, 356] width 96 height 24
paste input "0FDDD2"
type input "0FDDD2"
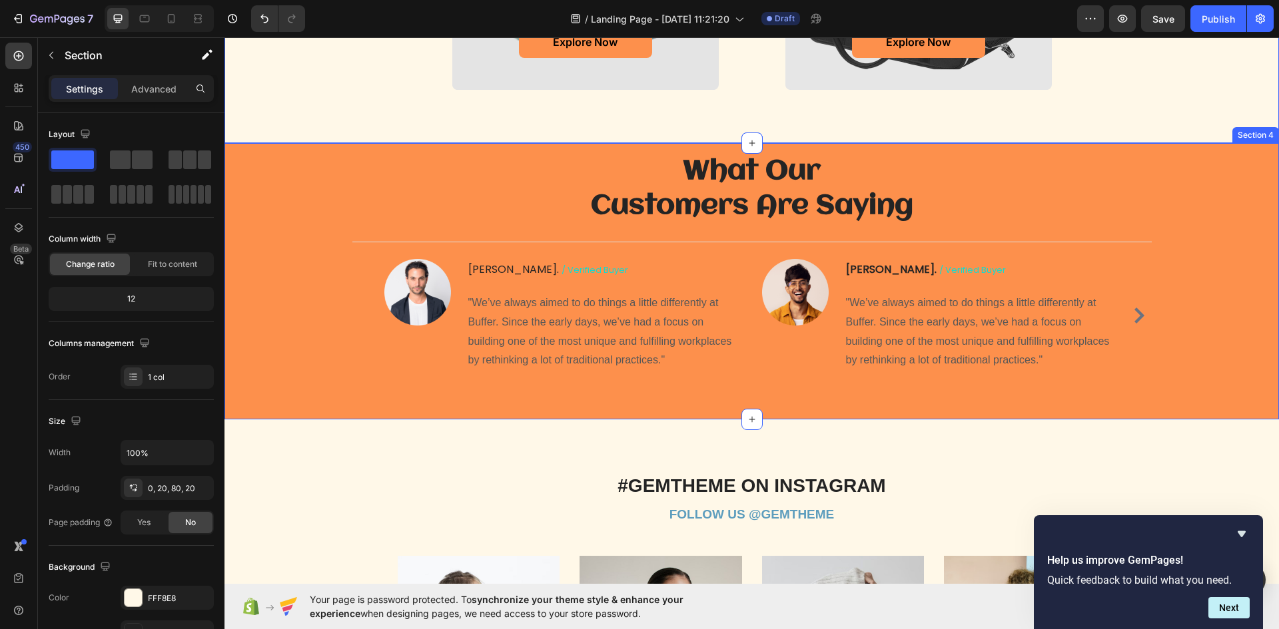
scroll to position [1382, 0]
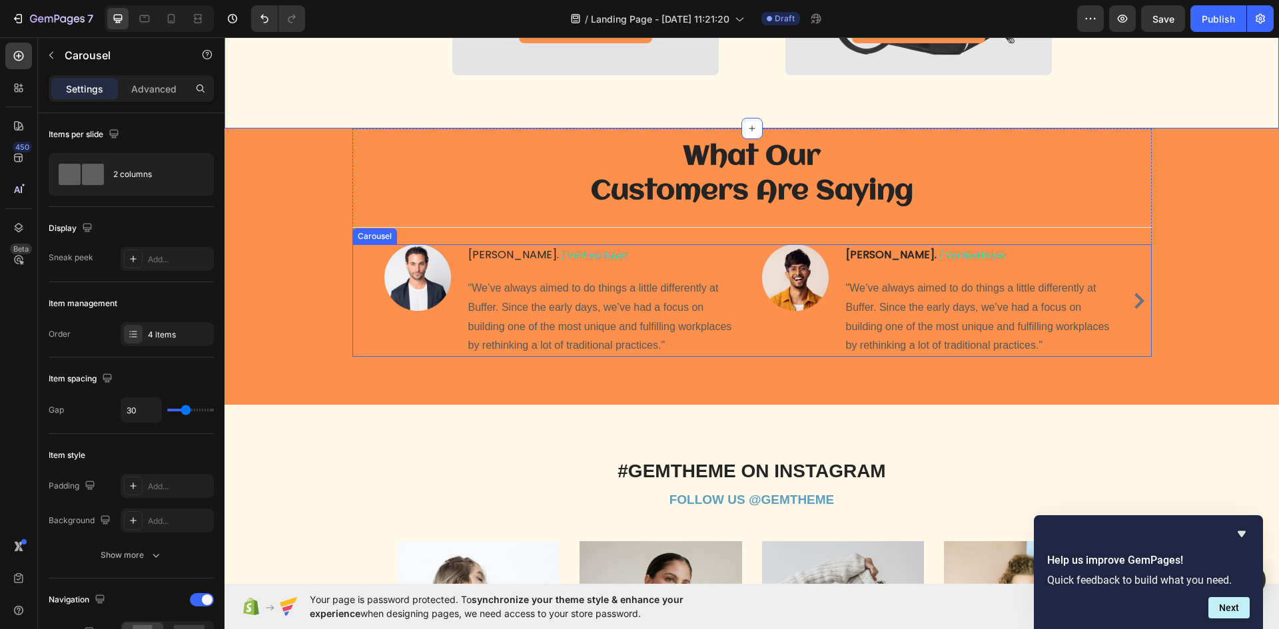
click at [1137, 304] on icon "Carousel Next Arrow" at bounding box center [1139, 301] width 16 height 16
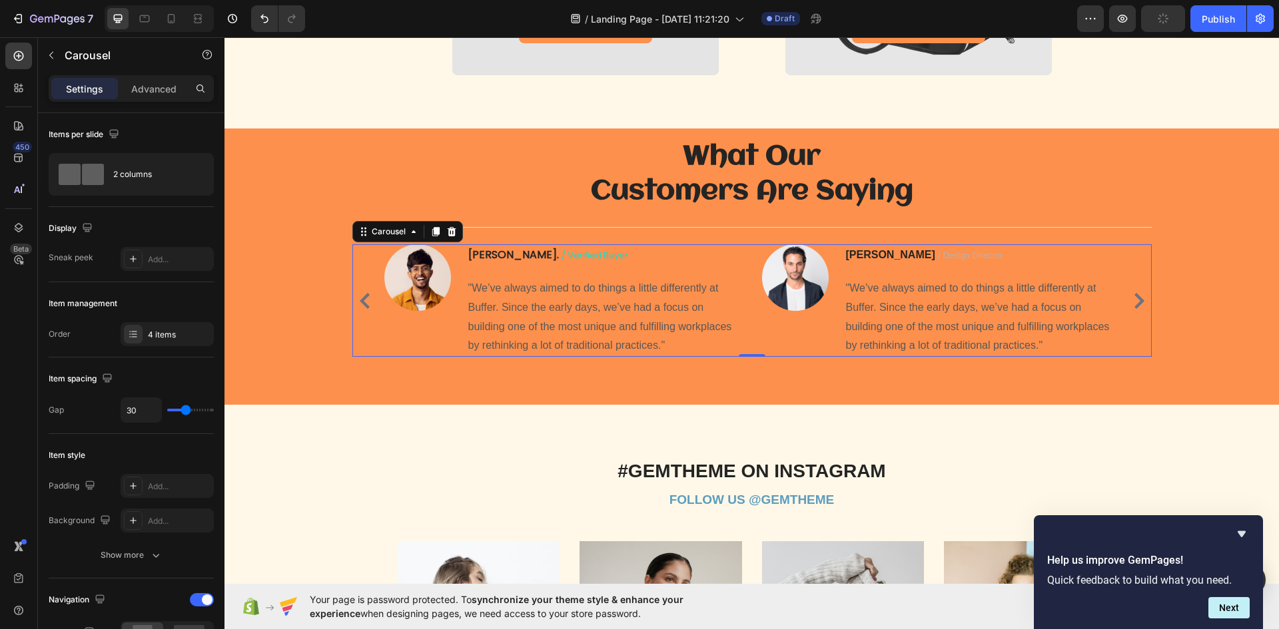
click at [1125, 267] on div "Image [PERSON_NAME] / verified buyer Text block "We’ve always aimed to do thing…" at bounding box center [751, 300] width 799 height 113
click at [1100, 272] on div "[PERSON_NAME] / Design Director Text block "We’ve always aimed to do things a l…" at bounding box center [981, 300] width 275 height 113
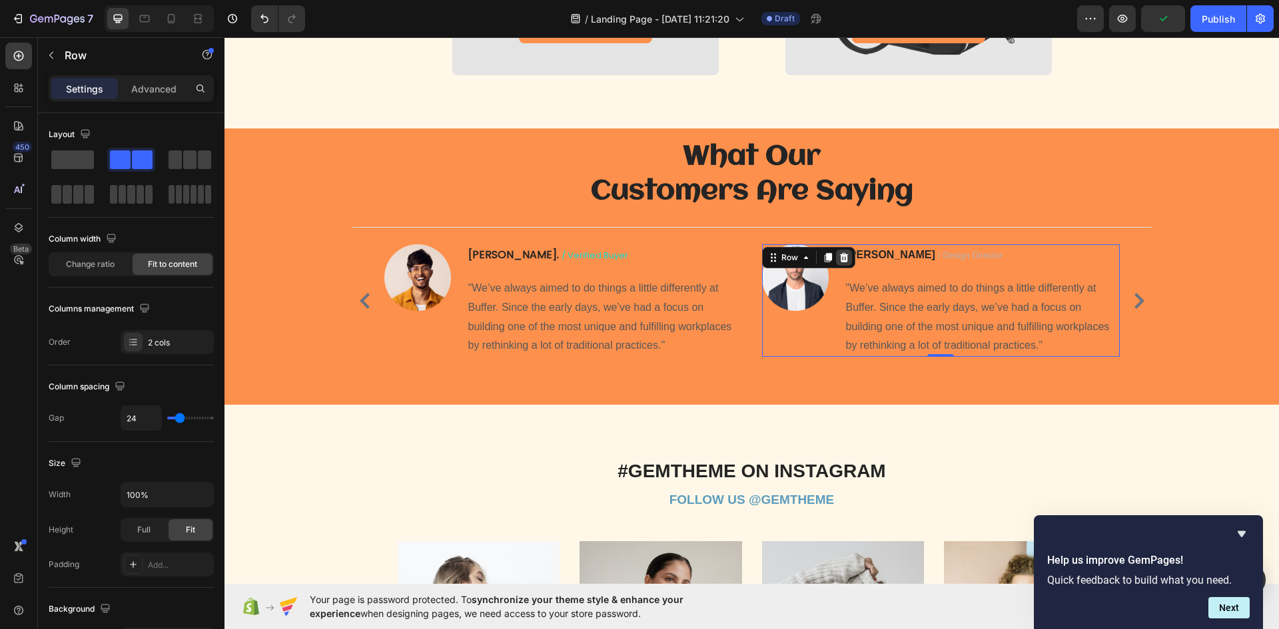
click at [838, 254] on icon at bounding box center [843, 257] width 11 height 11
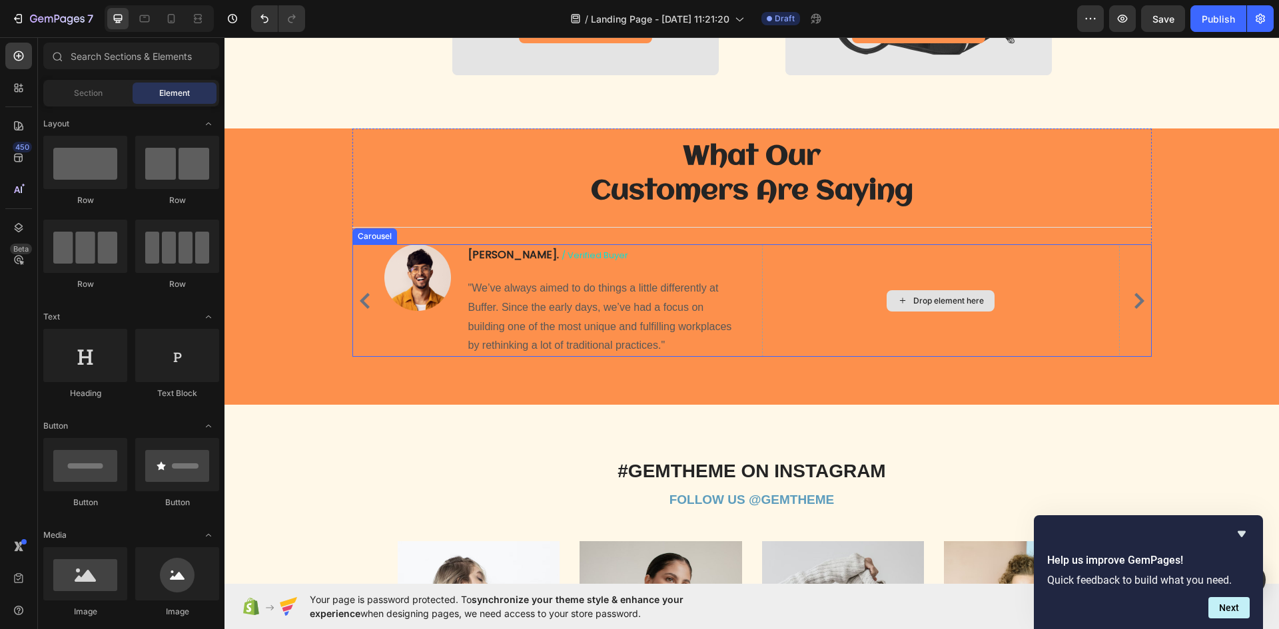
click at [1069, 264] on div "Drop element here" at bounding box center [941, 300] width 358 height 113
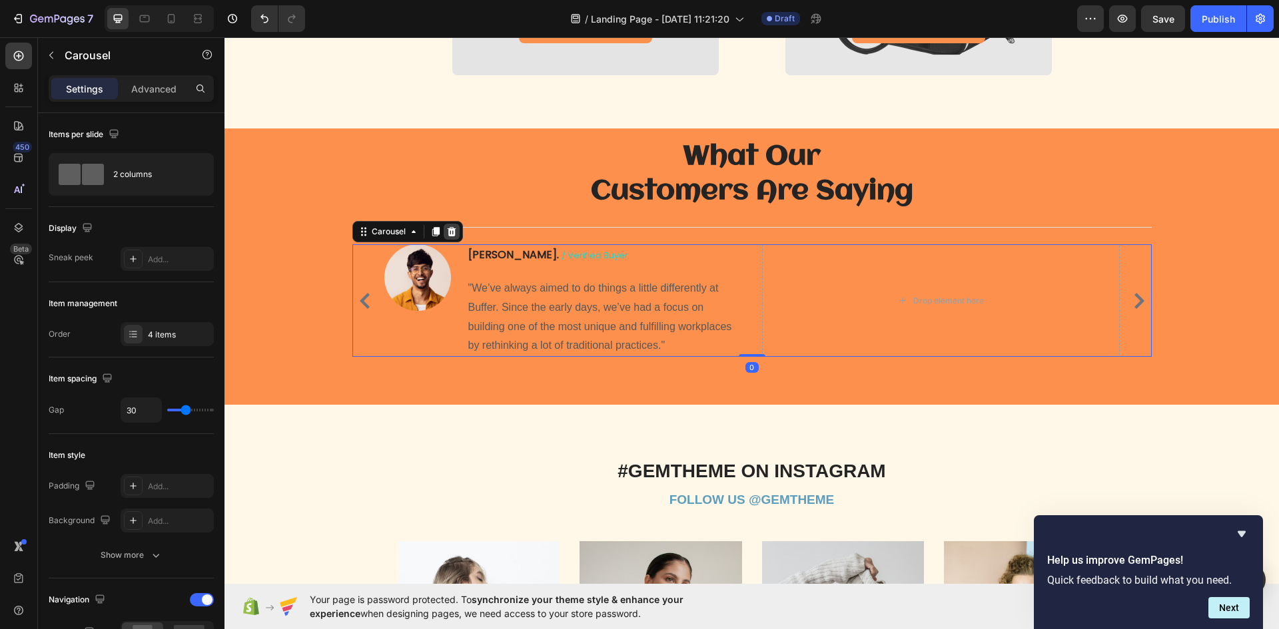
click at [448, 230] on icon at bounding box center [451, 231] width 9 height 9
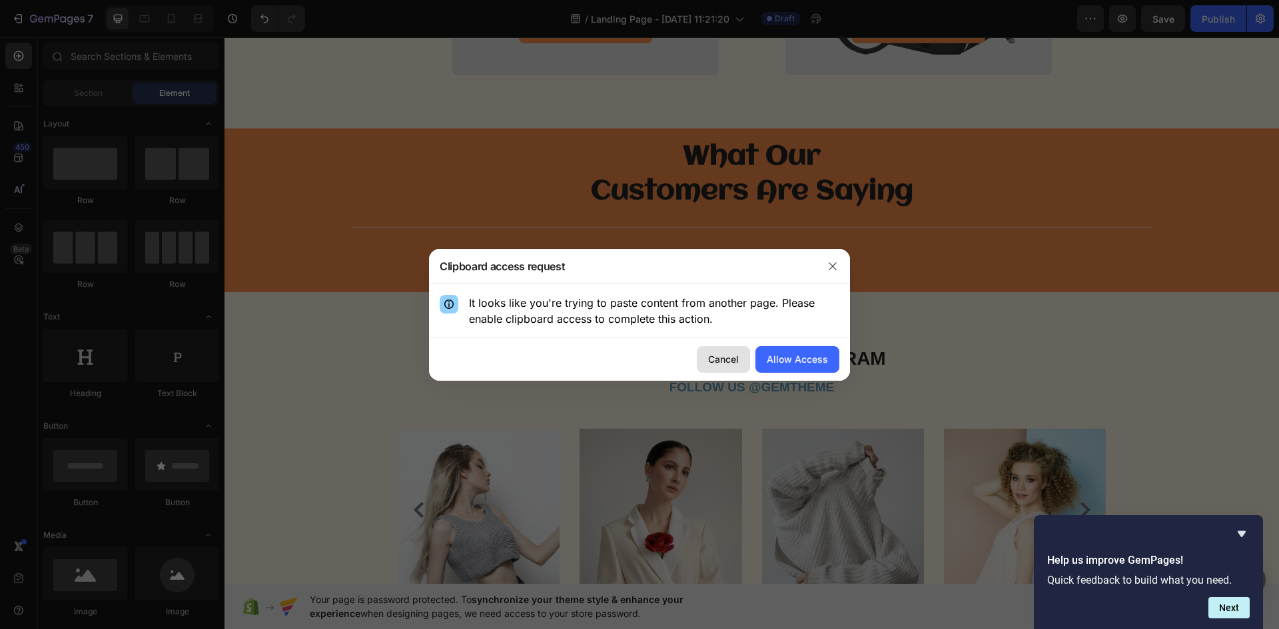
click at [718, 355] on div "Cancel" at bounding box center [723, 359] width 31 height 14
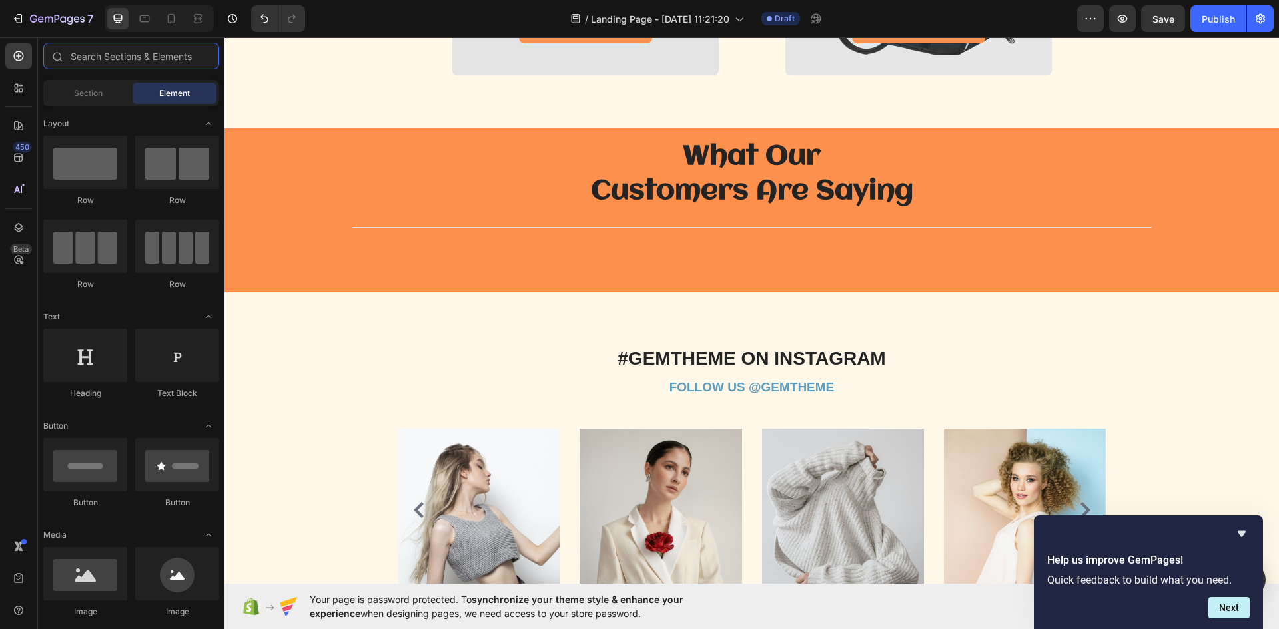
type input "s"
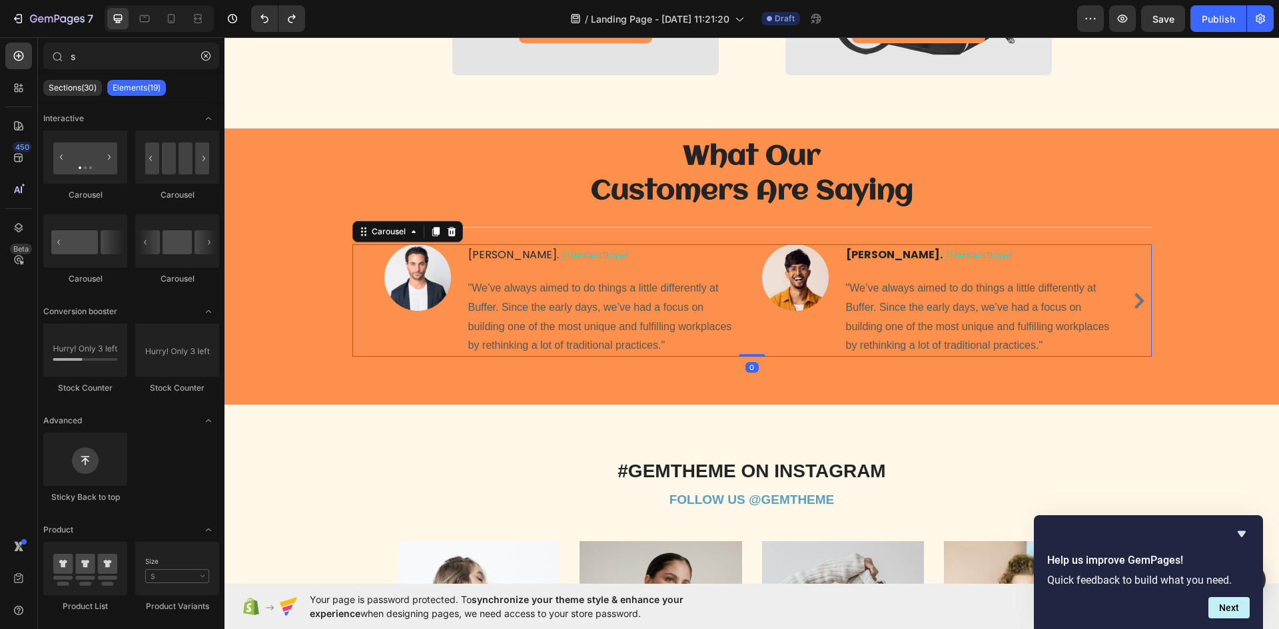
click at [1141, 300] on button "Carousel Next Arrow" at bounding box center [1138, 300] width 21 height 21
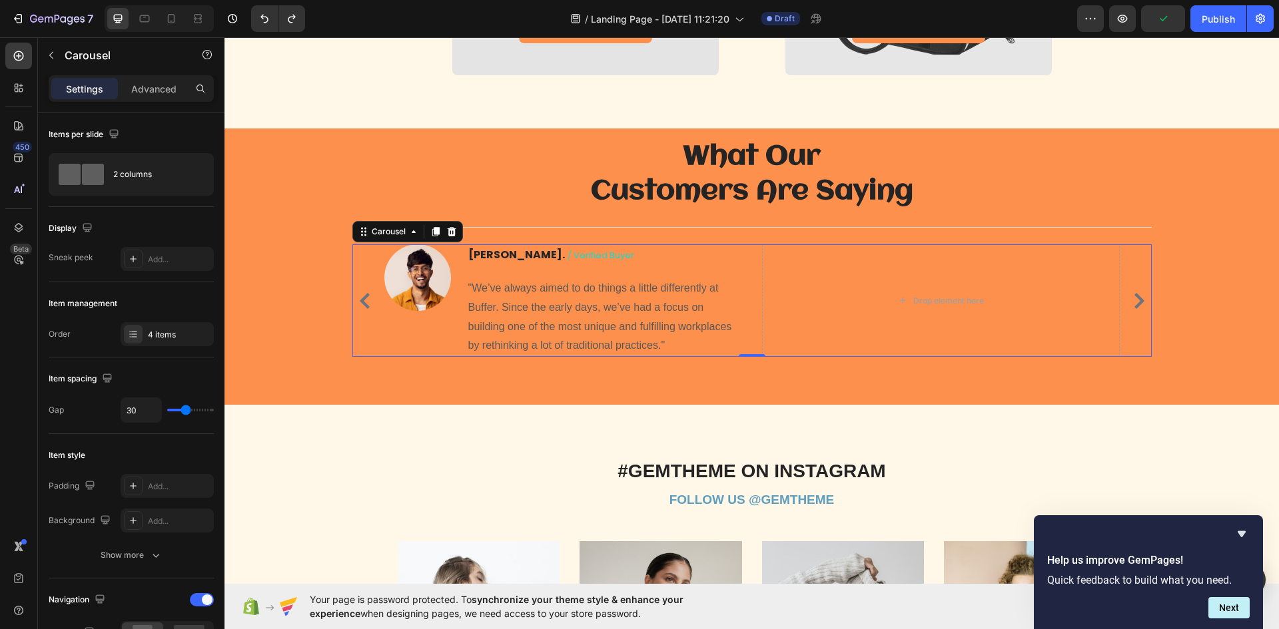
click at [360, 303] on icon "Carousel Back Arrow" at bounding box center [365, 301] width 10 height 16
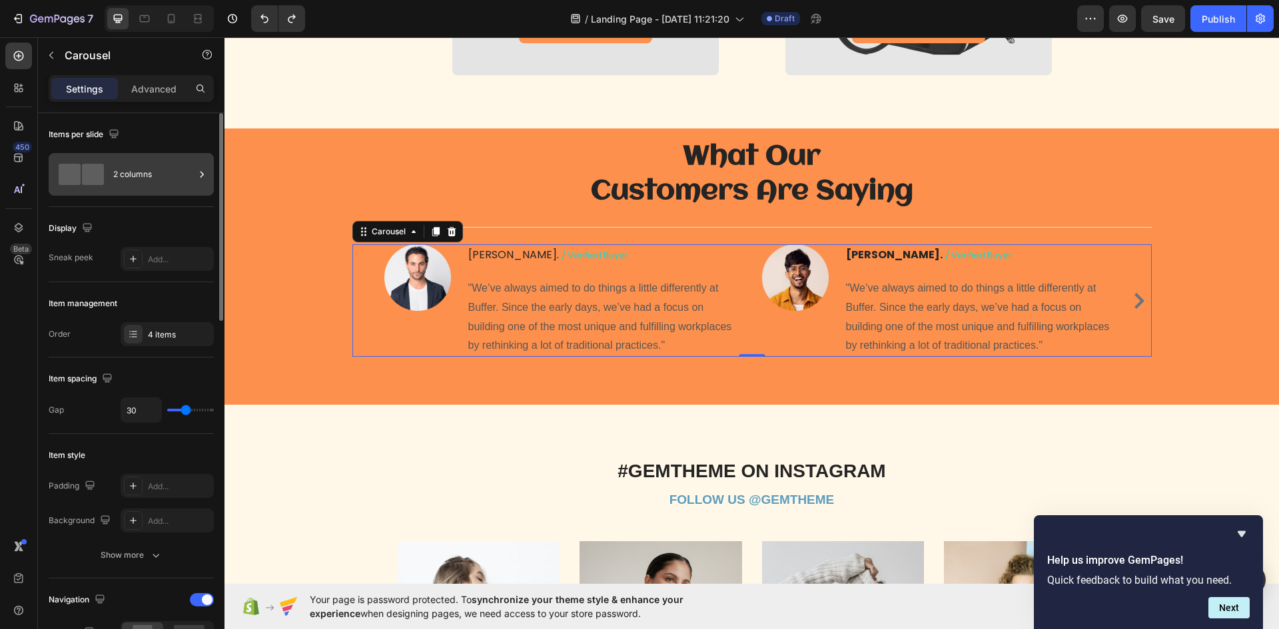
click at [129, 177] on div "2 columns" at bounding box center [153, 174] width 81 height 31
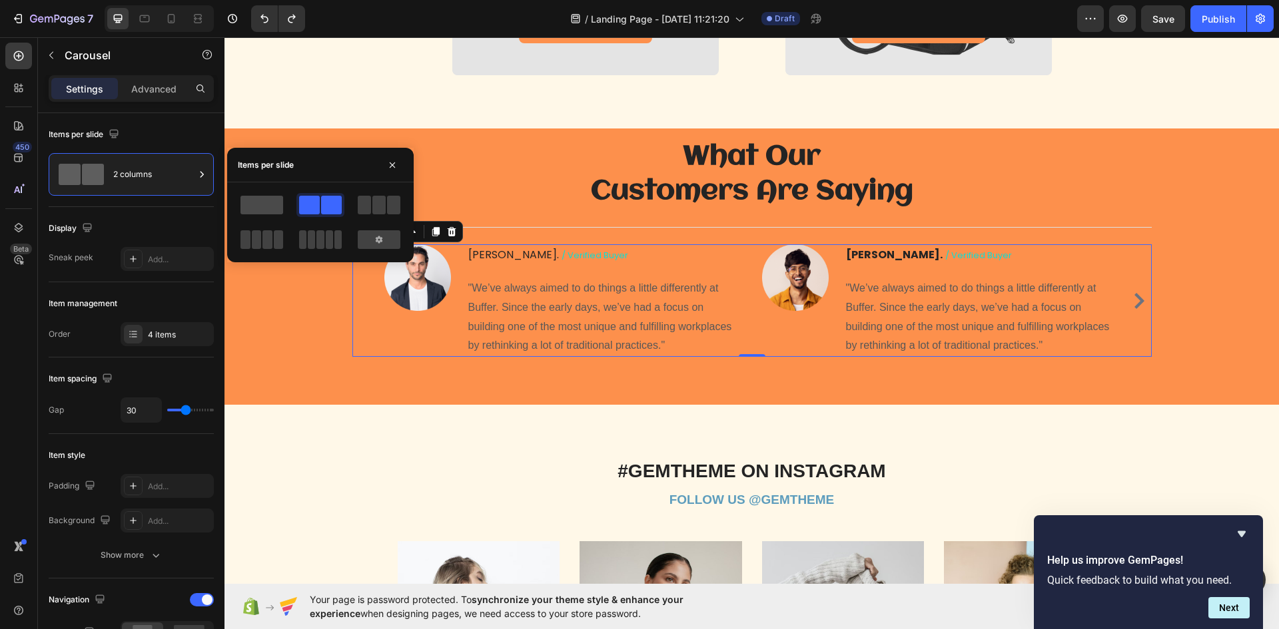
click at [276, 202] on span at bounding box center [261, 205] width 43 height 19
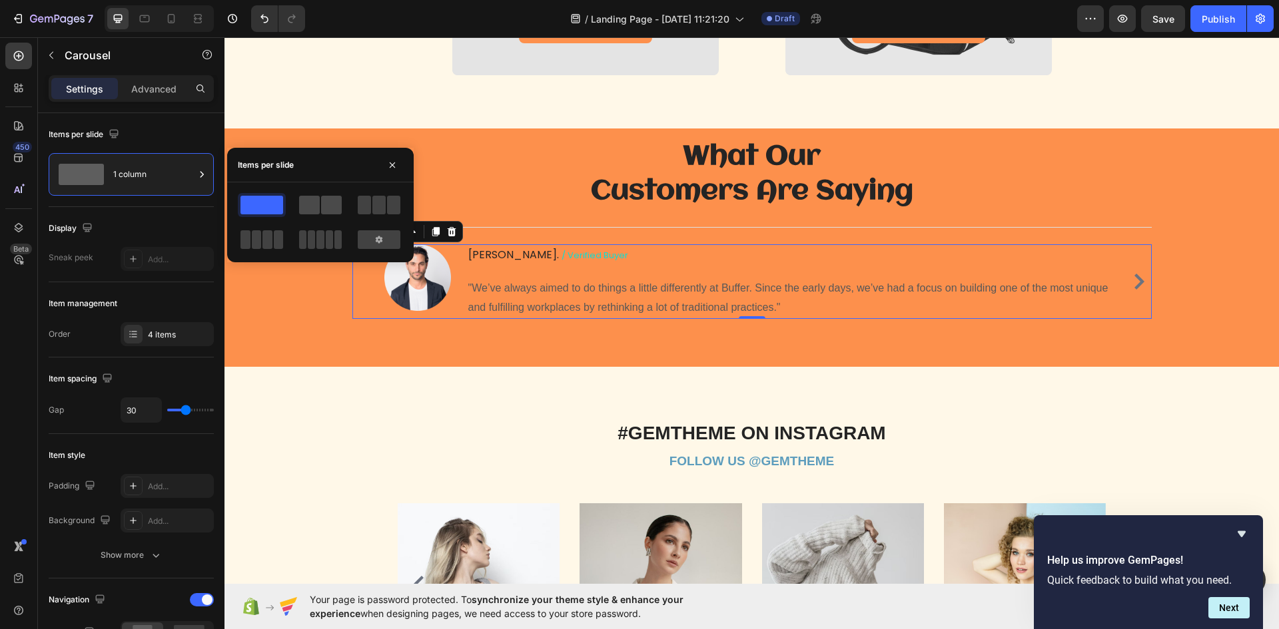
click at [319, 205] on span at bounding box center [309, 205] width 21 height 19
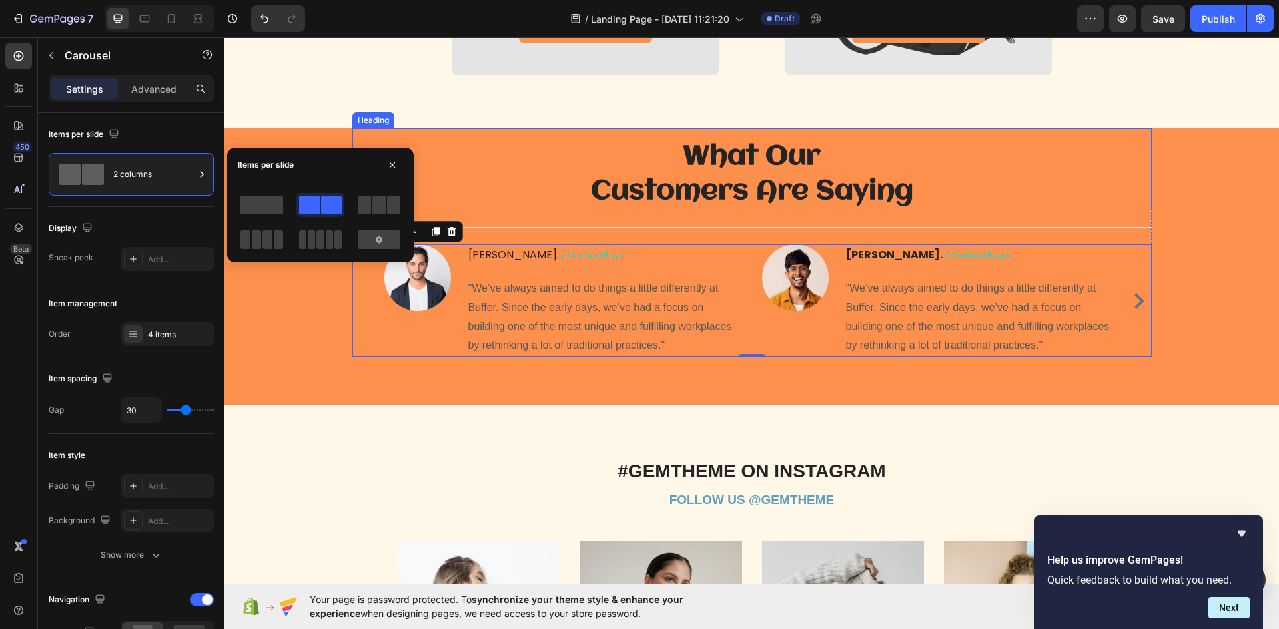
click at [1093, 157] on h2 "What Our Customers Are Saying" at bounding box center [751, 175] width 799 height 72
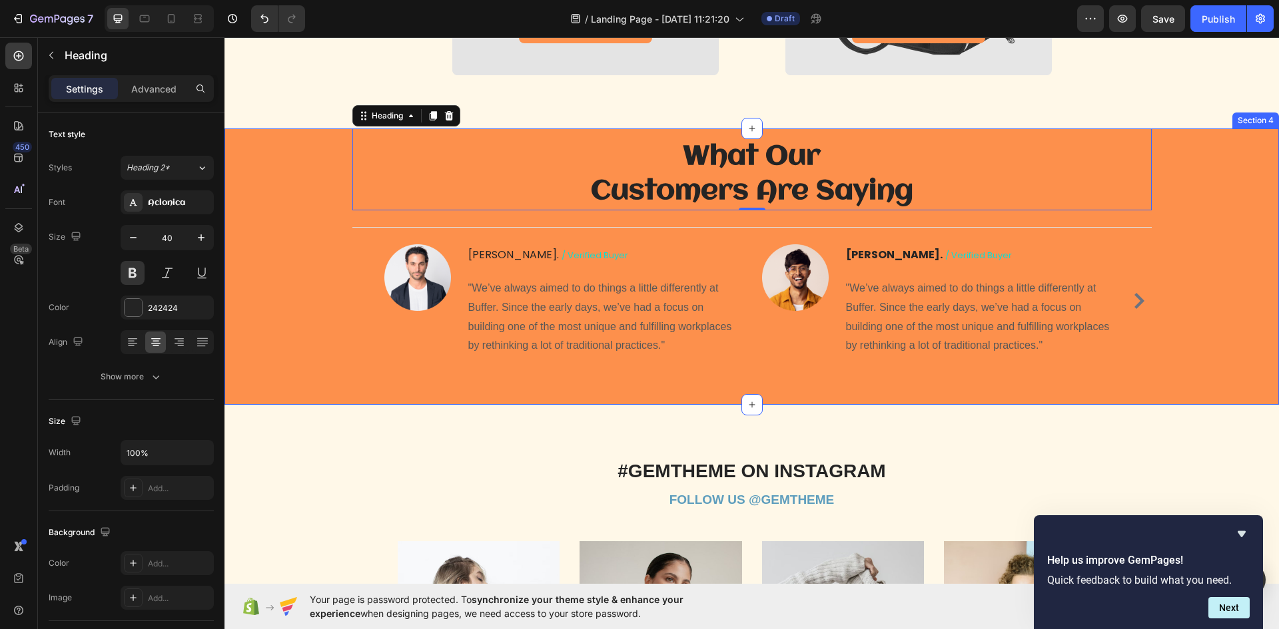
click at [1252, 305] on div "What Our Customers Are Saying Heading 0 Title Line Image [PERSON_NAME] / verifi…" at bounding box center [751, 254] width 1034 height 250
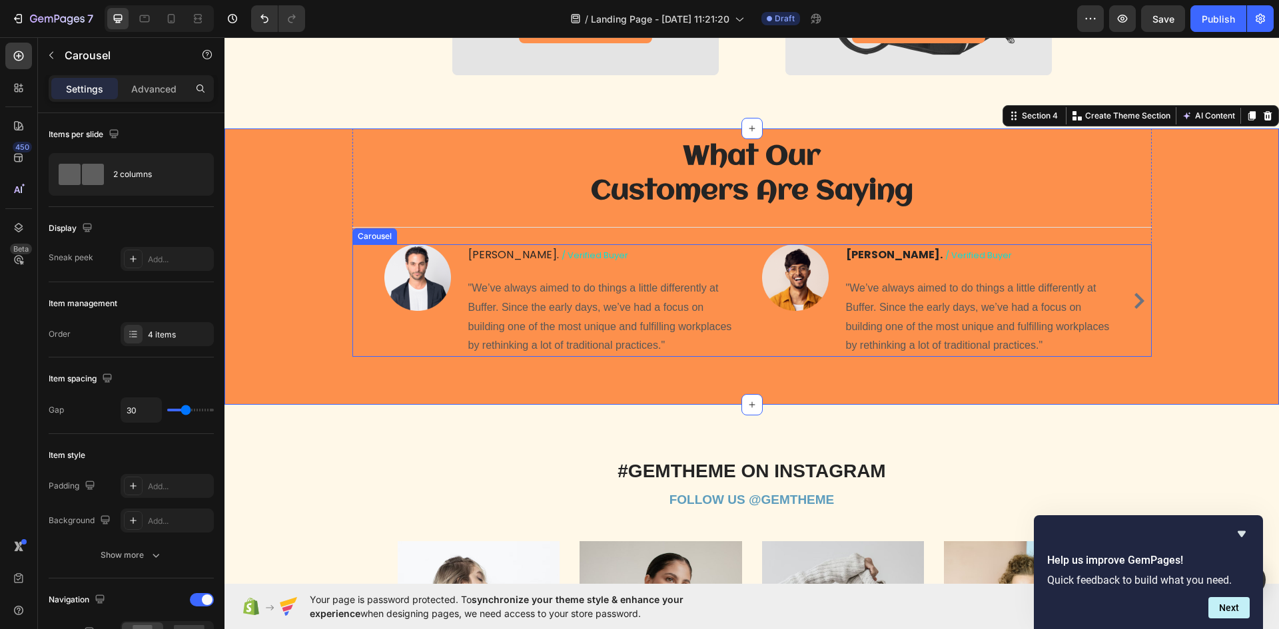
click at [1131, 300] on icon "Carousel Next Arrow" at bounding box center [1139, 301] width 16 height 16
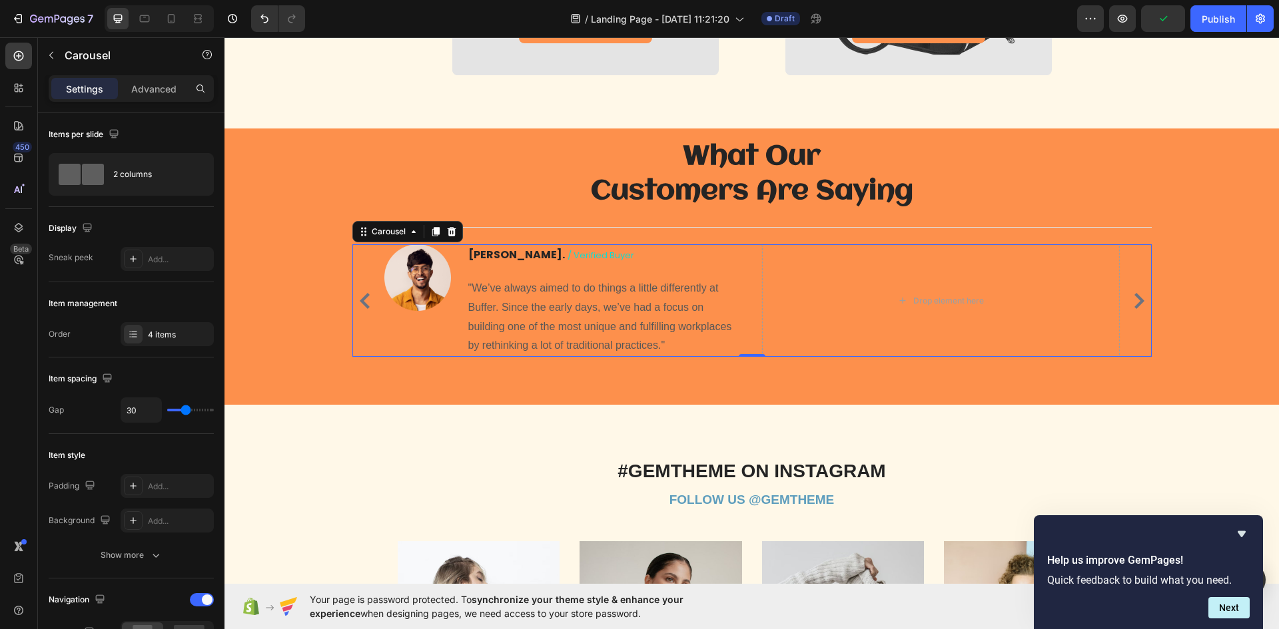
click at [357, 296] on icon "Carousel Back Arrow" at bounding box center [365, 301] width 16 height 16
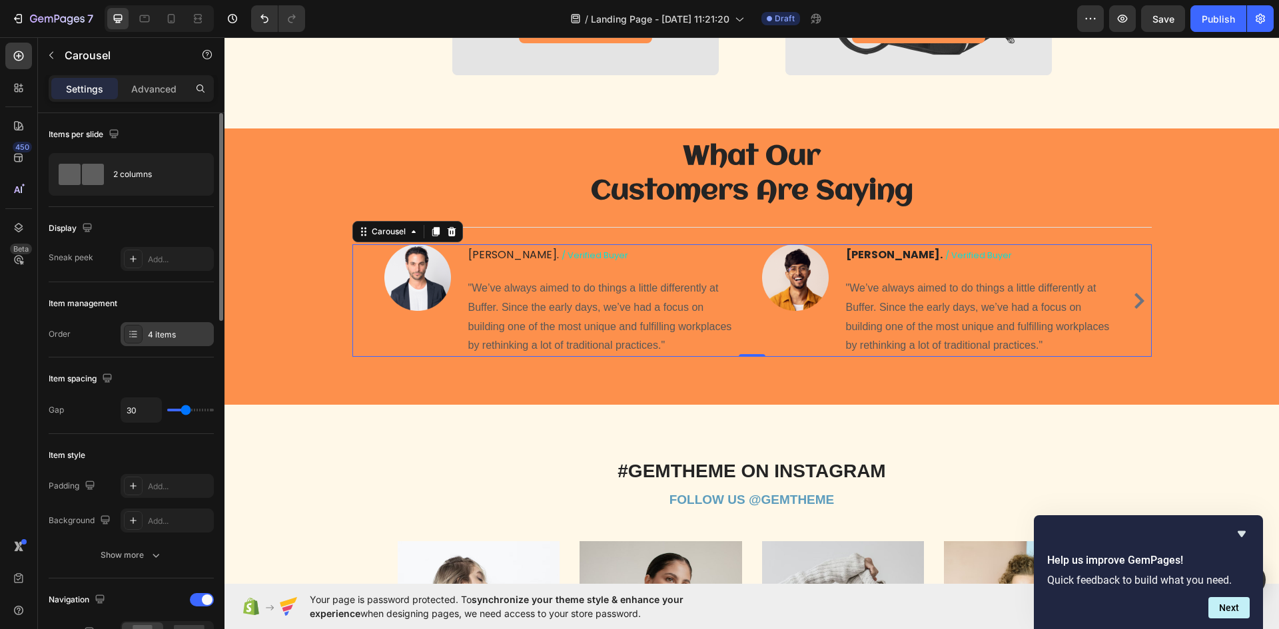
click at [167, 336] on div "4 items" at bounding box center [179, 335] width 63 height 12
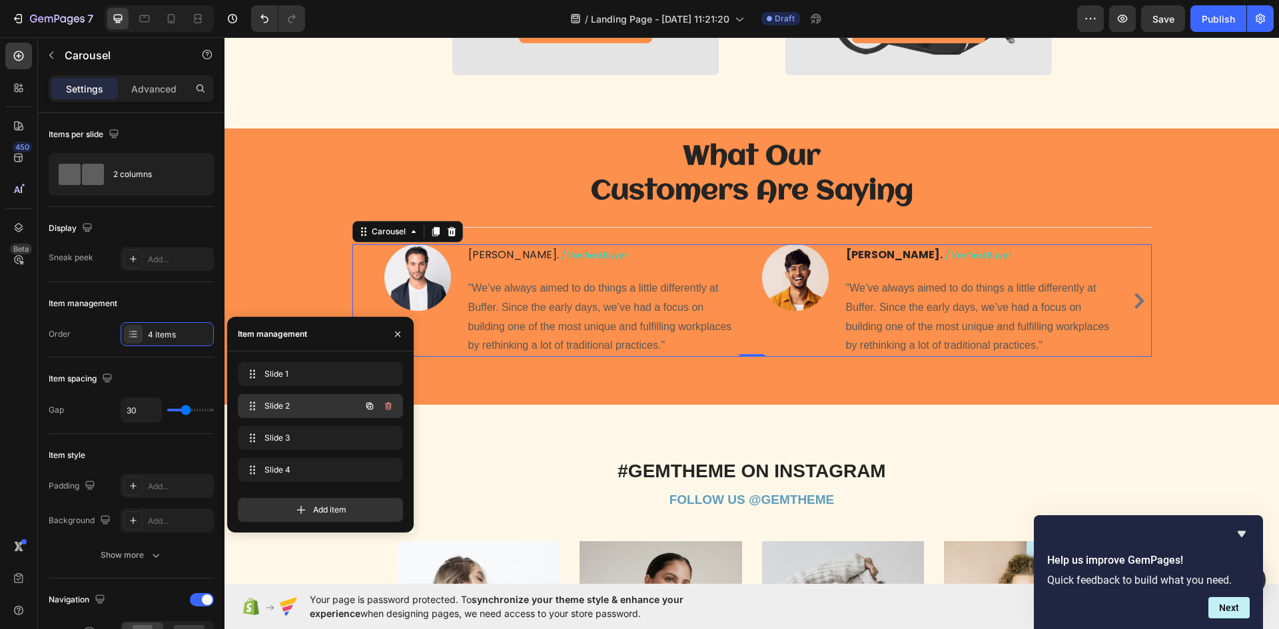
click at [308, 408] on span "Slide 2" at bounding box center [301, 406] width 75 height 12
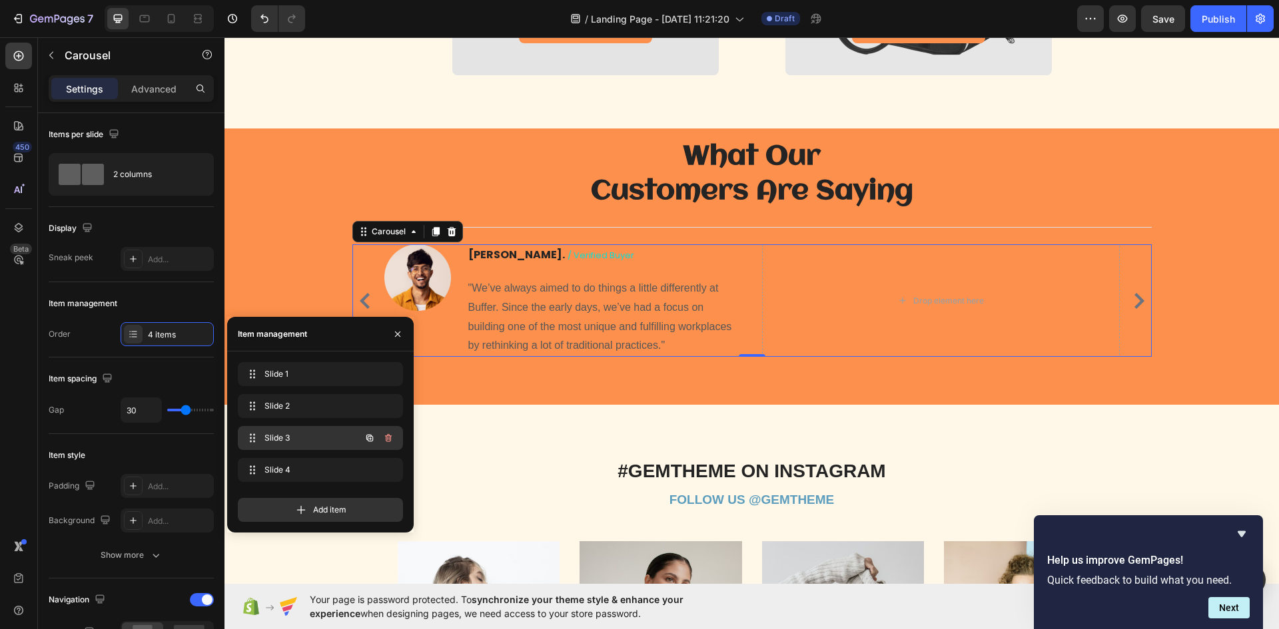
click at [305, 435] on span "Slide 3" at bounding box center [301, 438] width 75 height 12
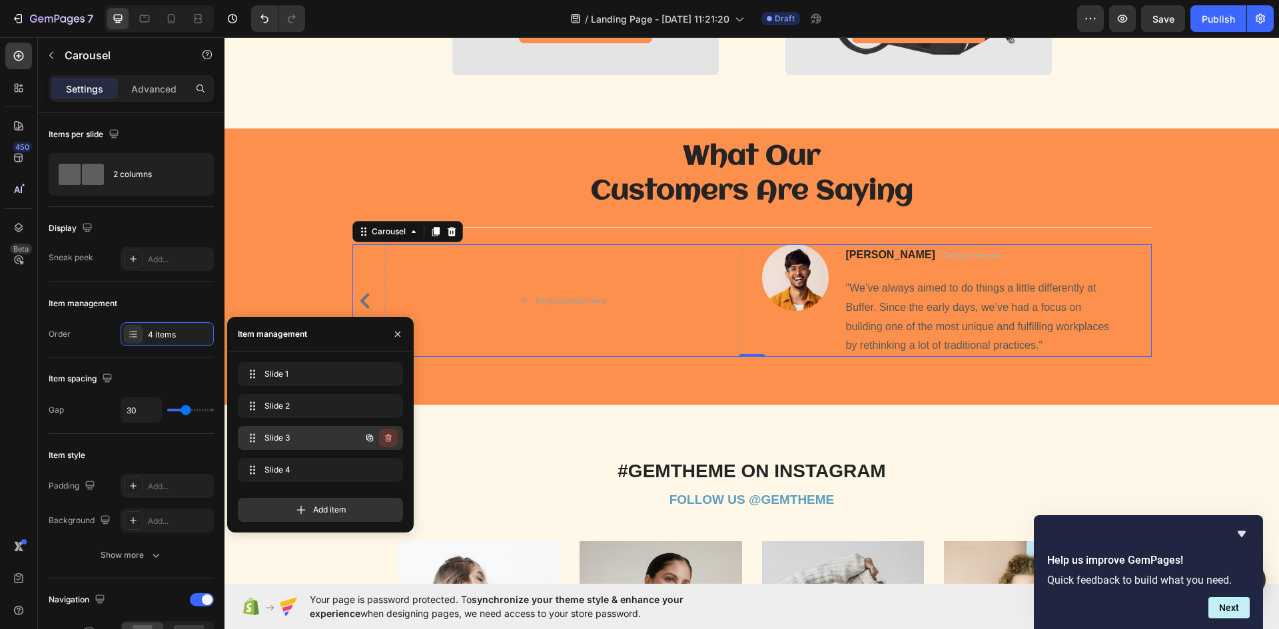
click at [386, 442] on icon "button" at bounding box center [388, 438] width 7 height 8
click at [390, 465] on icon "button" at bounding box center [388, 470] width 11 height 11
click at [390, 465] on div "Delete" at bounding box center [379, 470] width 25 height 12
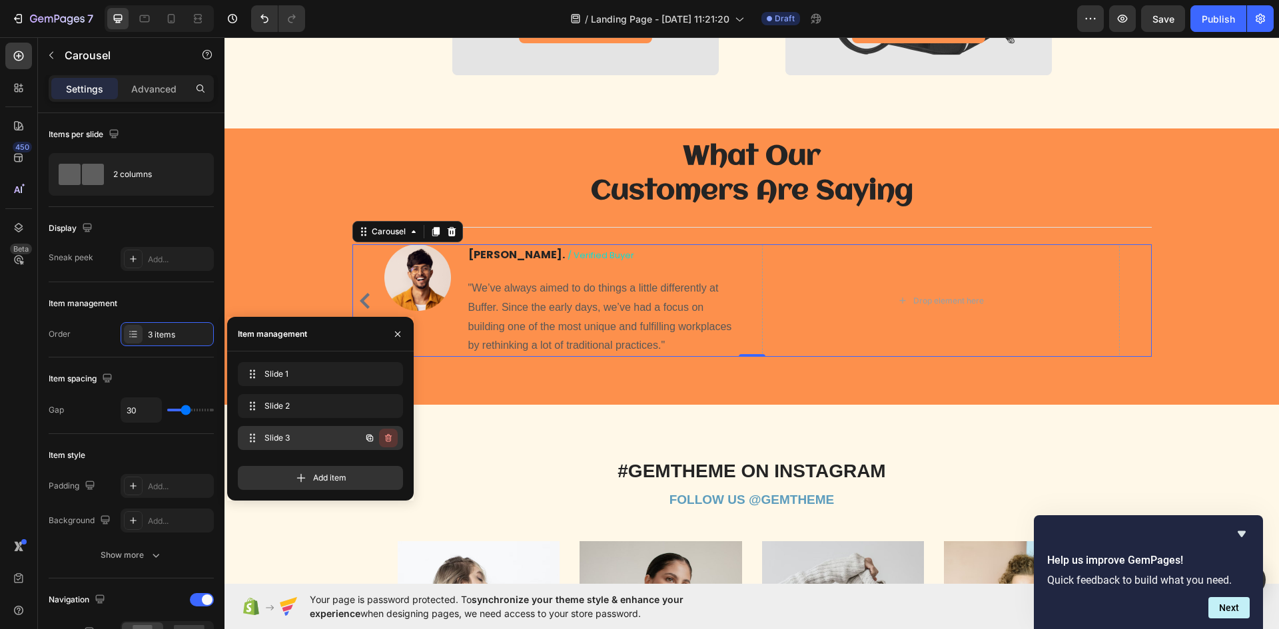
click at [387, 438] on icon "button" at bounding box center [388, 438] width 11 height 11
click at [388, 436] on div "Delete" at bounding box center [379, 438] width 25 height 12
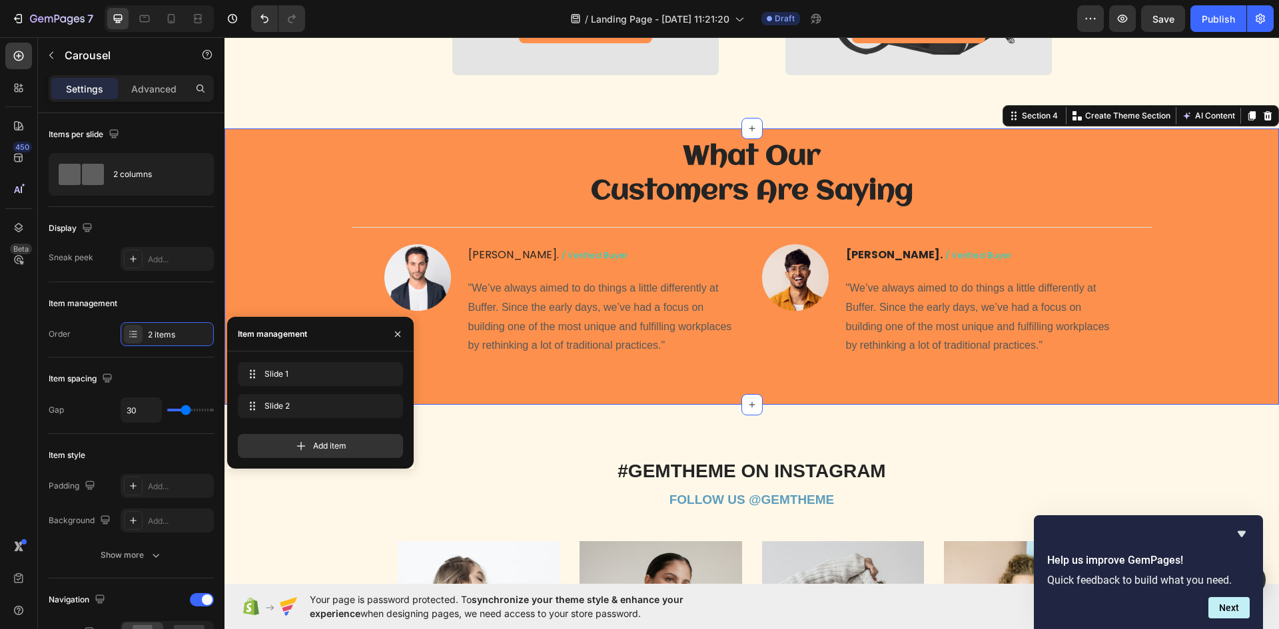
click at [297, 186] on div "What Our Customers Are Saying Heading Title Line Image [PERSON_NAME] / verified…" at bounding box center [751, 254] width 1034 height 250
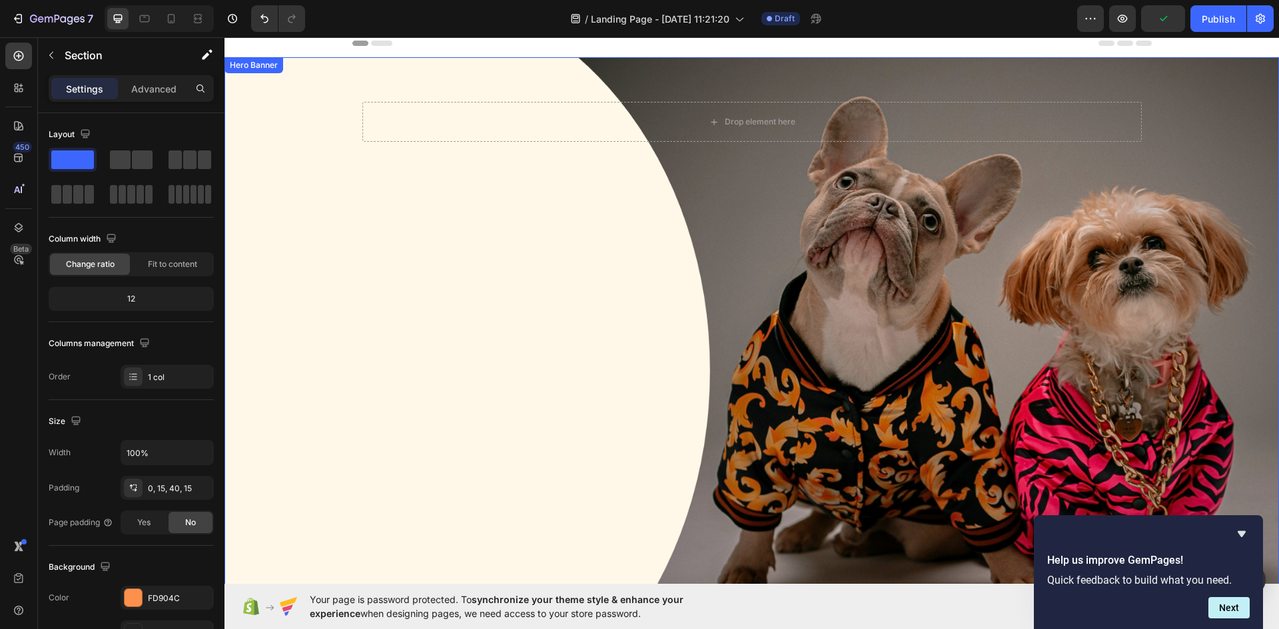
scroll to position [0, 0]
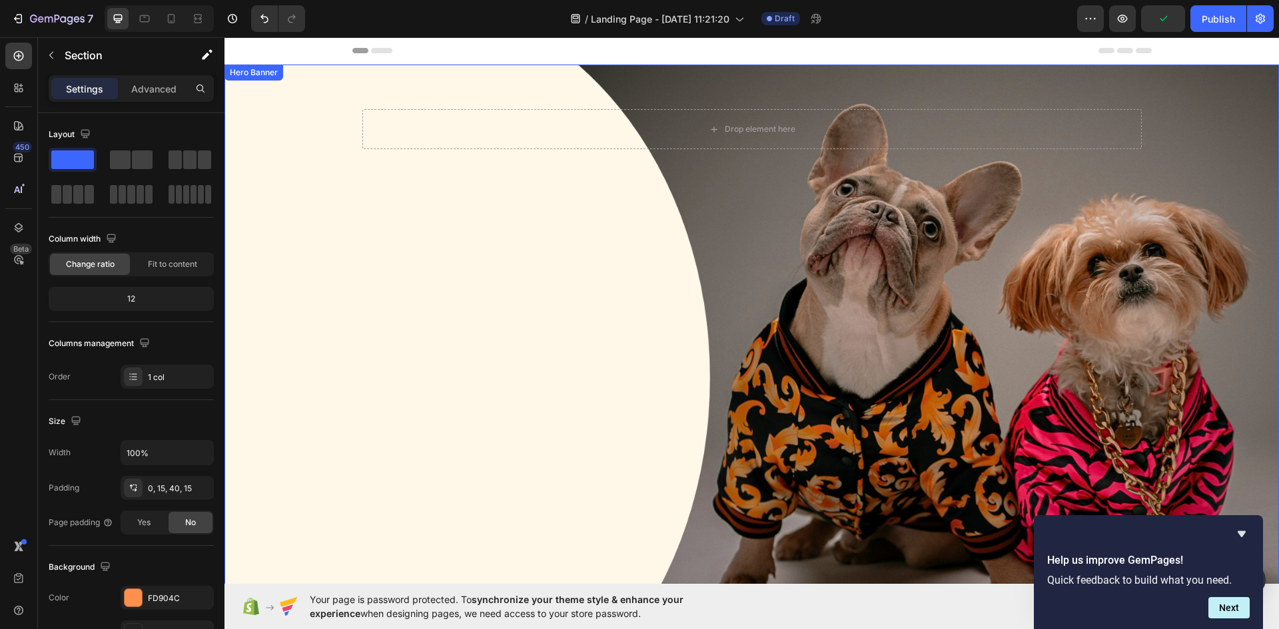
click at [743, 227] on div "Background Image" at bounding box center [751, 364] width 1054 height 599
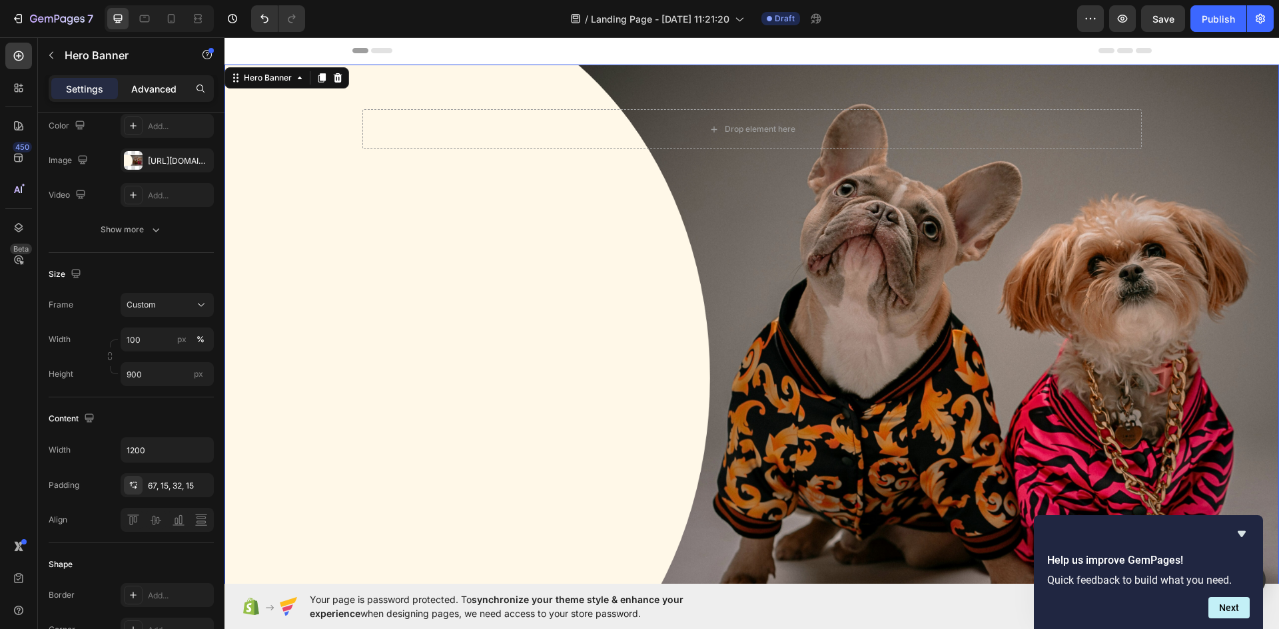
click at [141, 82] on p "Advanced" at bounding box center [153, 89] width 45 height 14
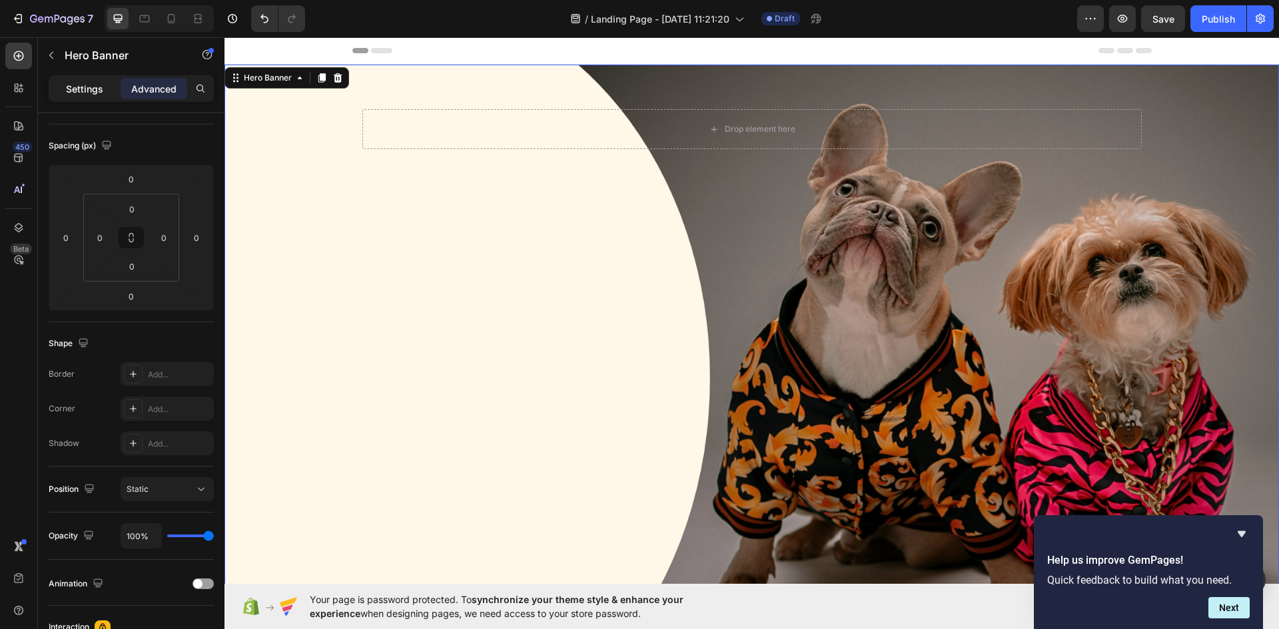
click at [71, 85] on p "Settings" at bounding box center [84, 89] width 37 height 14
